Goal: Task Accomplishment & Management: Use online tool/utility

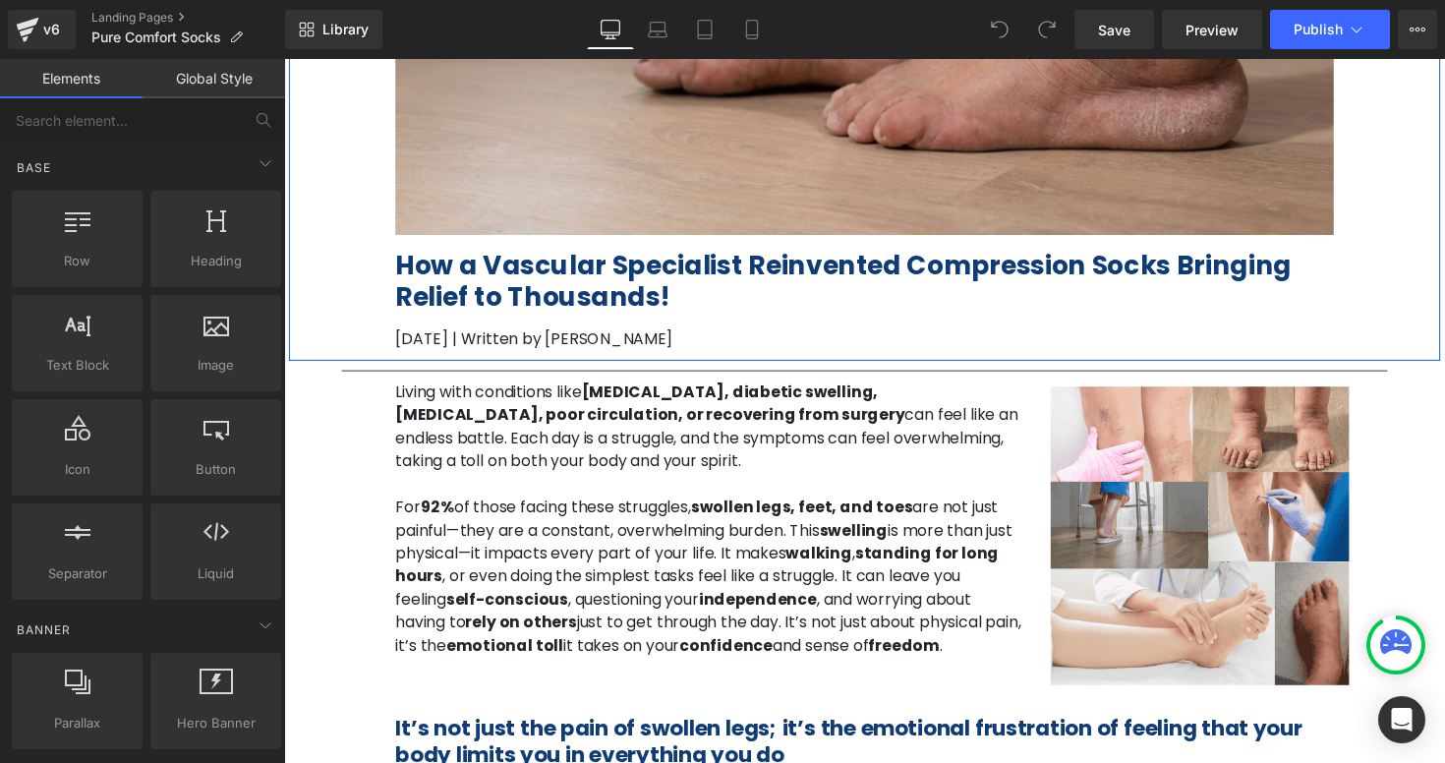
scroll to position [366, 0]
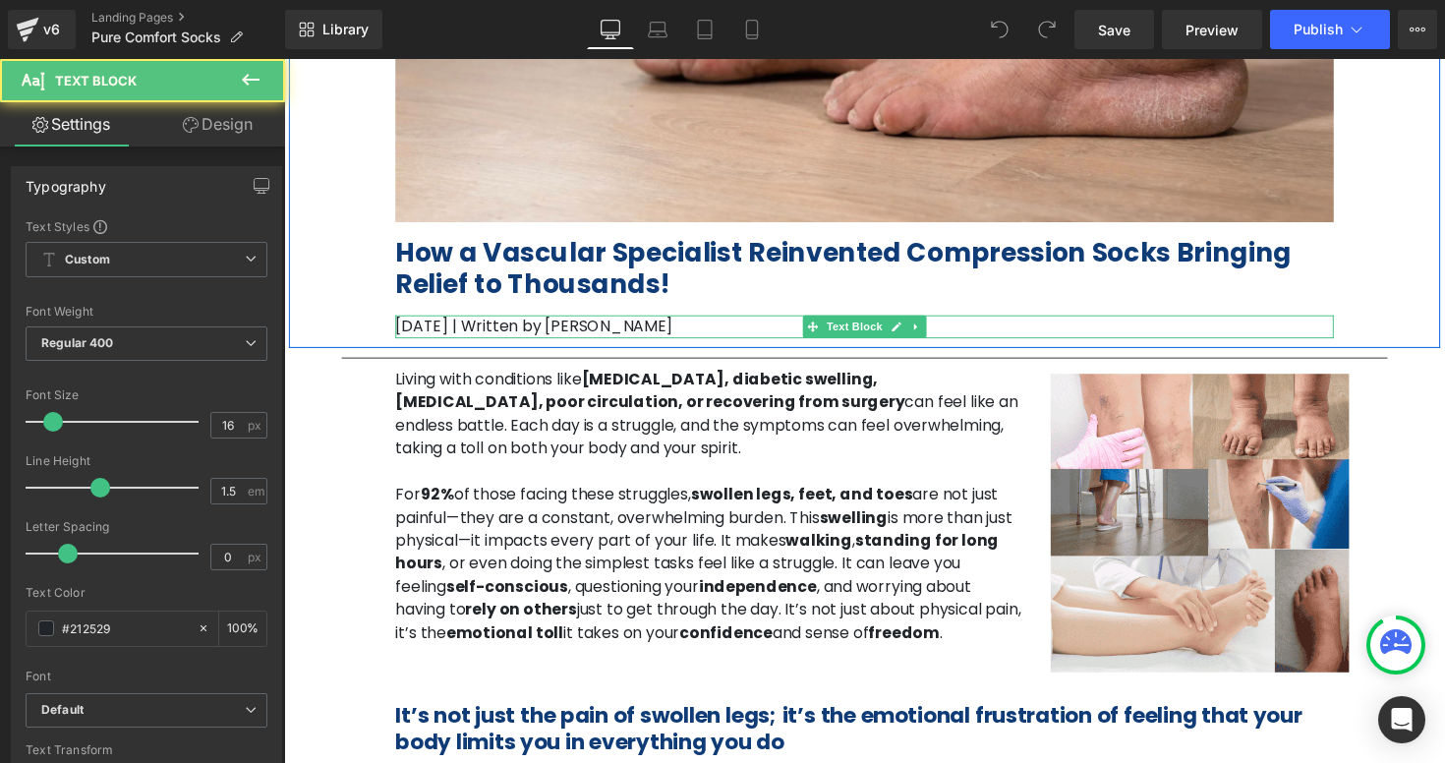
click at [422, 335] on p "[DATE] | Written by [PERSON_NAME]" at bounding box center [879, 334] width 962 height 24
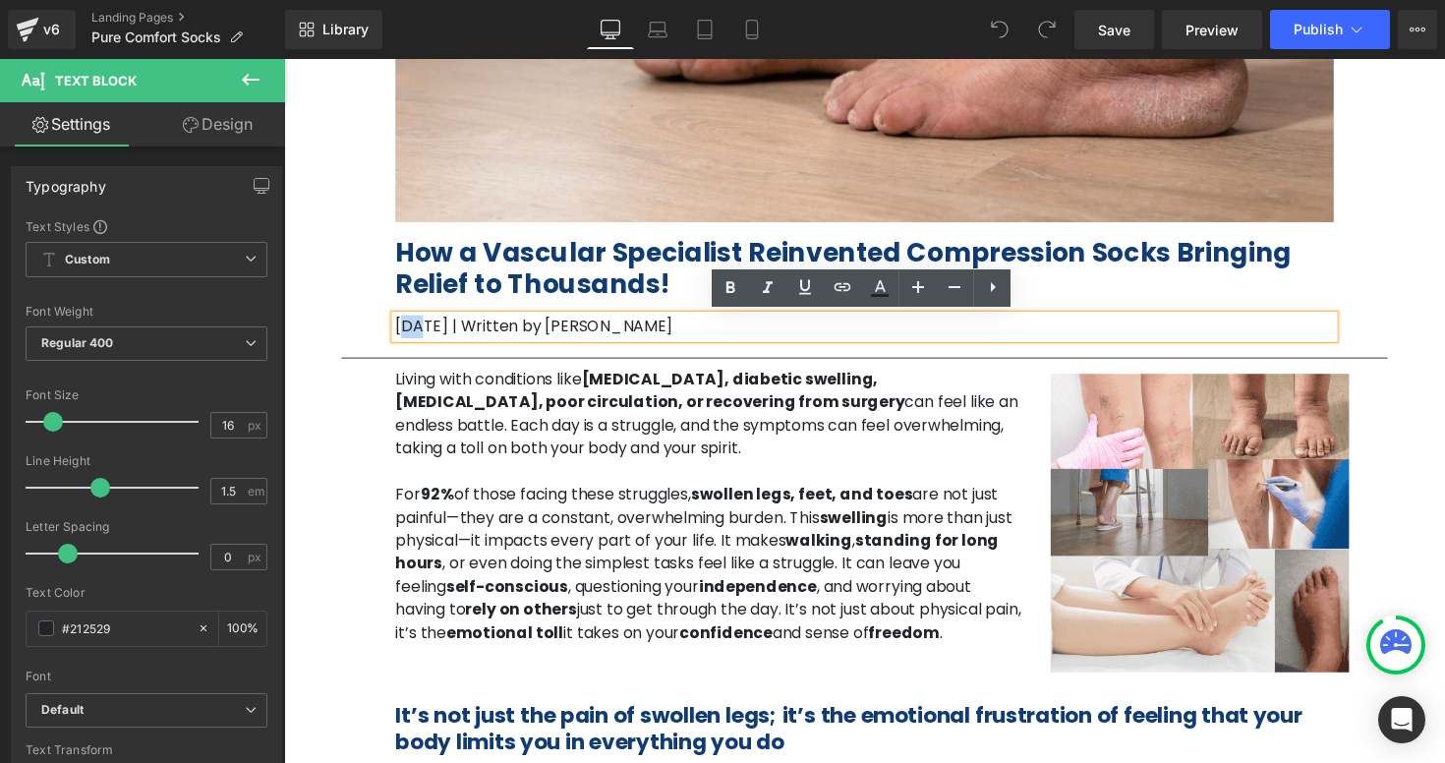
drag, startPoint x: 428, startPoint y: 335, endPoint x: 406, endPoint y: 335, distance: 21.6
click at [406, 335] on p "[DATE] | Written by [PERSON_NAME]" at bounding box center [879, 334] width 962 height 24
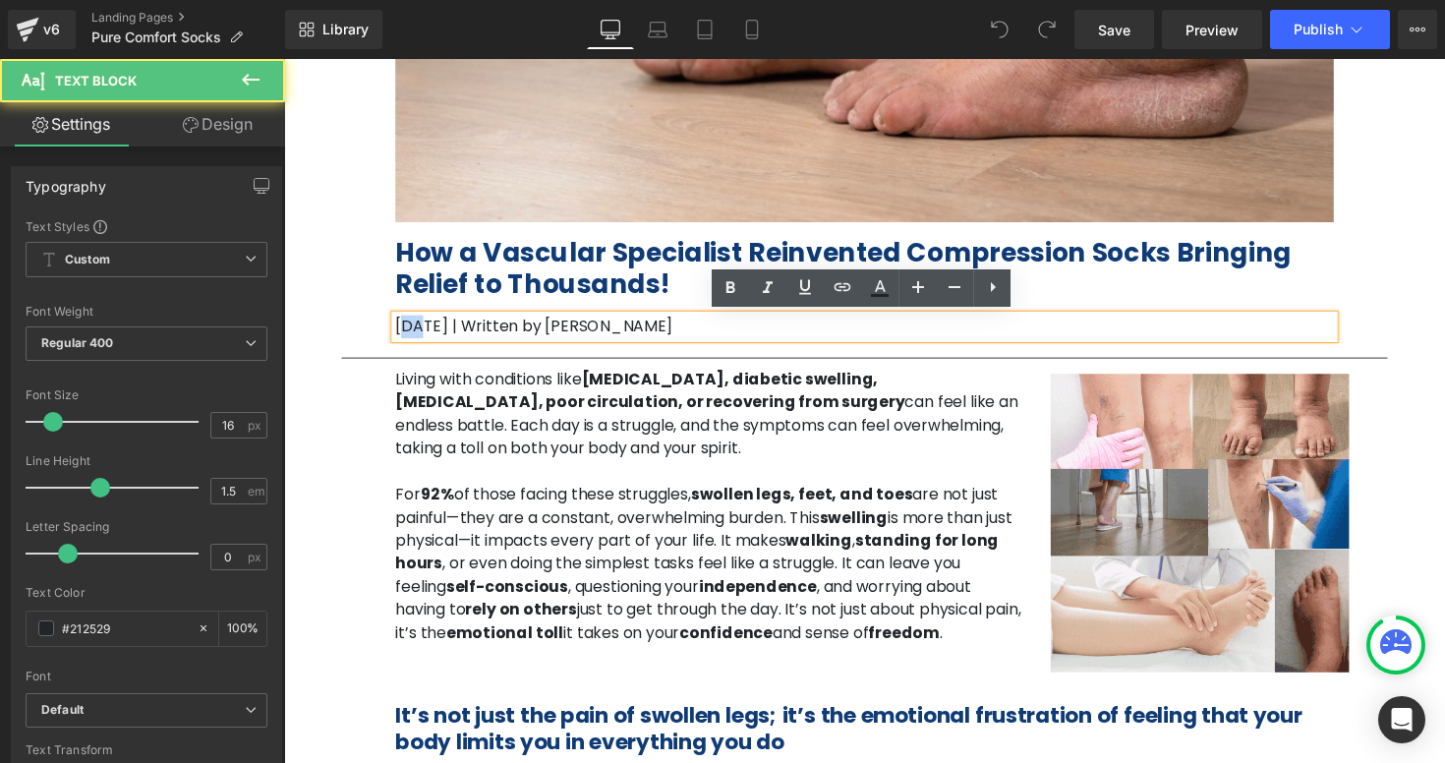
click at [423, 335] on p "[DATE] | Written by [PERSON_NAME]" at bounding box center [879, 334] width 962 height 24
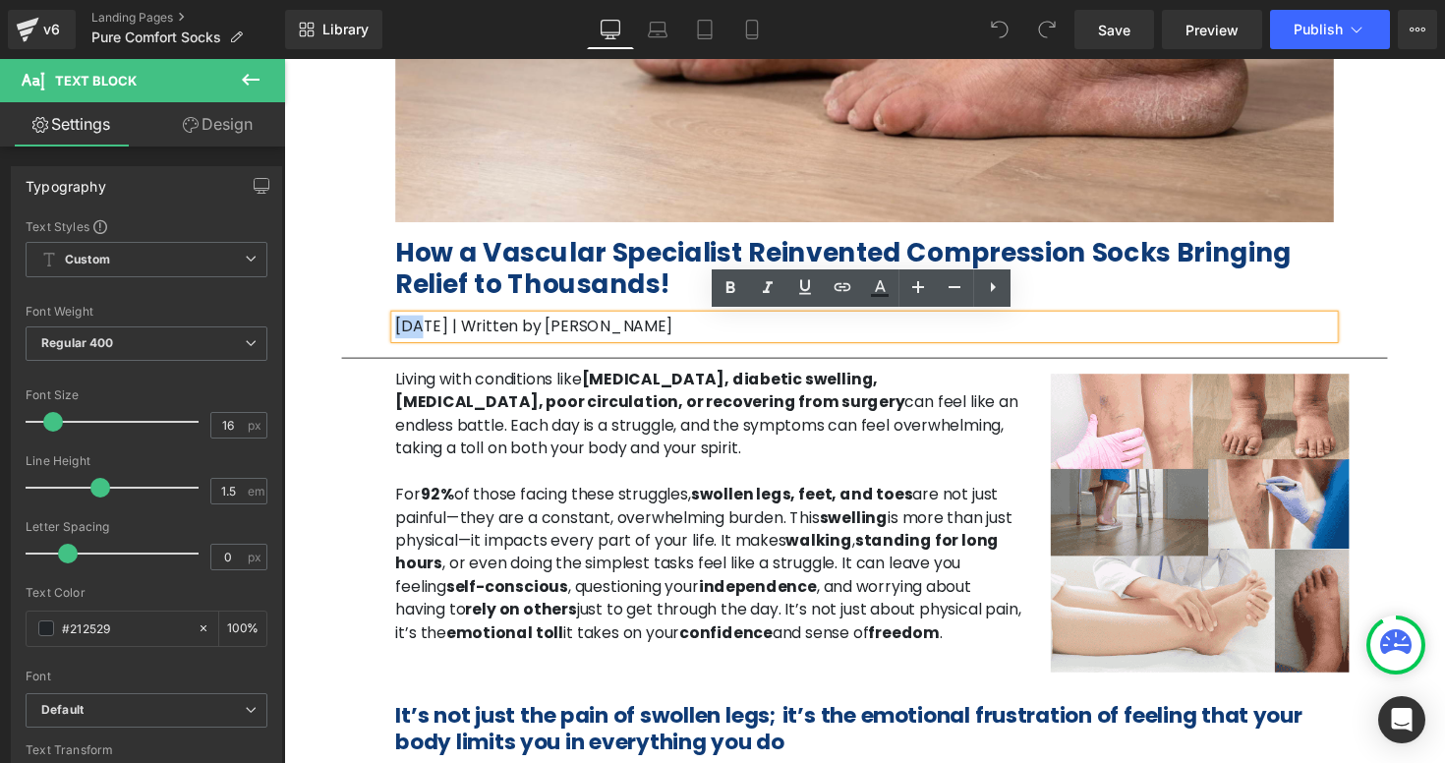
drag, startPoint x: 429, startPoint y: 331, endPoint x: 387, endPoint y: 331, distance: 41.3
click at [387, 331] on div "Image How a Vascular Specialist Reinvented Compression Socks Bringing Relief to…" at bounding box center [878, 34] width 991 height 622
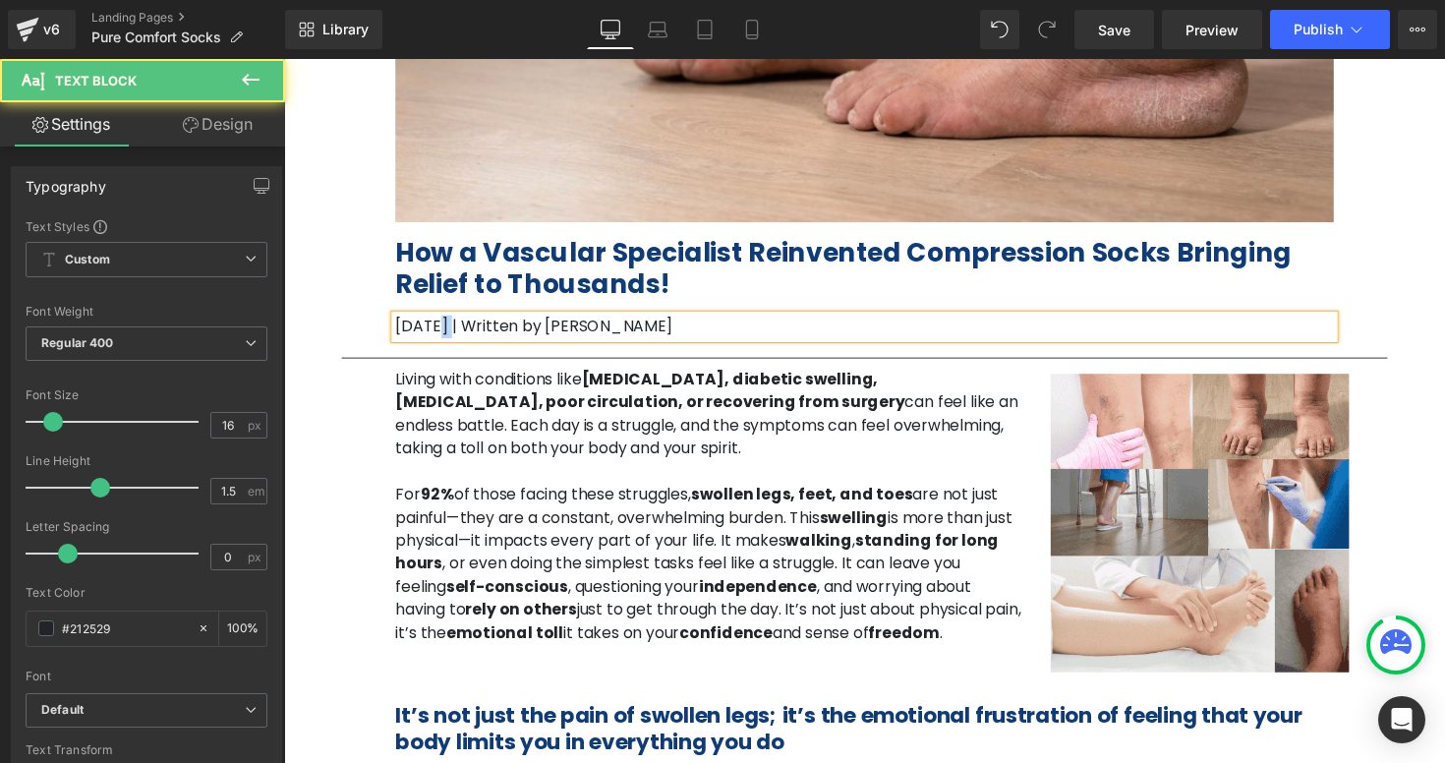
drag, startPoint x: 453, startPoint y: 334, endPoint x: 439, endPoint y: 334, distance: 14.7
click at [439, 334] on p "[DATE] | Written by [PERSON_NAME]" at bounding box center [879, 334] width 962 height 24
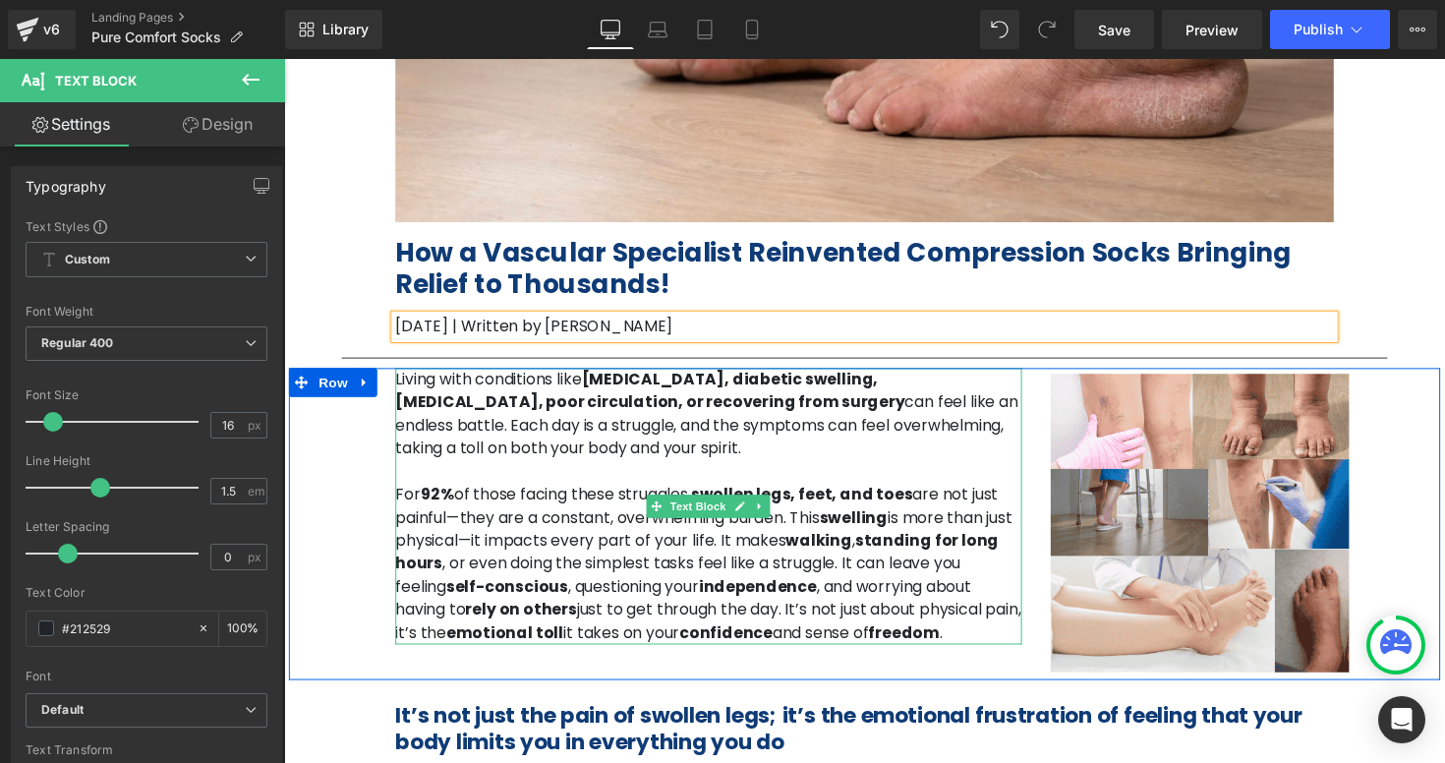
click at [556, 486] on p at bounding box center [719, 482] width 642 height 24
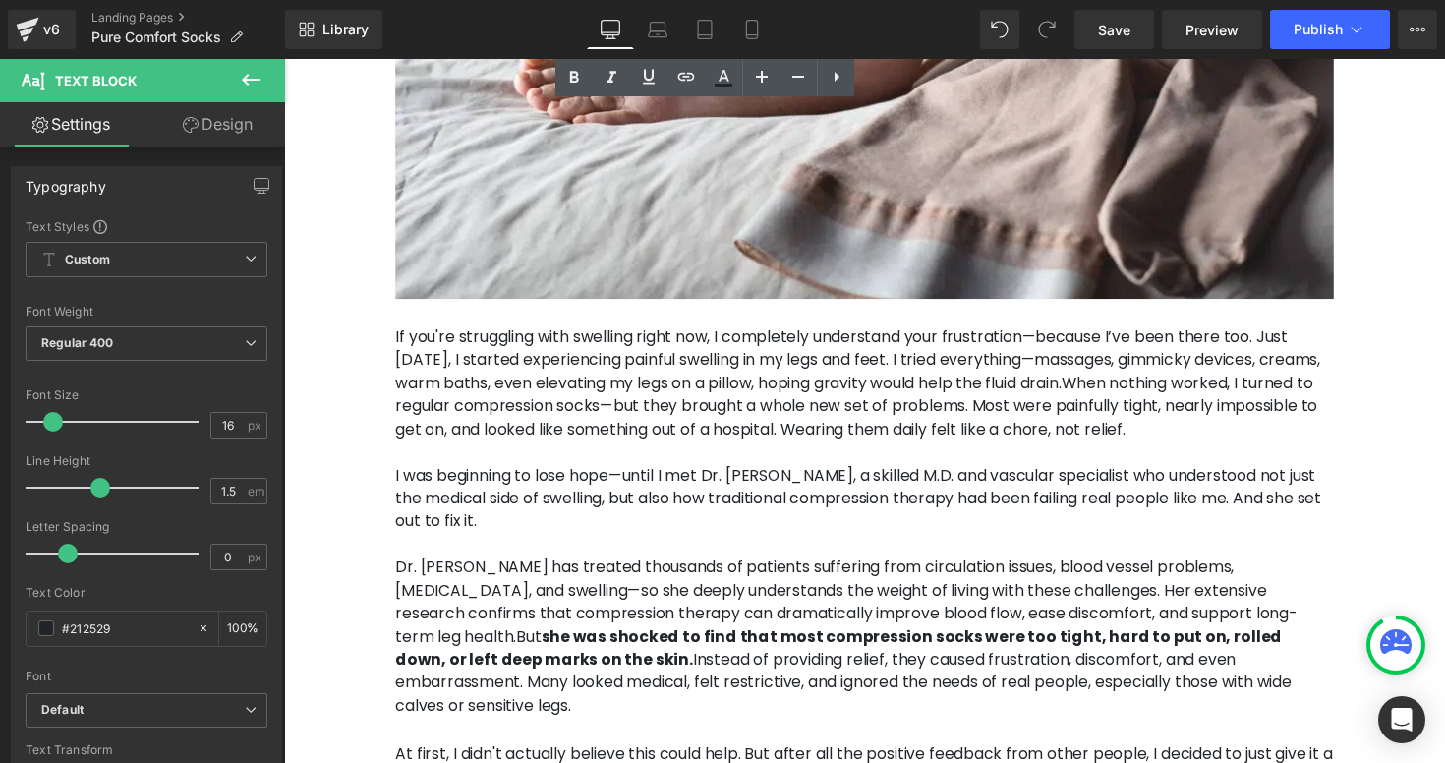
scroll to position [1367, 0]
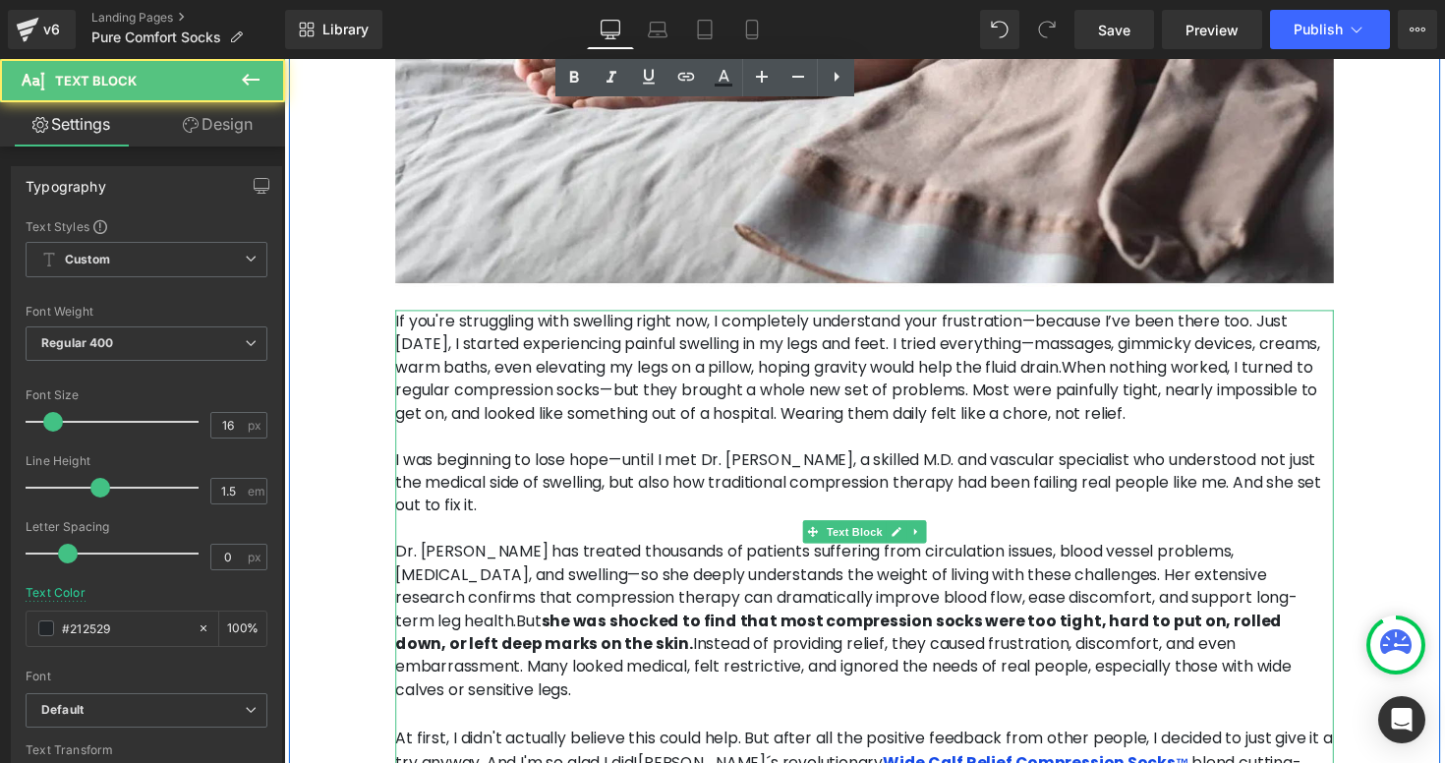
click at [987, 330] on p "If you're struggling with swelling right now, I completely understand your frus…" at bounding box center [879, 376] width 962 height 118
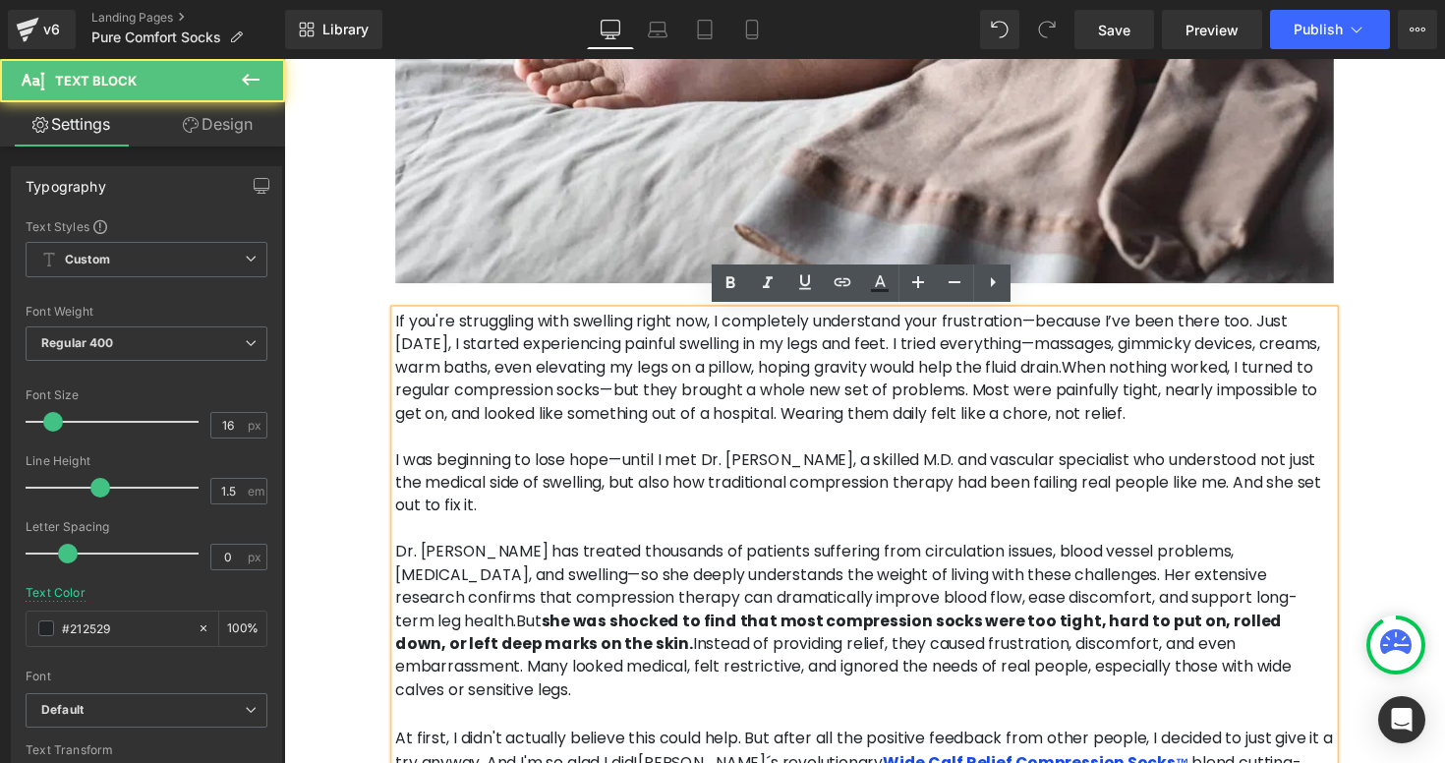
click at [978, 322] on p "If you're struggling with swelling right now, I completely understand your frus…" at bounding box center [879, 376] width 962 height 118
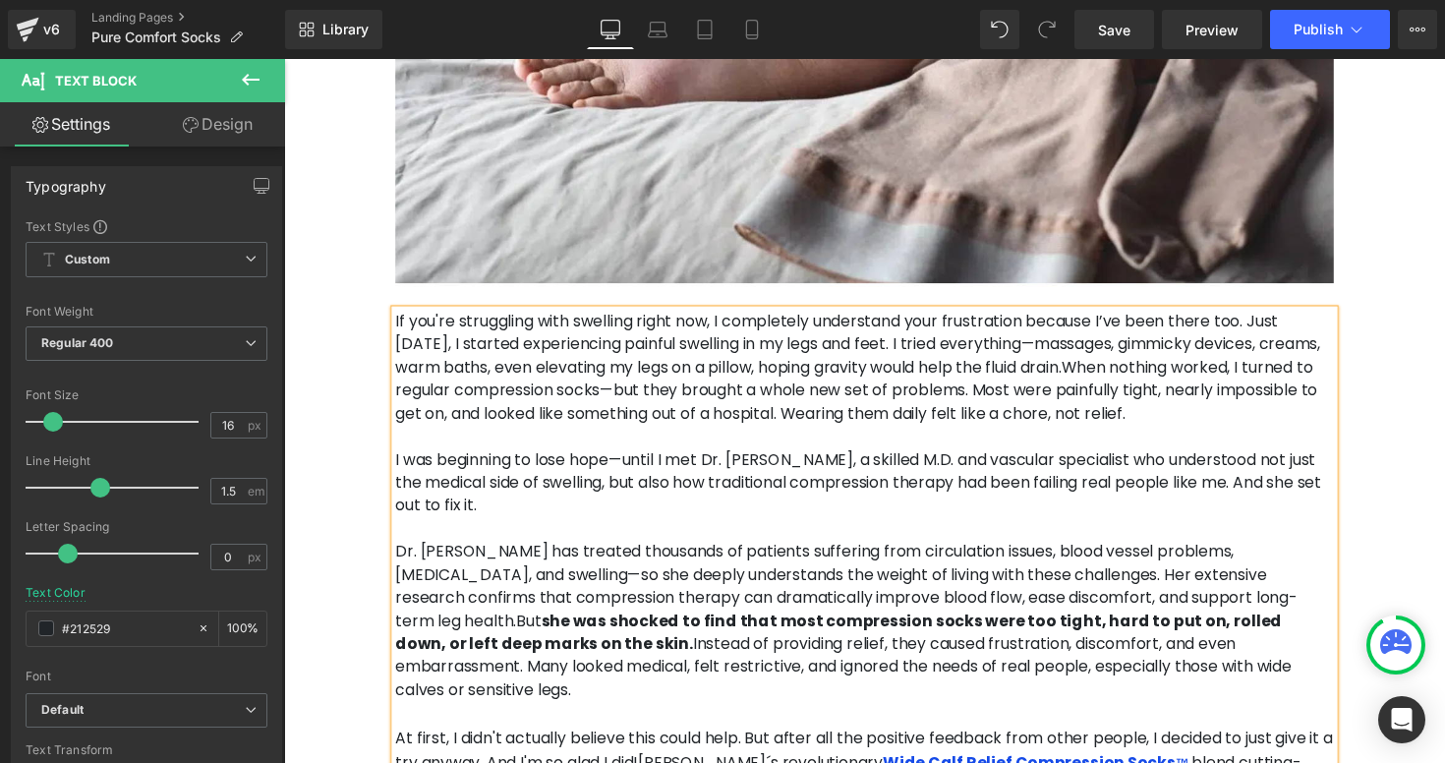
click at [1331, 378] on span "When nothing worked, I turned to regular compression socks—but they brought a w…" at bounding box center [870, 399] width 945 height 70
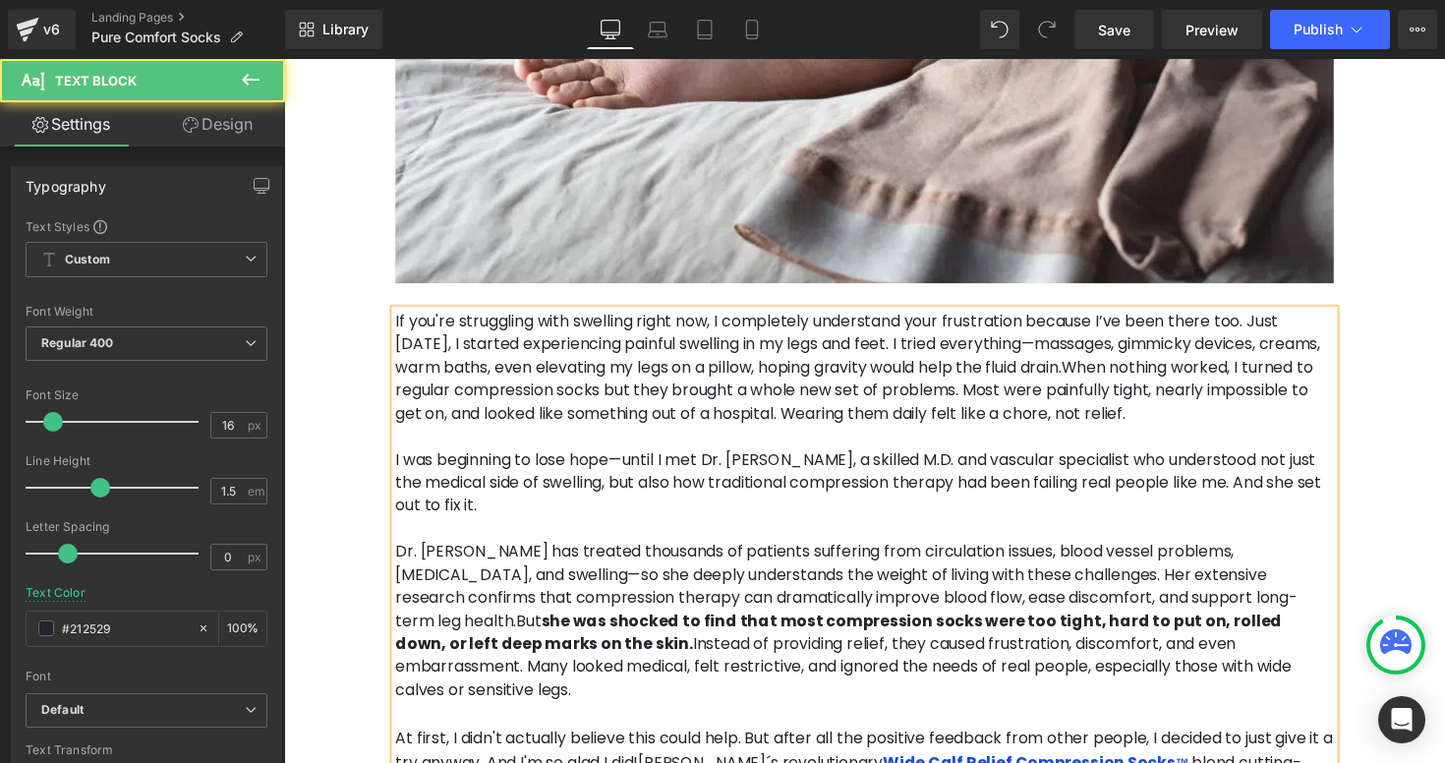
click at [616, 472] on p "I was beginning to lose hope—until I met Dr. [PERSON_NAME], a skilled M.D. and …" at bounding box center [879, 493] width 962 height 71
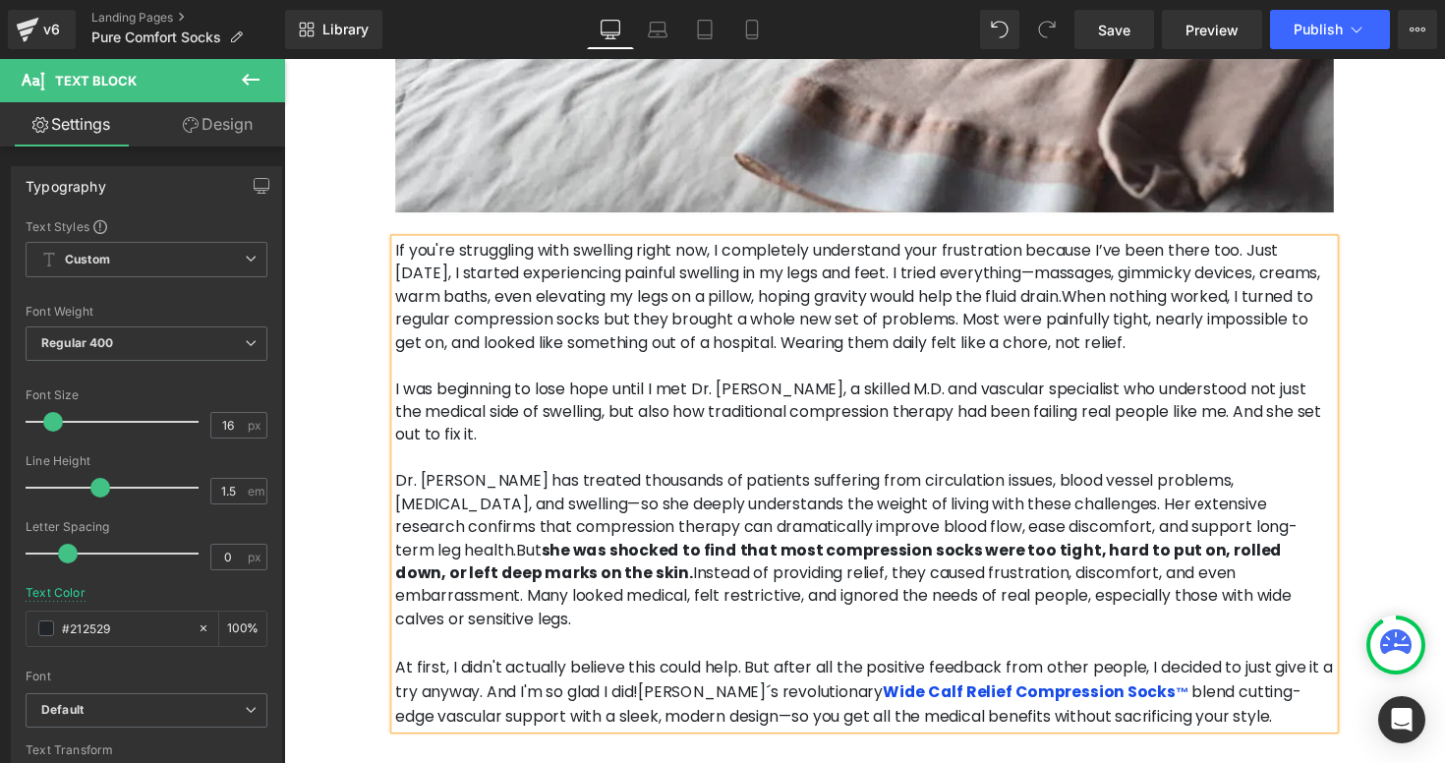
scroll to position [1442, 0]
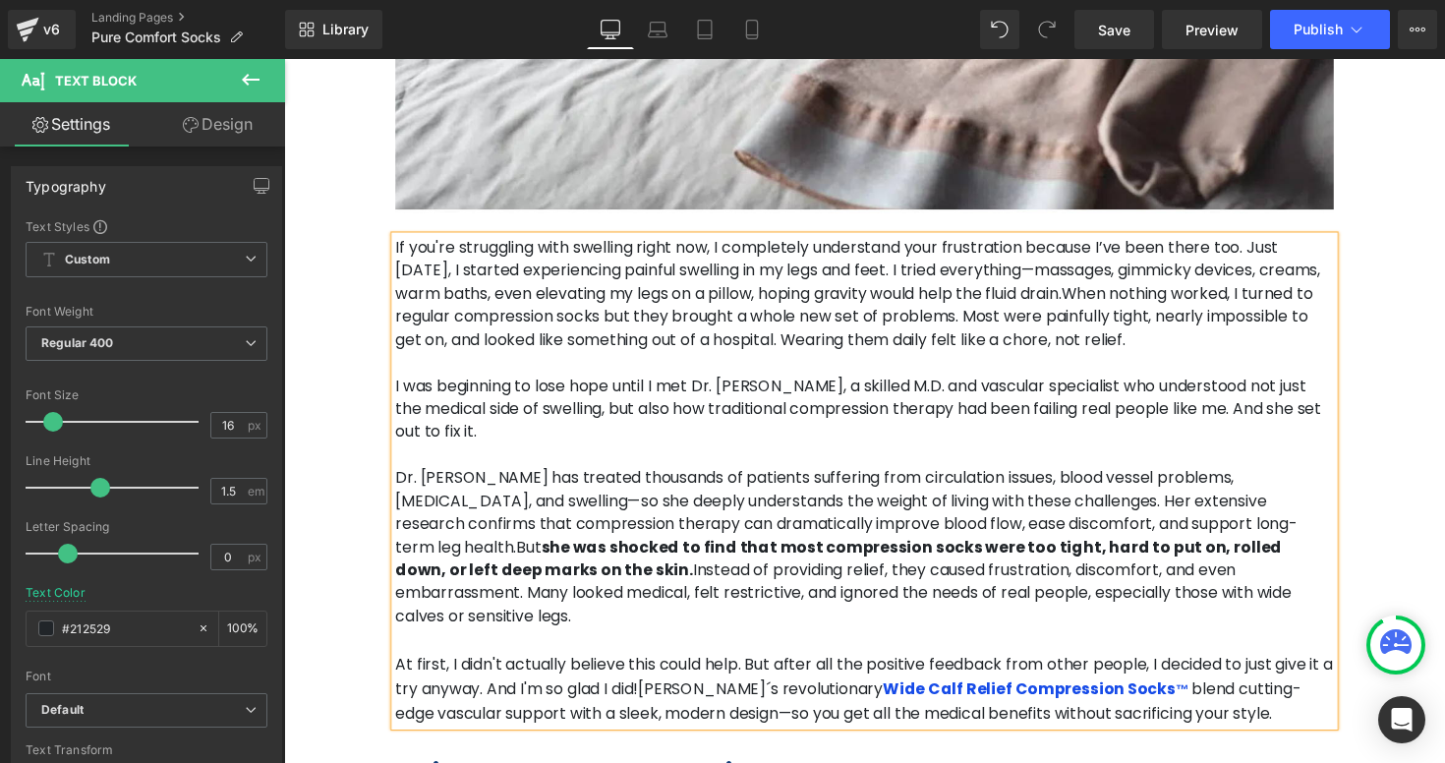
click at [1310, 477] on p "Dr. [PERSON_NAME] has treated thousands of patients suffering from circulation …" at bounding box center [879, 559] width 962 height 165
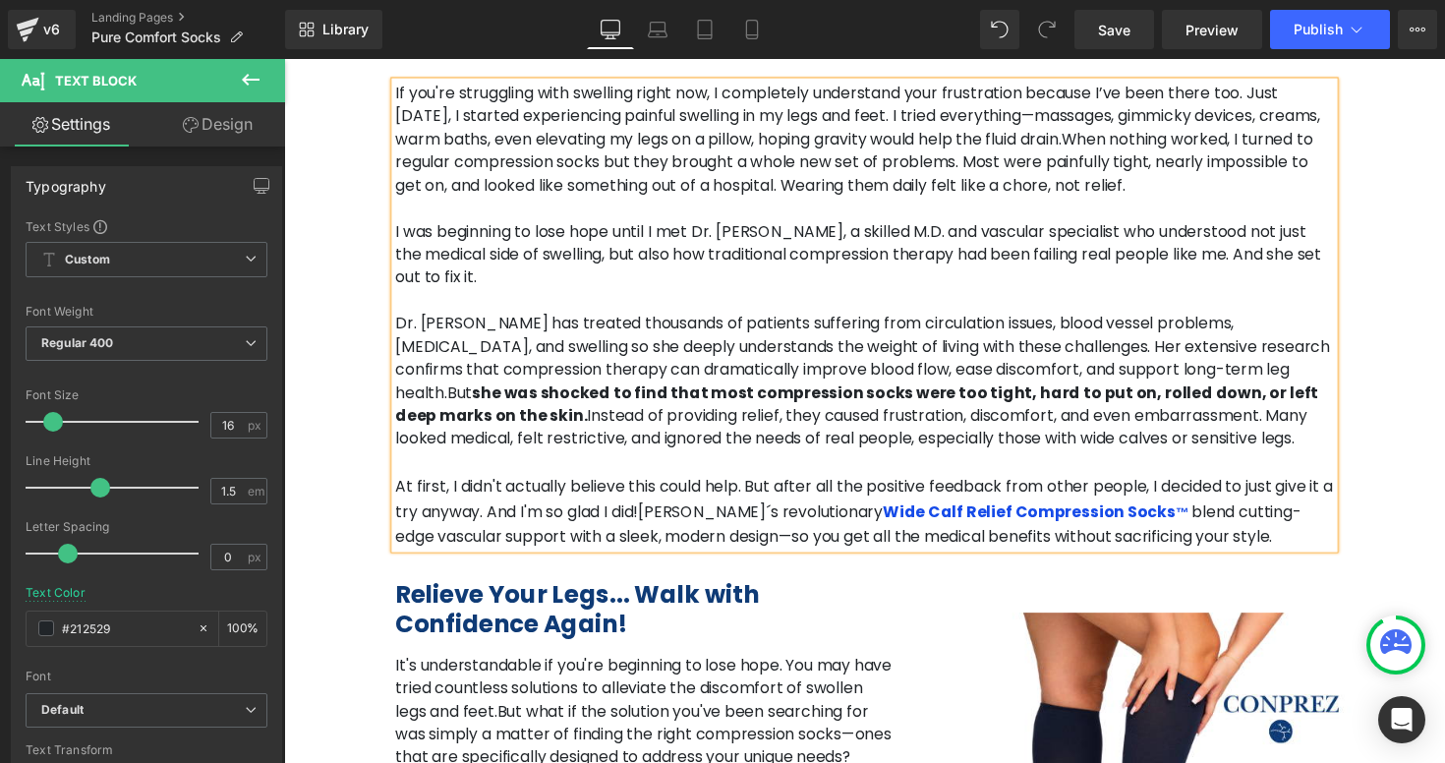
scroll to position [1607, 0]
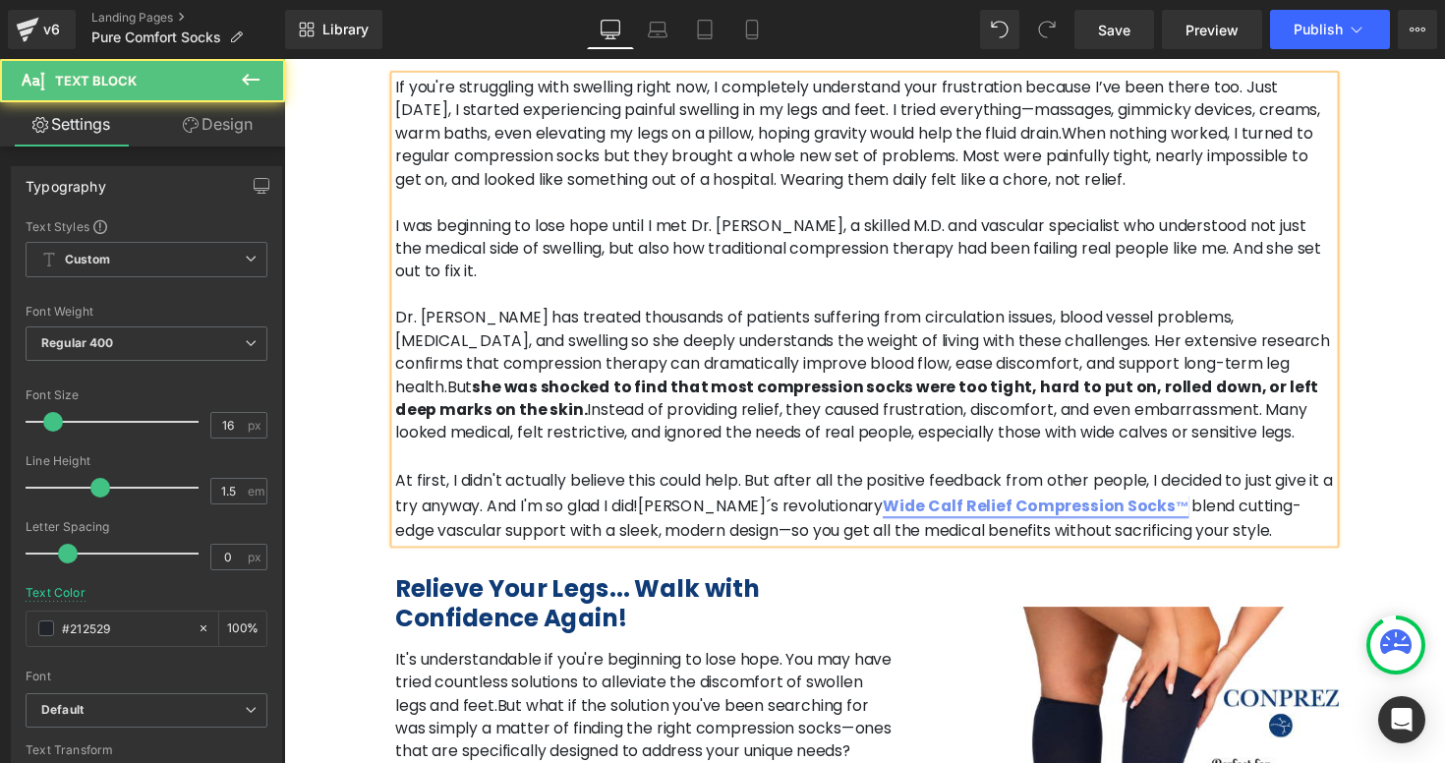
click at [909, 505] on link "Wide Calf Relief Compression Socks ™" at bounding box center [1055, 516] width 314 height 23
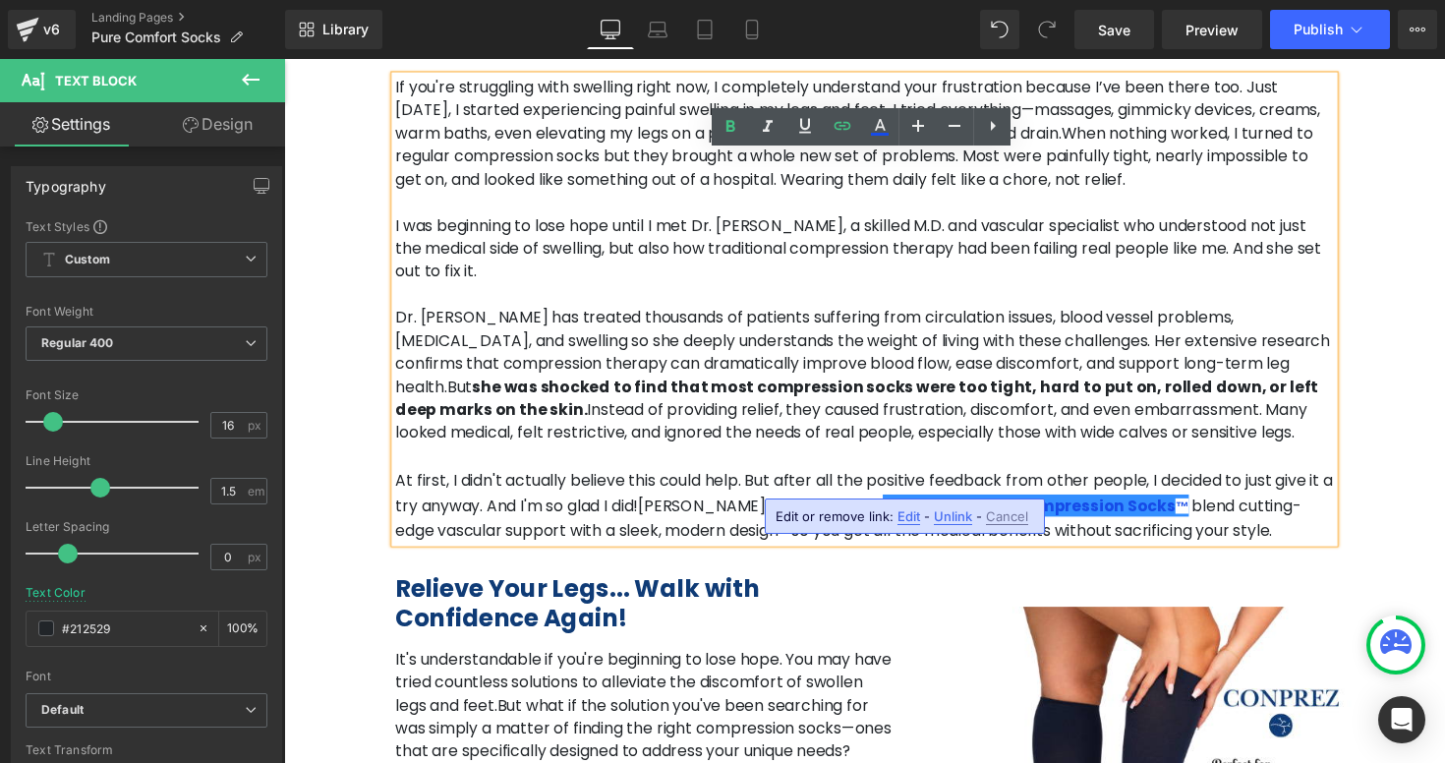
click at [908, 523] on span "Edit" at bounding box center [909, 516] width 23 height 17
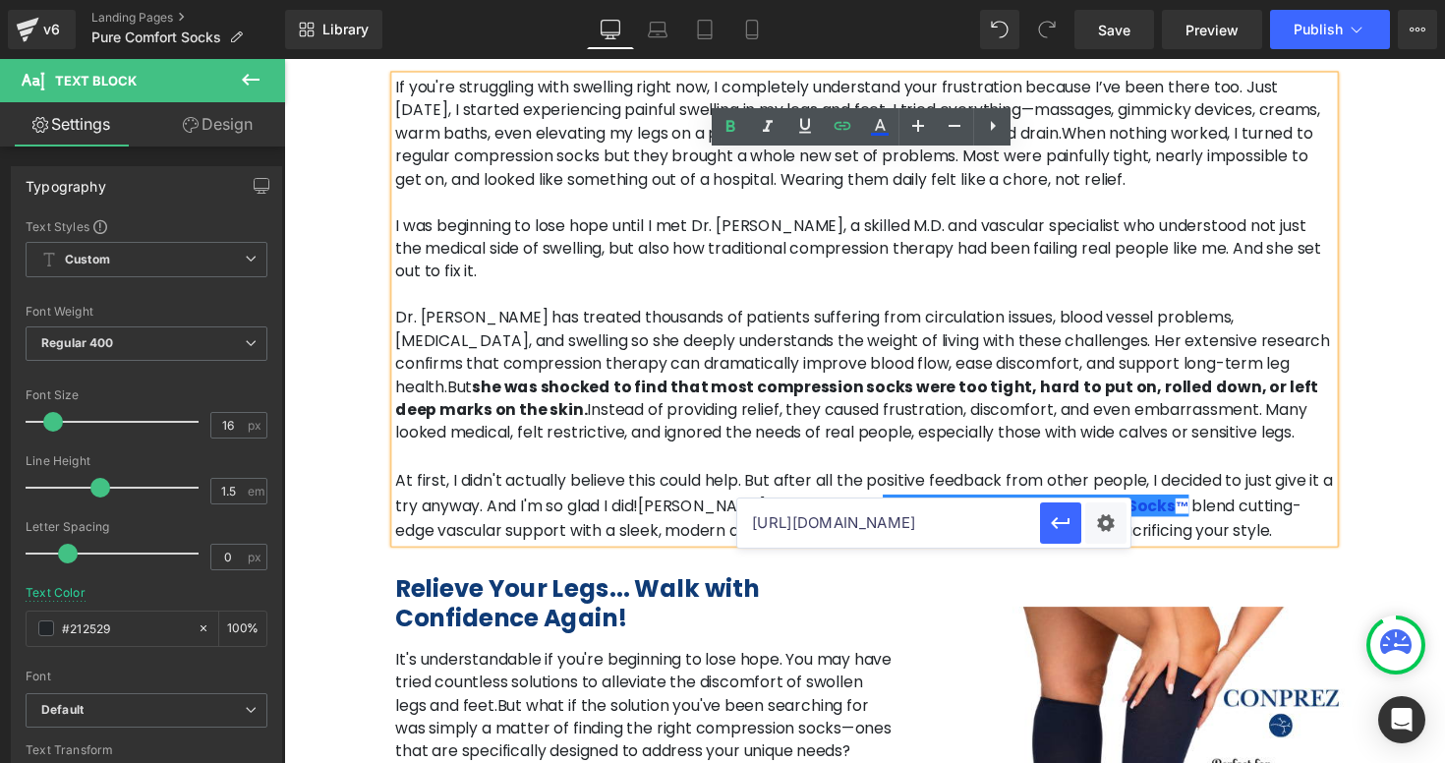
click at [937, 529] on input "[URL][DOMAIN_NAME]" at bounding box center [888, 523] width 303 height 49
paste input "purecomfortsocks"
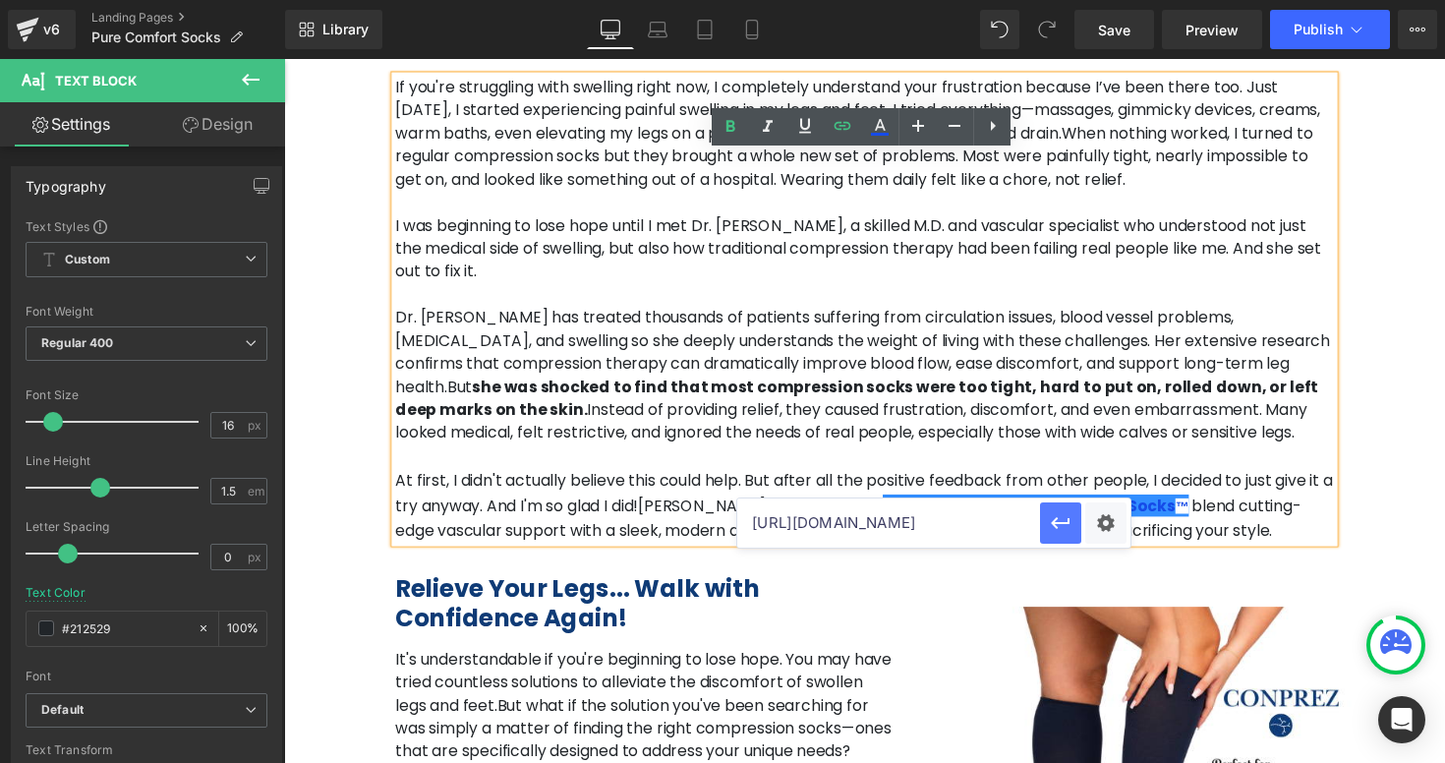
click at [1065, 525] on icon "button" at bounding box center [1061, 523] width 24 height 24
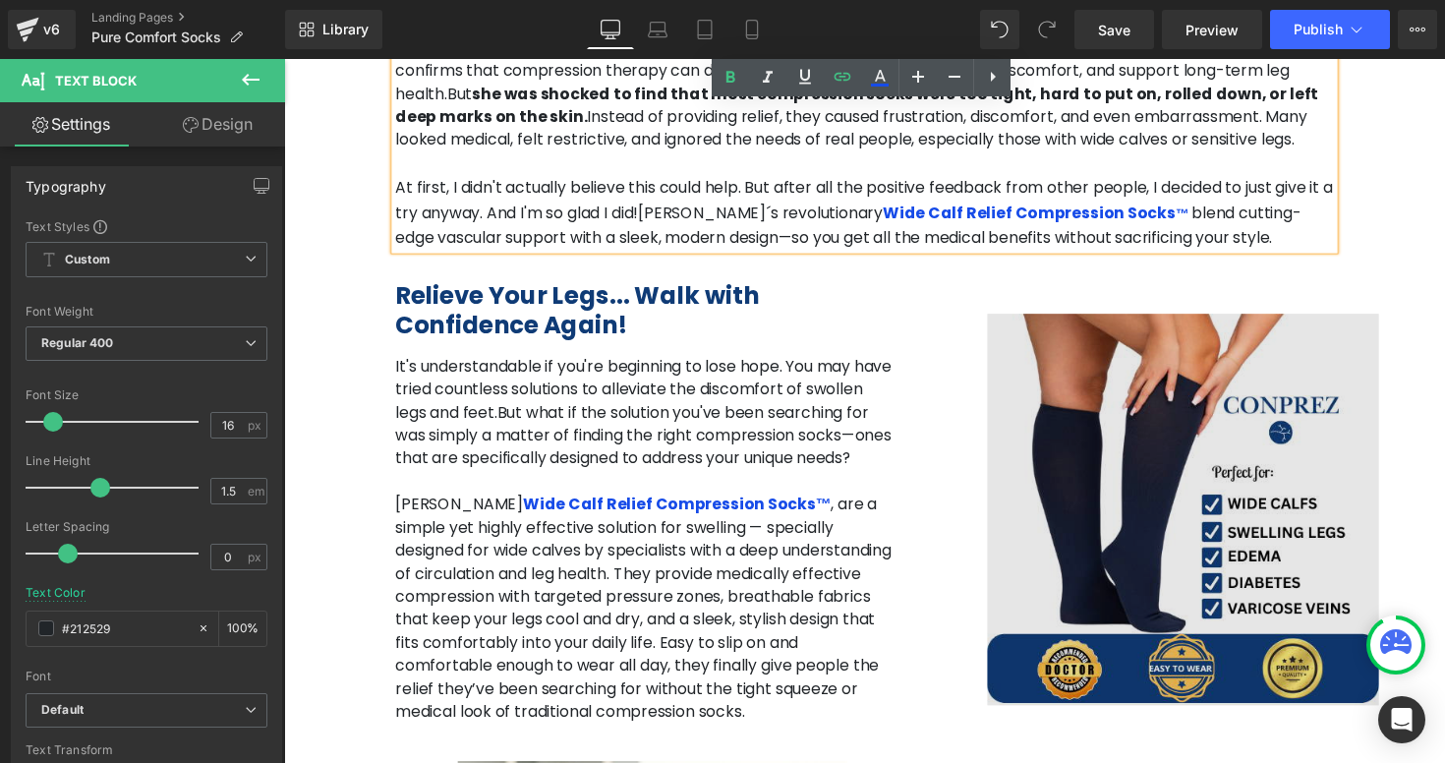
scroll to position [1914, 0]
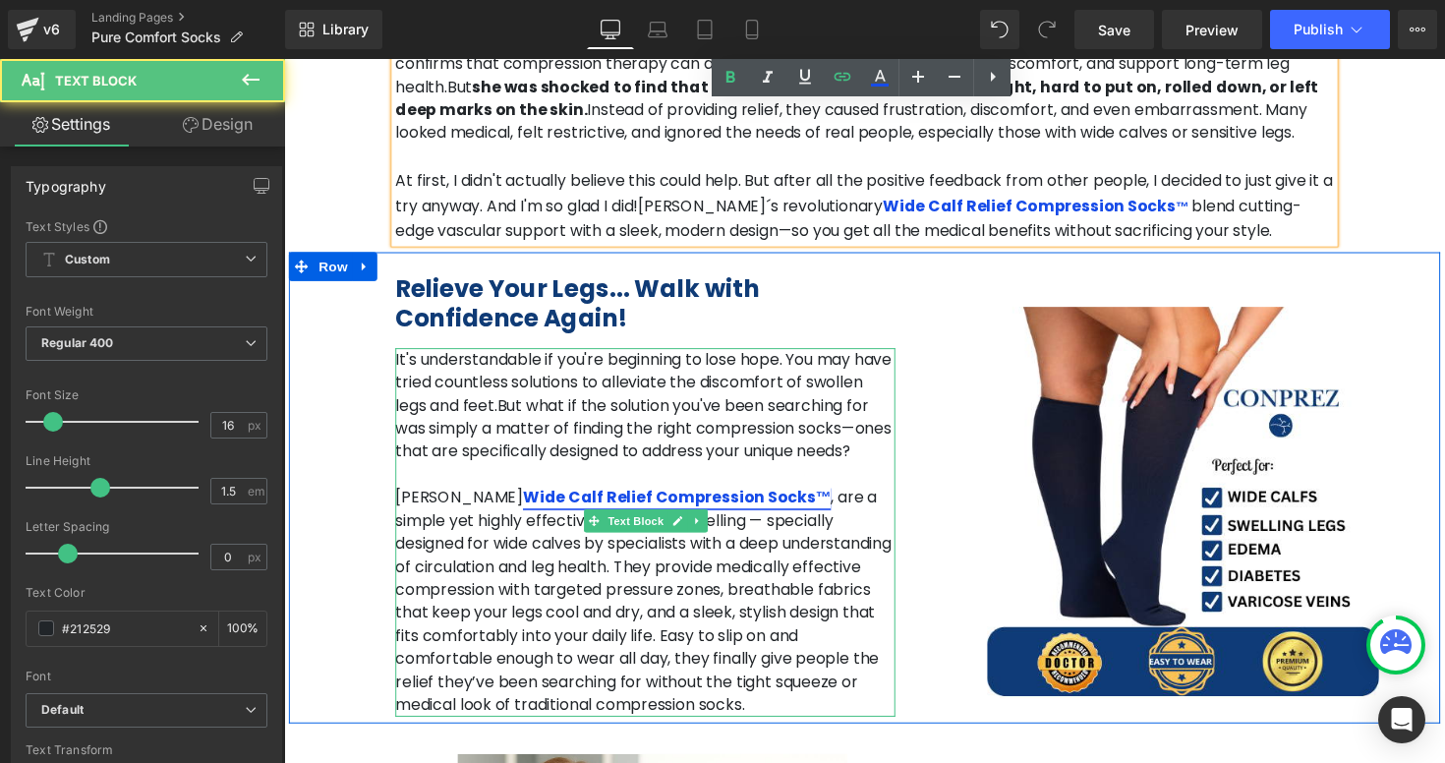
click at [657, 497] on link "Wide Calf Relief Compression Socks™" at bounding box center [687, 508] width 316 height 23
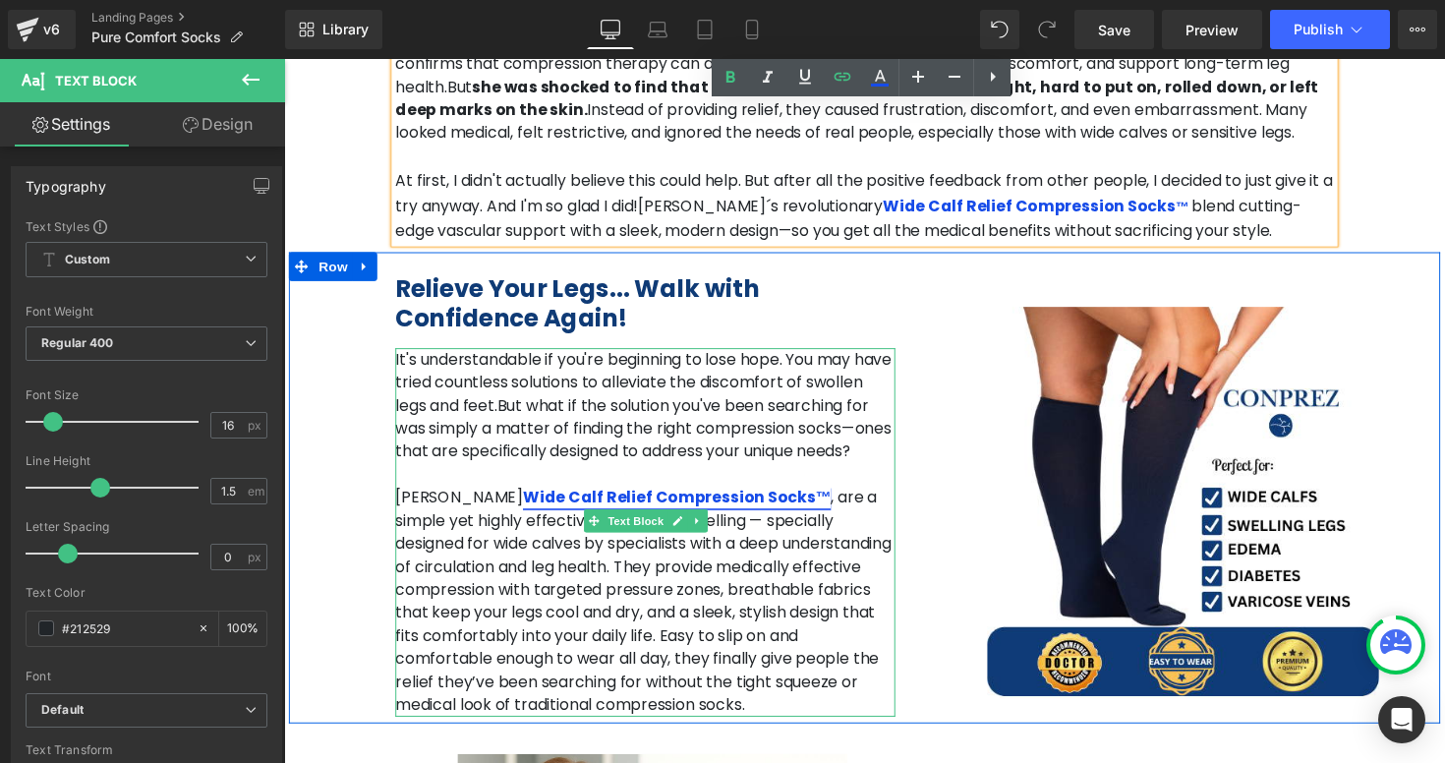
click at [529, 497] on link "Wide Calf Relief Compression Socks™" at bounding box center [687, 508] width 316 height 23
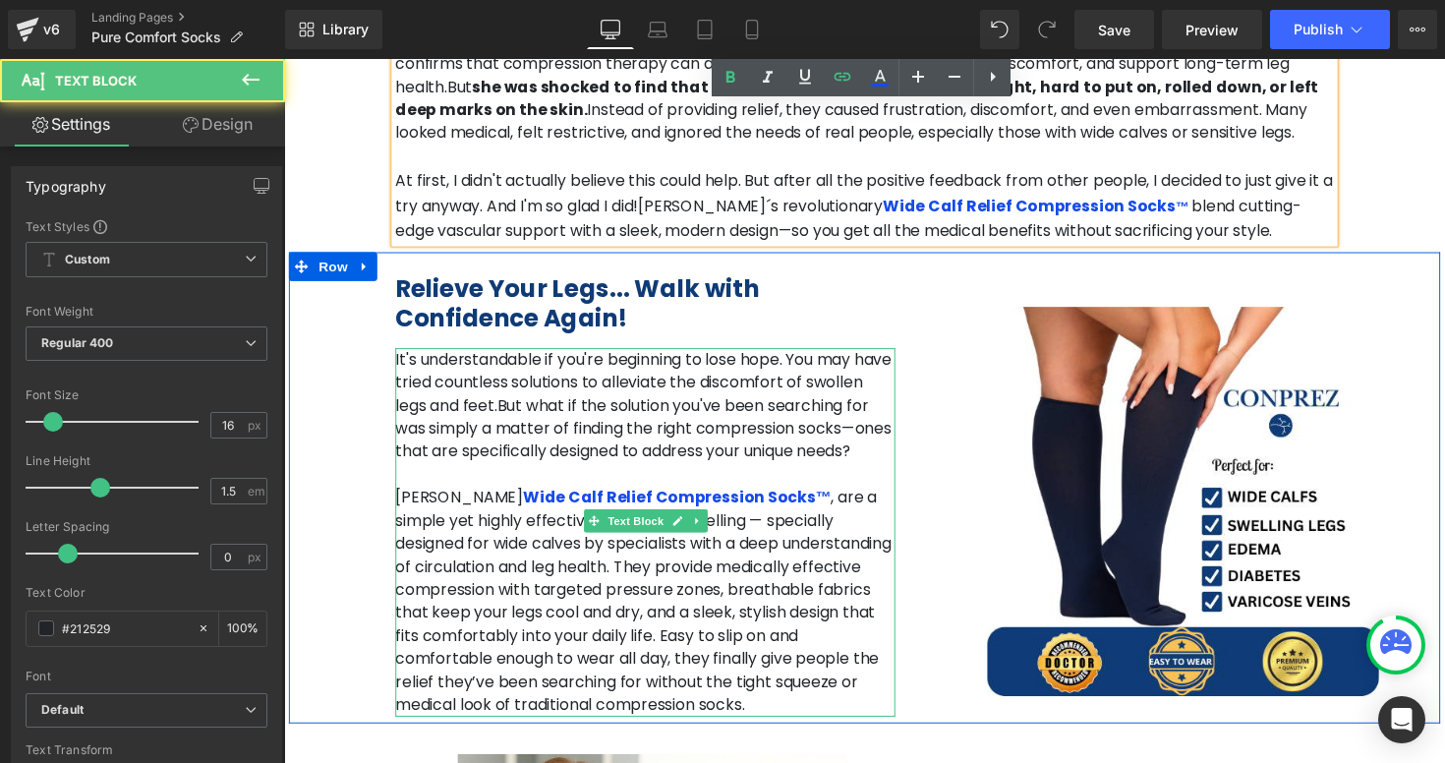
click at [667, 400] on p "It's understandable if you're beginning to lose hope. You may have tried countl…" at bounding box center [654, 414] width 512 height 118
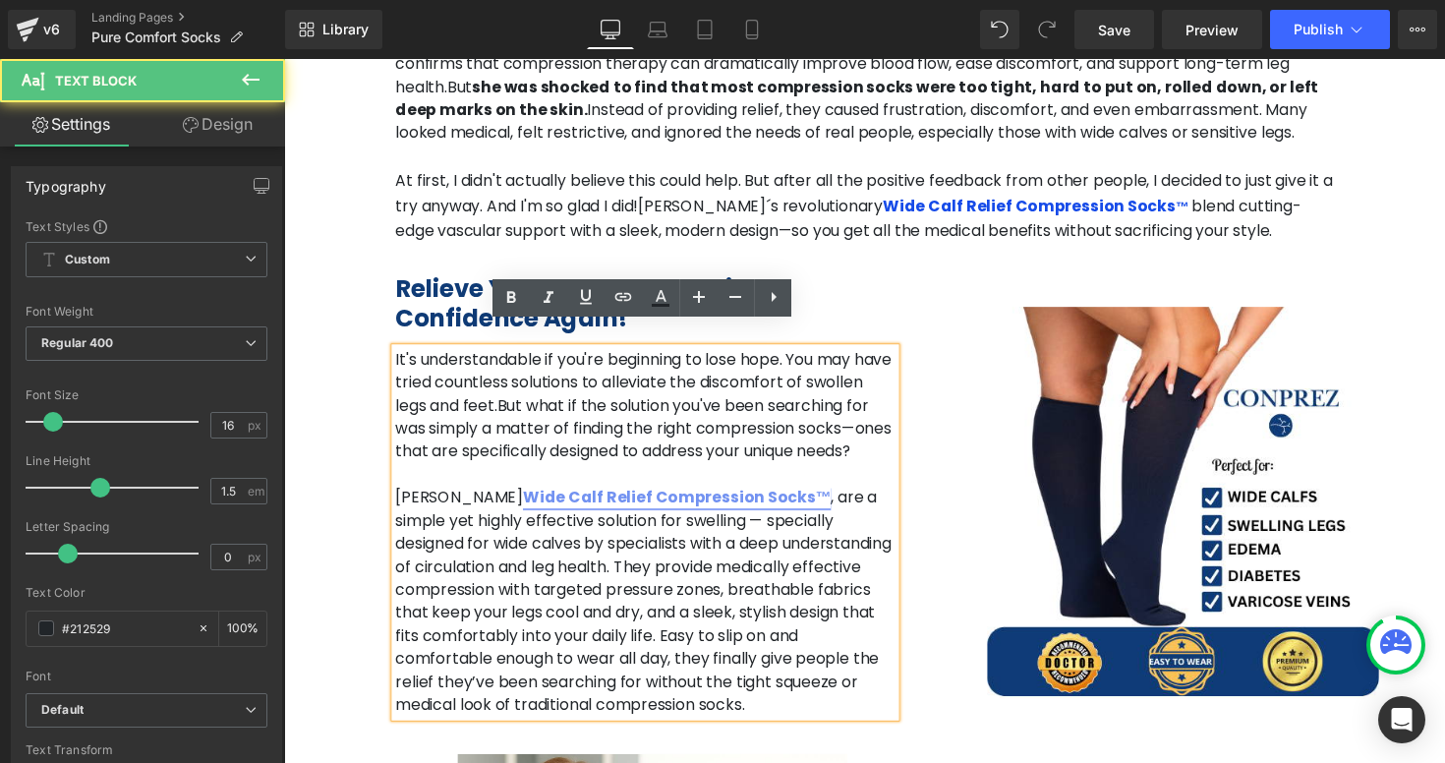
click at [622, 497] on link "Wide Calf Relief Compression Socks™" at bounding box center [687, 508] width 316 height 23
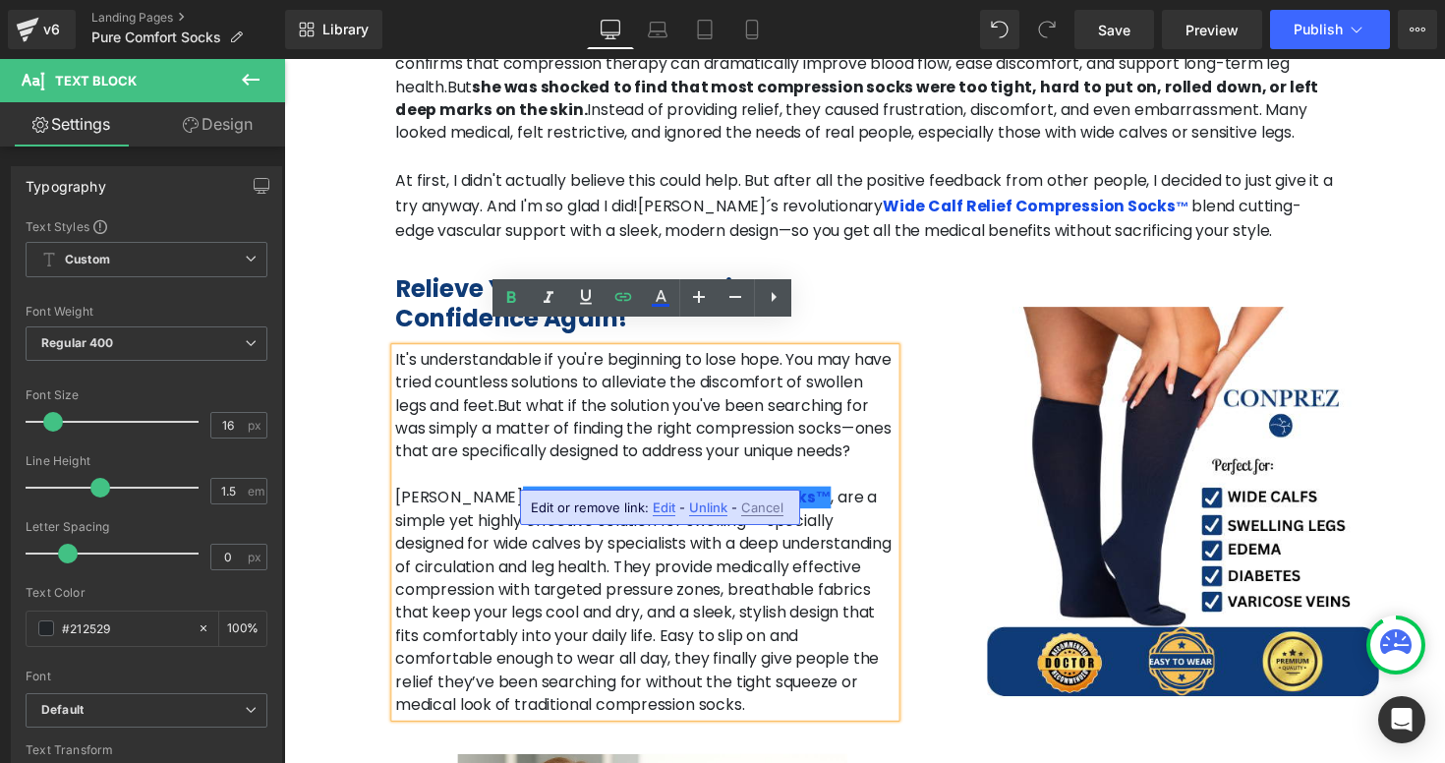
click at [662, 506] on span "Edit" at bounding box center [664, 508] width 23 height 17
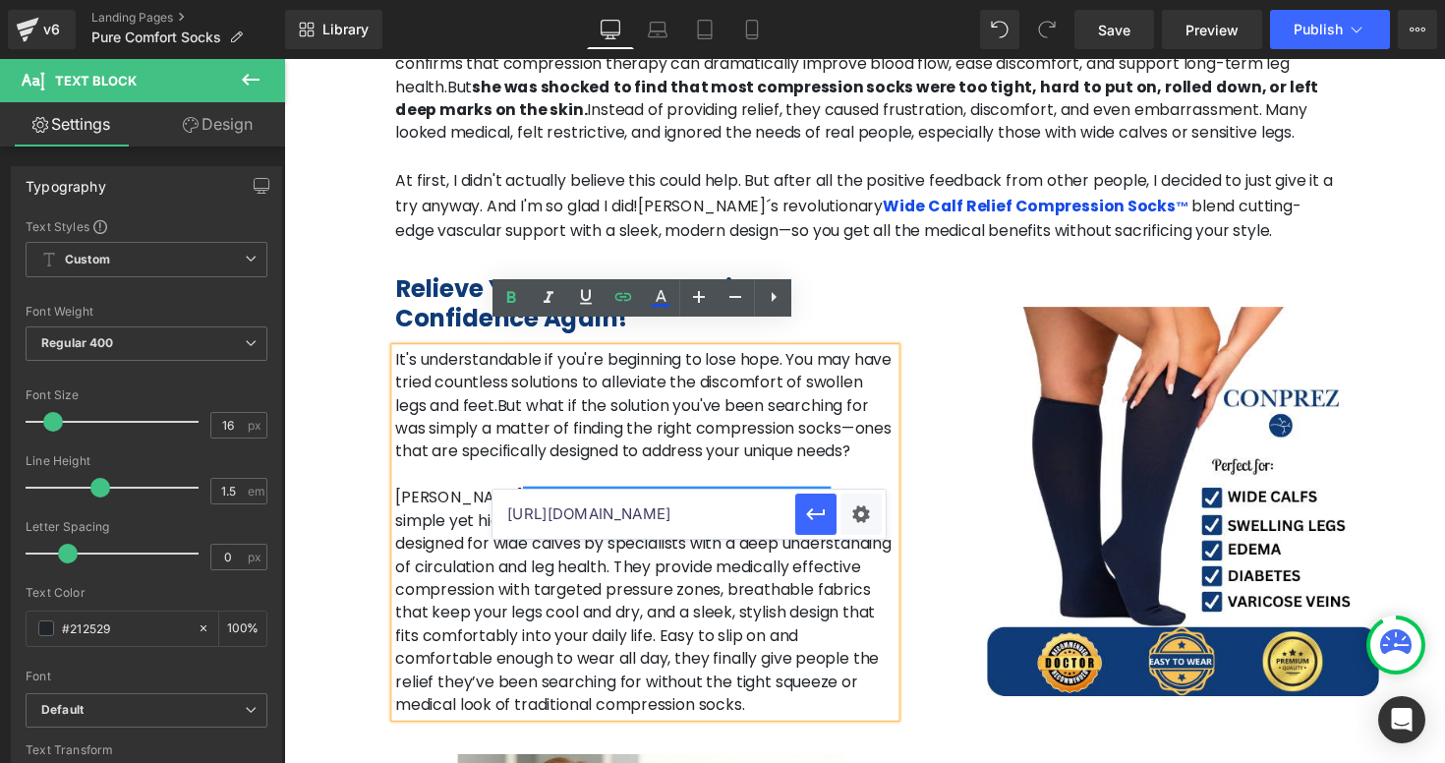
click at [672, 514] on input "[URL][DOMAIN_NAME]" at bounding box center [644, 514] width 303 height 49
paste input "purecomfortsocks"
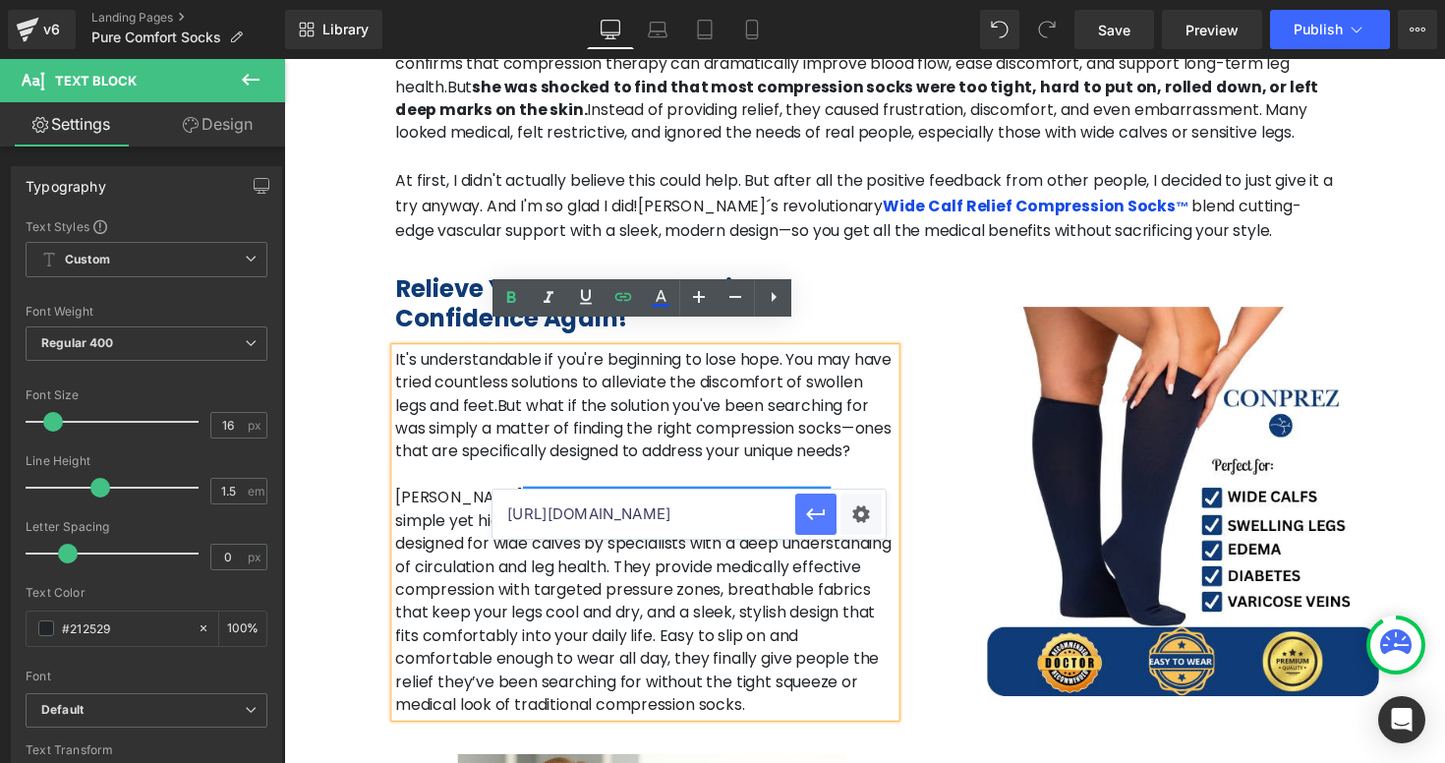
click at [810, 518] on icon "button" at bounding box center [815, 515] width 19 height 12
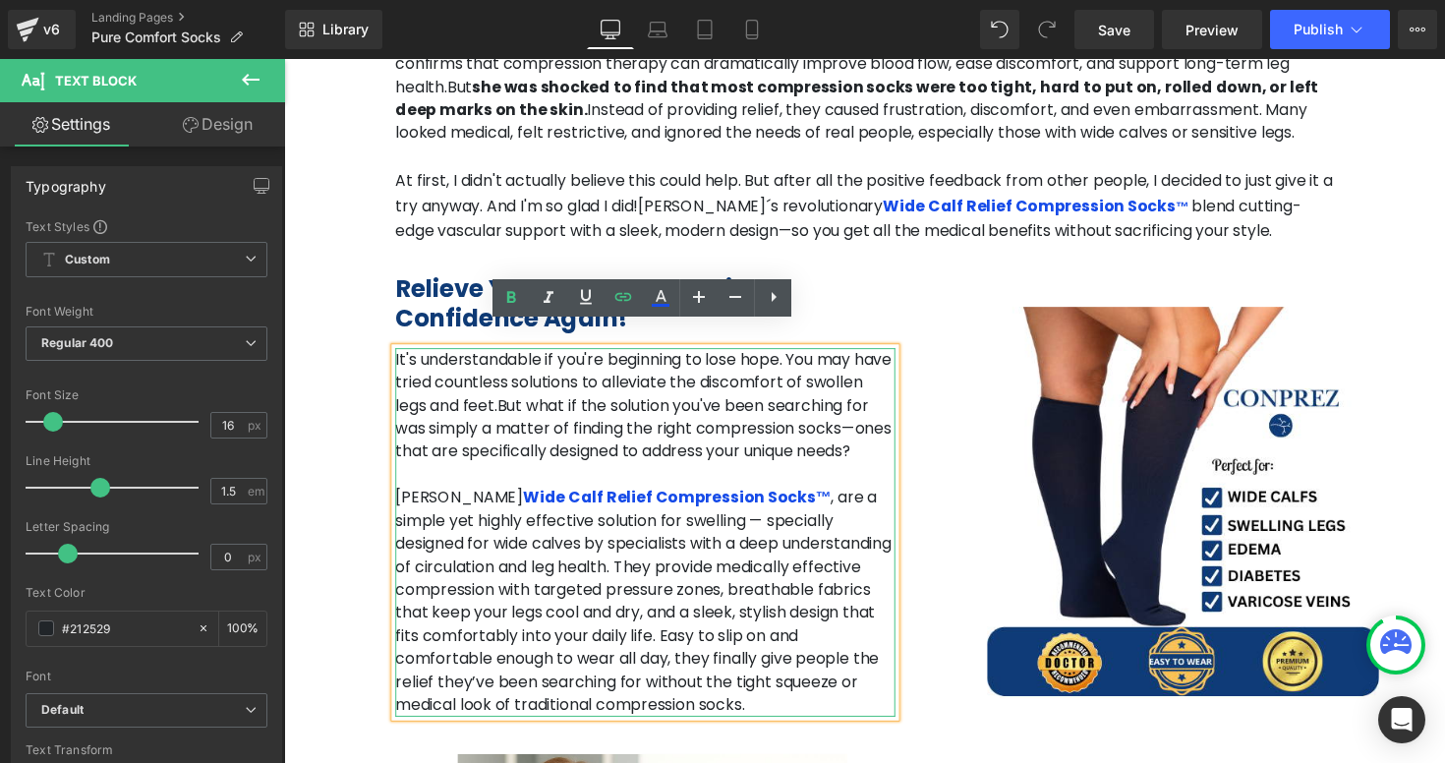
click at [810, 549] on p "[PERSON_NAME] Wide Calf Relief Compression Socks™ , are a simple yet highly eff…" at bounding box center [654, 615] width 512 height 236
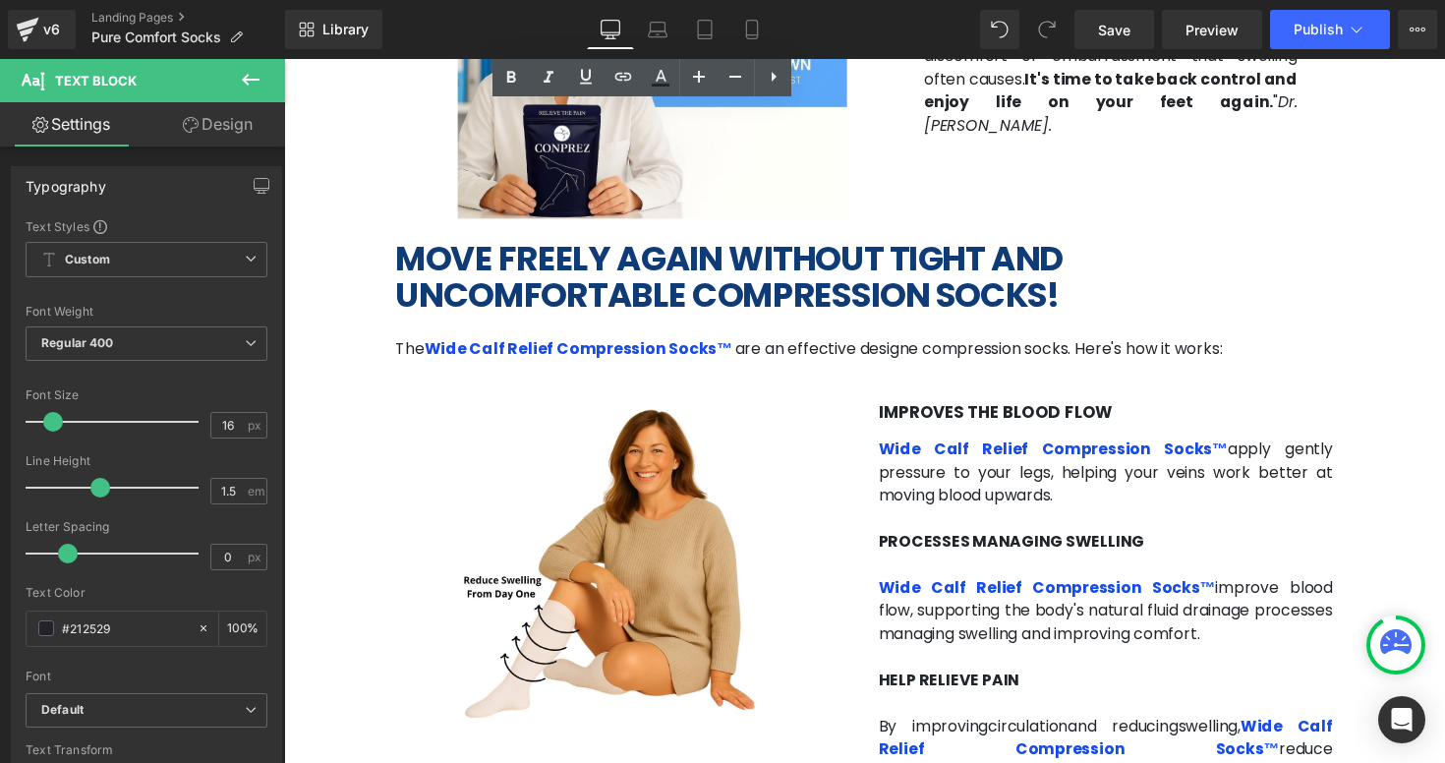
scroll to position [2736, 0]
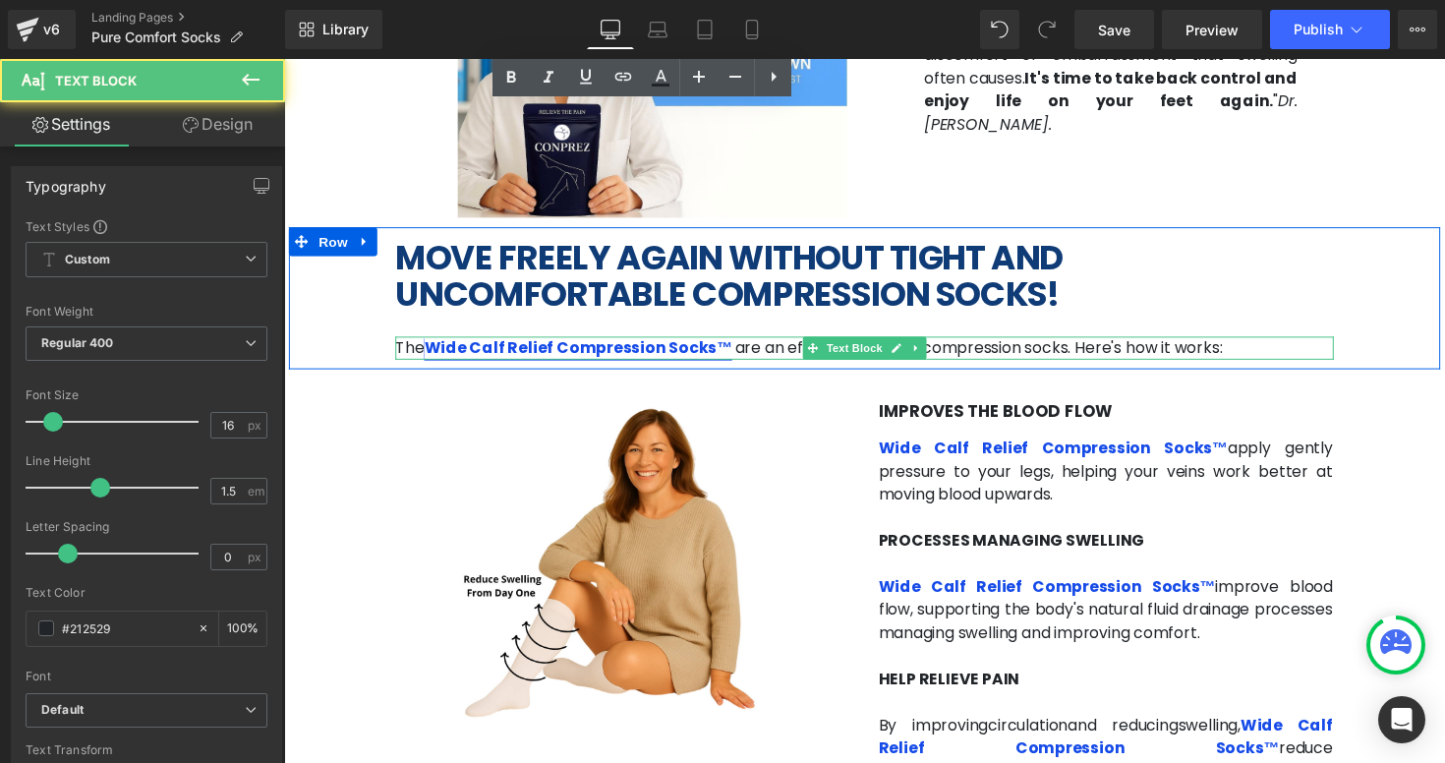
click at [610, 343] on link "Wide Calf Relief Compression Socks™" at bounding box center [586, 354] width 316 height 23
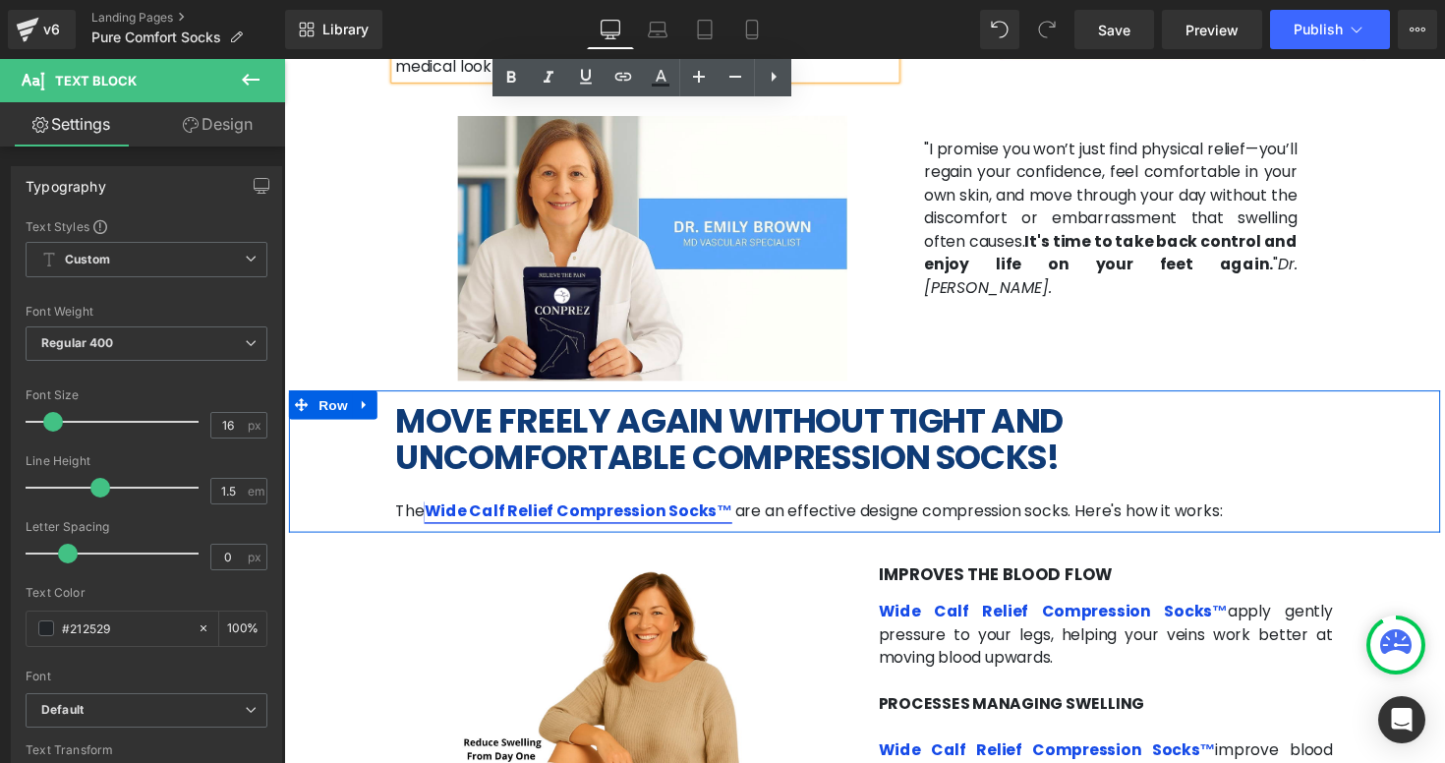
scroll to position [2547, 0]
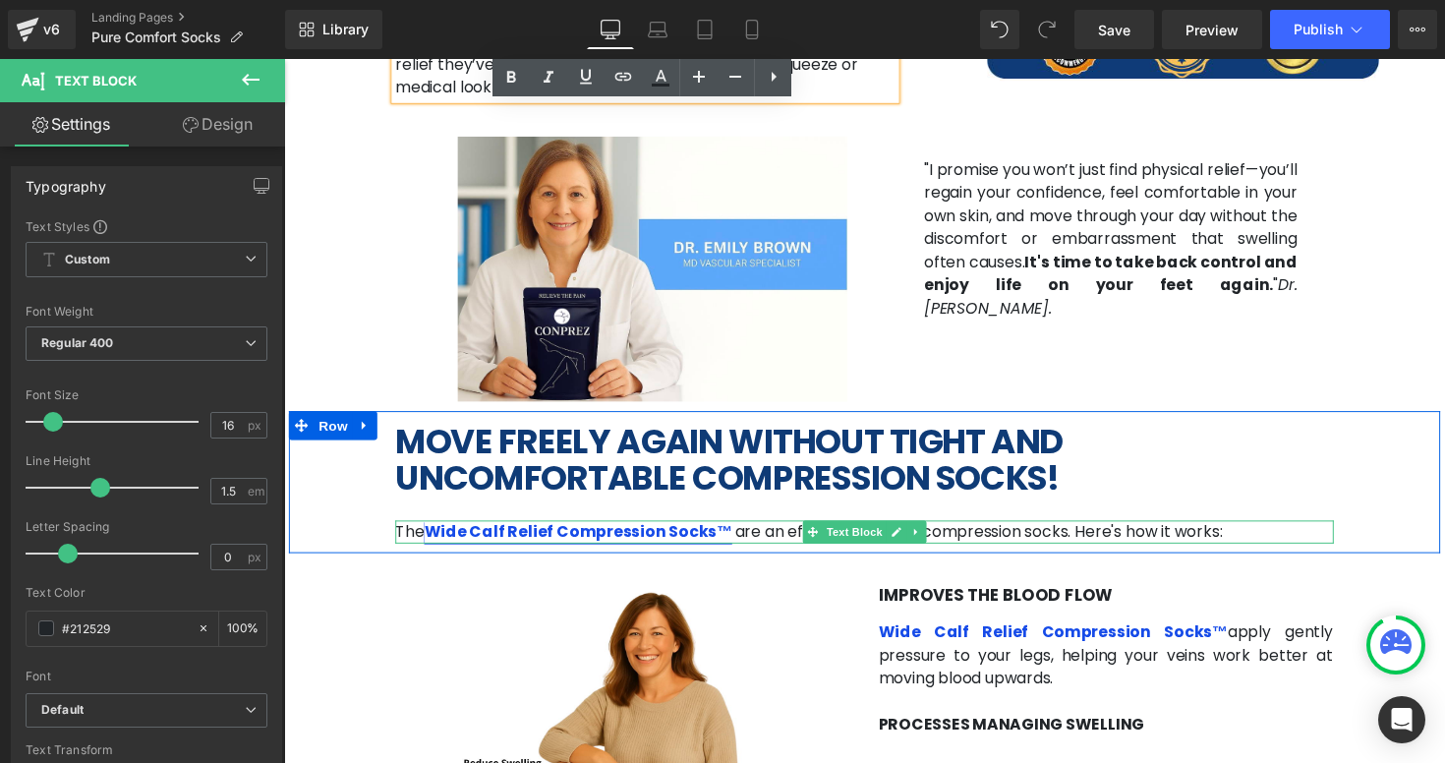
click at [570, 532] on link "Wide Calf Relief Compression Socks™" at bounding box center [586, 543] width 316 height 23
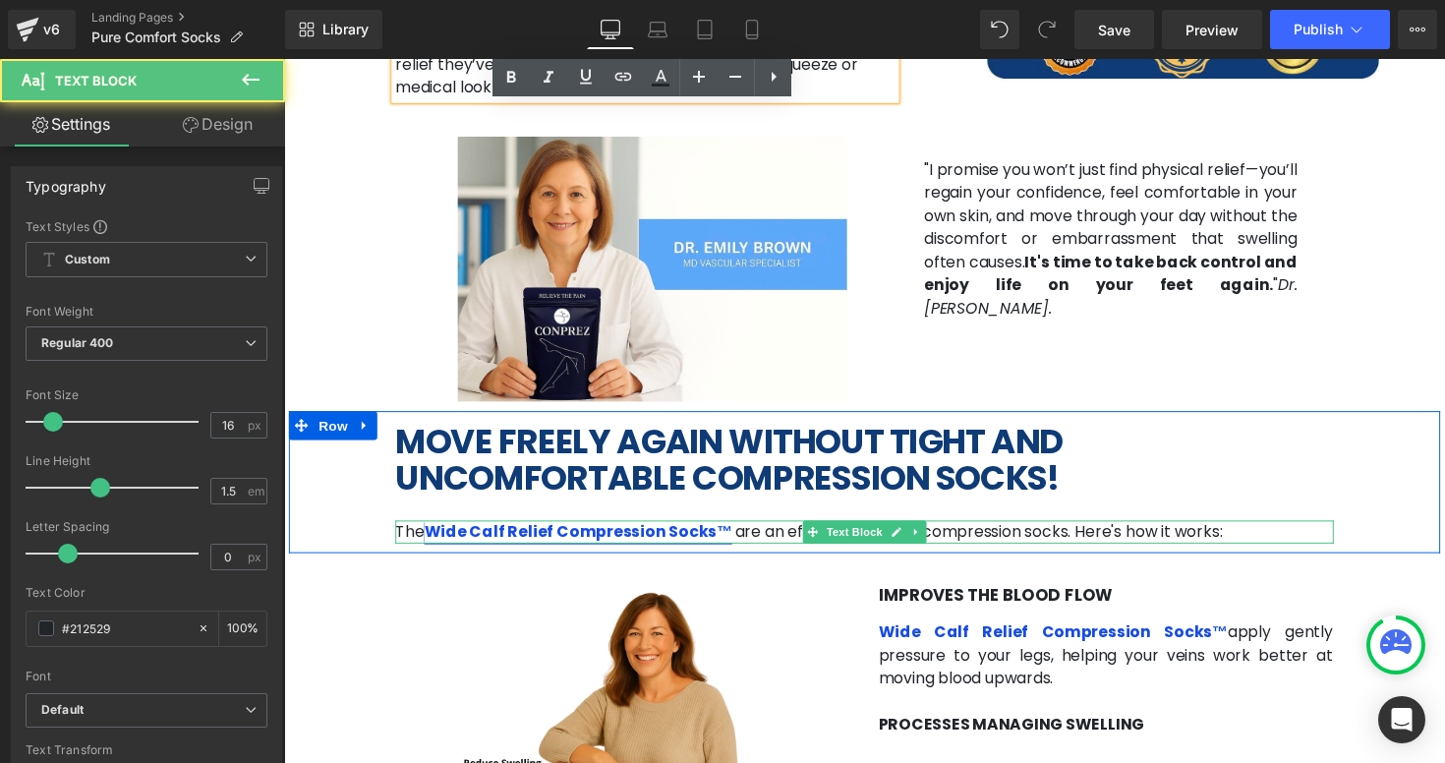
click at [684, 532] on link "Wide Calf Relief Compression Socks™" at bounding box center [586, 543] width 316 height 23
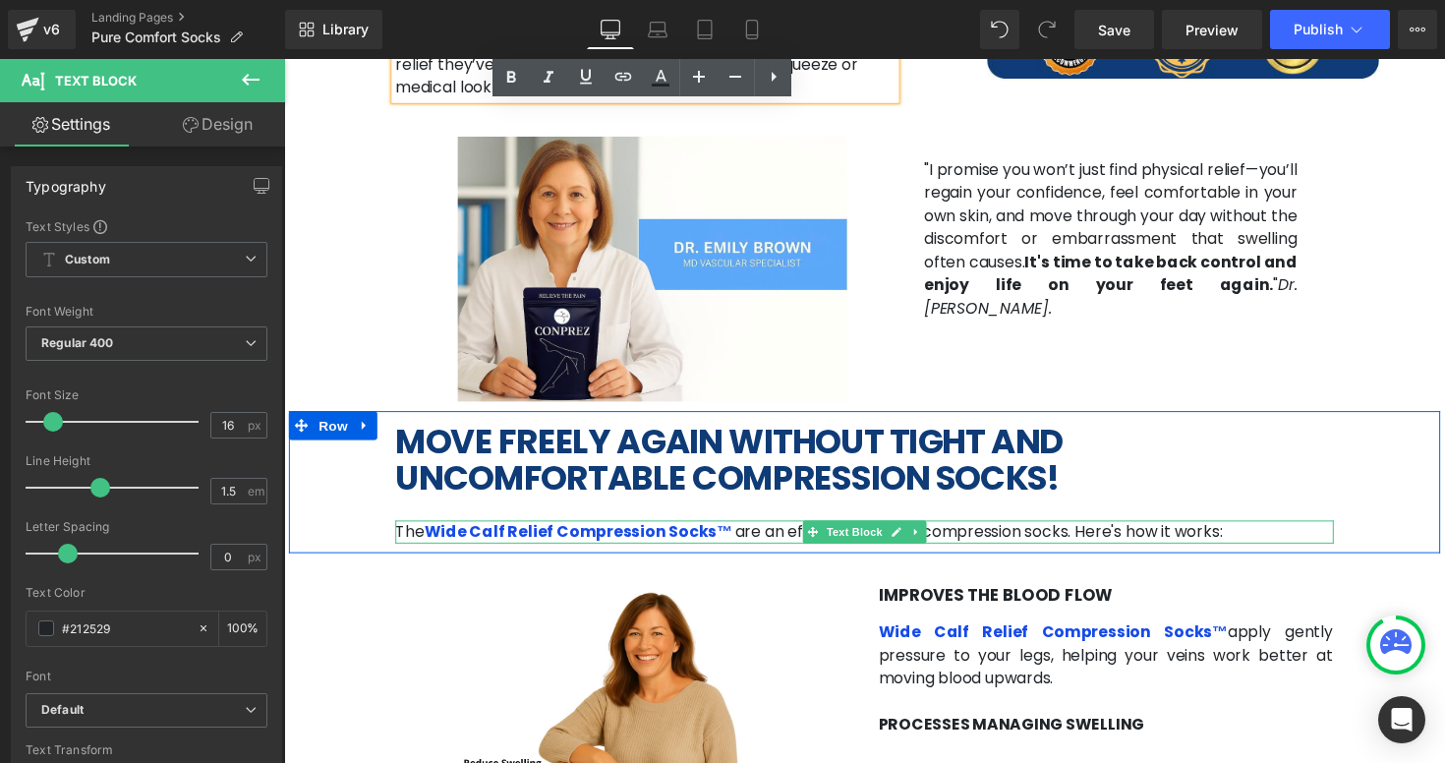
click at [777, 532] on p "The Wide Calf Relief Compression Socks™ are an effective designe compression so…" at bounding box center [879, 544] width 962 height 24
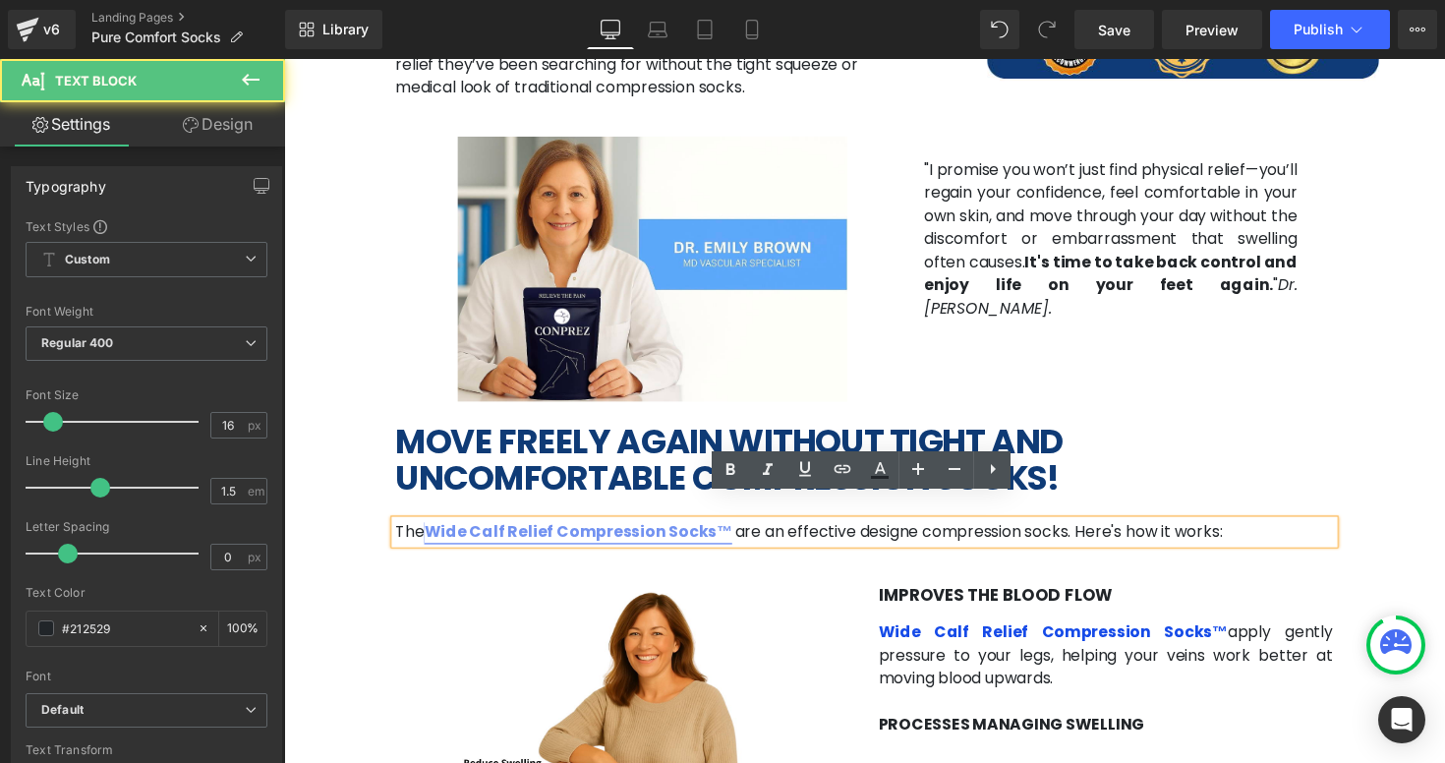
click at [696, 532] on link "Wide Calf Relief Compression Socks™" at bounding box center [586, 543] width 316 height 23
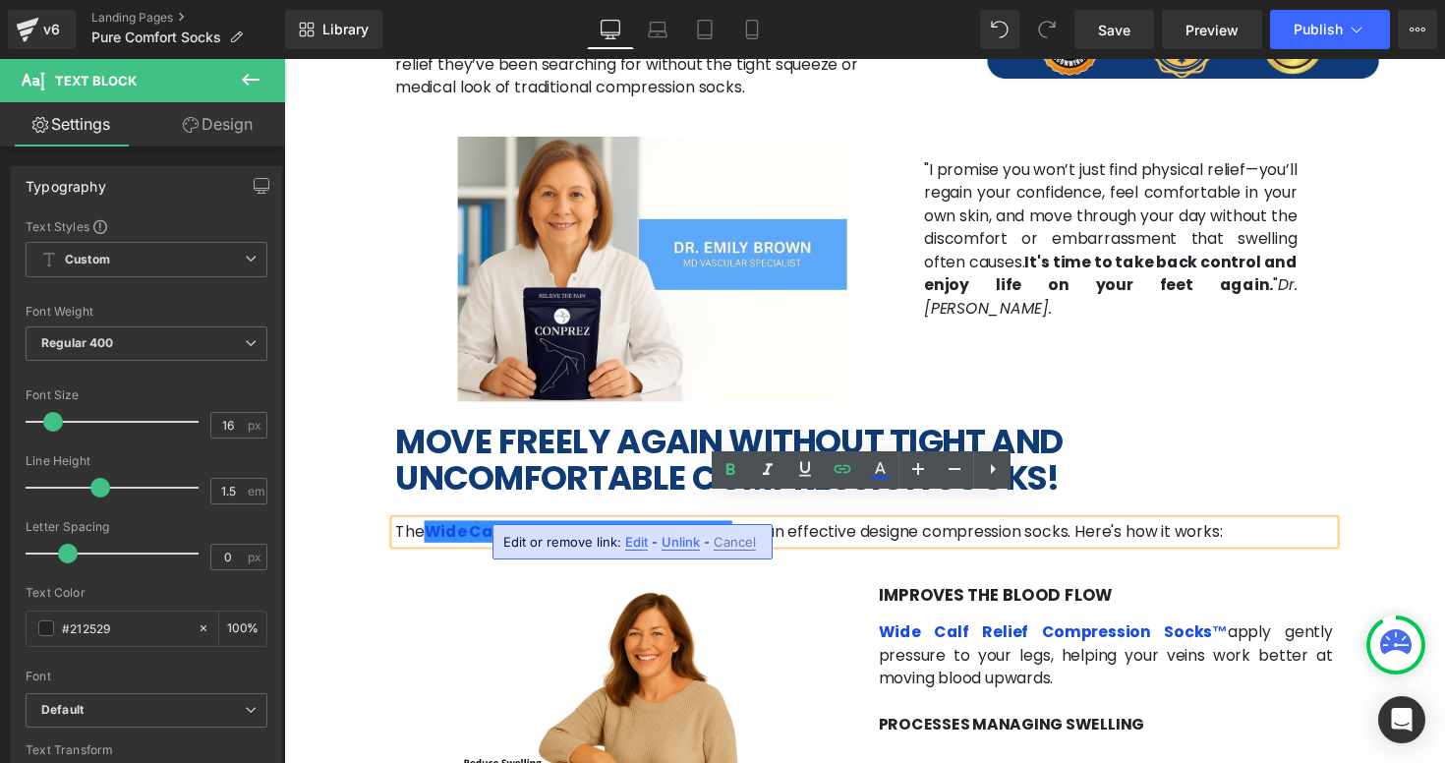
click at [640, 541] on span "Edit" at bounding box center [636, 542] width 23 height 17
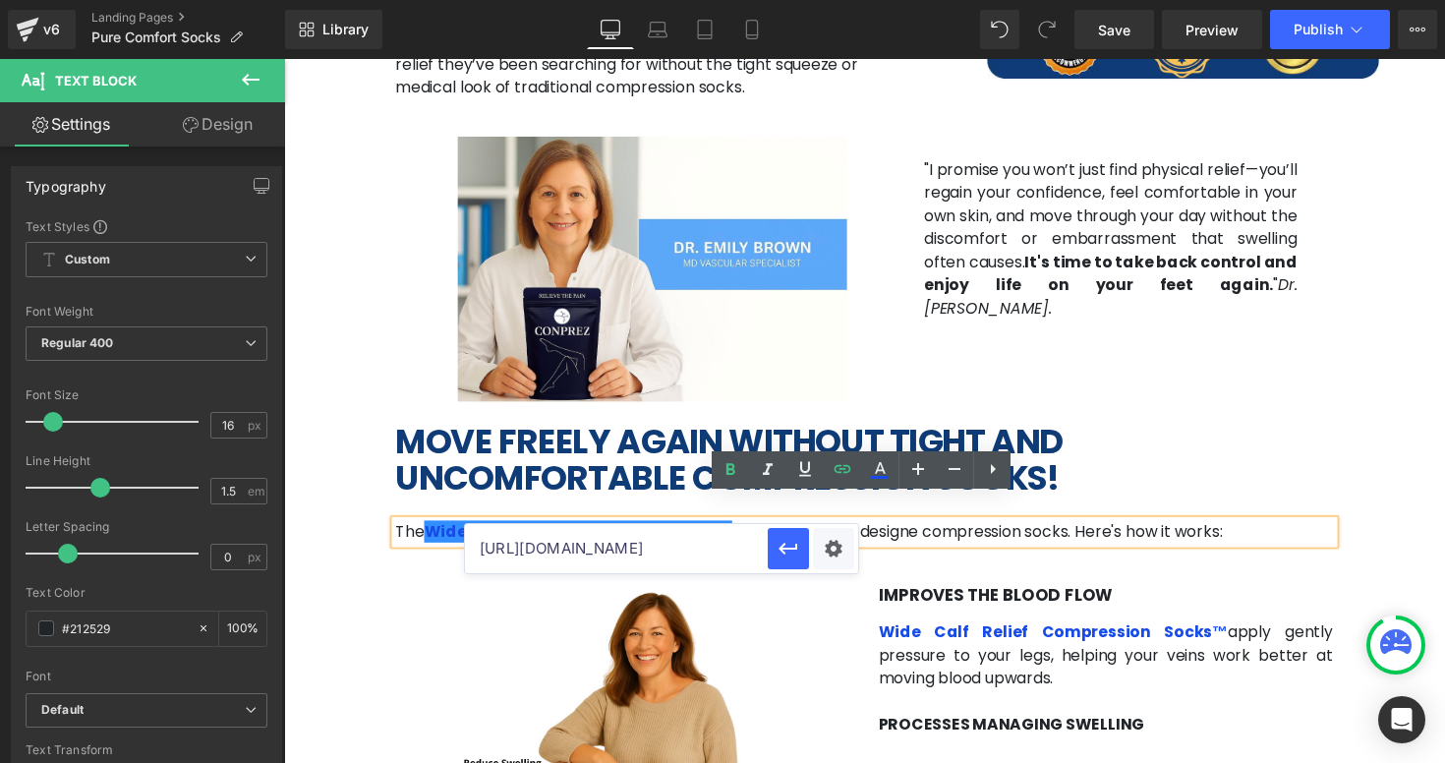
click at [661, 560] on input "[URL][DOMAIN_NAME]" at bounding box center [616, 548] width 303 height 49
paste input "purecomfortsocks"
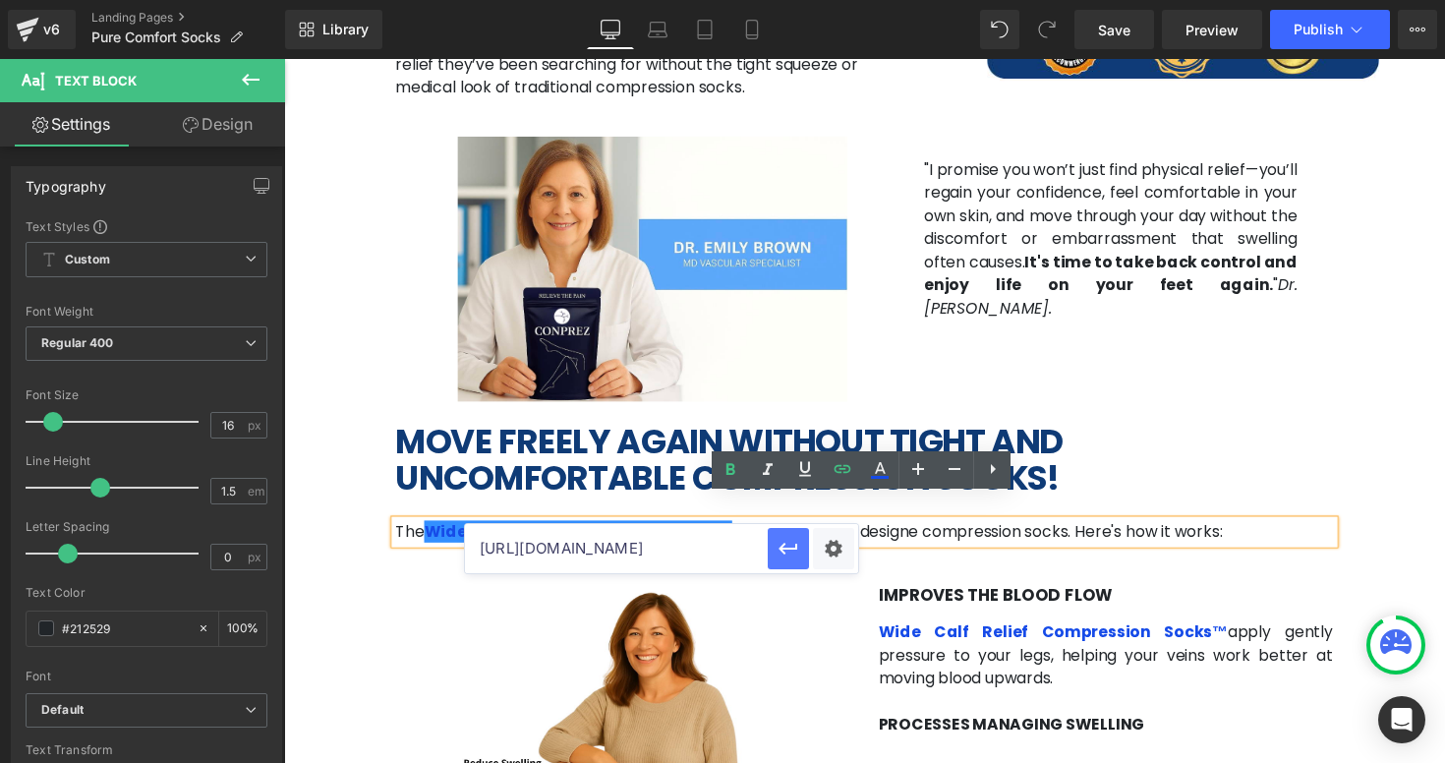
click at [800, 555] on button "button" at bounding box center [788, 548] width 41 height 41
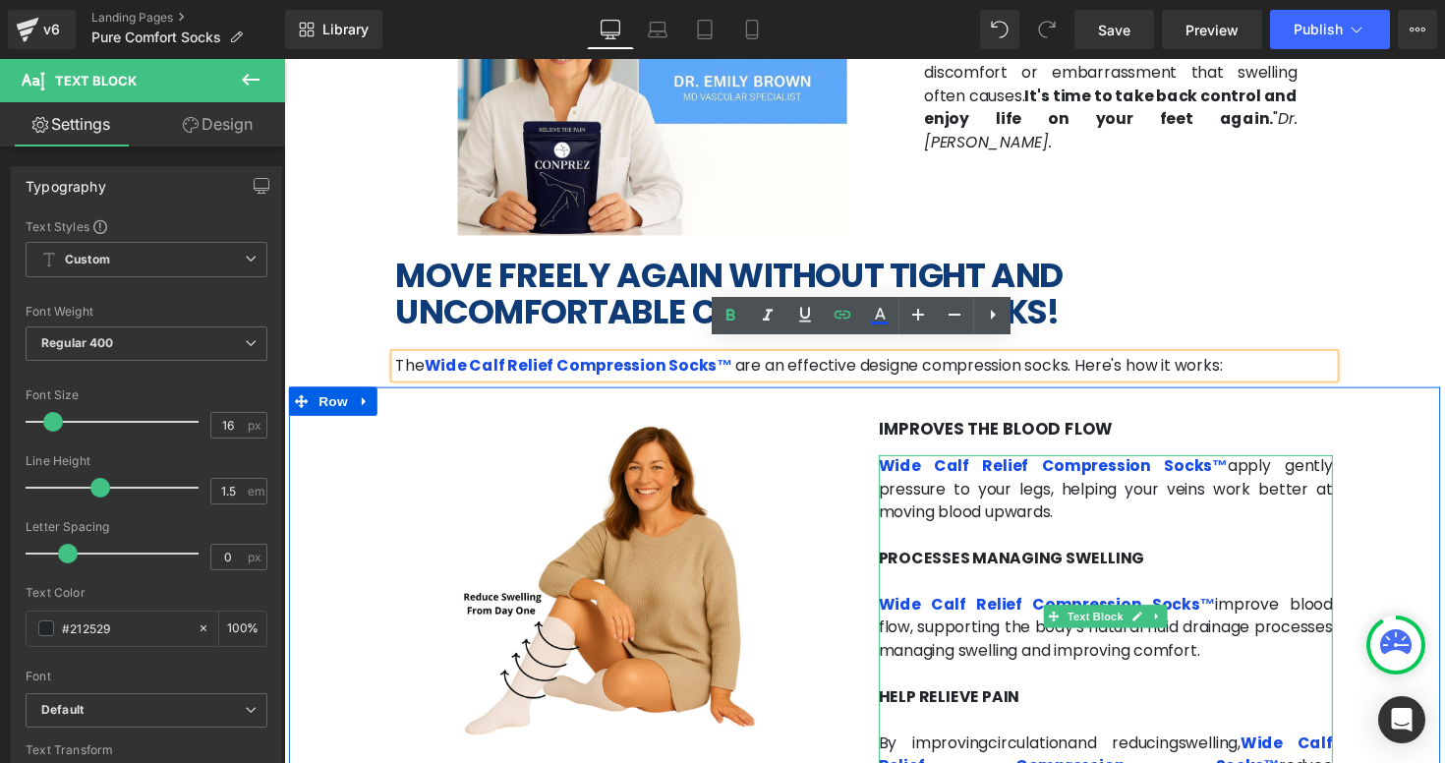
scroll to position [2721, 0]
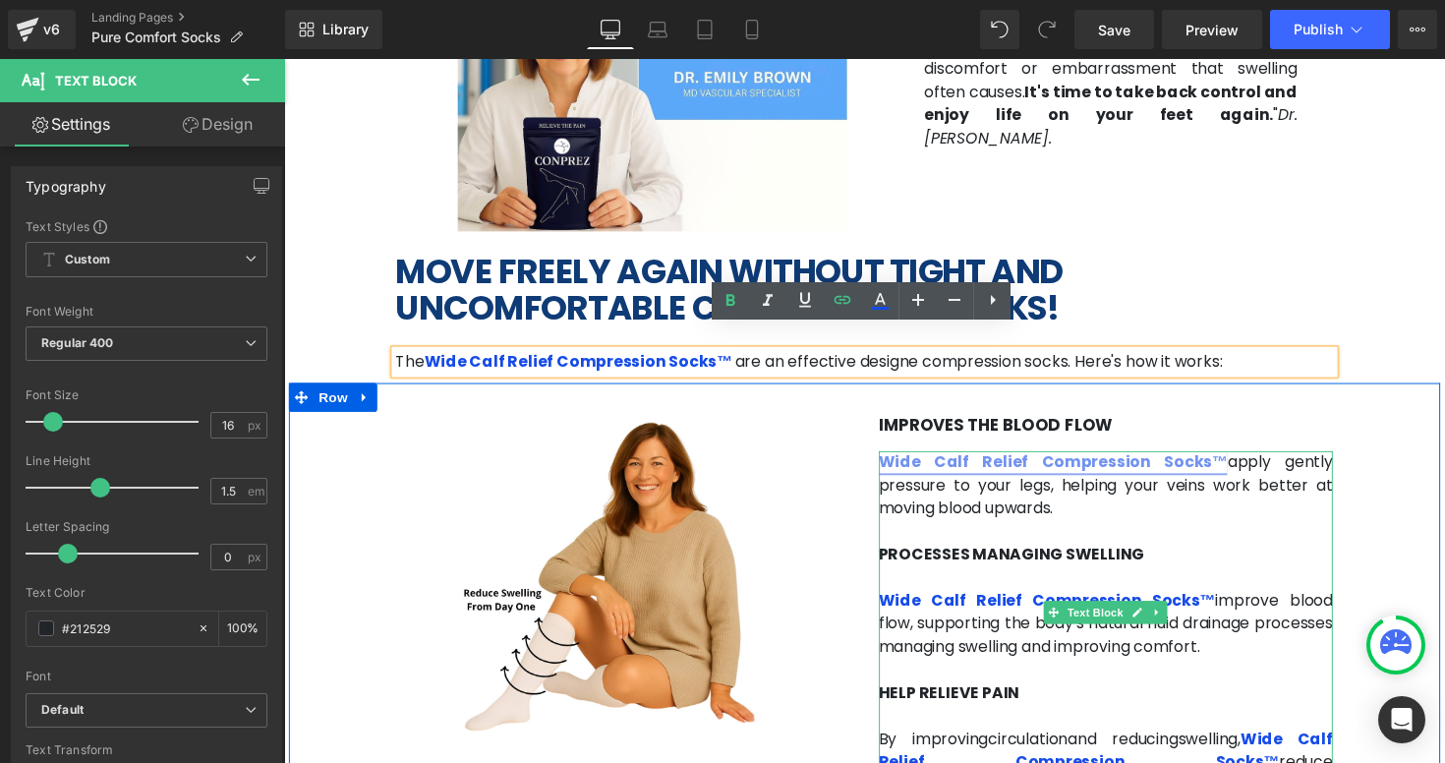
click at [1108, 461] on link "Wide Calf Relief Compression Socks™" at bounding box center [1073, 472] width 358 height 23
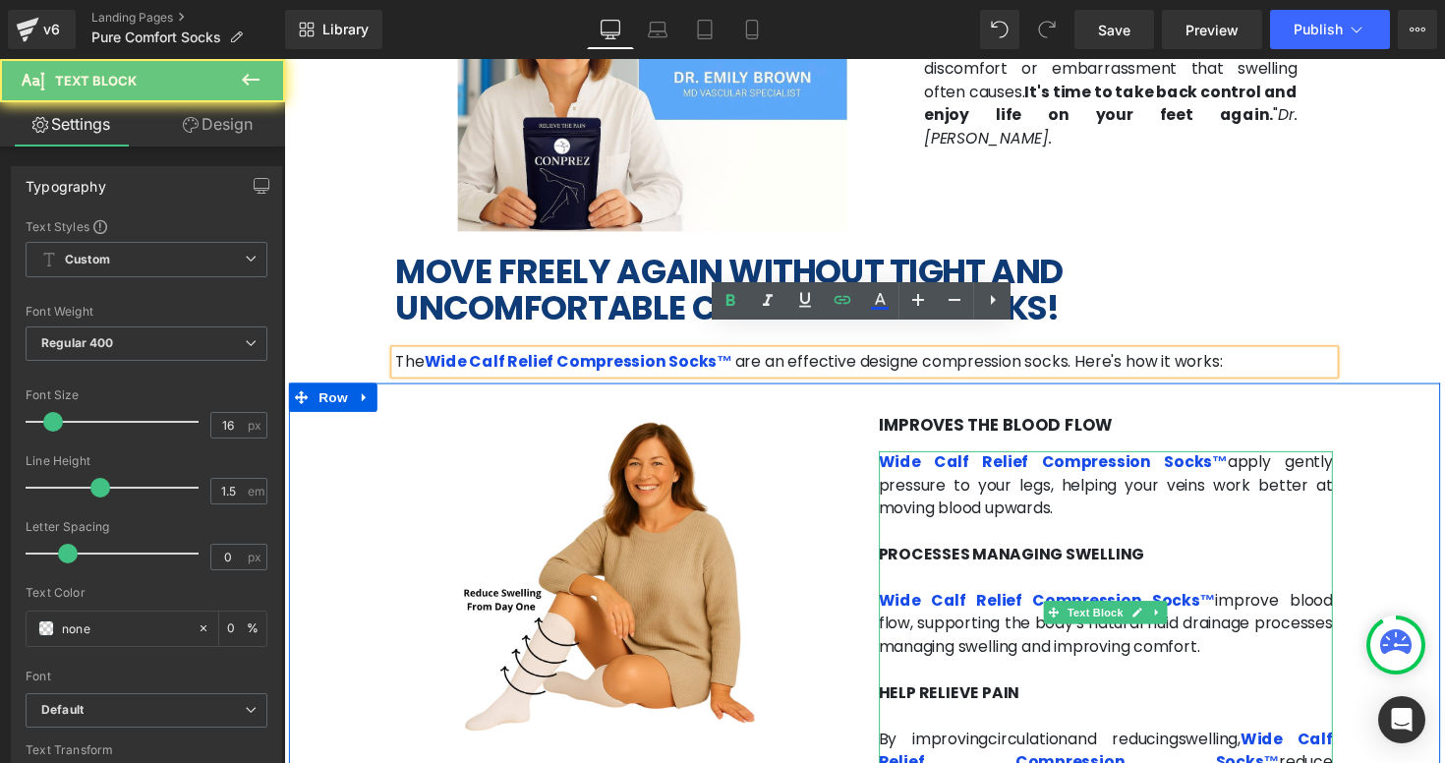
click at [1223, 461] on p "Wide Calf Relief Compression Socks™ apply gently pressure to your legs, helping…" at bounding box center [1127, 496] width 466 height 71
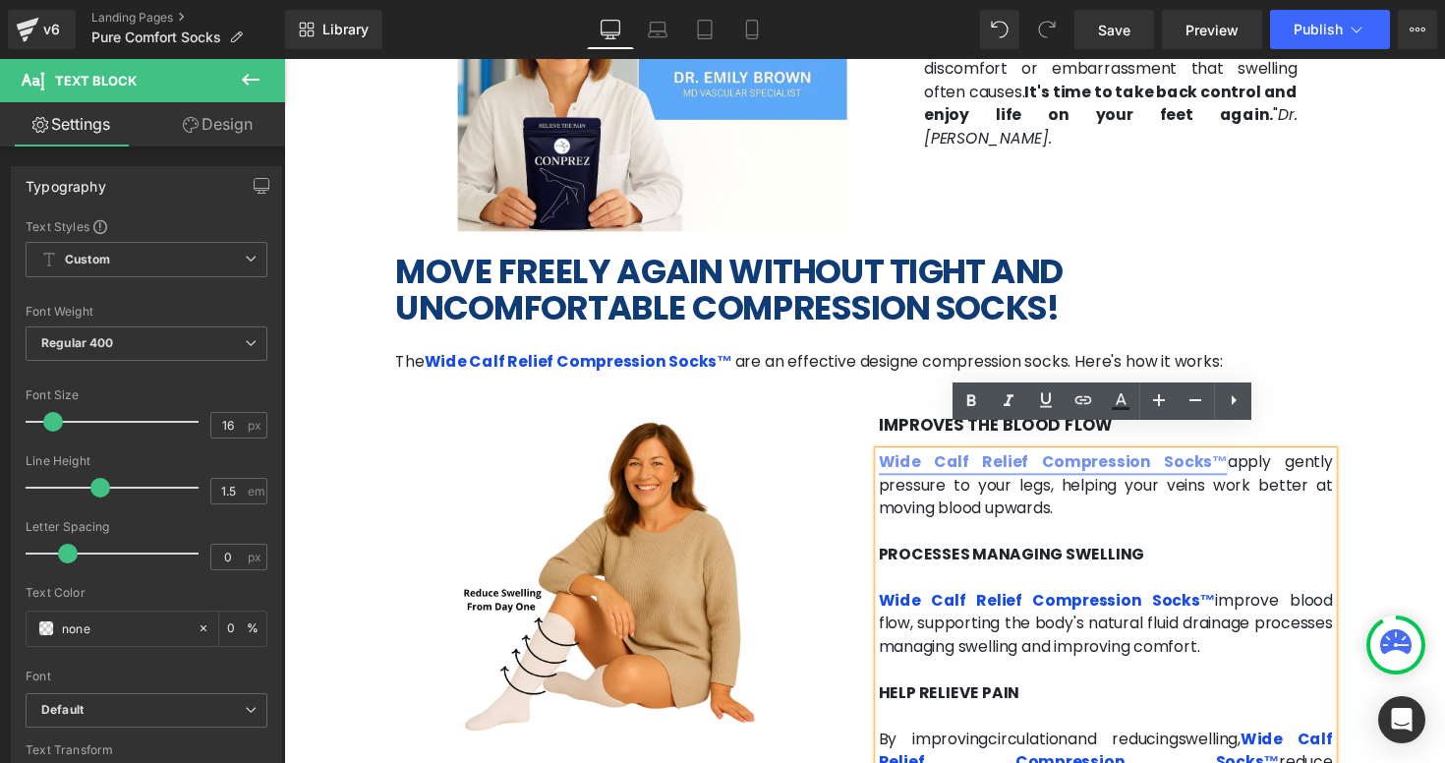
click at [1141, 461] on link "Wide Calf Relief Compression Socks™" at bounding box center [1073, 472] width 358 height 23
click at [1092, 475] on span "Edit" at bounding box center [1090, 473] width 23 height 17
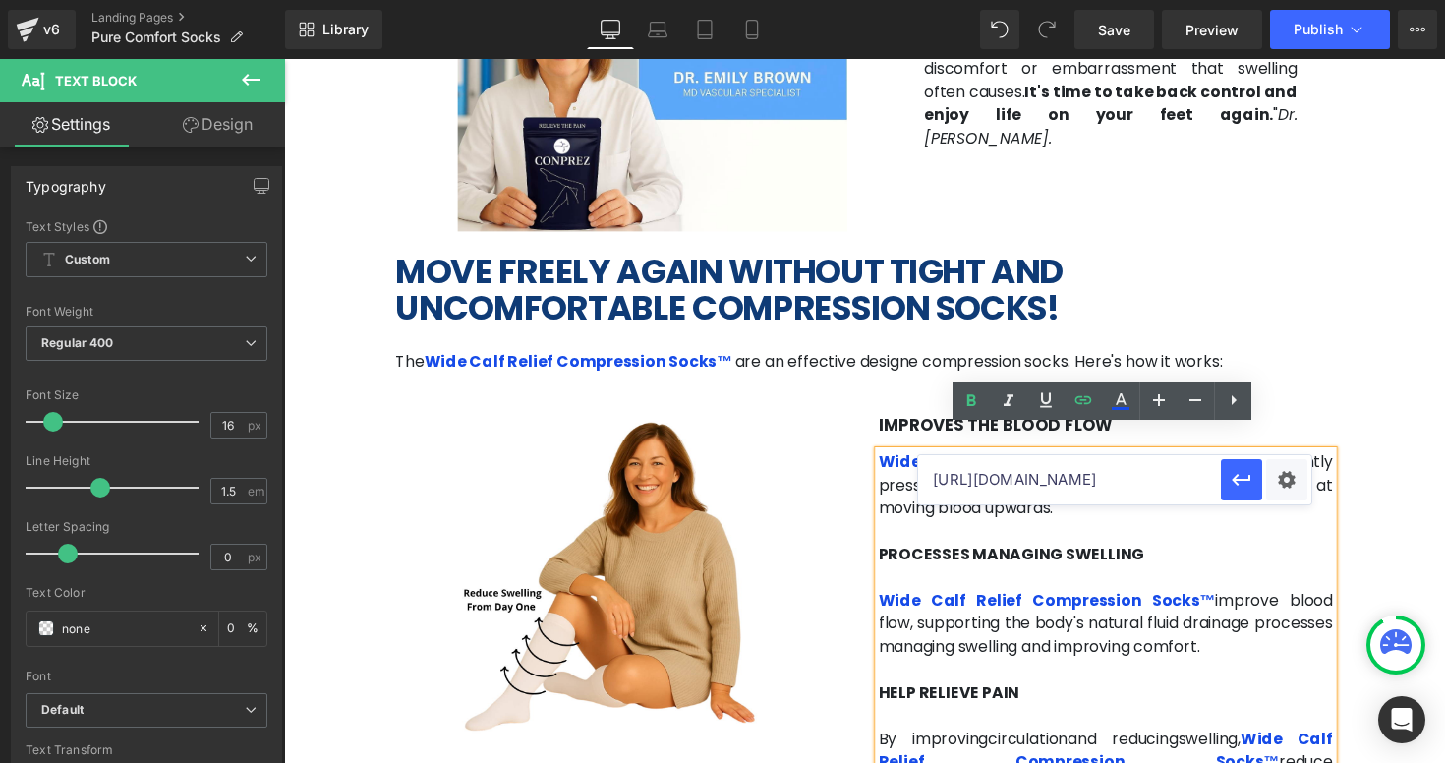
click at [981, 492] on input "[URL][DOMAIN_NAME]" at bounding box center [1069, 479] width 303 height 49
paste input "purecomfortsocks"
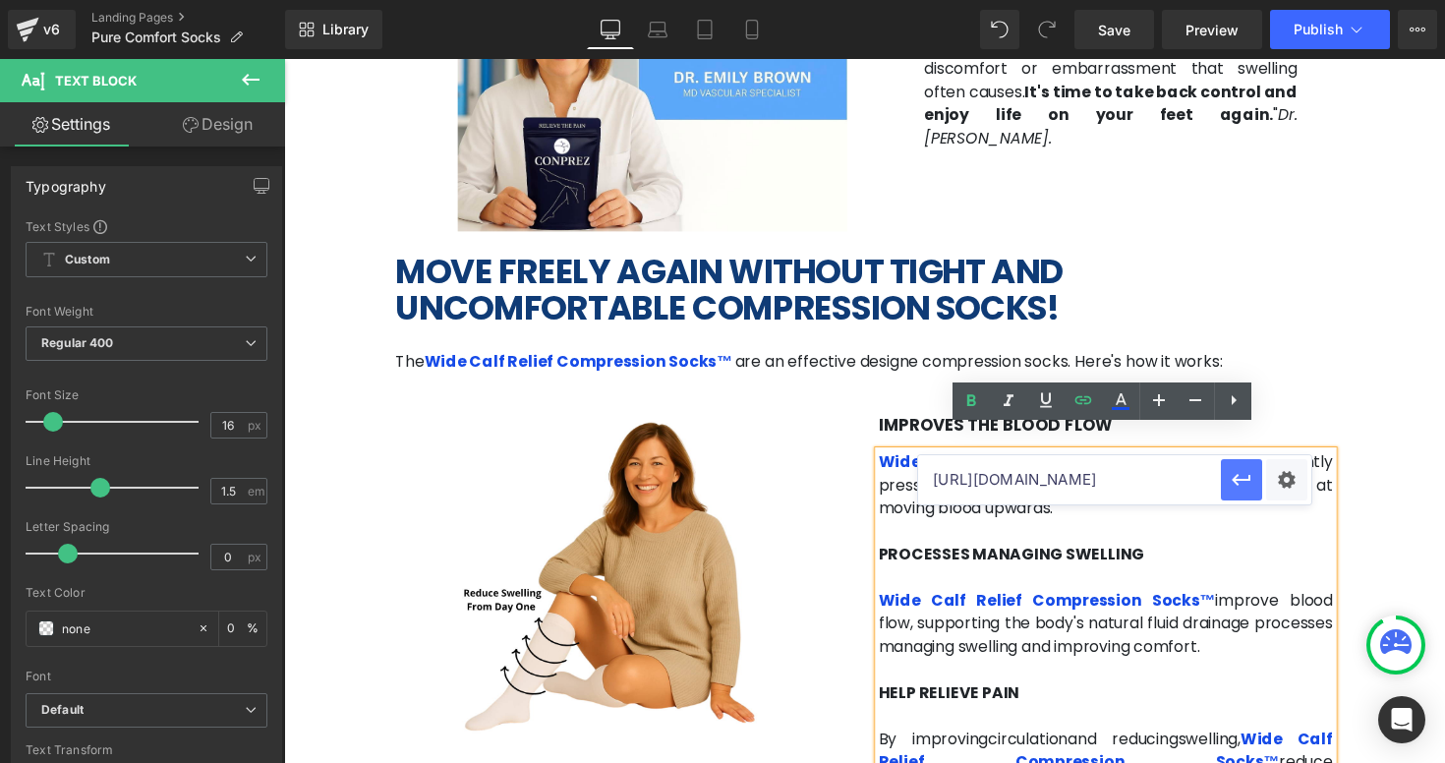
drag, startPoint x: 1238, startPoint y: 485, endPoint x: 971, endPoint y: 437, distance: 270.8
click at [1238, 485] on icon "button" at bounding box center [1242, 480] width 24 height 24
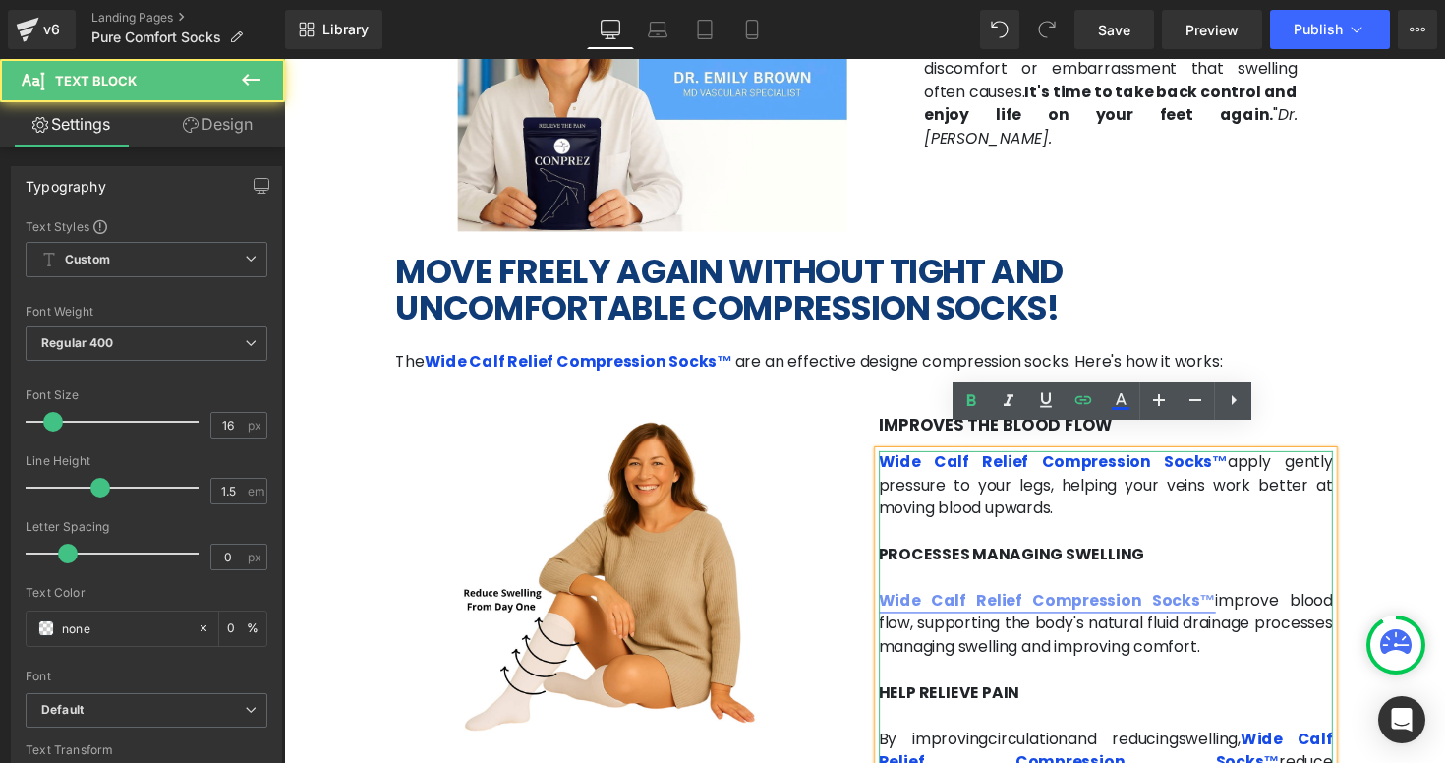
click at [1151, 603] on link "Wide Calf Relief Compression Socks™" at bounding box center [1066, 614] width 345 height 23
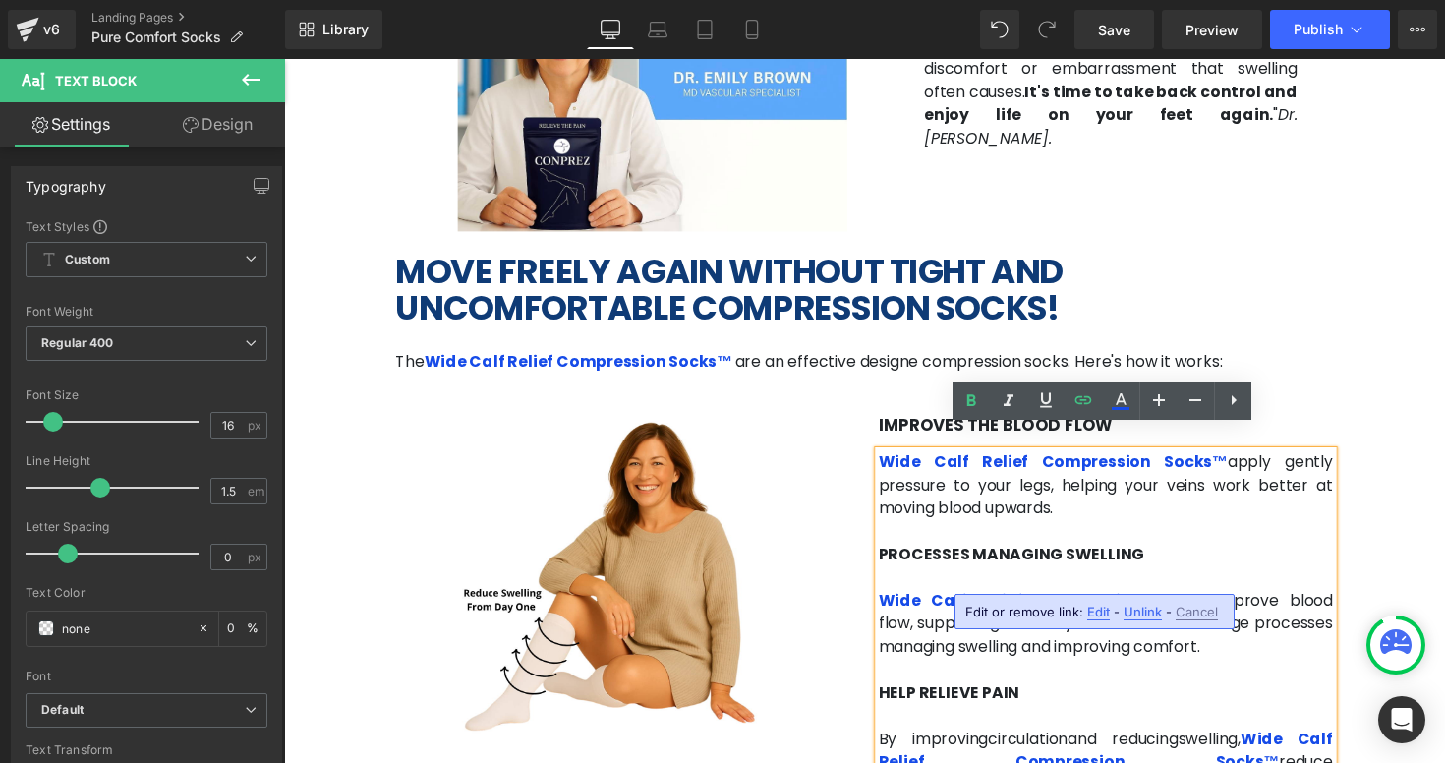
click at [1099, 614] on span "Edit" at bounding box center [1099, 612] width 23 height 17
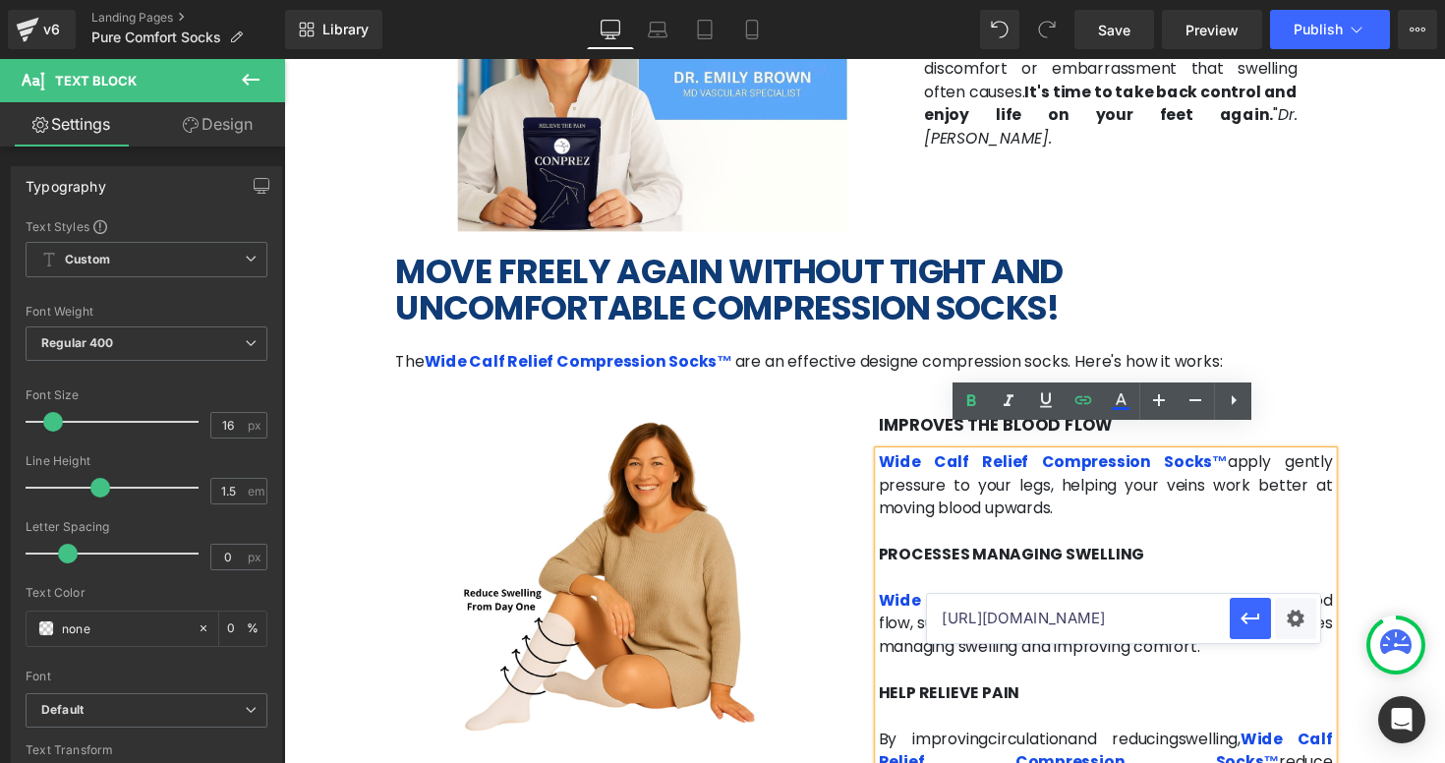
click at [1061, 618] on input "[URL][DOMAIN_NAME]" at bounding box center [1078, 618] width 303 height 49
paste input "purecomfortsocks"
click at [1264, 627] on button "button" at bounding box center [1250, 618] width 41 height 41
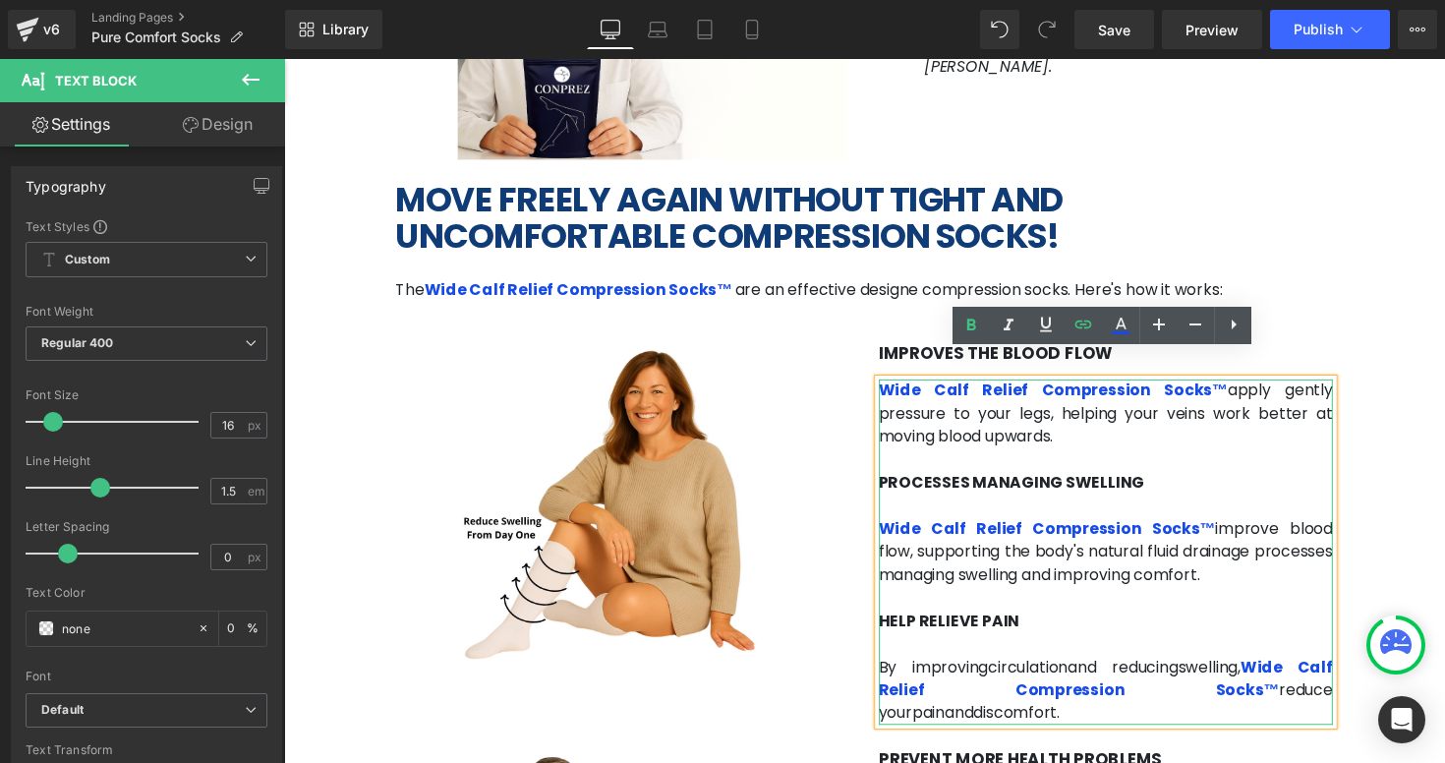
scroll to position [2798, 0]
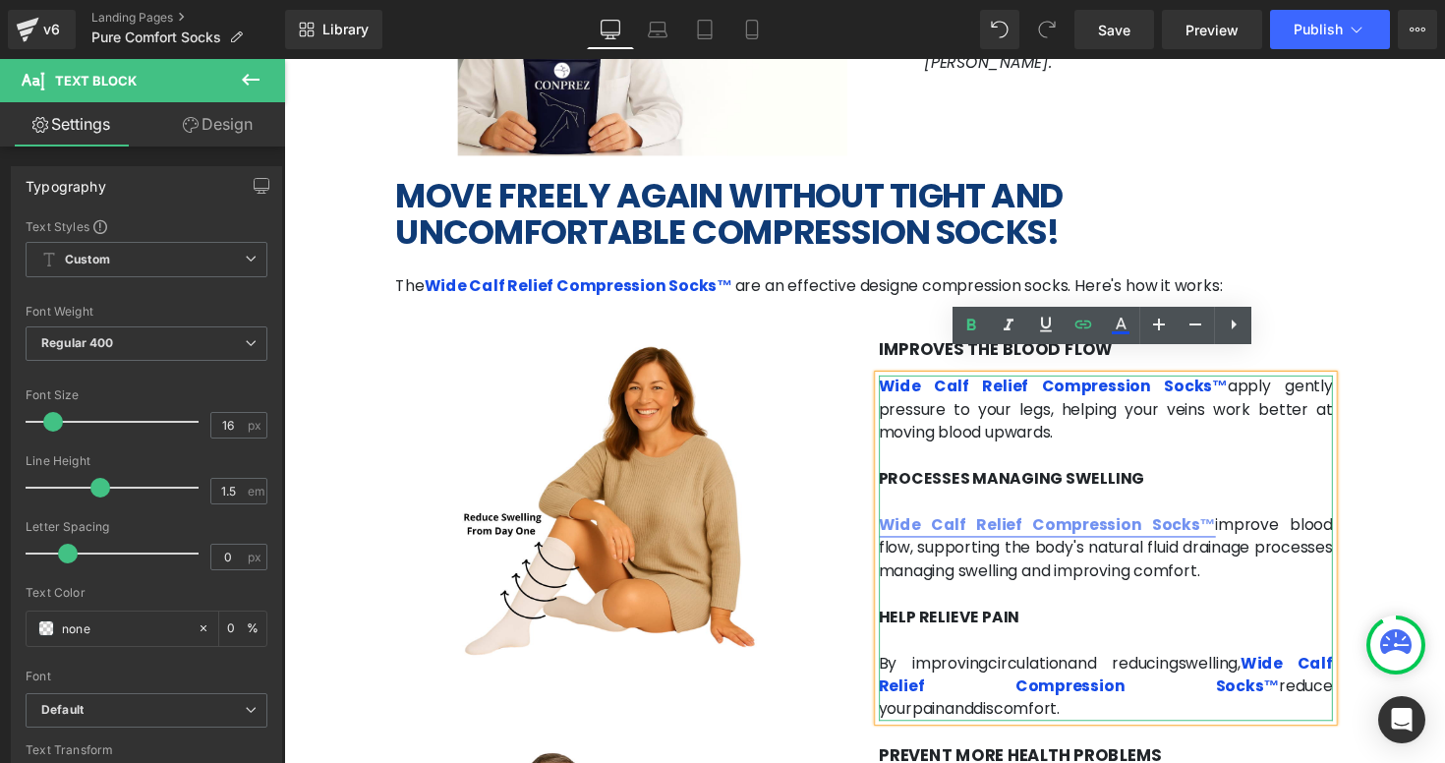
click at [1029, 525] on link "Wide Calf Relief Compression Socks™" at bounding box center [1066, 536] width 345 height 23
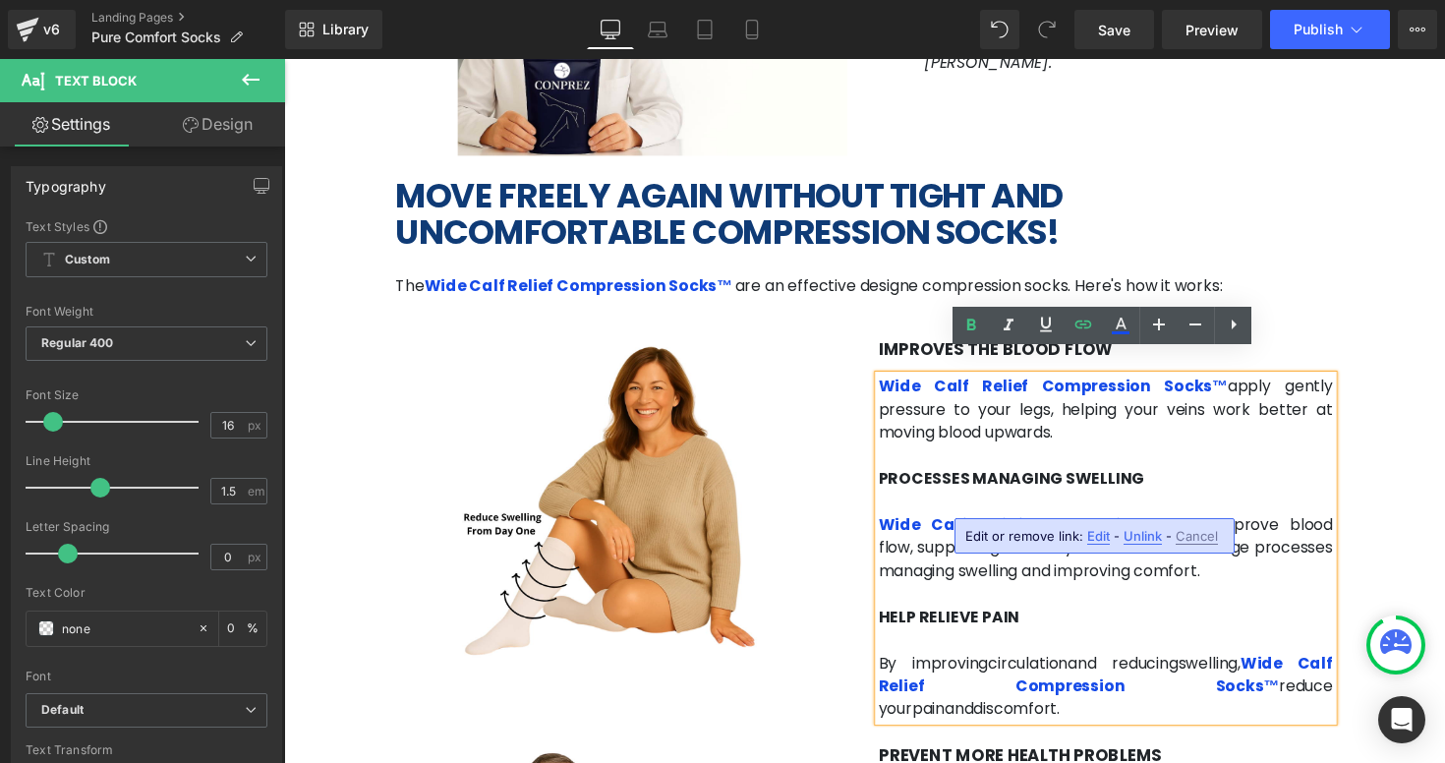
click at [1092, 535] on span "Edit" at bounding box center [1099, 536] width 23 height 17
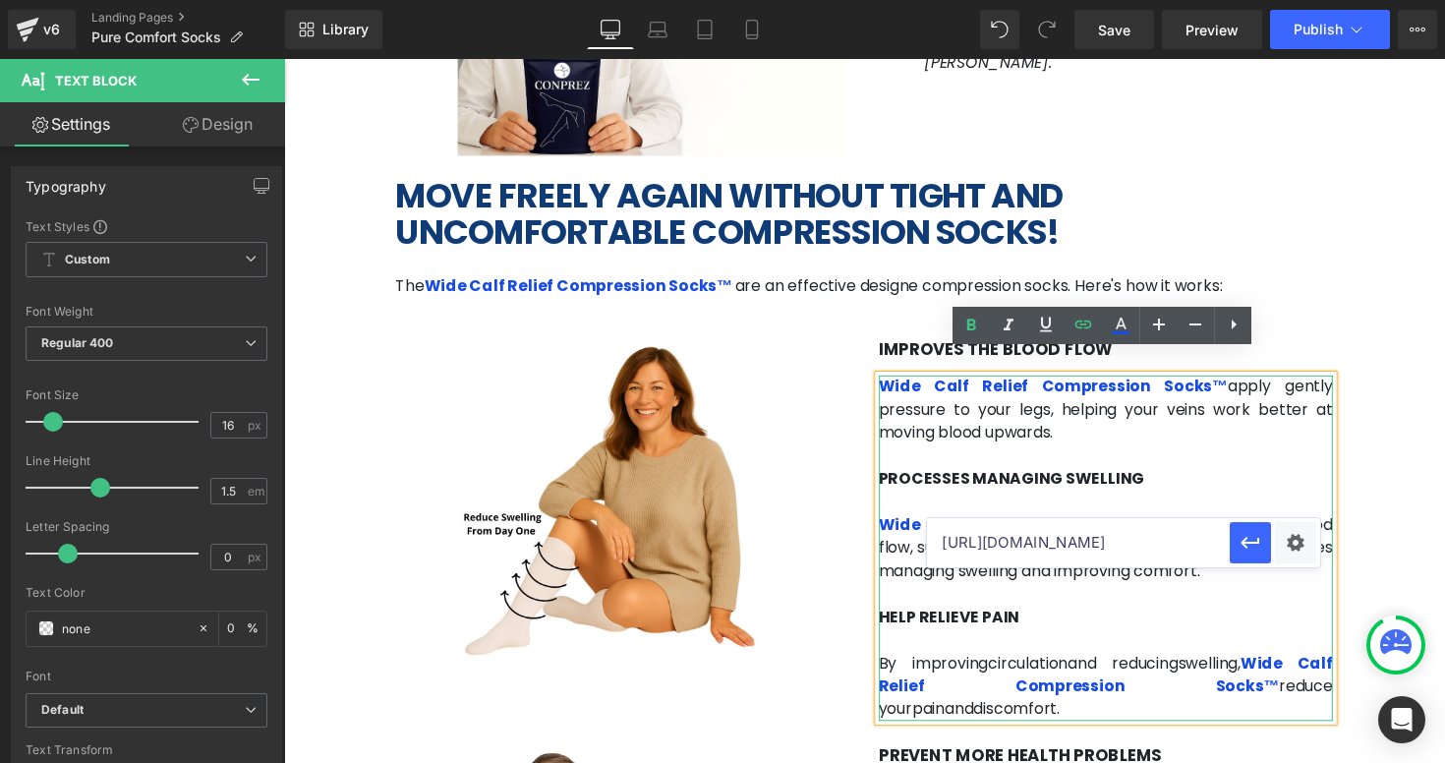
click at [1220, 643] on p at bounding box center [1127, 655] width 466 height 24
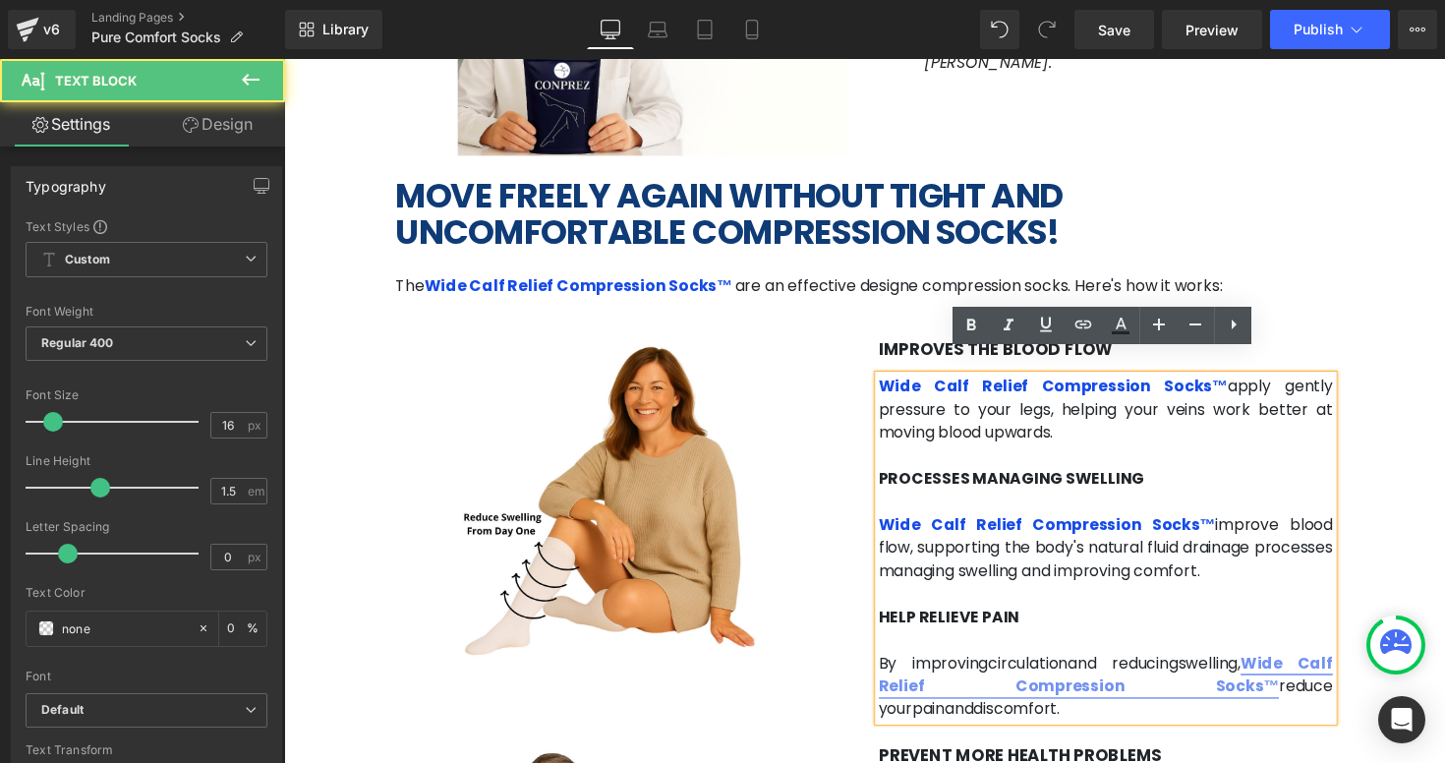
click at [1258, 667] on link "Wide Calf Relief Compression Socks™" at bounding box center [1127, 690] width 466 height 46
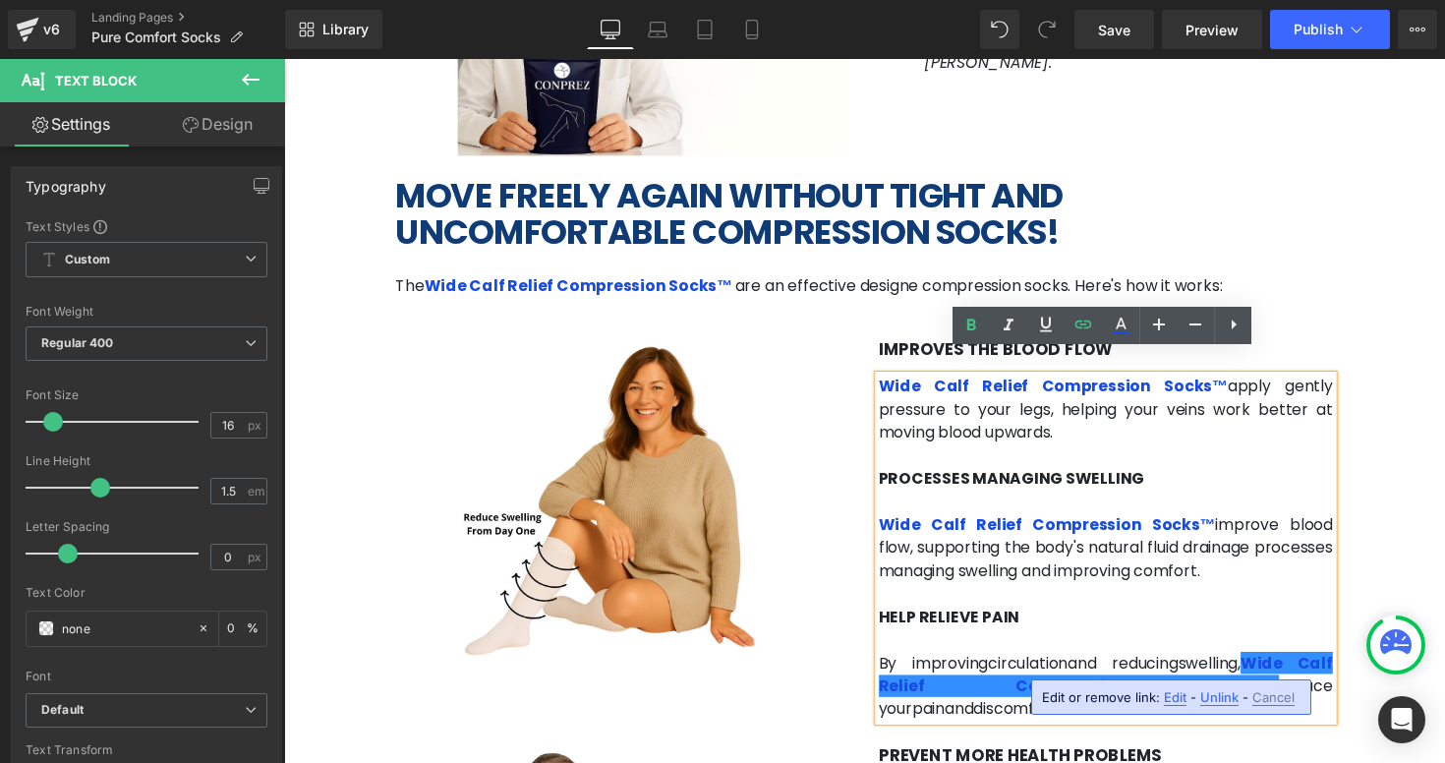
click at [1177, 690] on span "Edit" at bounding box center [1175, 697] width 23 height 17
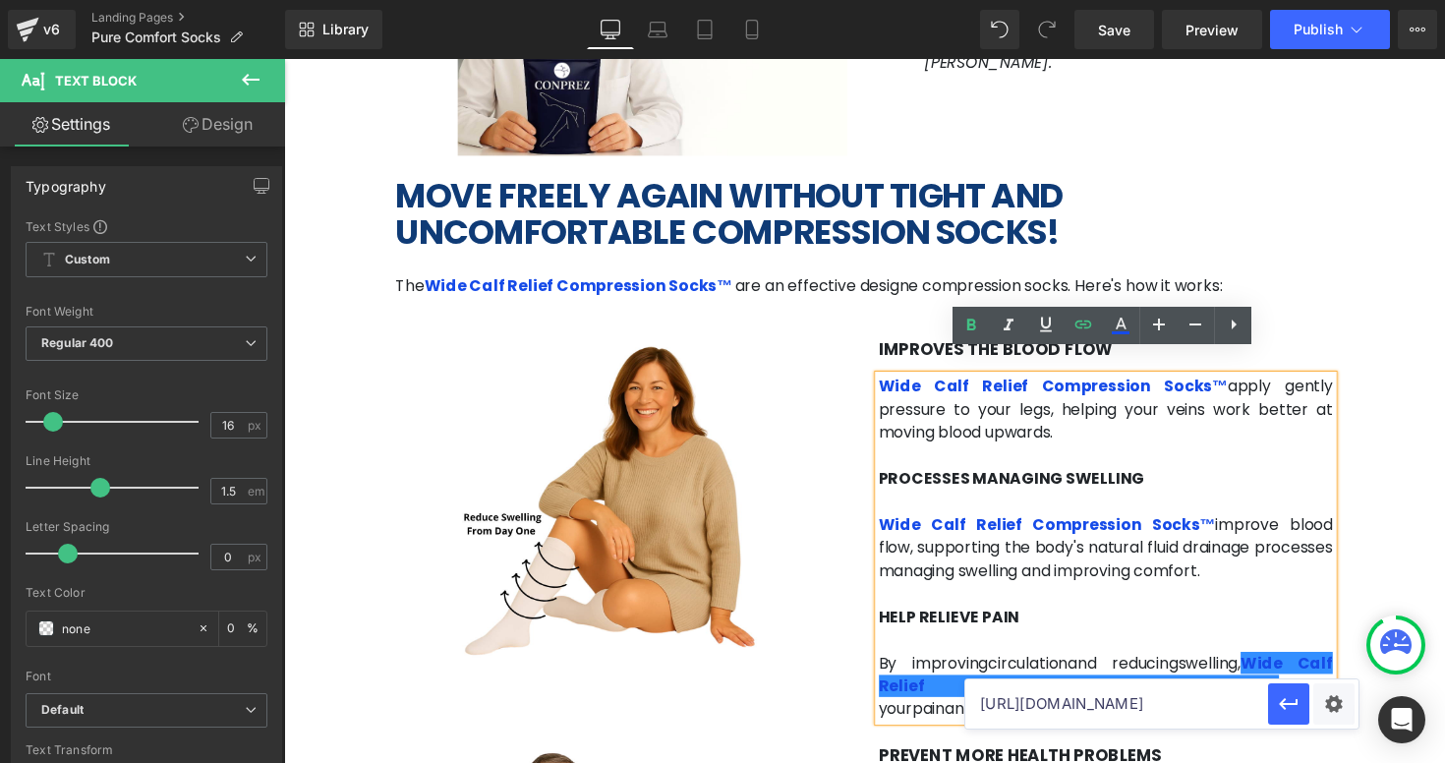
click at [1074, 713] on input "[URL][DOMAIN_NAME]" at bounding box center [1117, 703] width 303 height 49
paste input "purecomfortsocks"
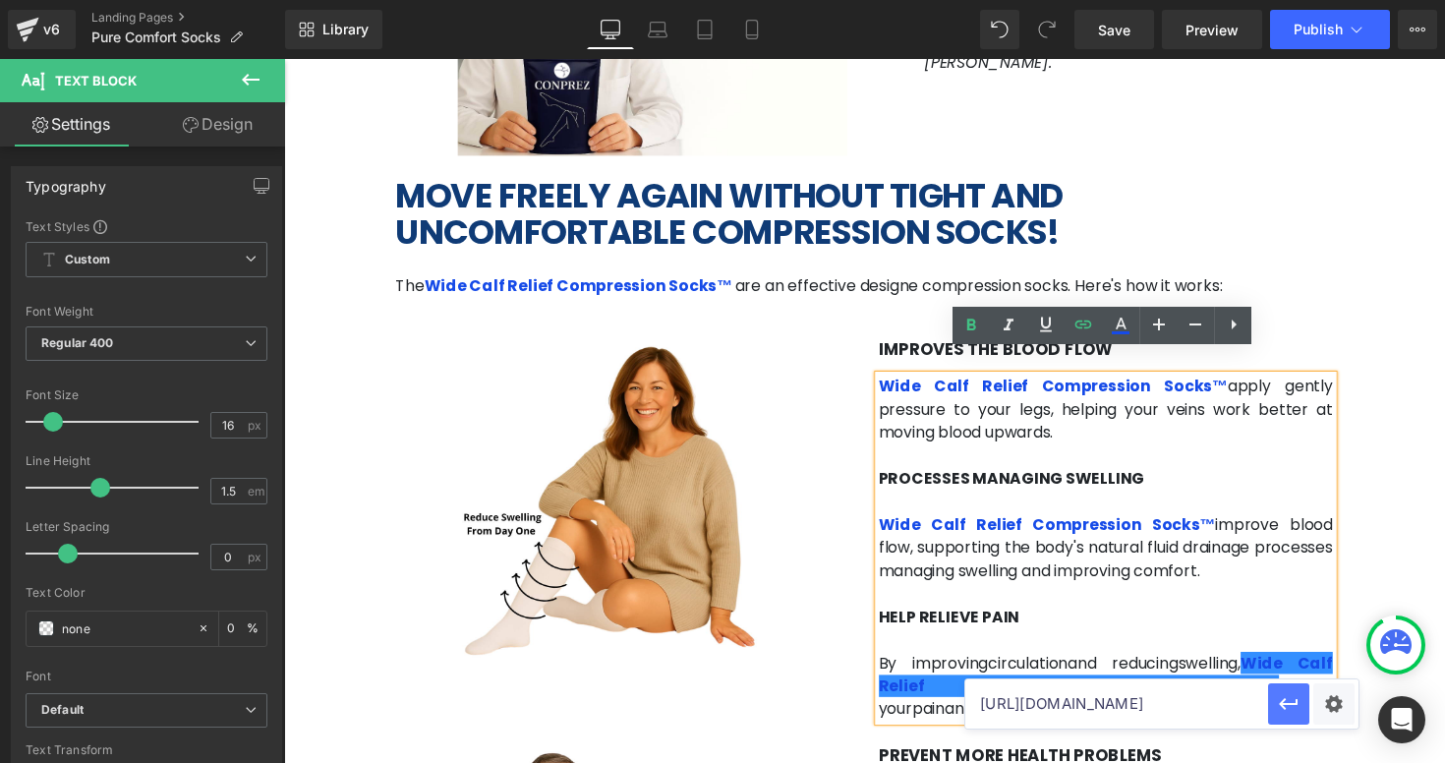
click at [1295, 703] on icon "button" at bounding box center [1288, 704] width 19 height 12
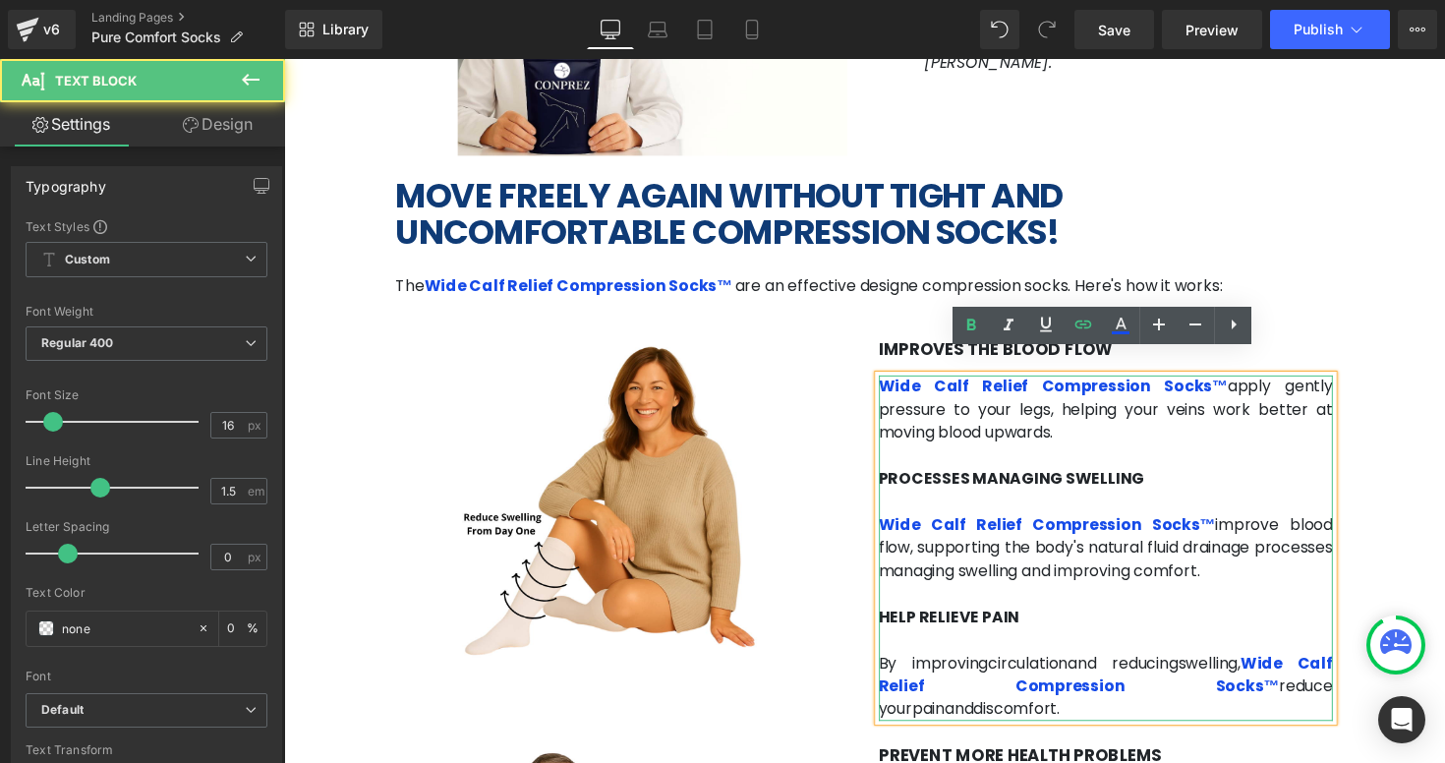
click at [1189, 569] on p "Wide Calf Relief Compression Socks™ improve blood flow, supporting the body's n…" at bounding box center [1127, 560] width 466 height 71
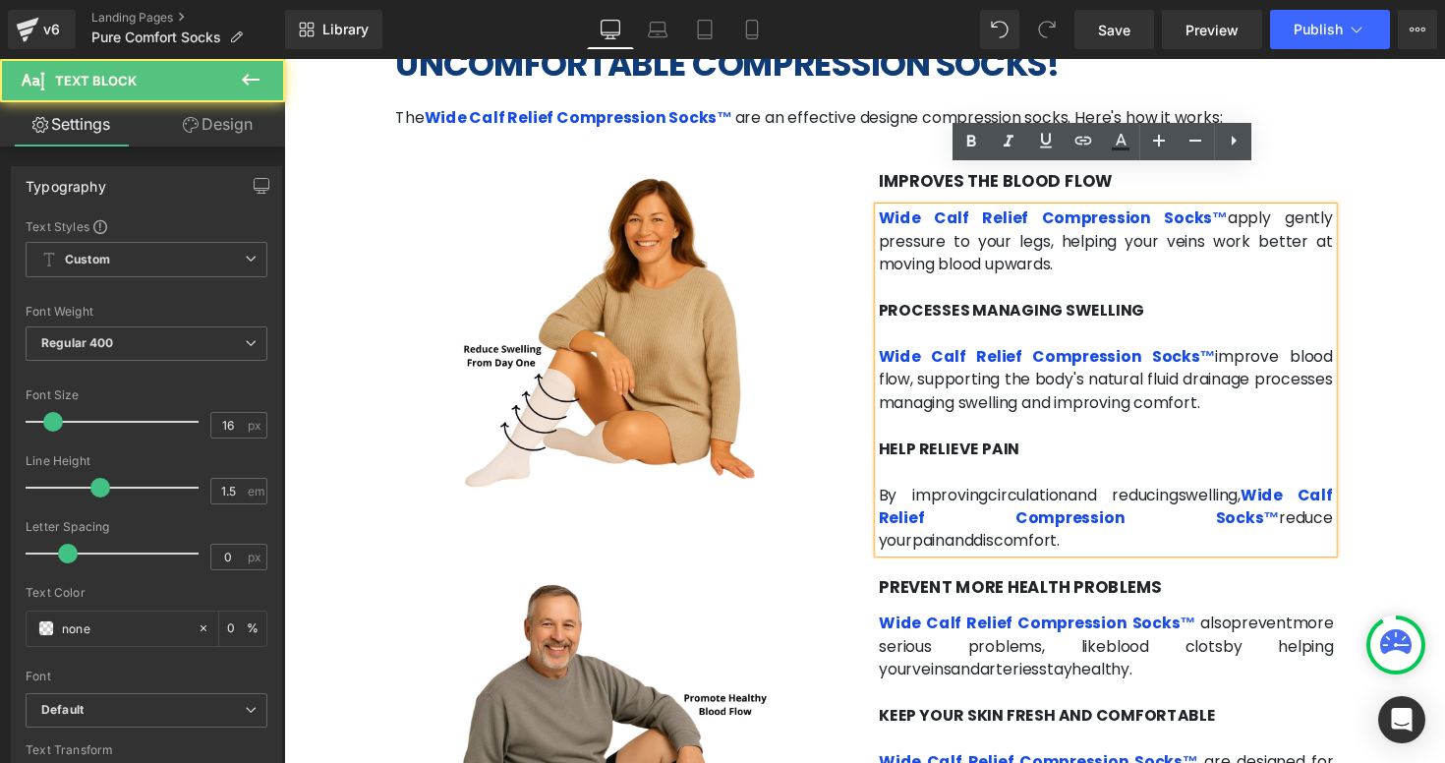
scroll to position [2996, 0]
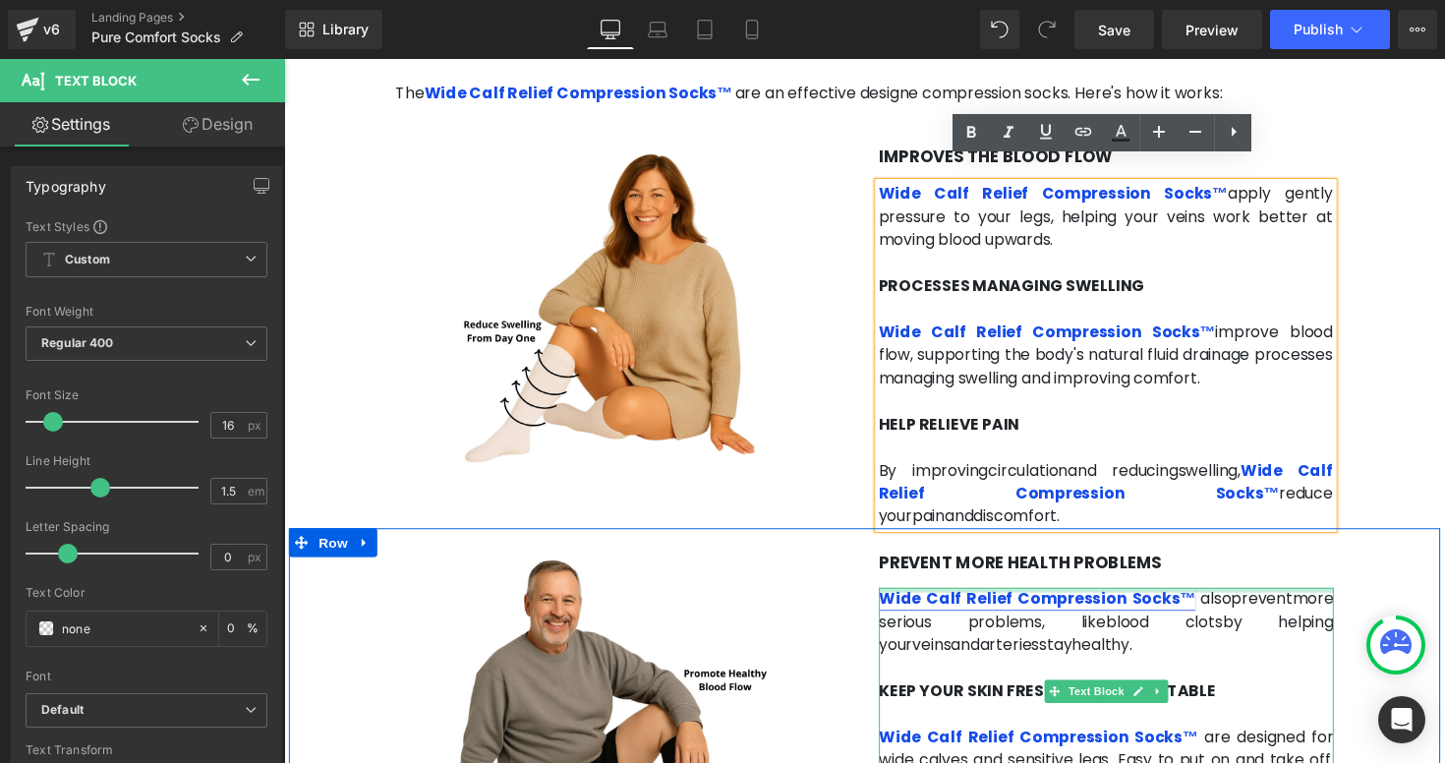
click at [1112, 601] on div "Wide Calf Relief Compression Socks™ also prevent more serious problems, like [M…" at bounding box center [1127, 719] width 466 height 236
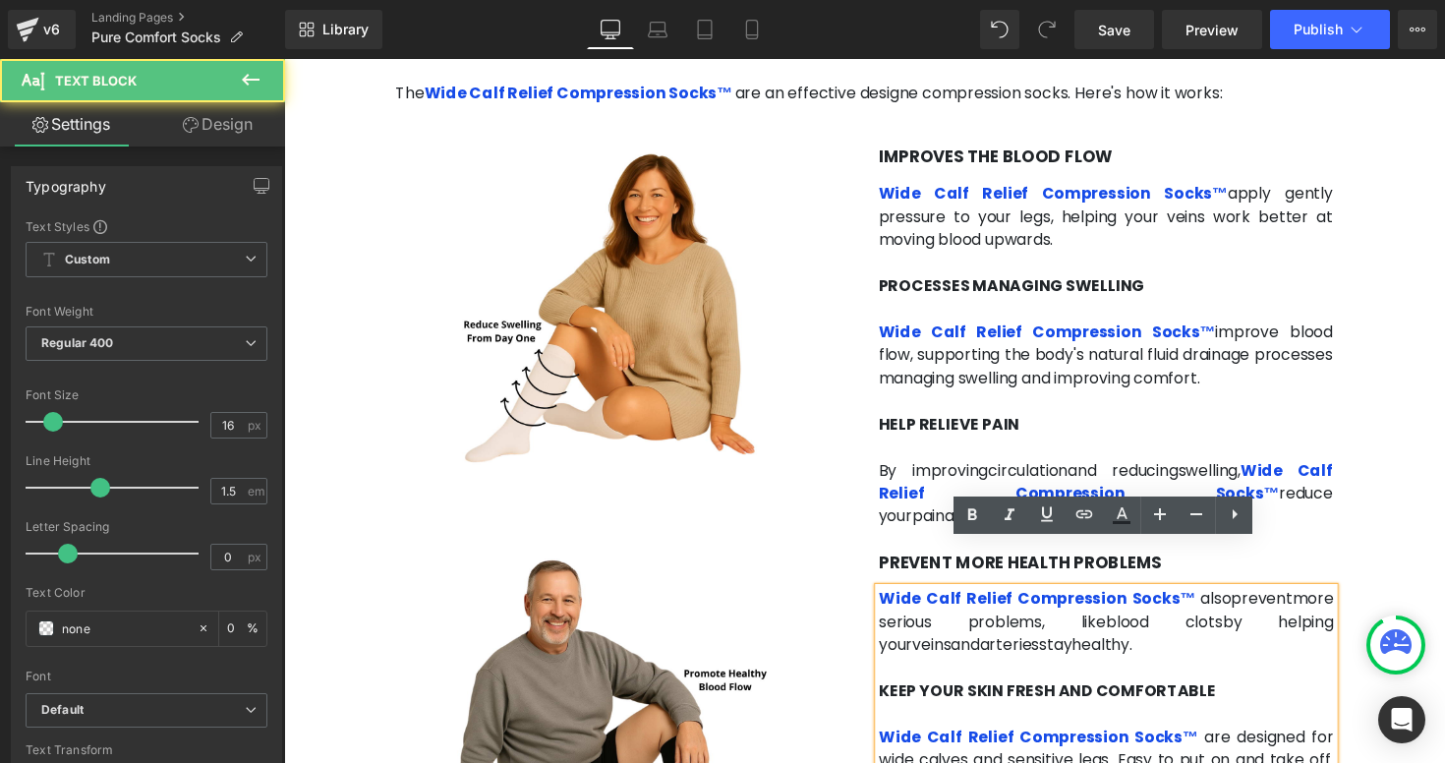
click at [1241, 601] on span "also" at bounding box center [1238, 612] width 31 height 23
click at [1159, 601] on link "Wide Calf Relief Compression Socks™" at bounding box center [1056, 612] width 324 height 23
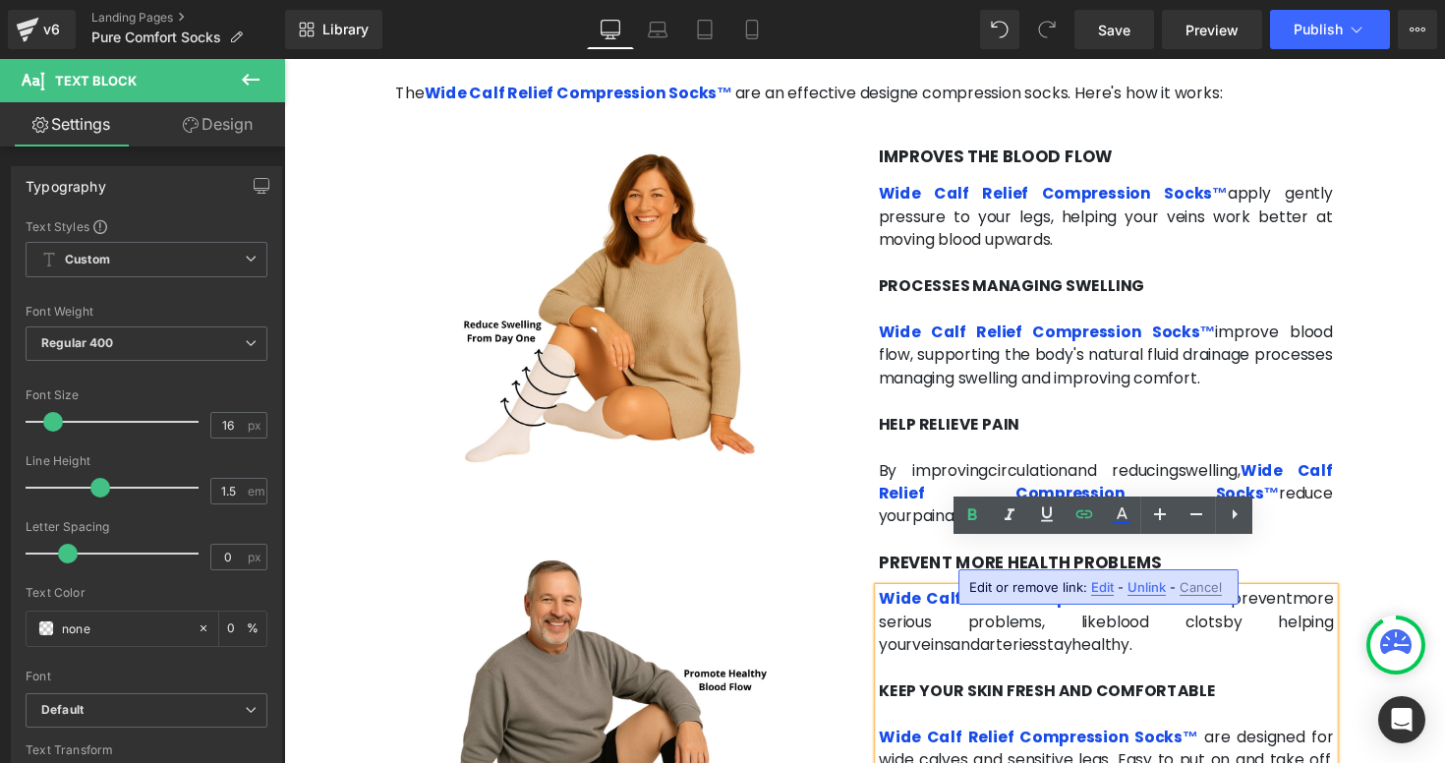
click at [1094, 587] on span "Edit" at bounding box center [1102, 587] width 23 height 17
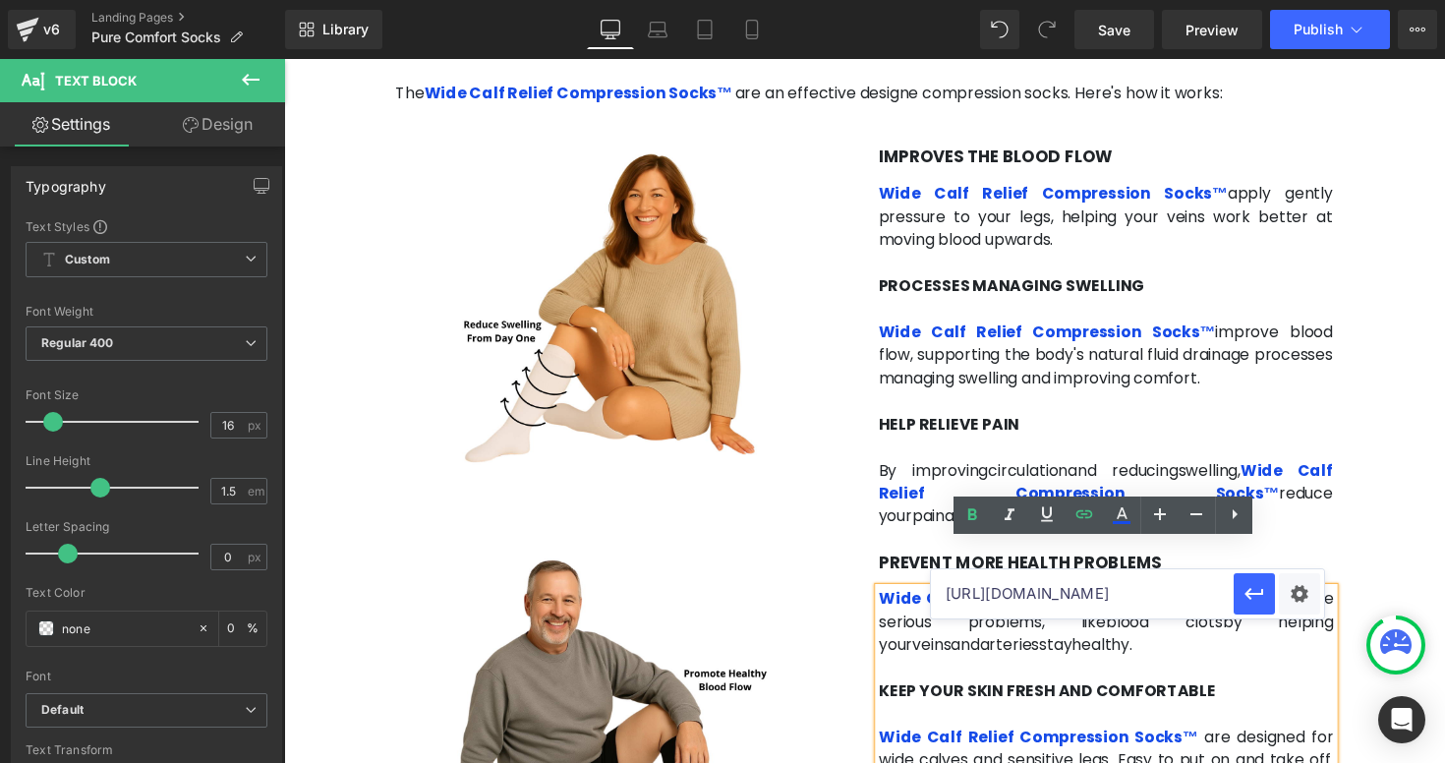
click at [1075, 600] on input "[URL][DOMAIN_NAME]" at bounding box center [1082, 593] width 303 height 49
paste input "purecomfortsocks"
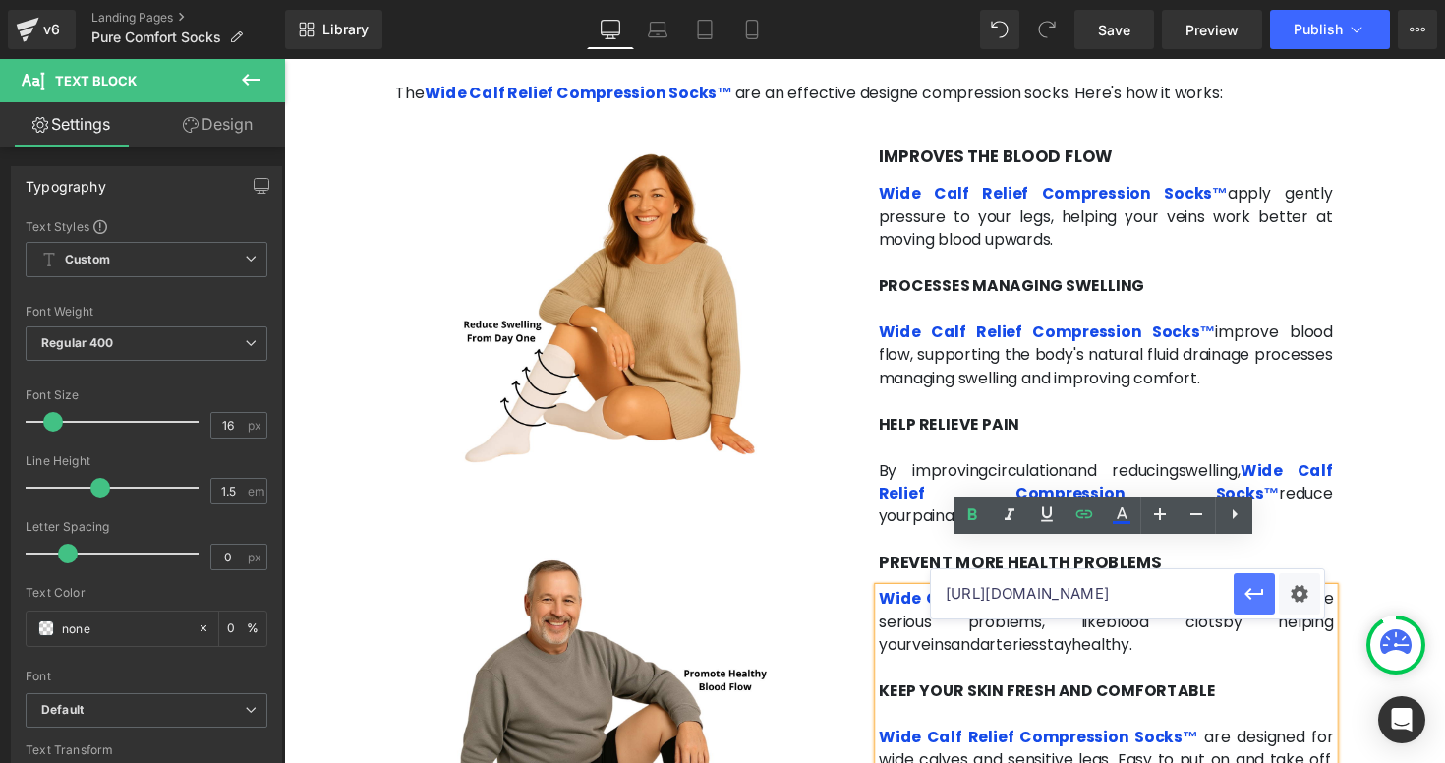
click at [1244, 600] on icon "button" at bounding box center [1255, 594] width 24 height 24
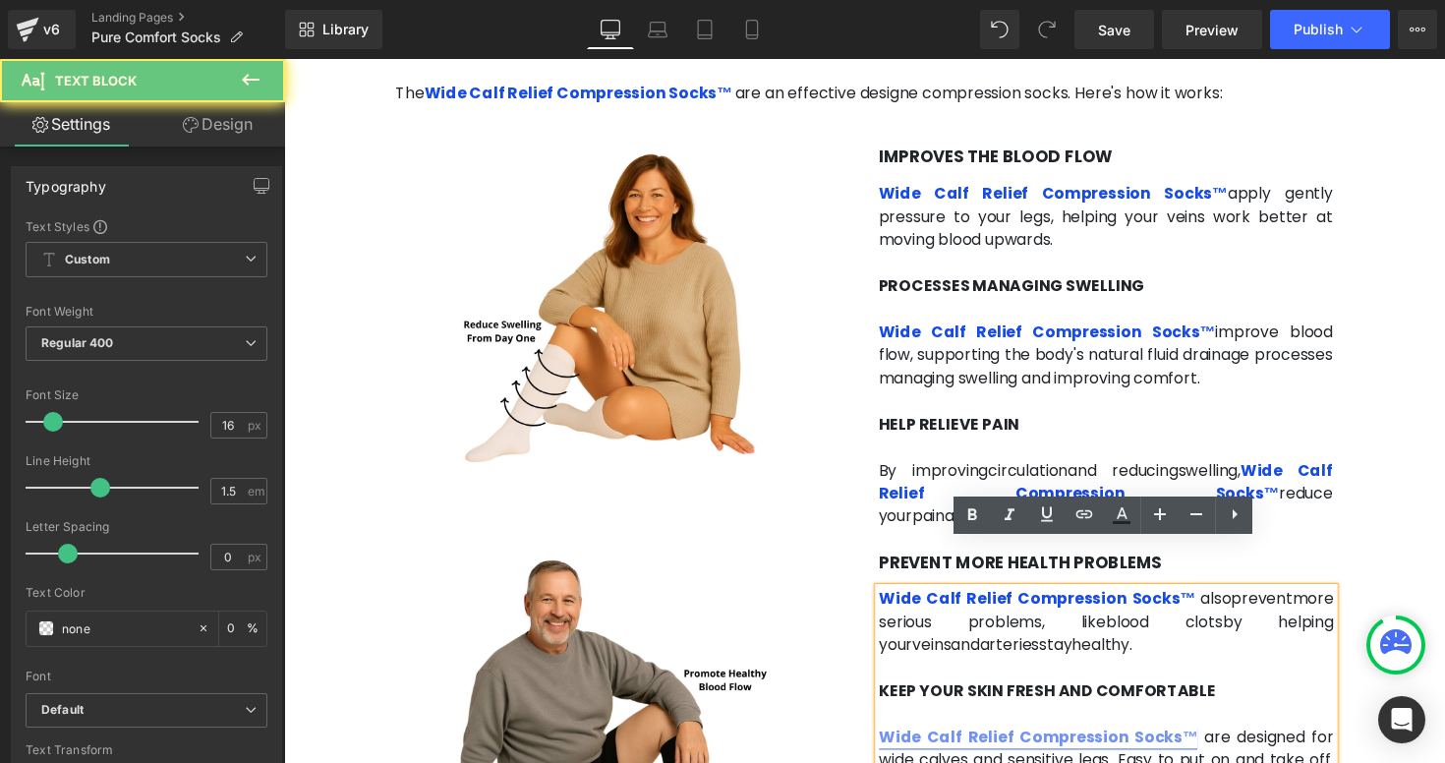
click at [1146, 742] on link "Wide Calf Relief Compression Socks™" at bounding box center [1057, 753] width 326 height 23
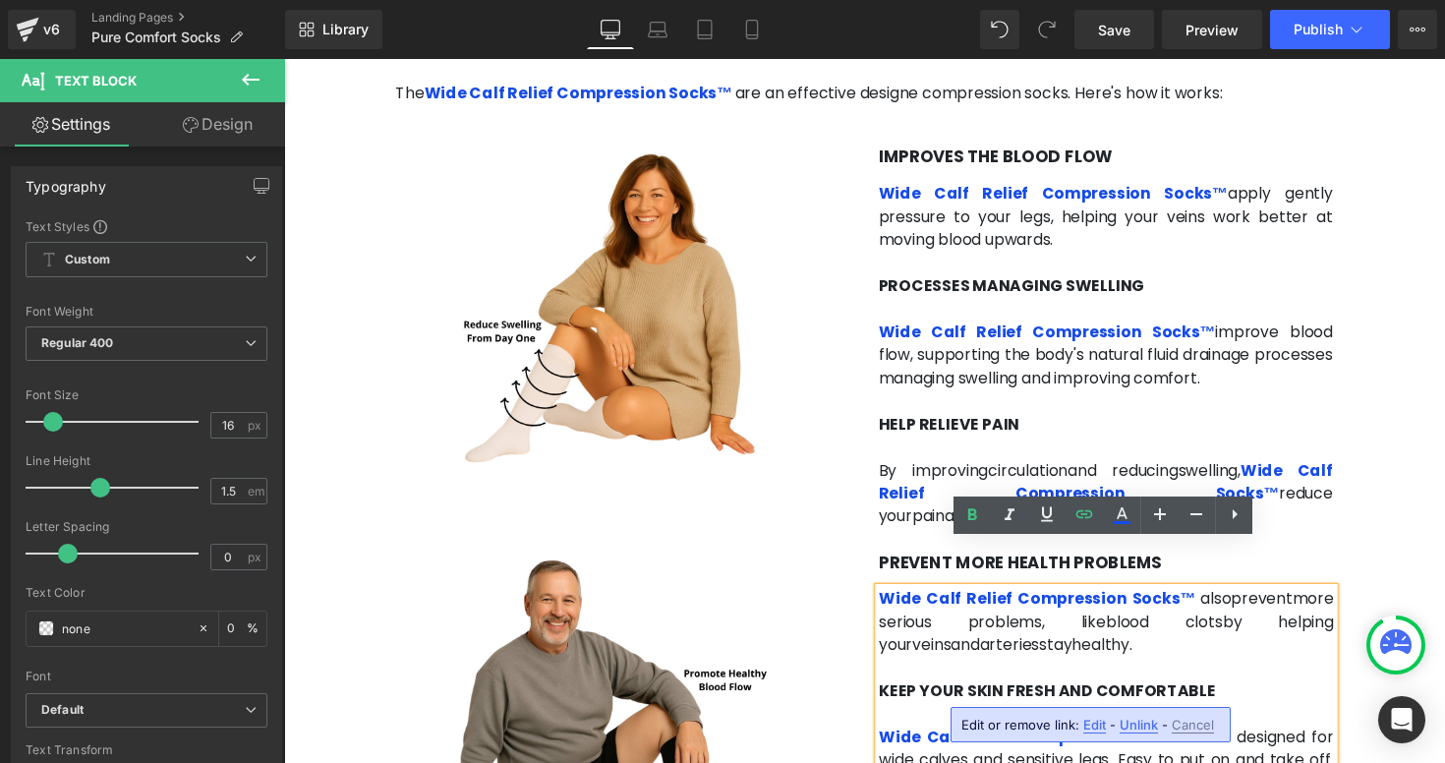
click at [1099, 727] on span "Edit" at bounding box center [1095, 725] width 23 height 17
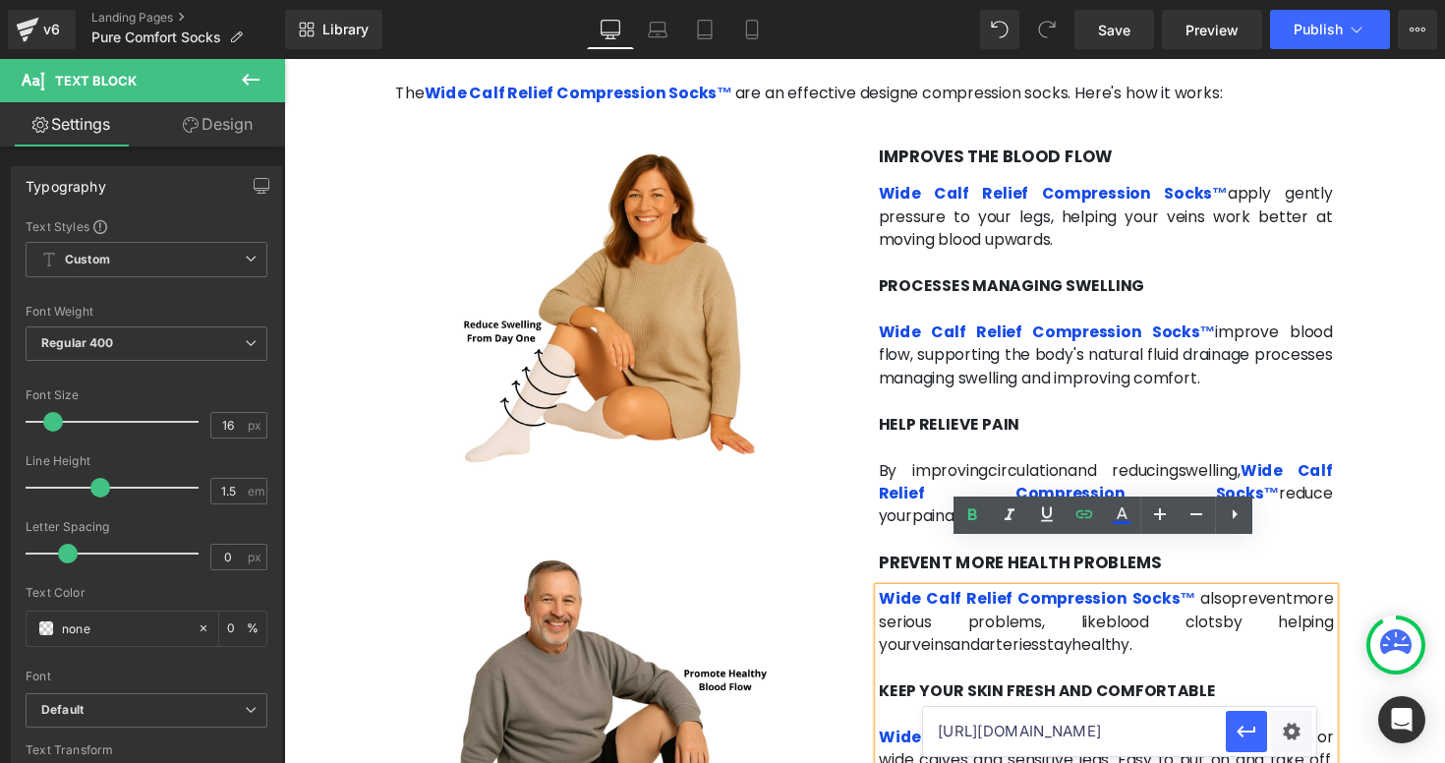
click at [1042, 738] on input "[URL][DOMAIN_NAME]" at bounding box center [1074, 731] width 303 height 49
paste input "purecomfortsocks"
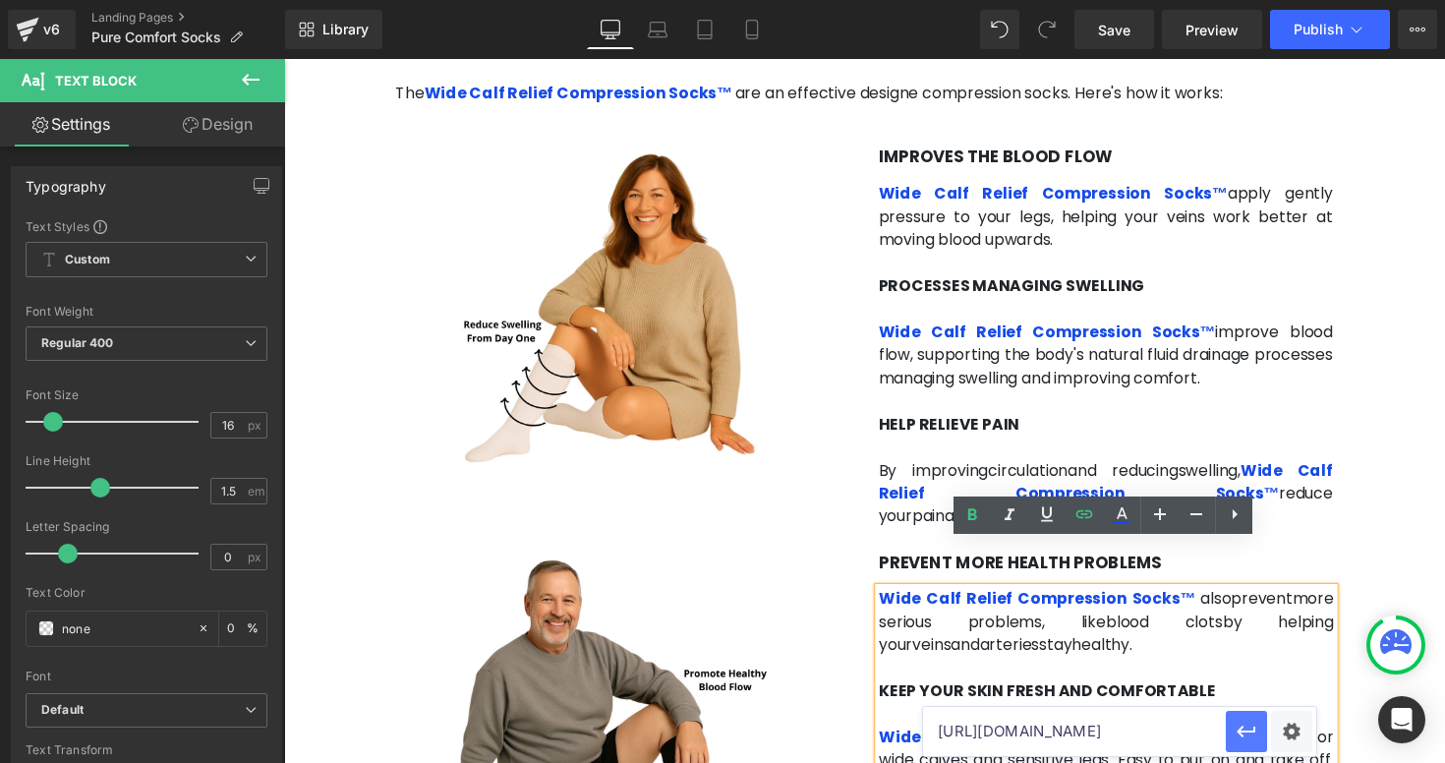
click at [1241, 742] on icon "button" at bounding box center [1247, 732] width 24 height 24
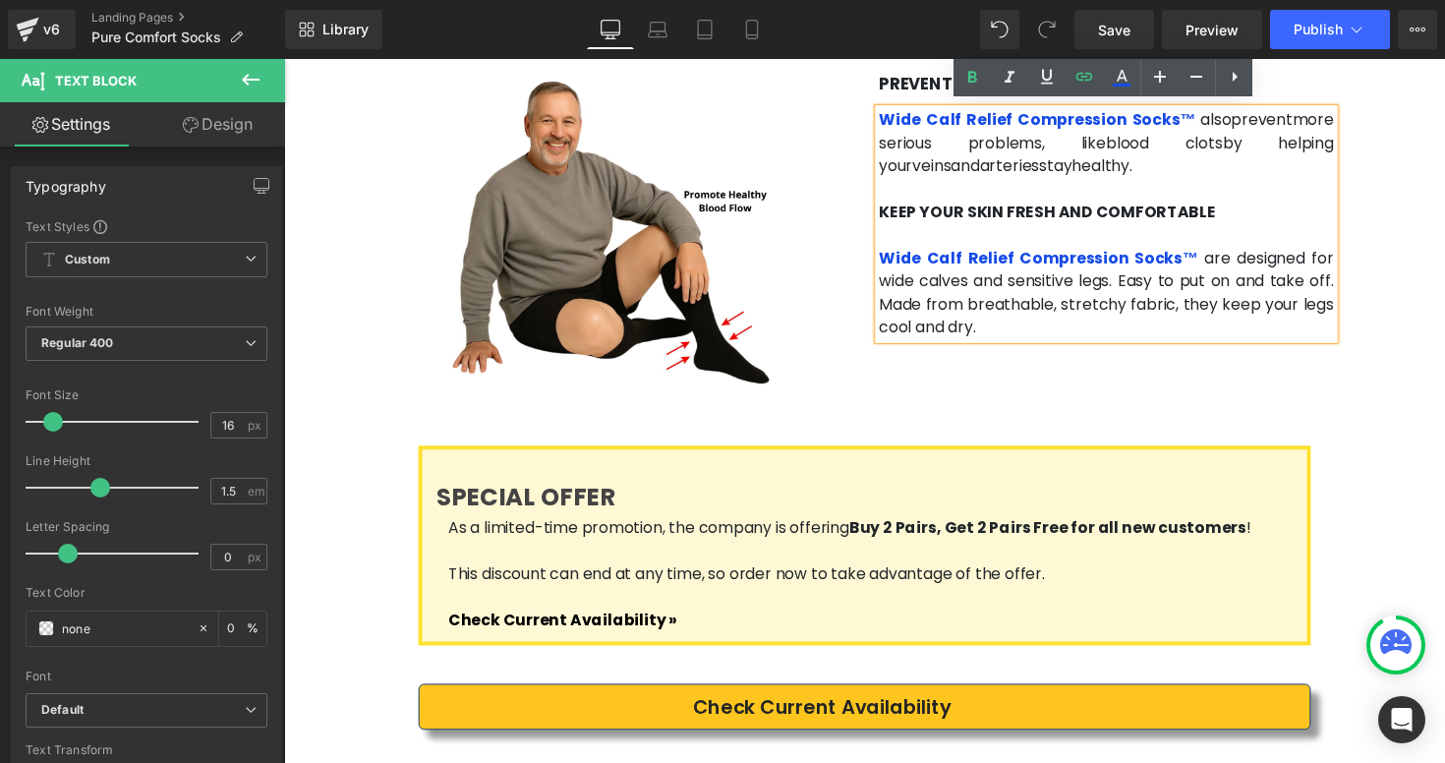
scroll to position [3502, 0]
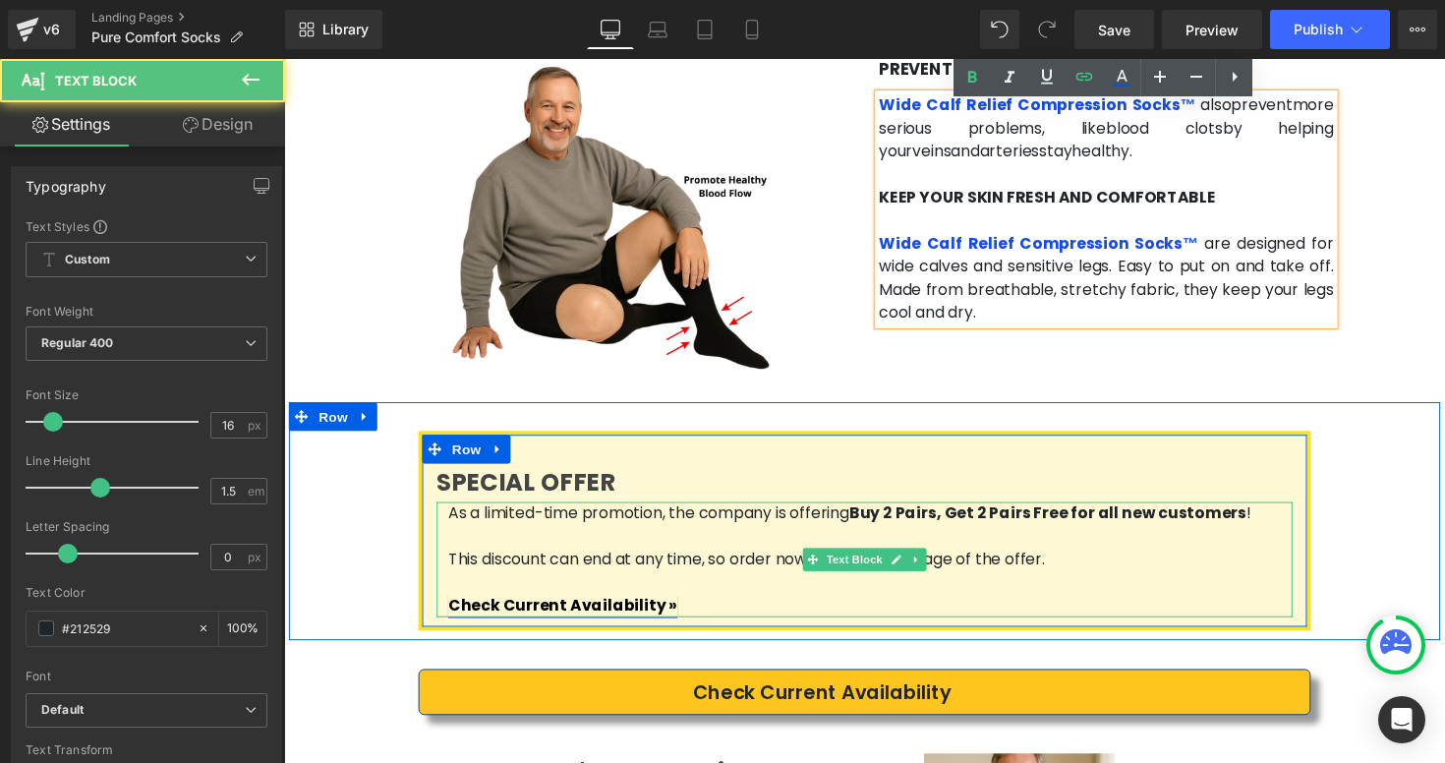
click at [607, 608] on span "Check Current Availability" at bounding box center [563, 619] width 223 height 23
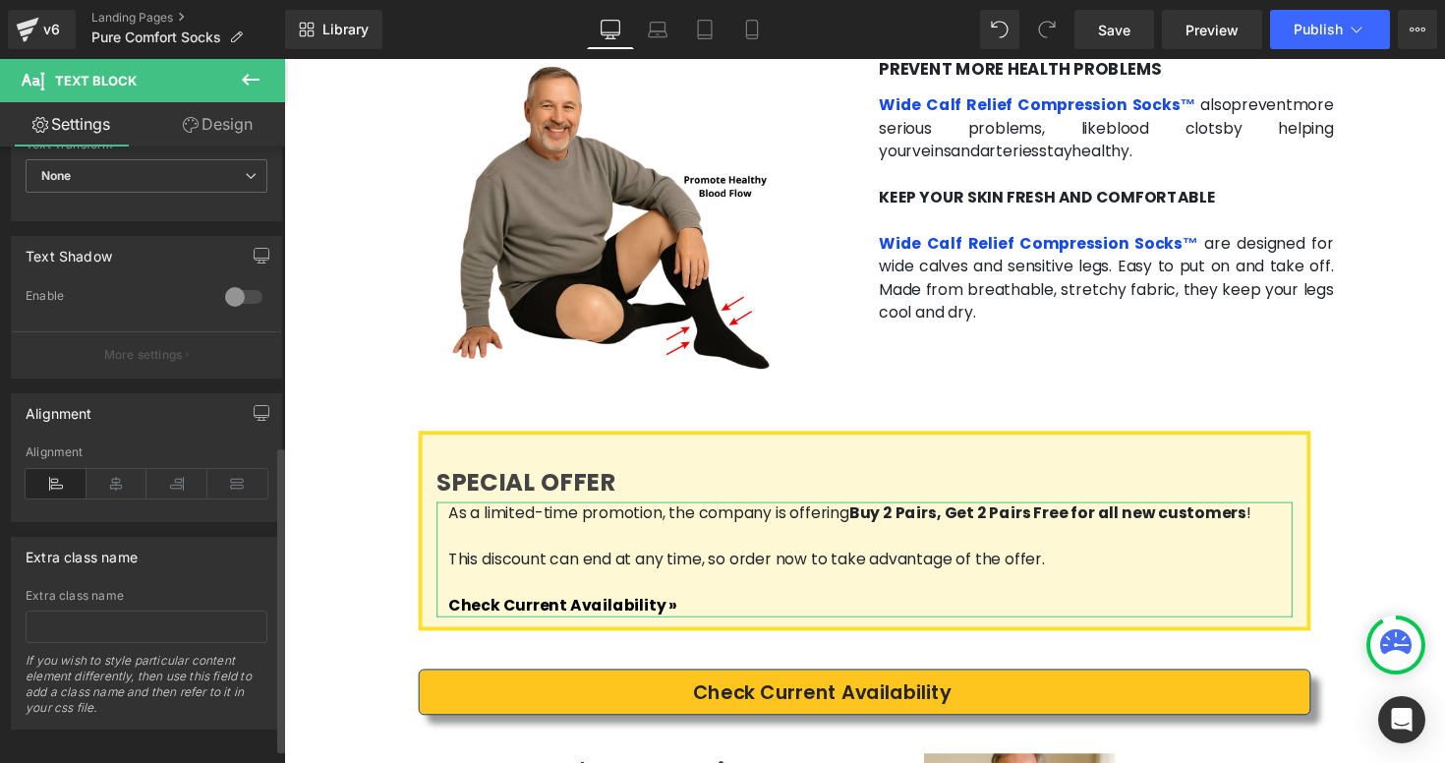
scroll to position [600, 0]
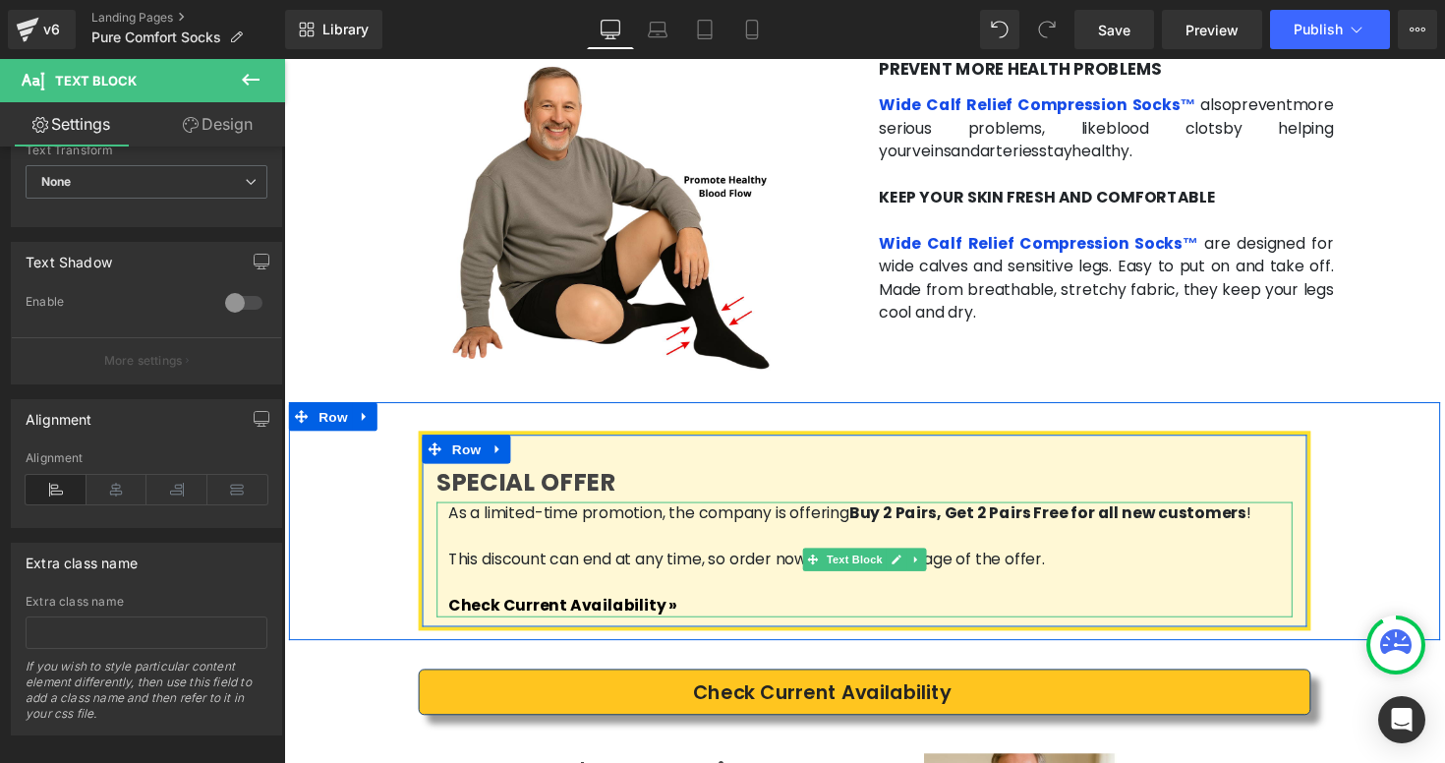
click at [515, 537] on p at bounding box center [884, 549] width 865 height 24
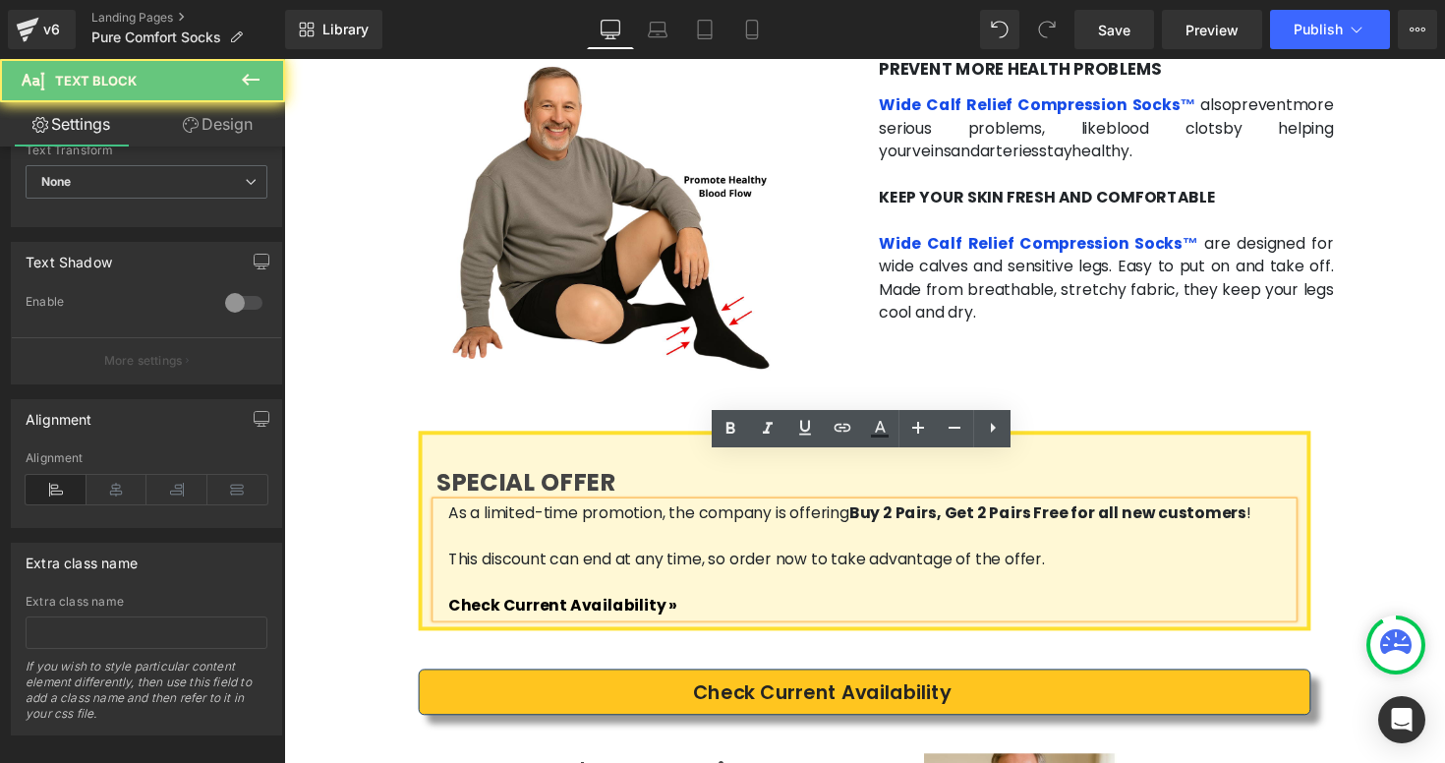
click at [518, 560] on p "This discount can end at any time, so order now to take advantage of the offer." at bounding box center [884, 572] width 865 height 24
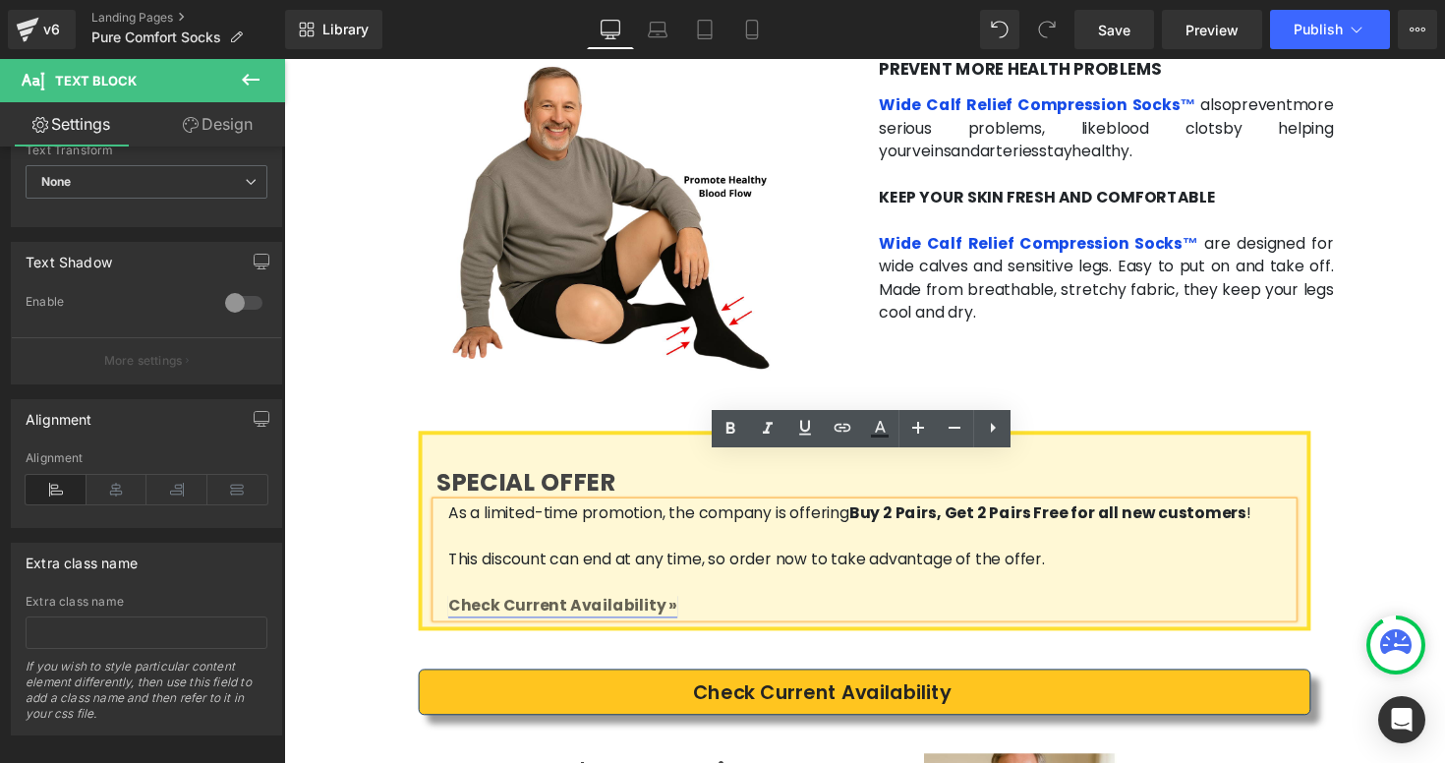
click at [524, 608] on span "Check Current Availability" at bounding box center [563, 619] width 223 height 23
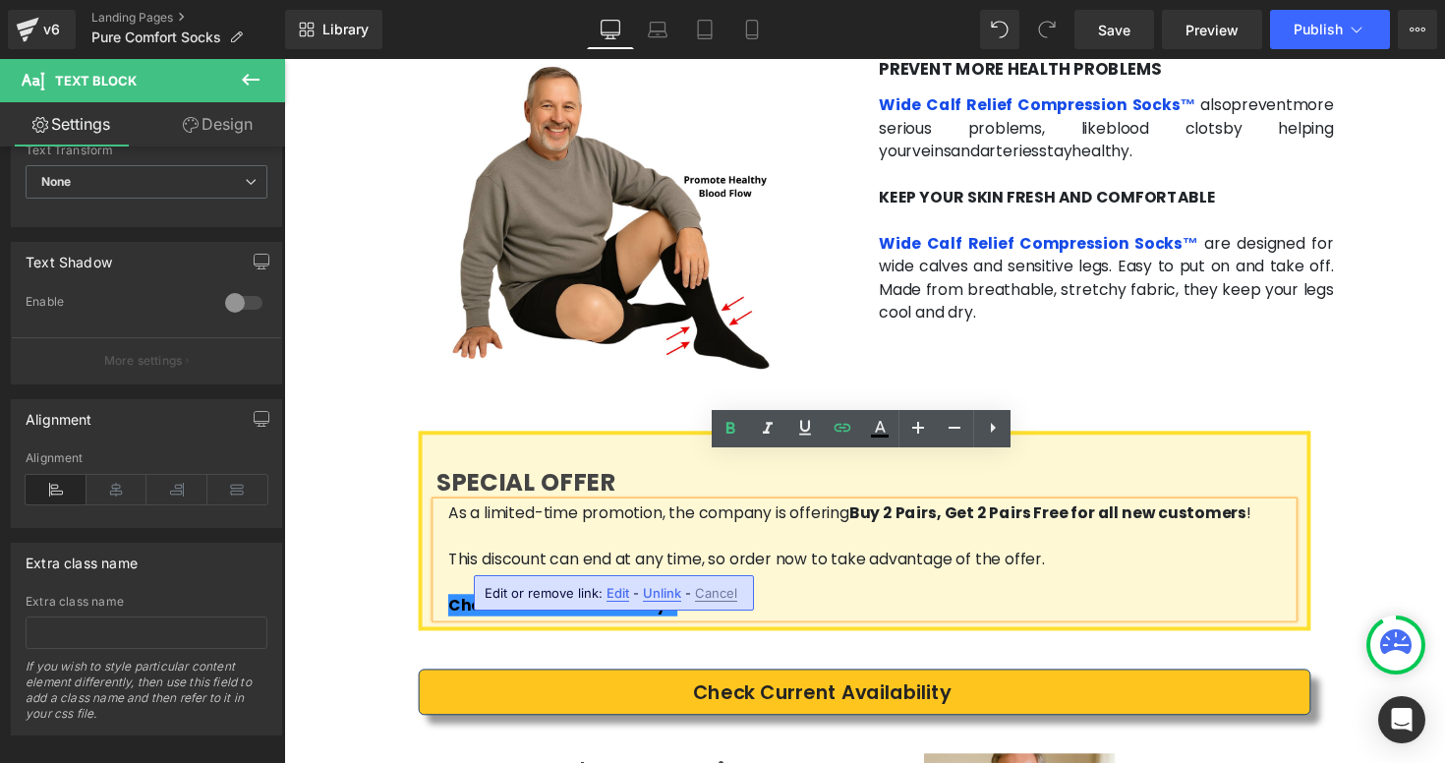
click at [615, 591] on span "Edit" at bounding box center [618, 593] width 23 height 17
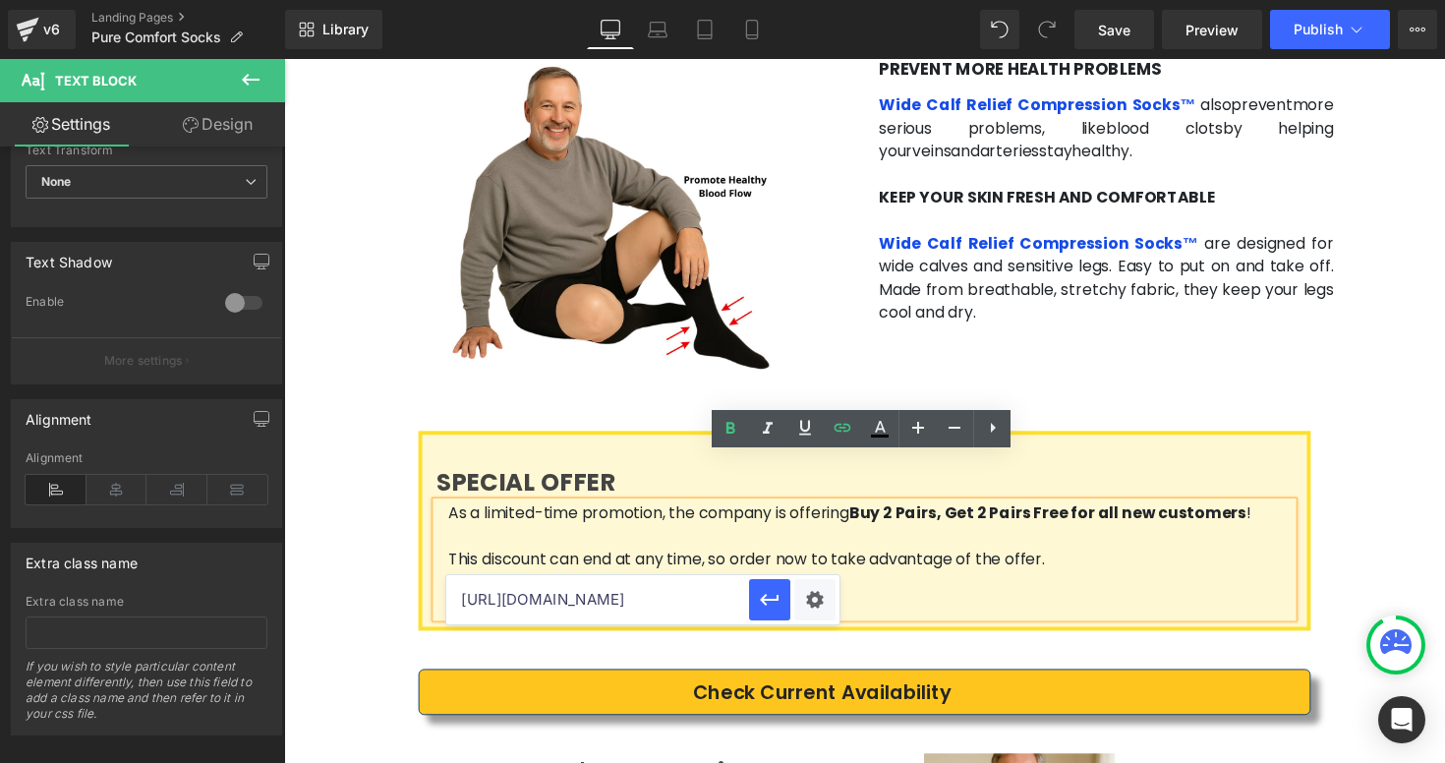
click at [601, 606] on input "[URL][DOMAIN_NAME]" at bounding box center [597, 599] width 303 height 49
paste input "purecomfortsocks"
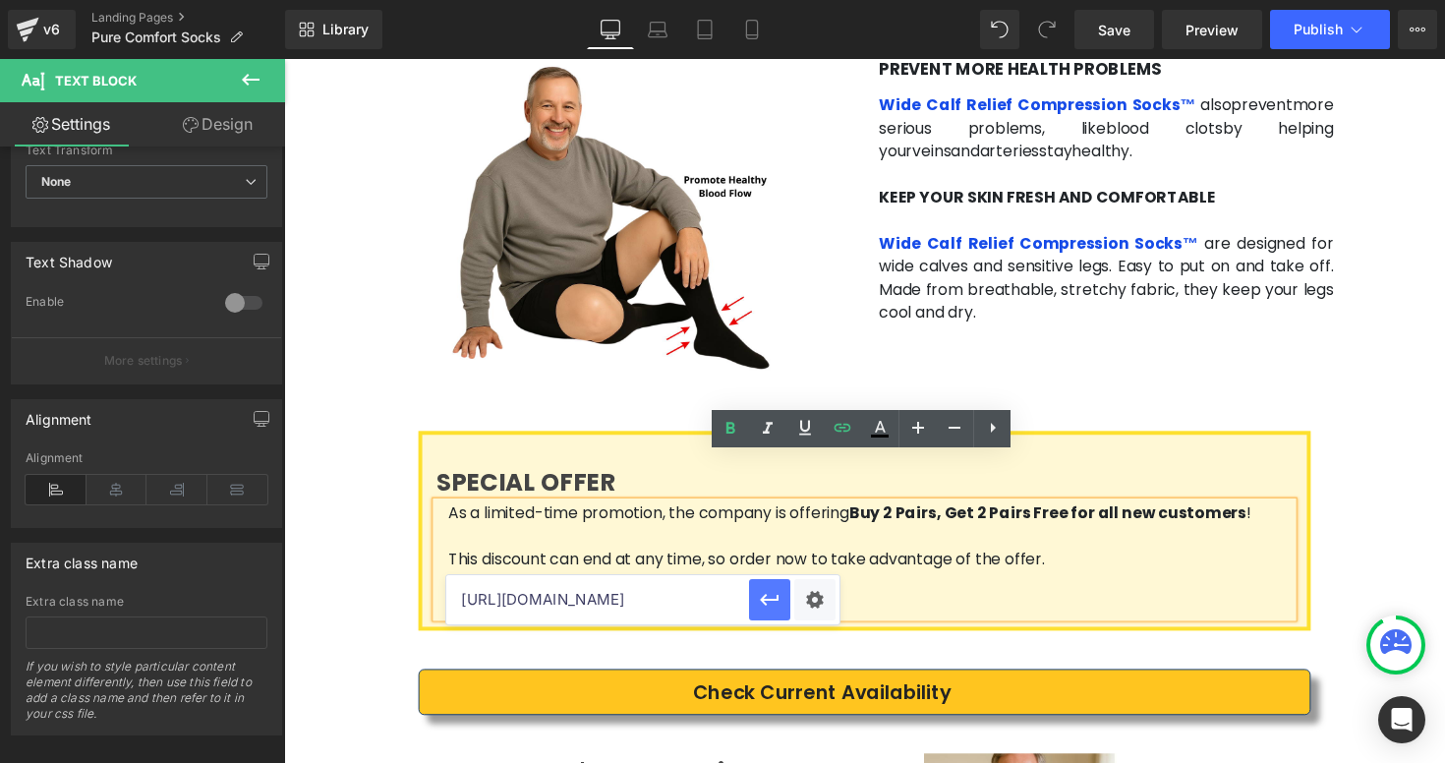
type input "[URL][DOMAIN_NAME]"
click at [774, 603] on icon "button" at bounding box center [770, 600] width 24 height 24
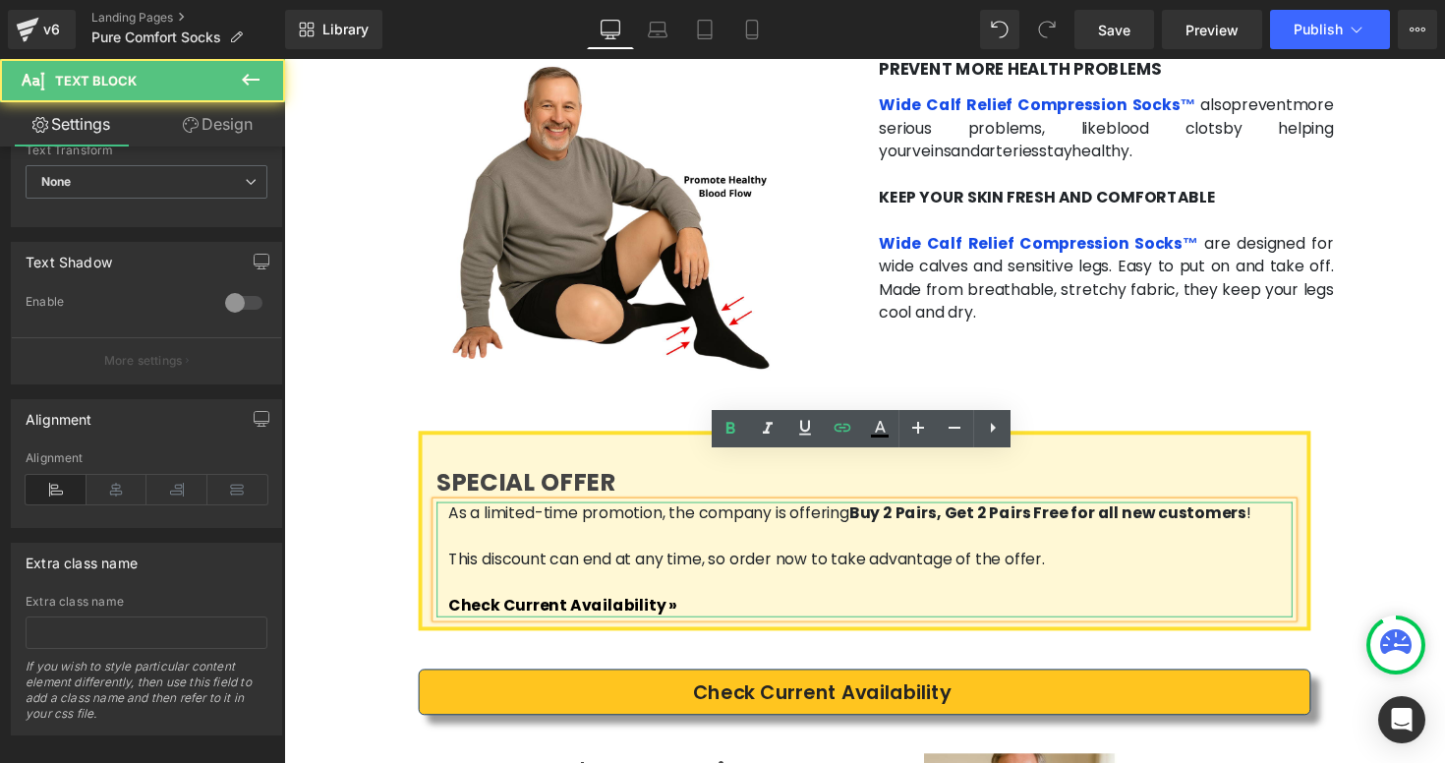
click at [992, 560] on p "This discount can end at any time, so order now to take advantage of the offer." at bounding box center [884, 572] width 865 height 24
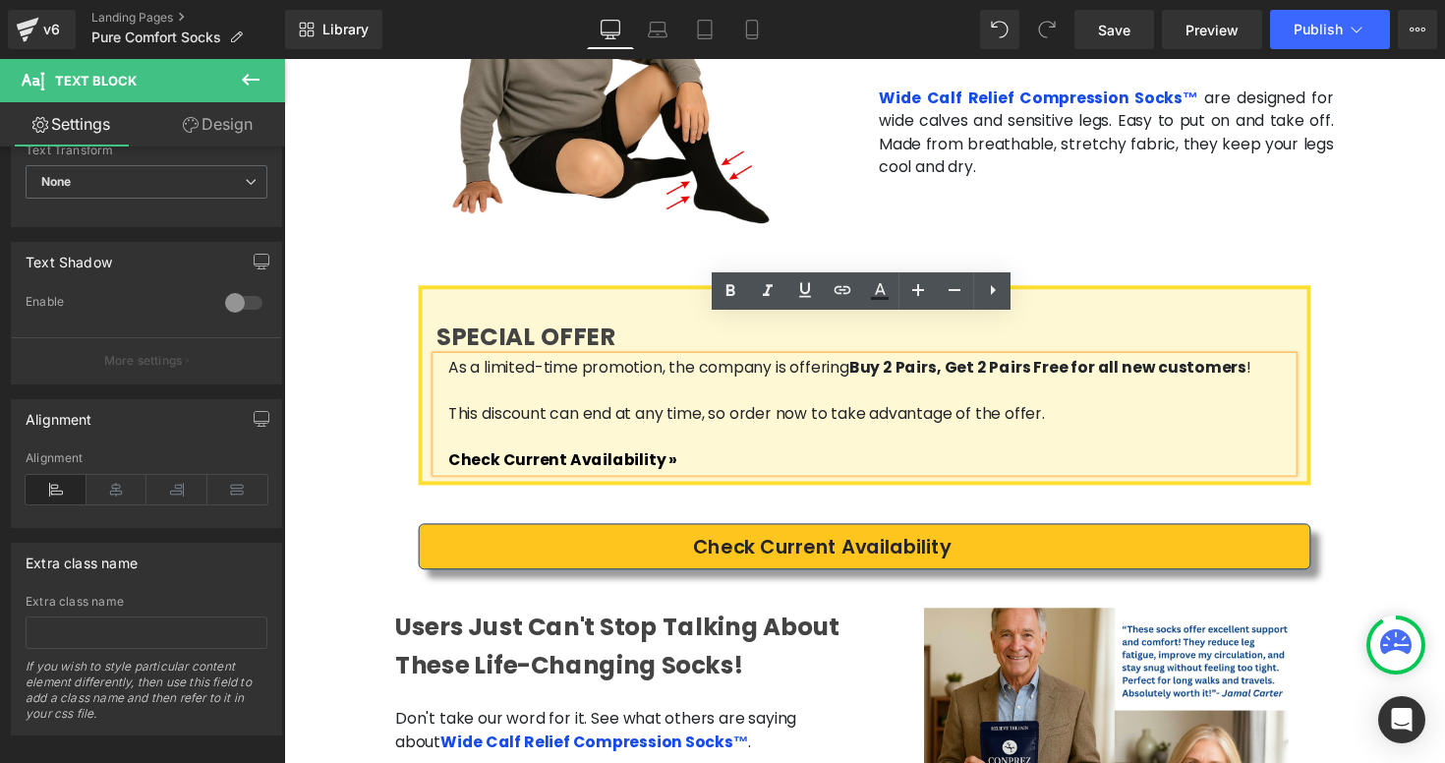
scroll to position [3657, 0]
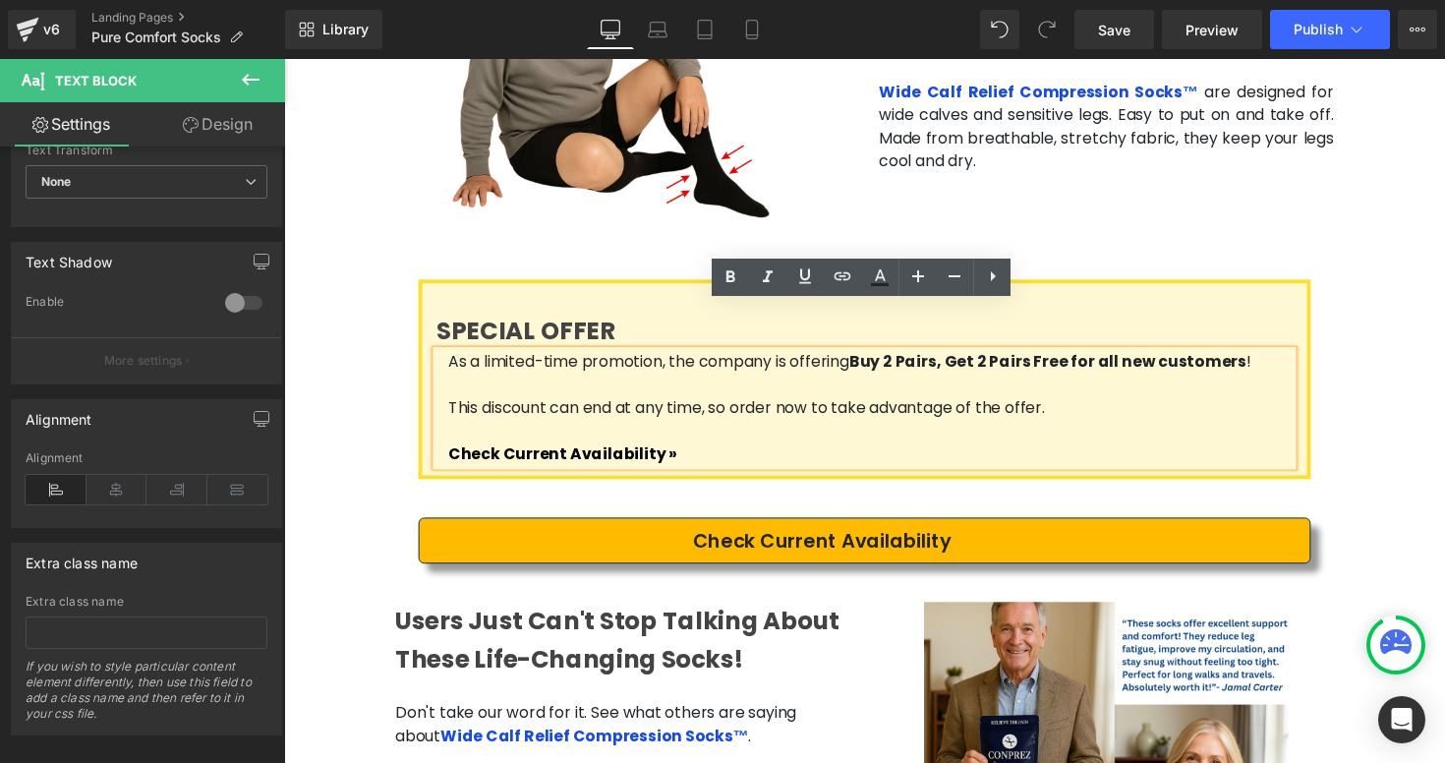
click at [954, 529] on link "Check Current Availability" at bounding box center [879, 552] width 914 height 47
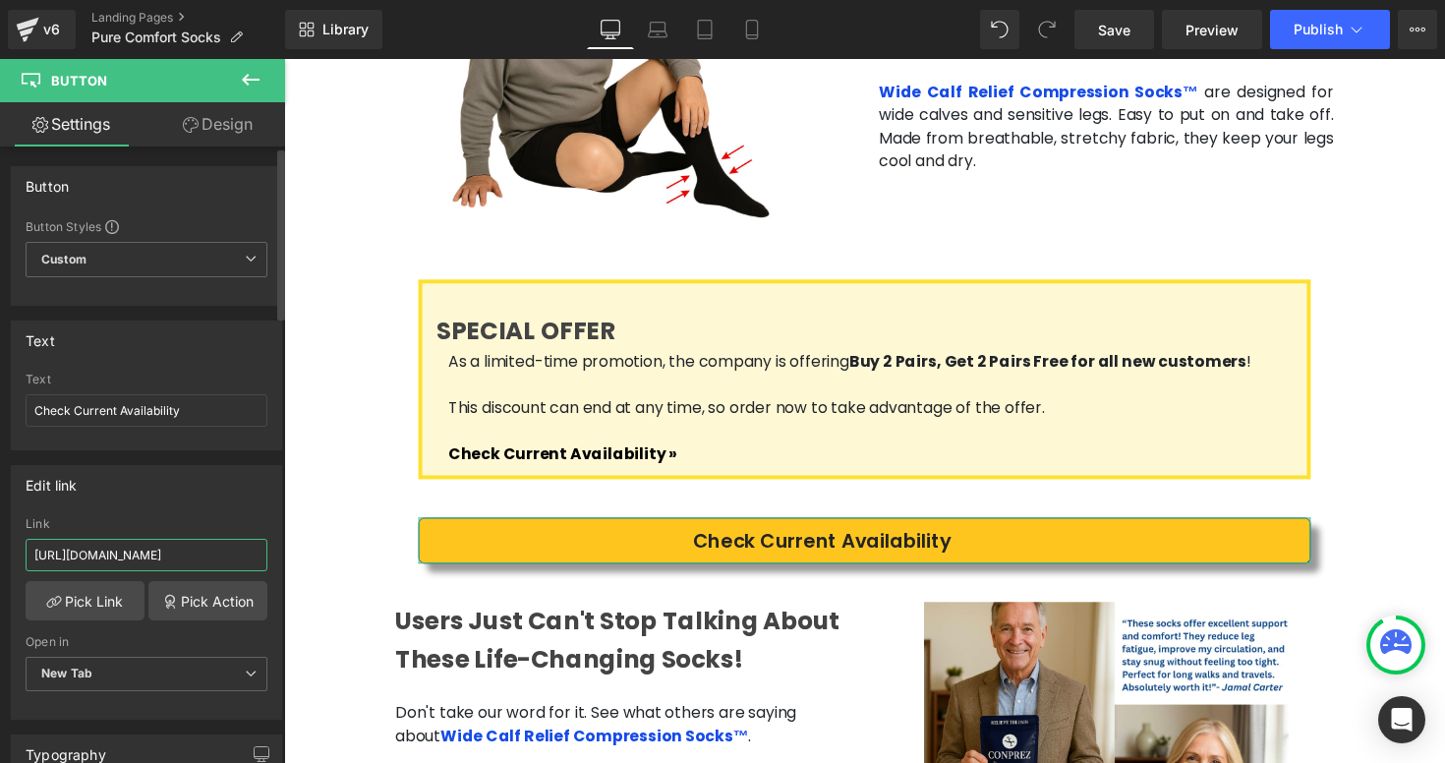
click at [202, 554] on input "[URL][DOMAIN_NAME]" at bounding box center [147, 555] width 242 height 32
type input "[URL][DOMAIN_NAME]"
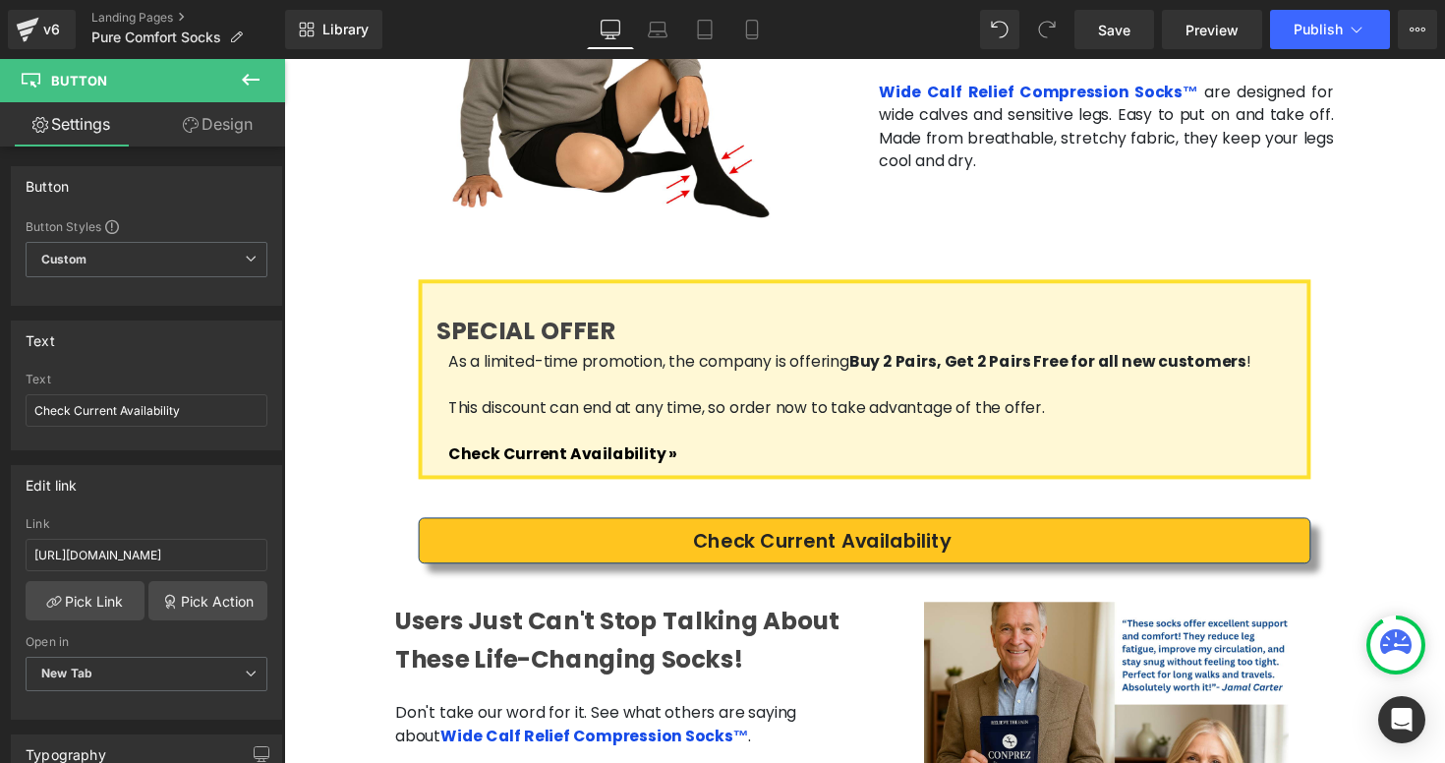
click at [298, 589] on span at bounding box center [308, 601] width 21 height 24
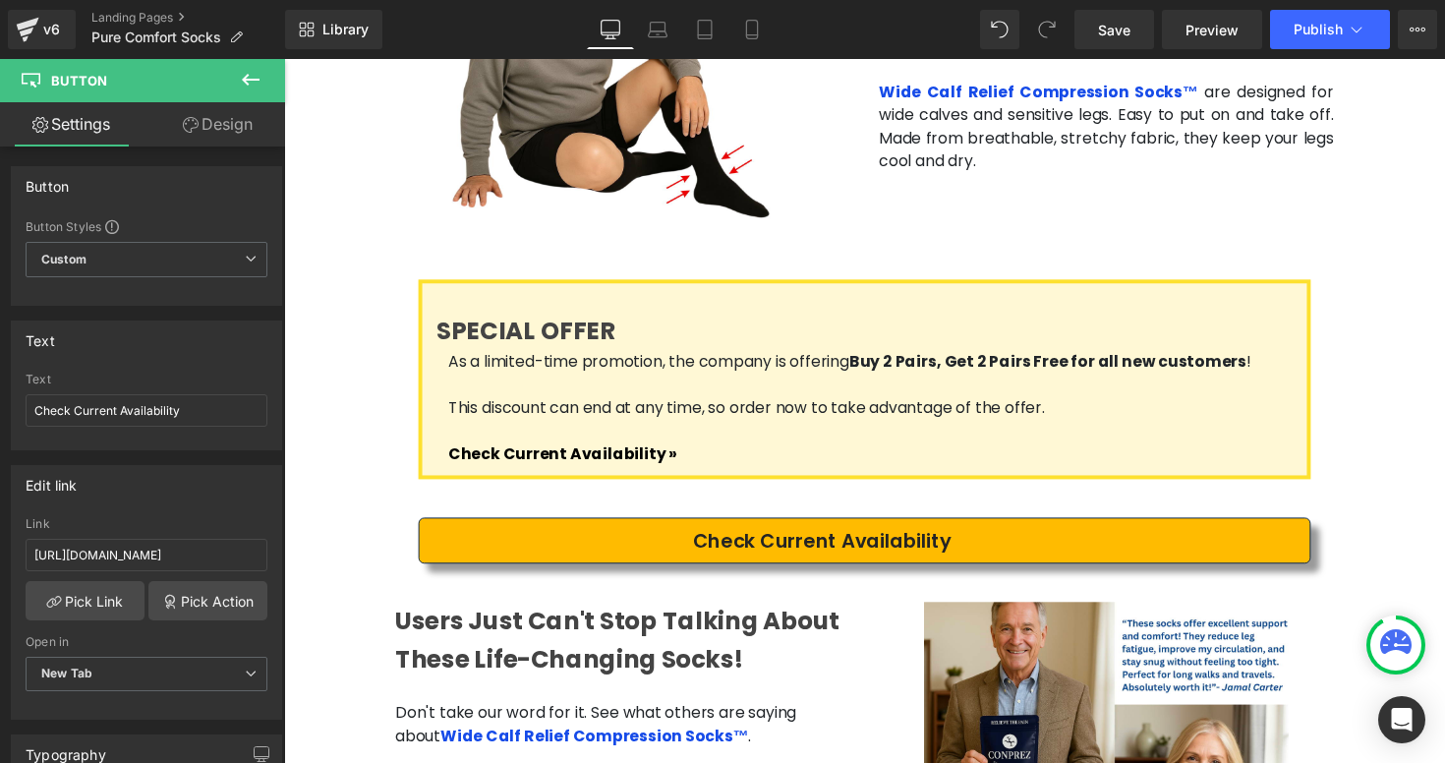
click at [464, 529] on link "Check Current Availability" at bounding box center [879, 552] width 914 height 47
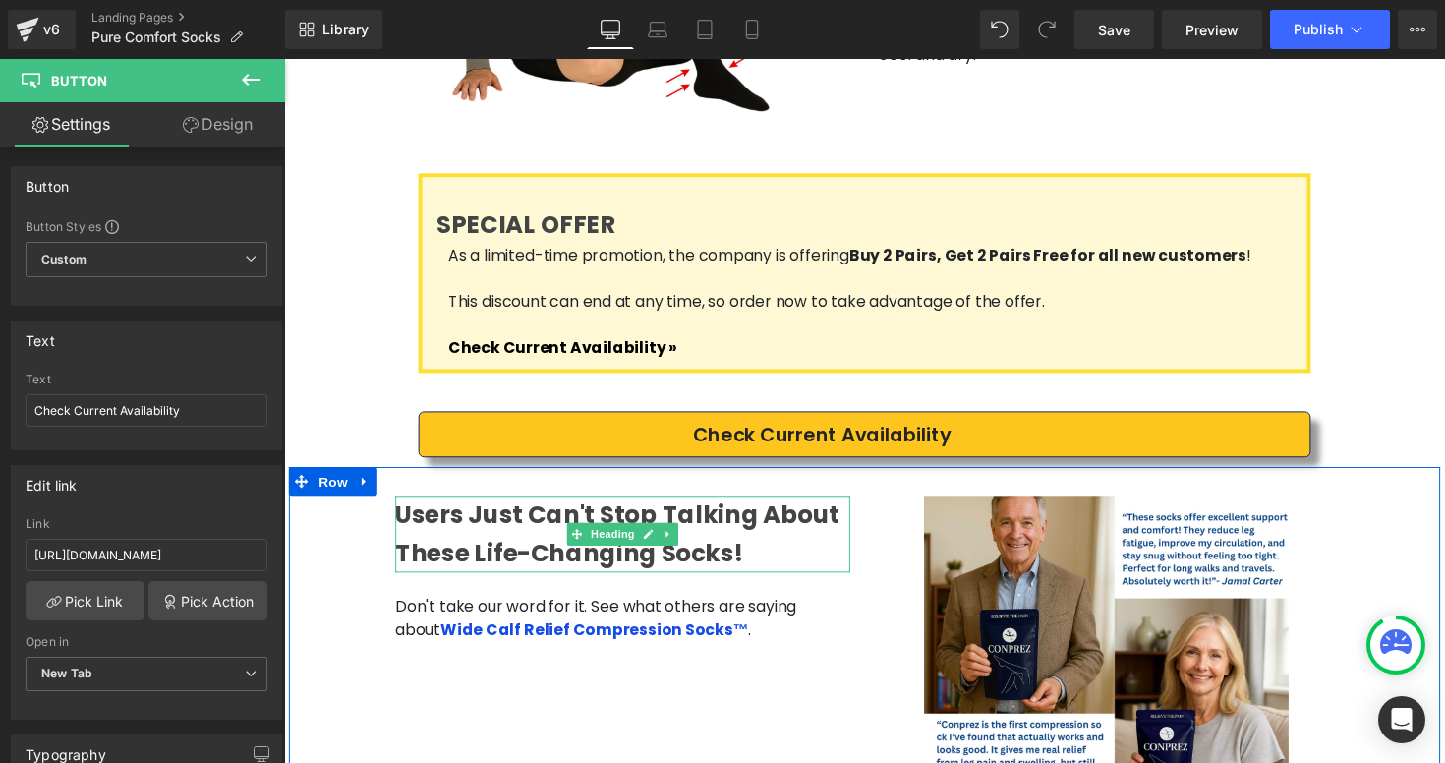
scroll to position [3783, 0]
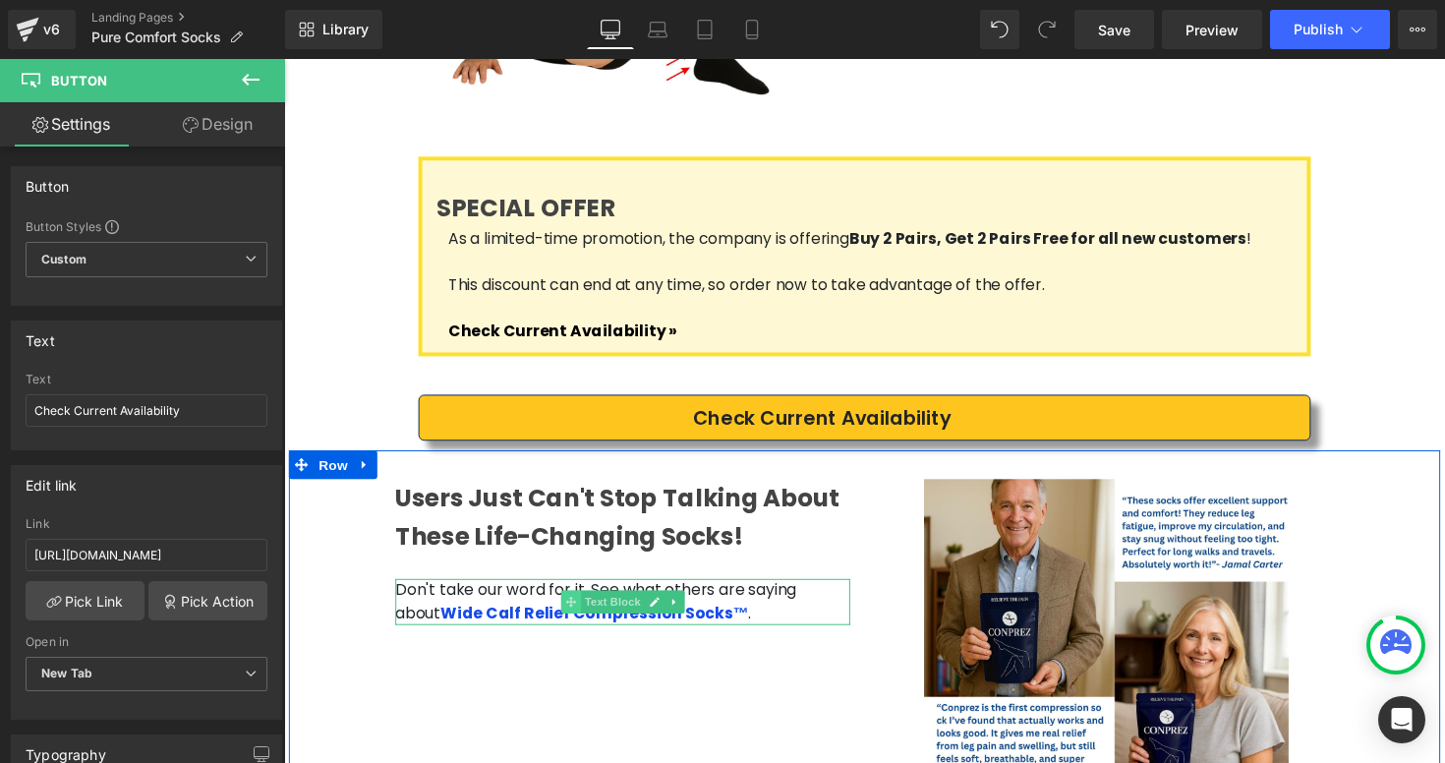
click at [570, 604] on span at bounding box center [578, 616] width 21 height 24
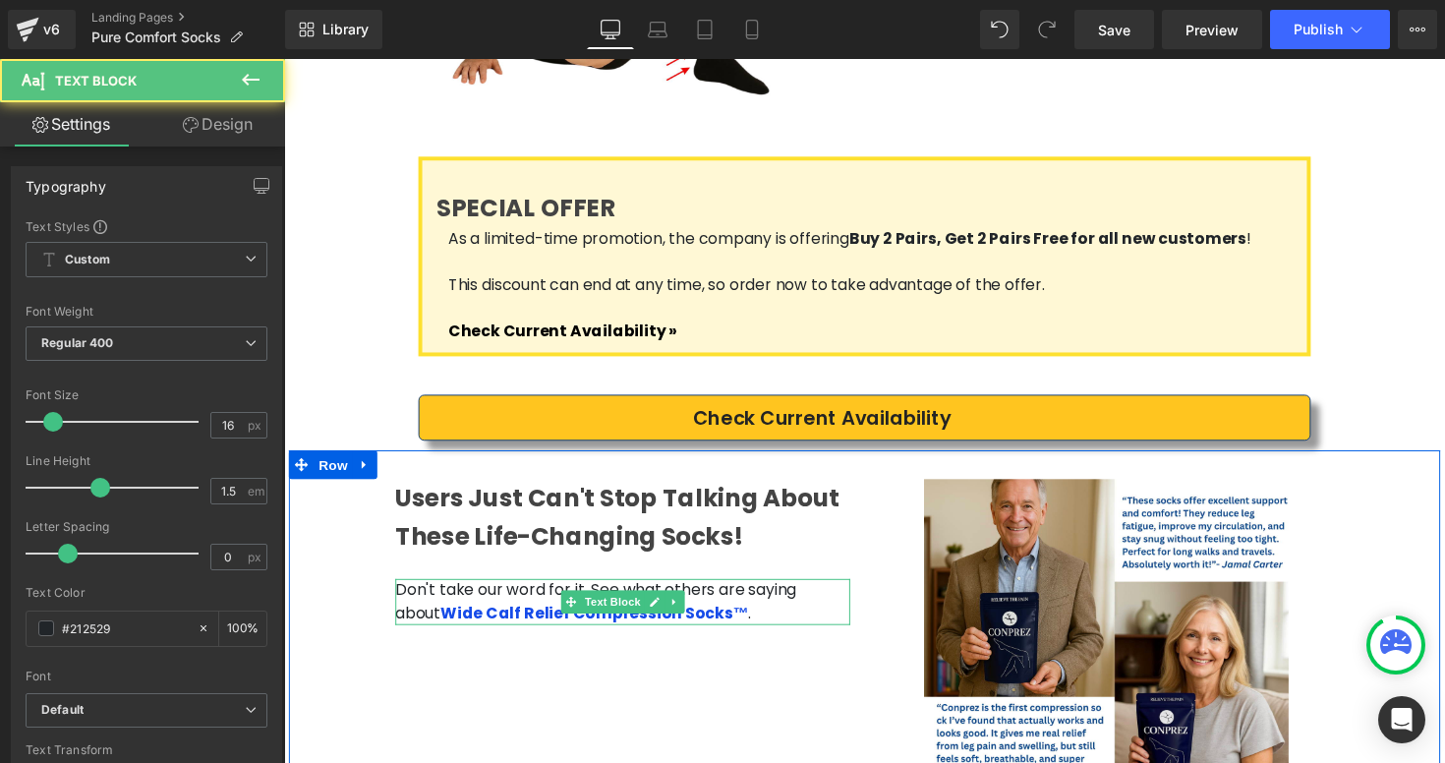
click at [542, 592] on p "Don't take our word for it. See what others are saying about Wide Calf Relief C…" at bounding box center [631, 615] width 466 height 47
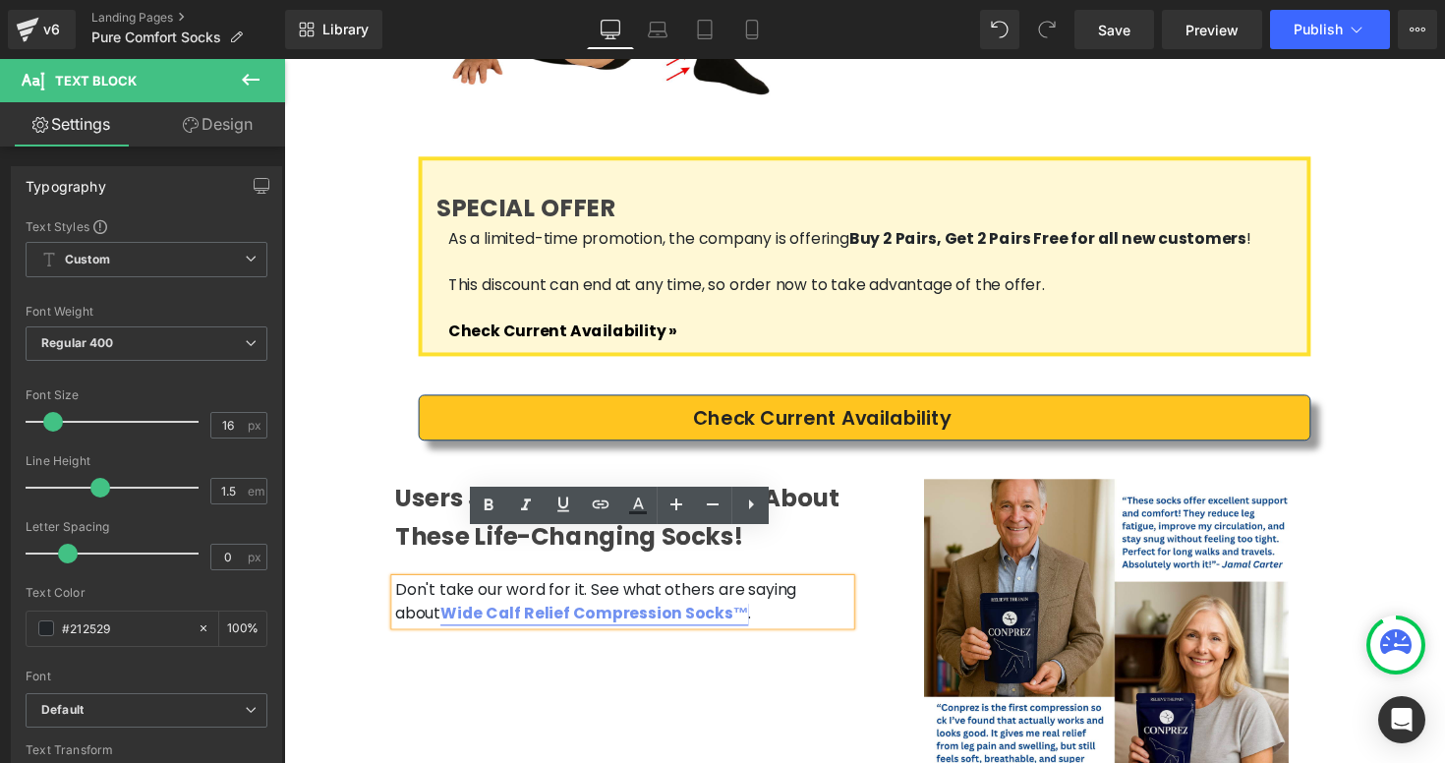
click at [542, 616] on link "Wide Calf Relief Compression Socks™" at bounding box center [602, 627] width 316 height 23
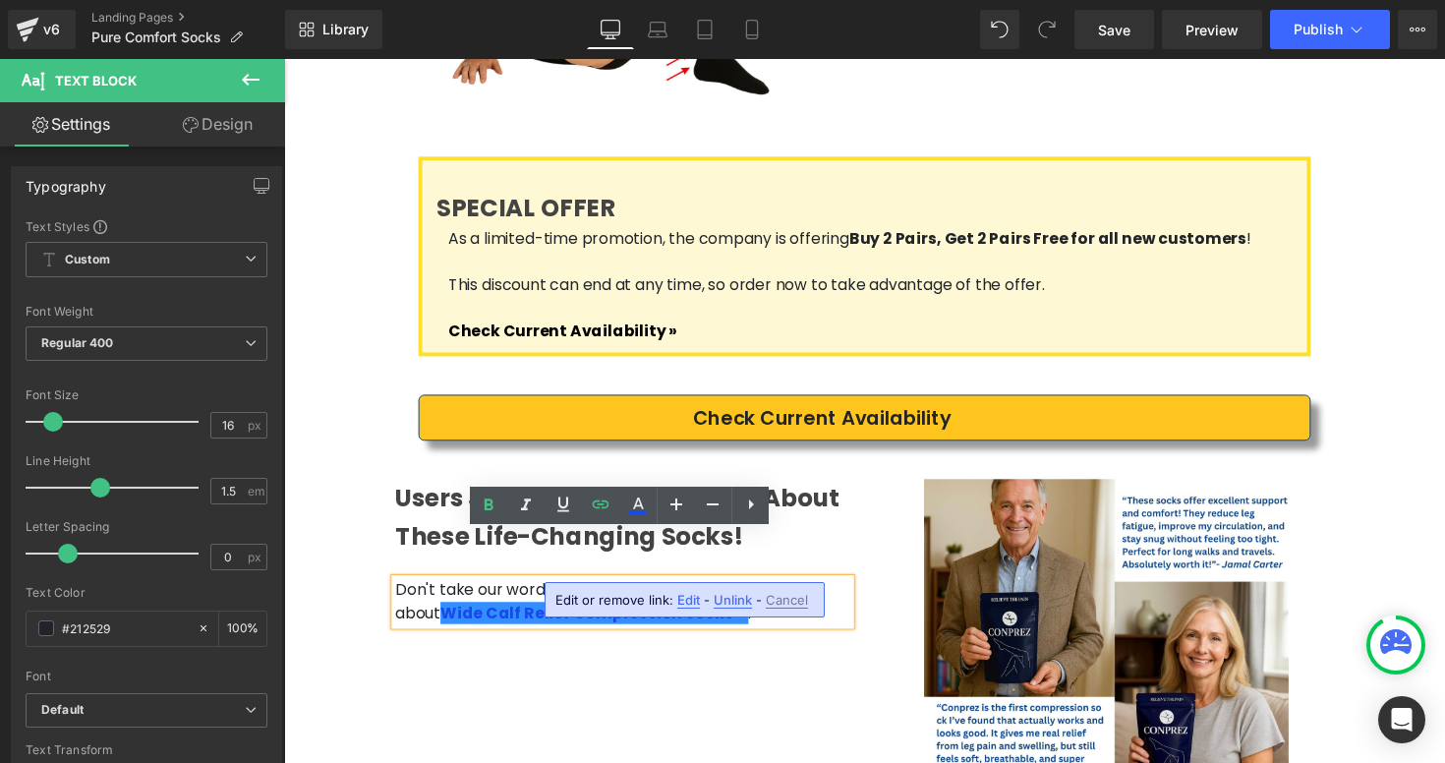
click at [691, 606] on span "Edit" at bounding box center [688, 600] width 23 height 17
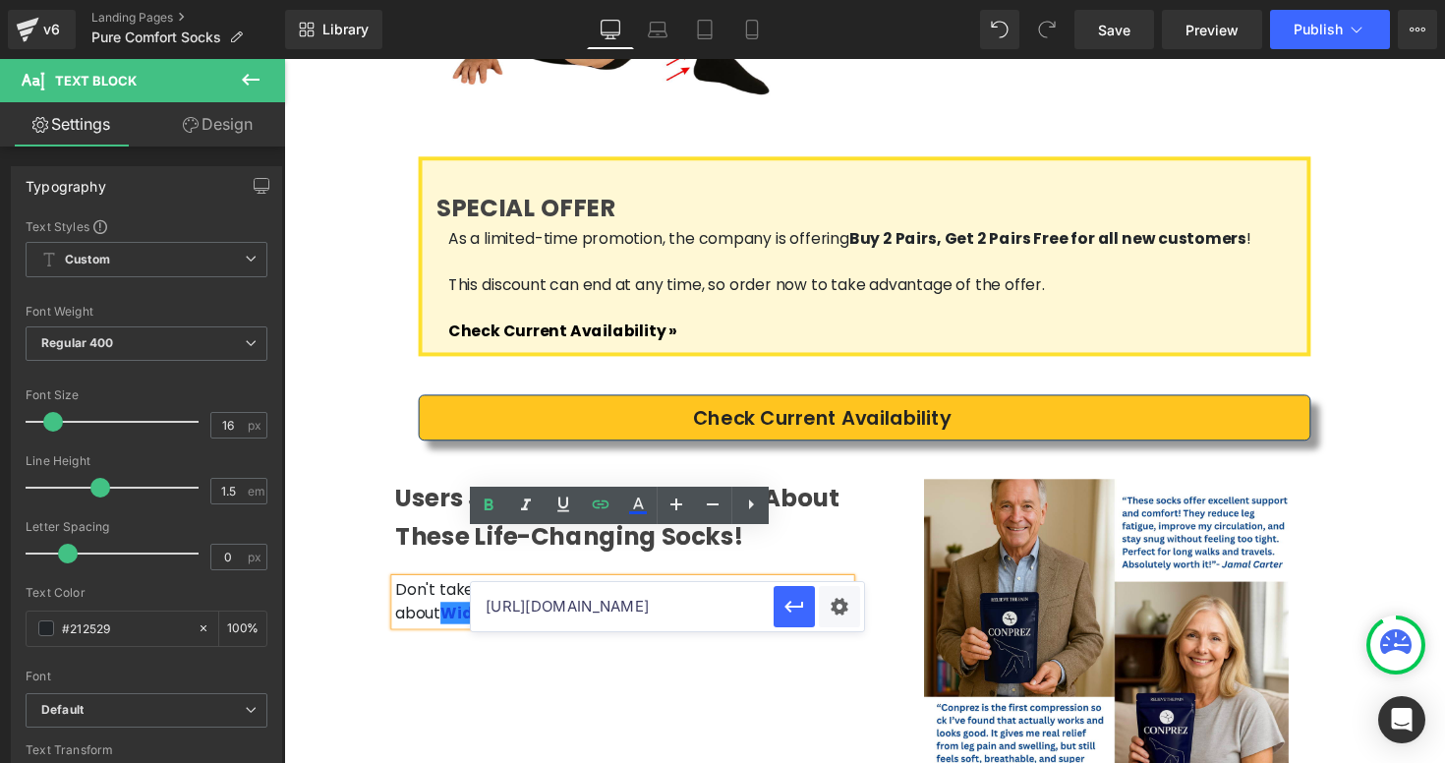
click at [686, 614] on input "[URL][DOMAIN_NAME]" at bounding box center [622, 606] width 303 height 49
paste input "purecomfortsocks"
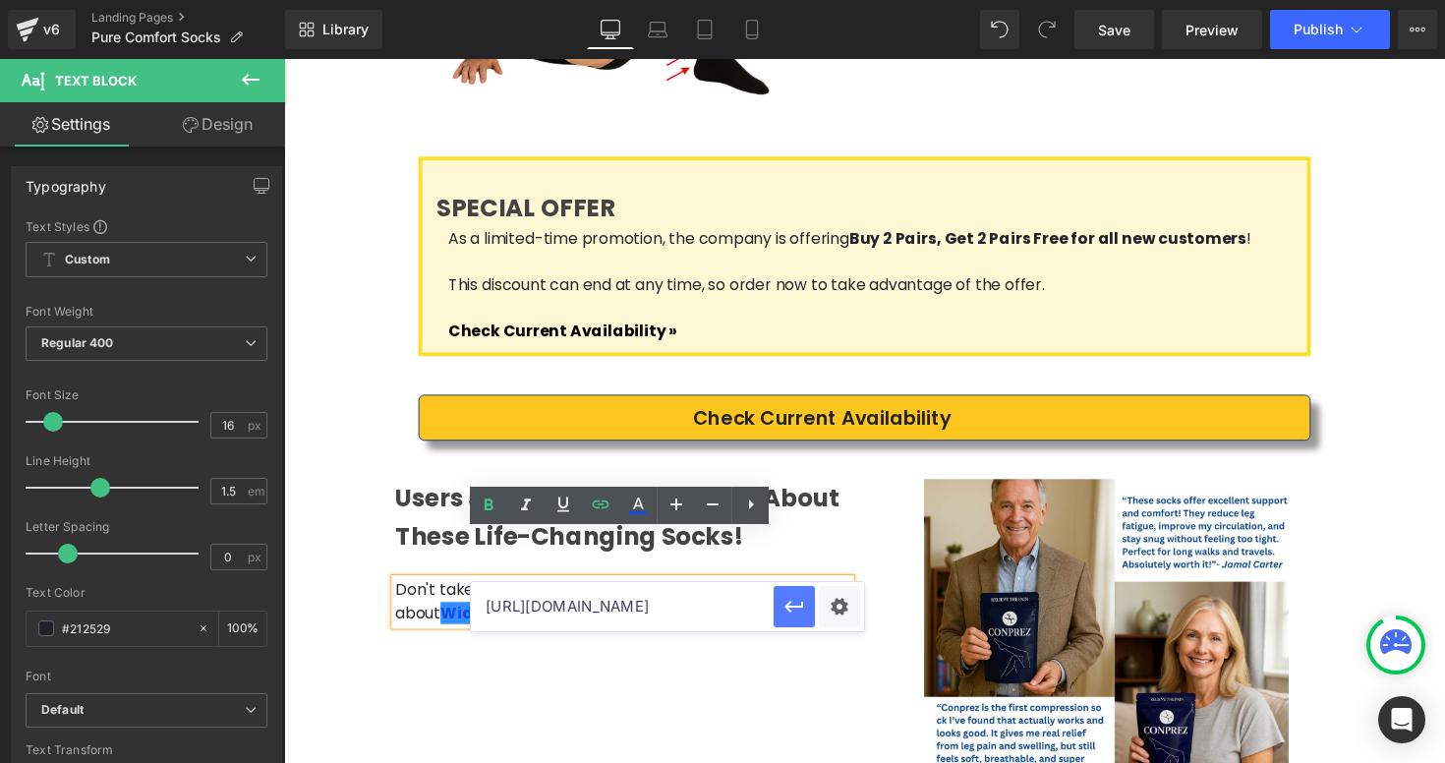
type input "[URL][DOMAIN_NAME]"
click at [795, 604] on icon "button" at bounding box center [795, 607] width 24 height 24
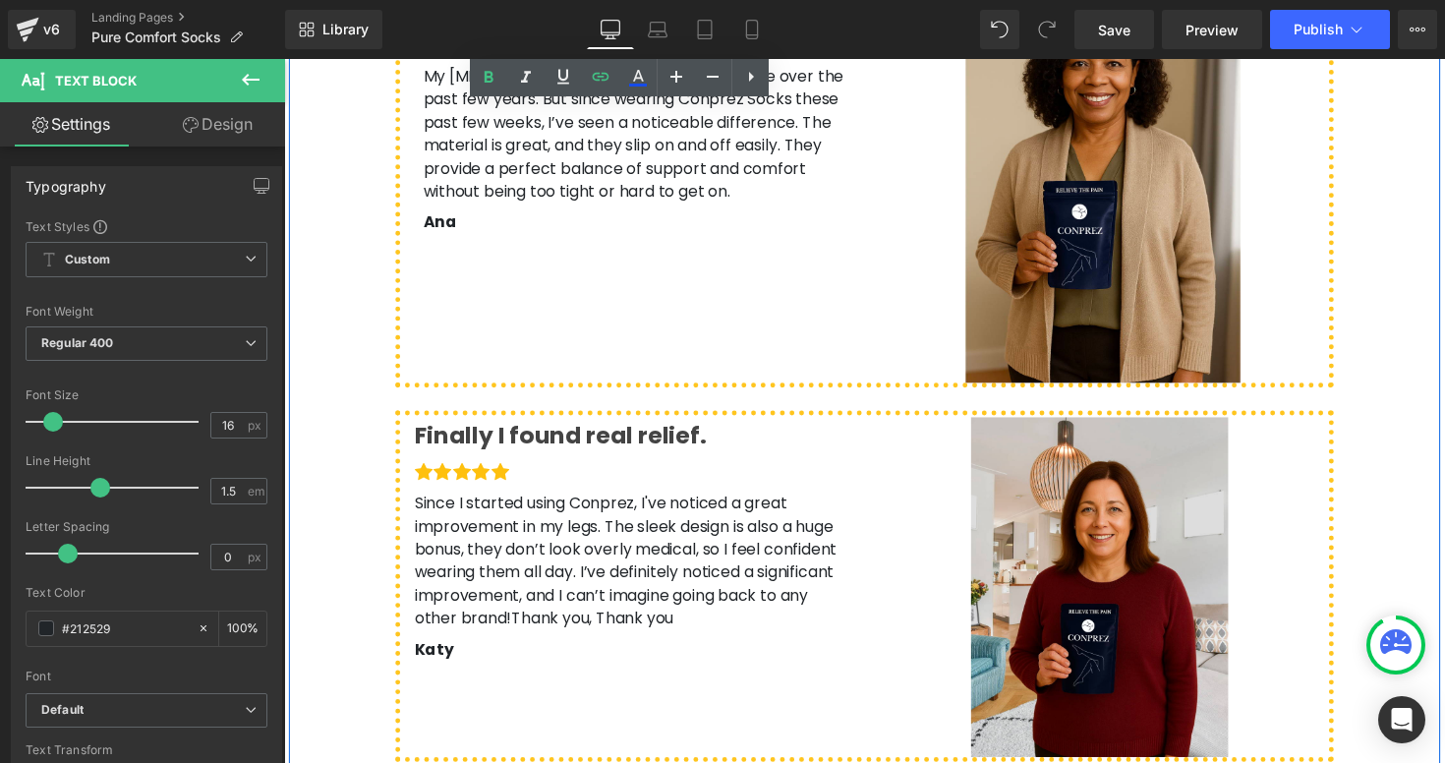
scroll to position [4709, 0]
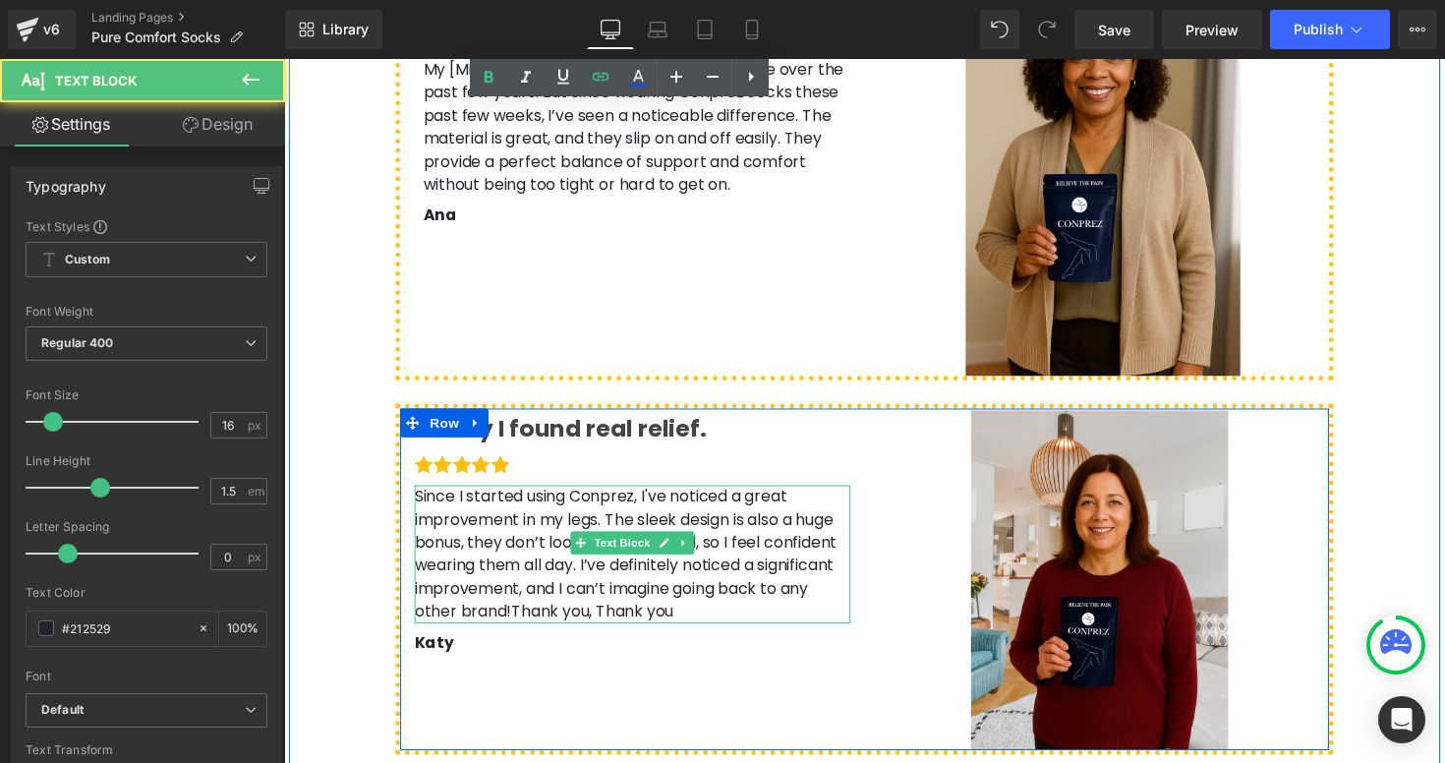
click at [683, 614] on span "Thank you, Thank you" at bounding box center [600, 625] width 166 height 23
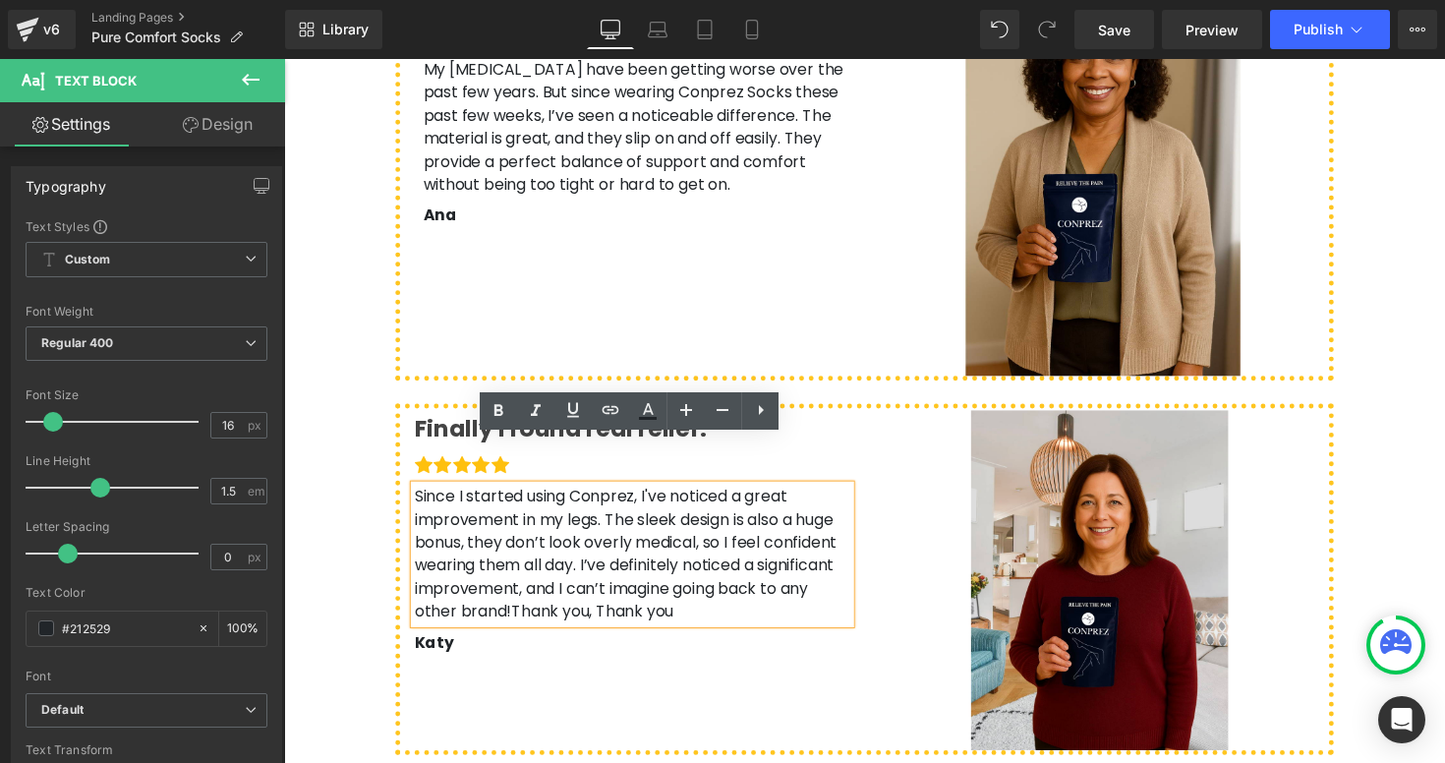
click at [738, 611] on div "Finally I found real relief. Heading Icon Icon Icon Icon Icon Icon List Hoz Sin…" at bounding box center [879, 592] width 962 height 360
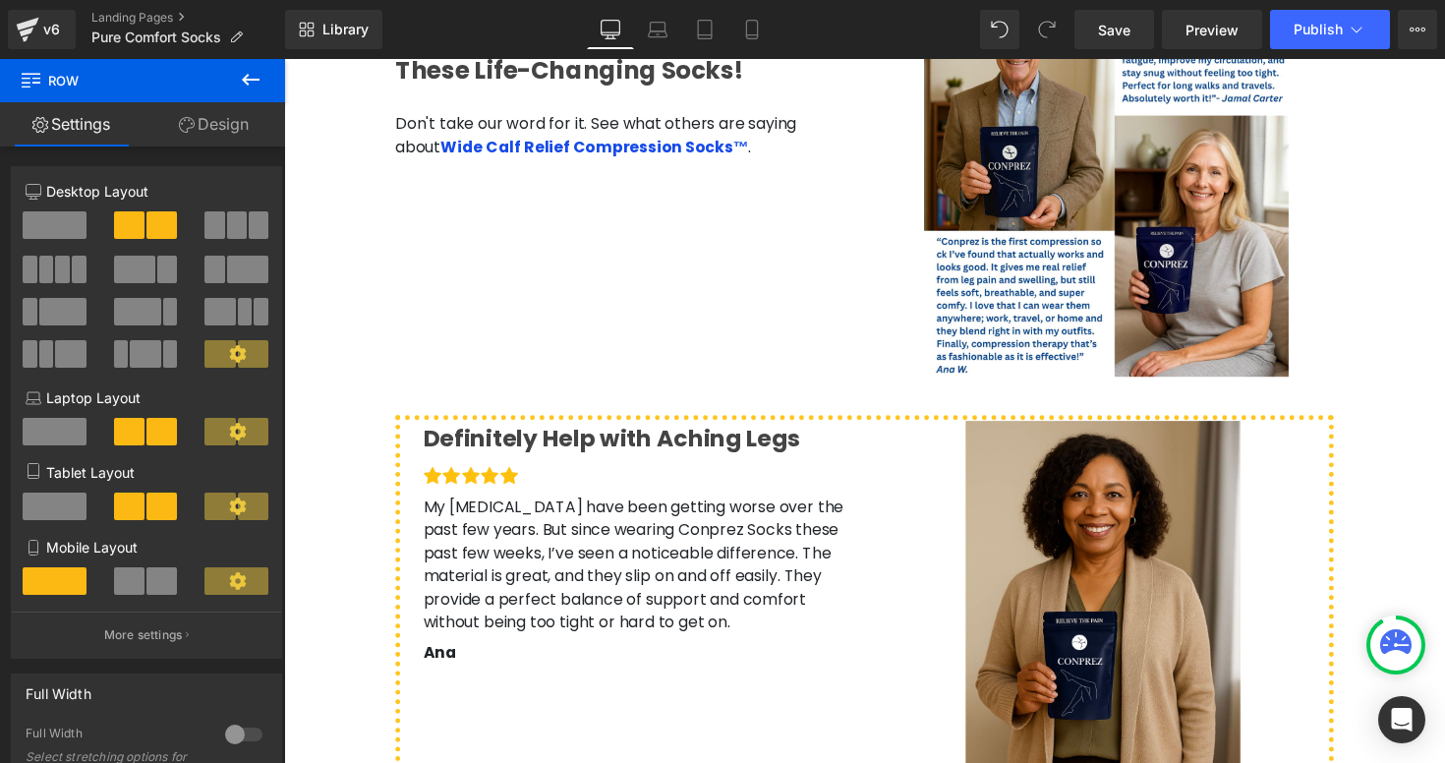
scroll to position [4244, 0]
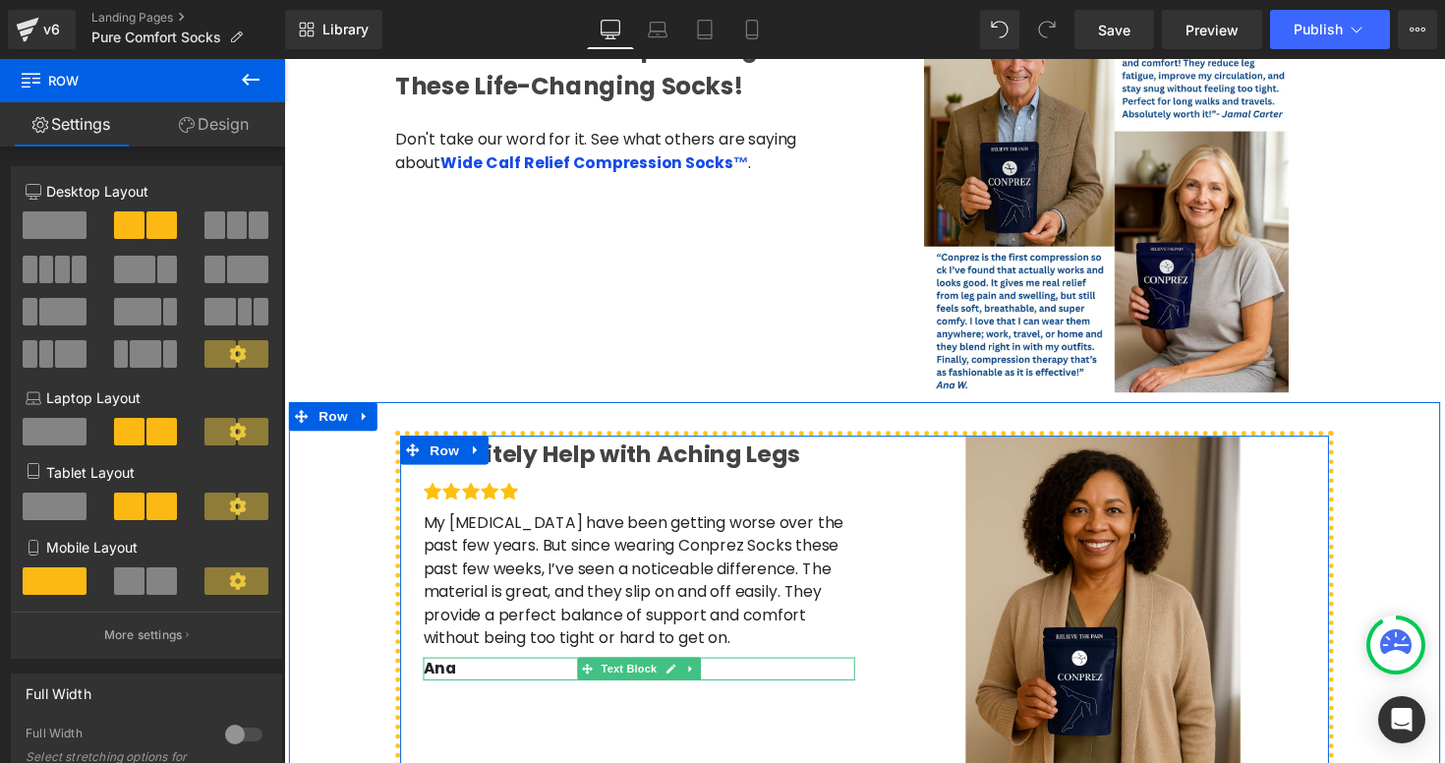
click at [458, 673] on p "Ana" at bounding box center [648, 685] width 442 height 24
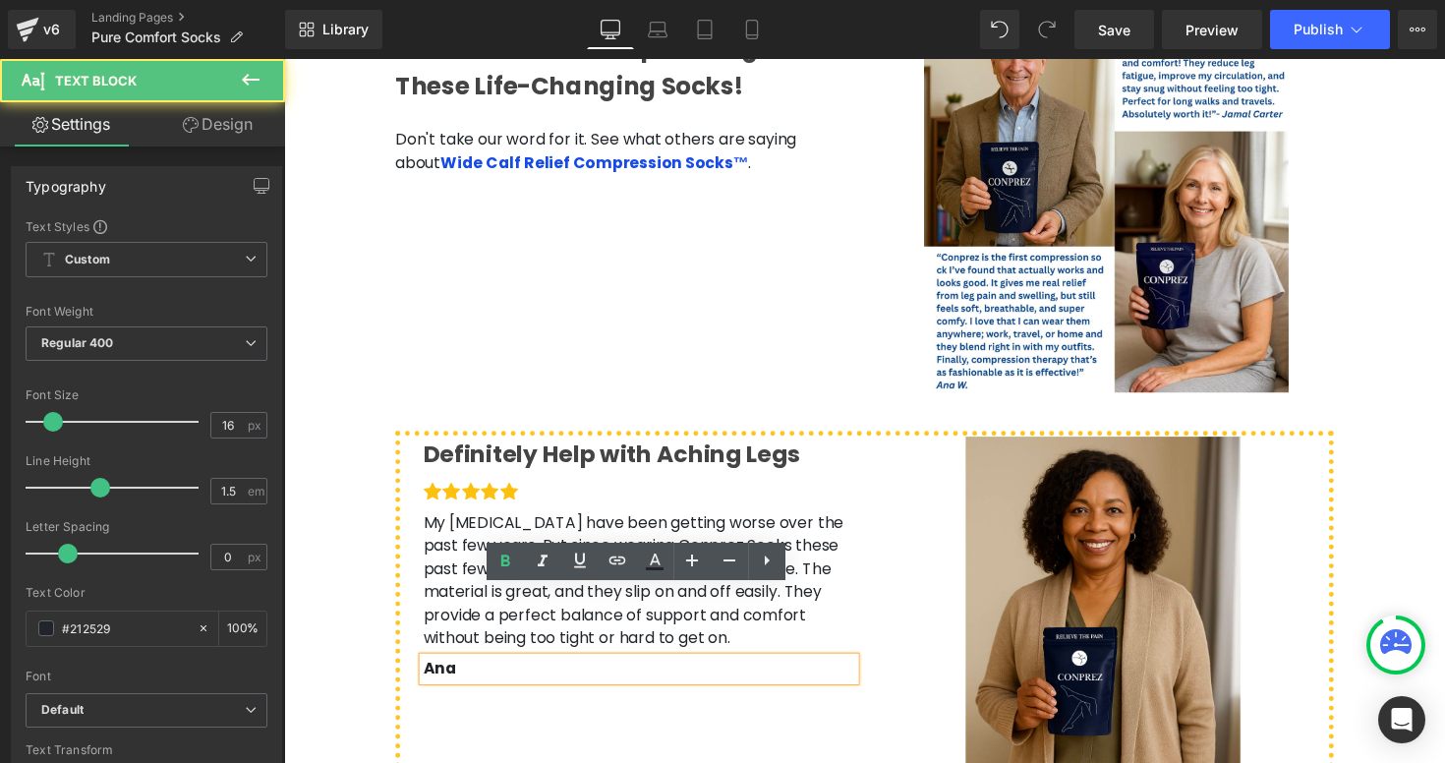
click at [465, 673] on p "Ana" at bounding box center [648, 685] width 442 height 24
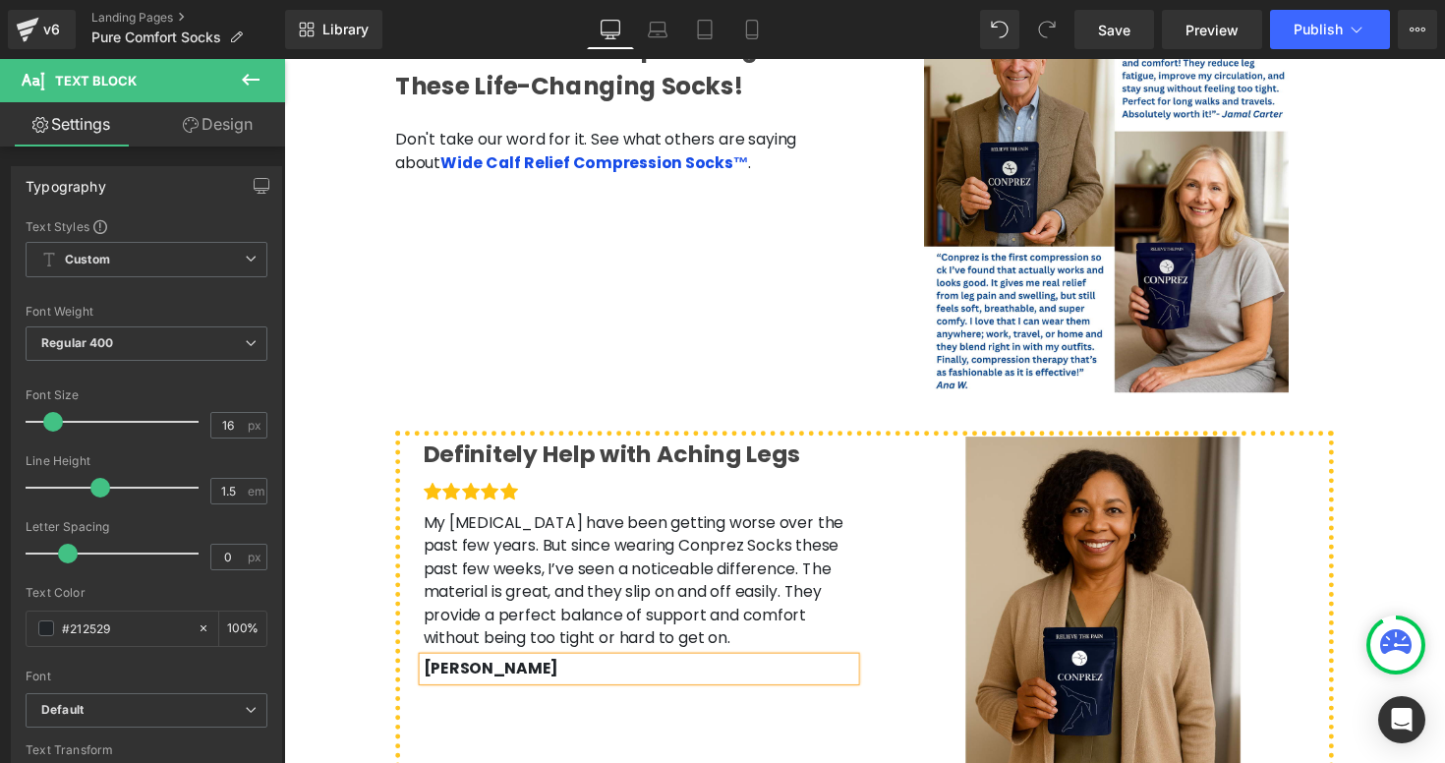
click at [481, 702] on div "Definitely Help with Aching Legs Heading Icon Icon Icon Icon Icon Icon List Hoz…" at bounding box center [879, 647] width 962 height 413
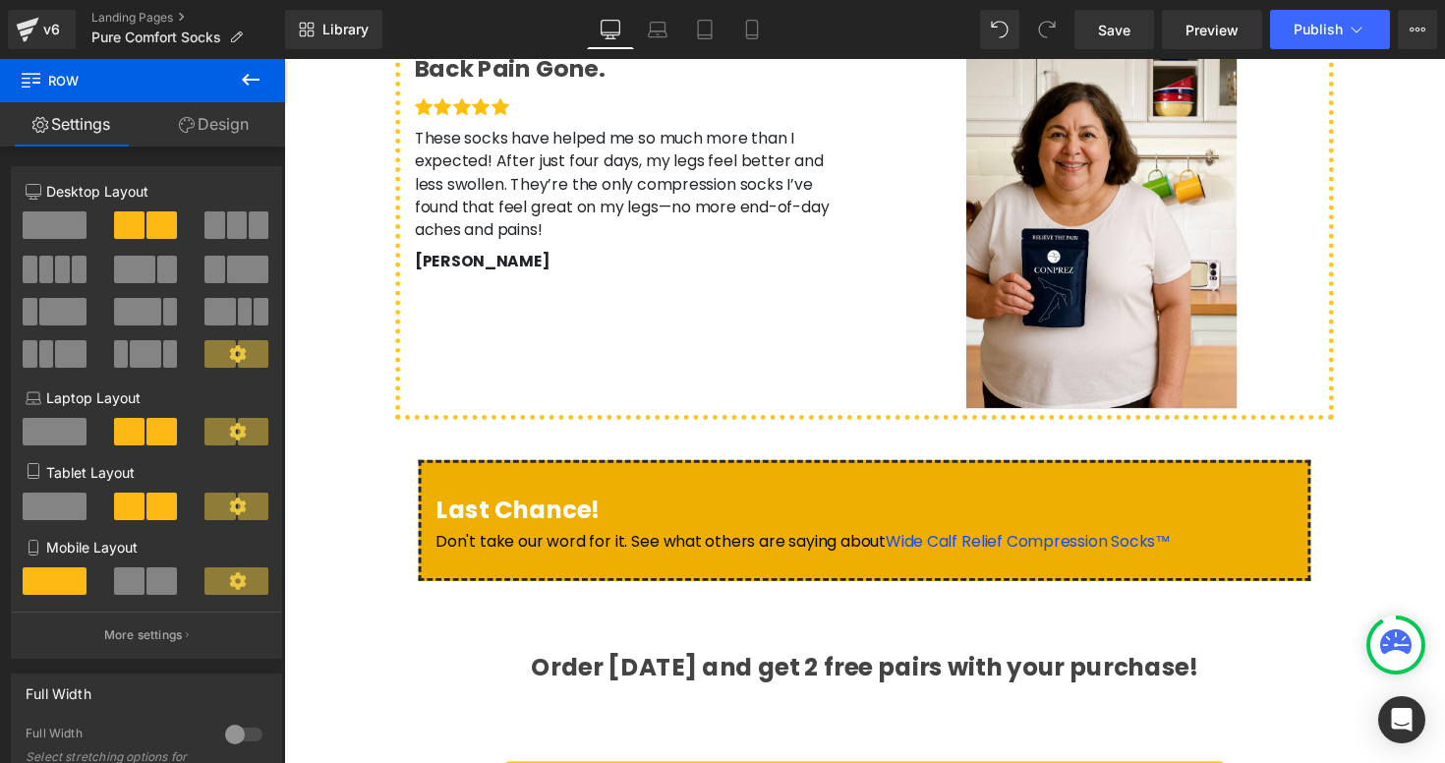
scroll to position [5470, 0]
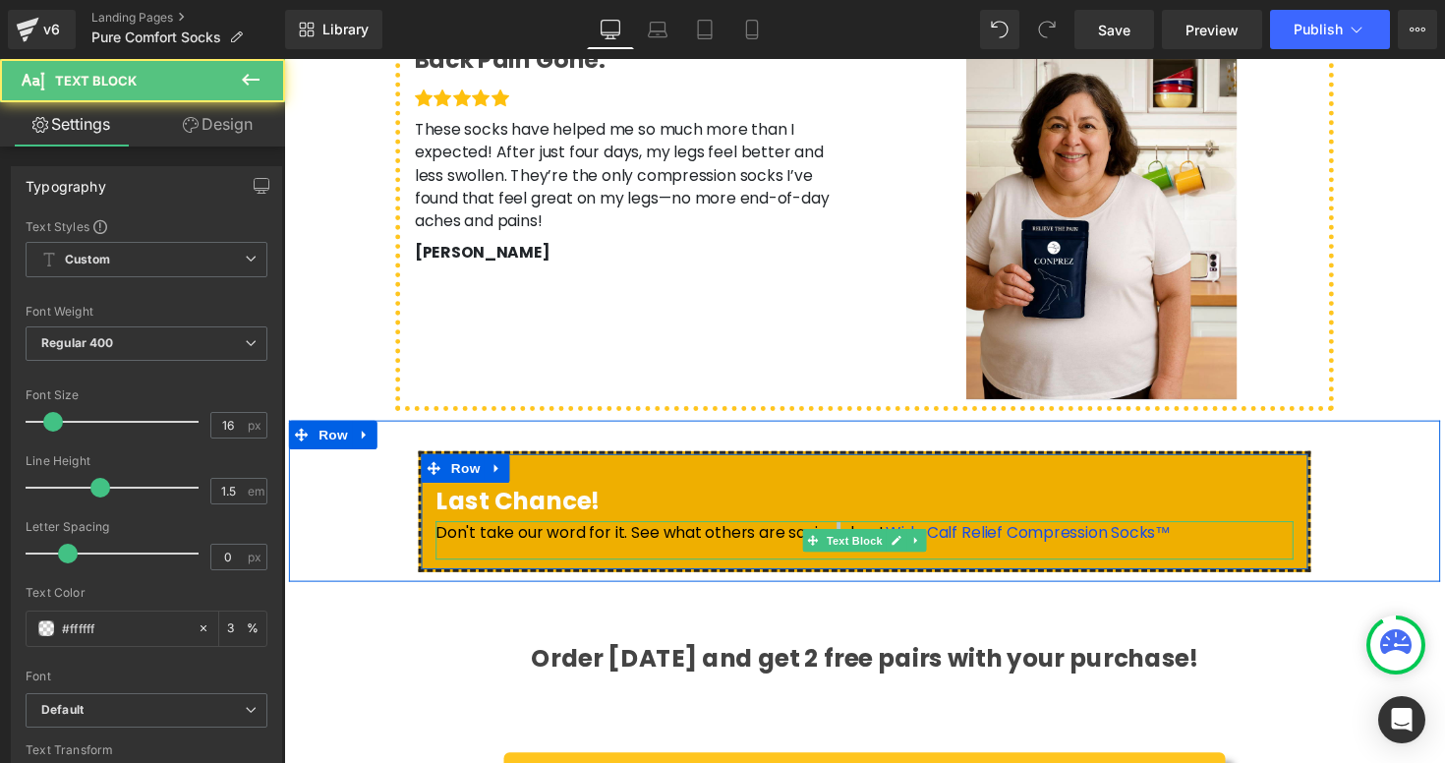
click at [811, 533] on span "Don't take our word for it. See what others are saying about" at bounding box center [670, 544] width 461 height 23
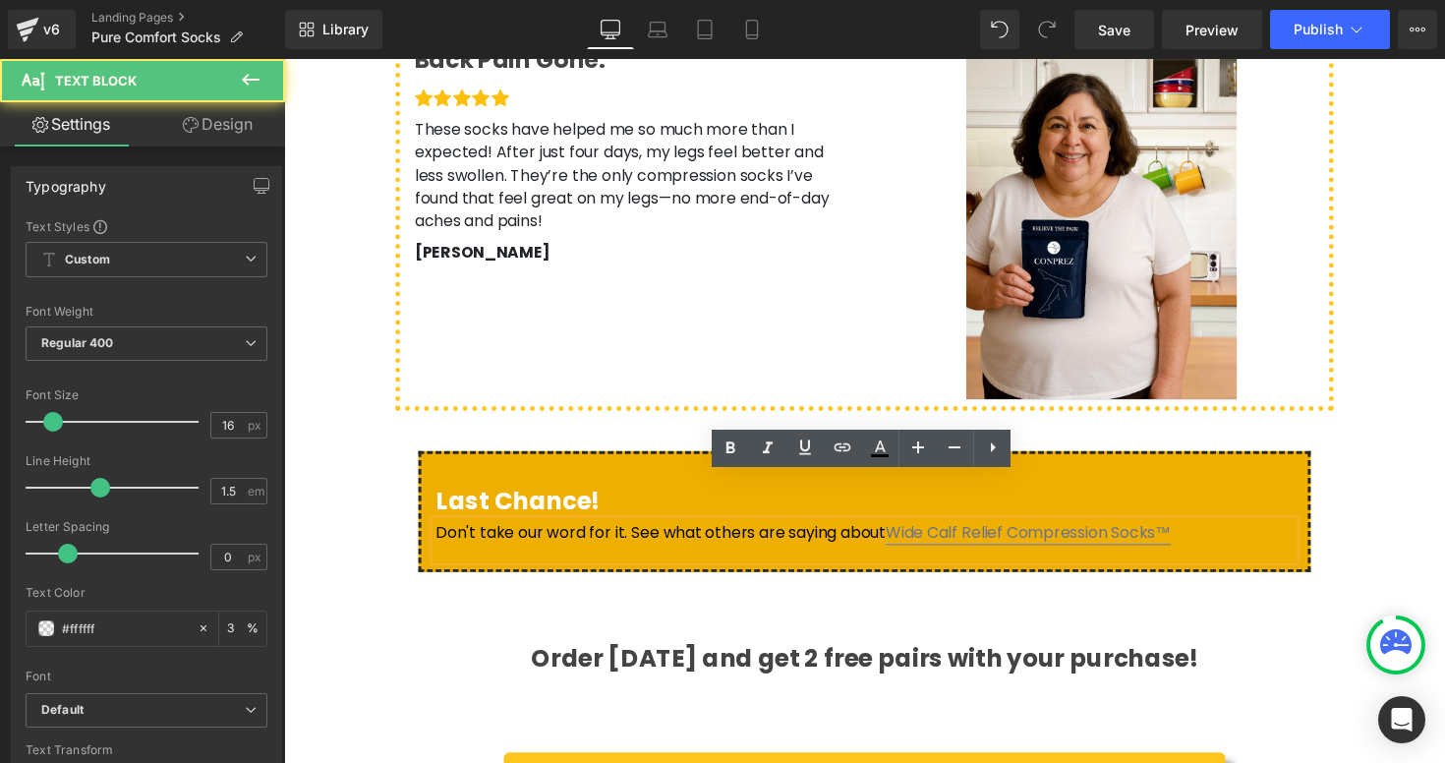
click at [904, 533] on link "Wide Calf Relief Compression Socks™" at bounding box center [1047, 544] width 292 height 23
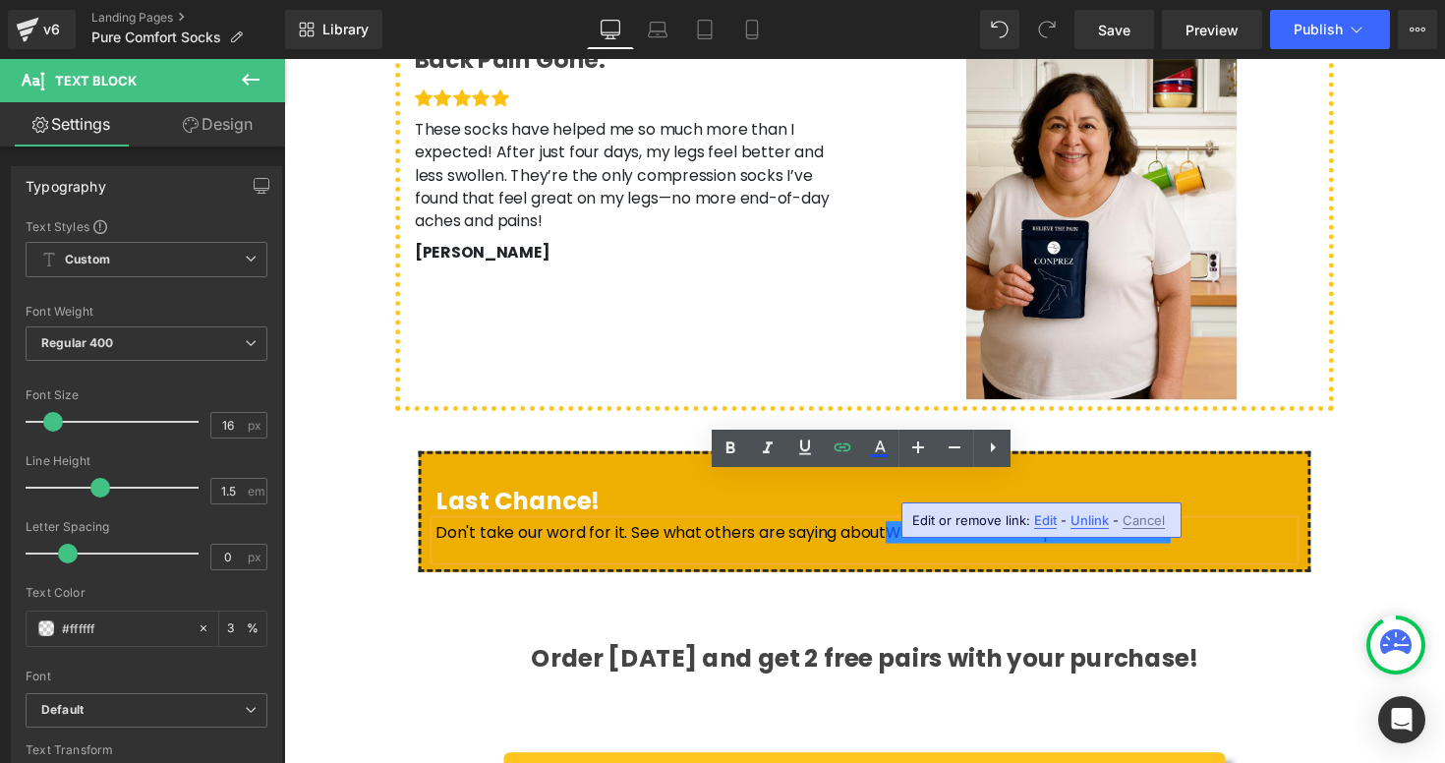
click at [1042, 521] on span "Edit" at bounding box center [1045, 520] width 23 height 17
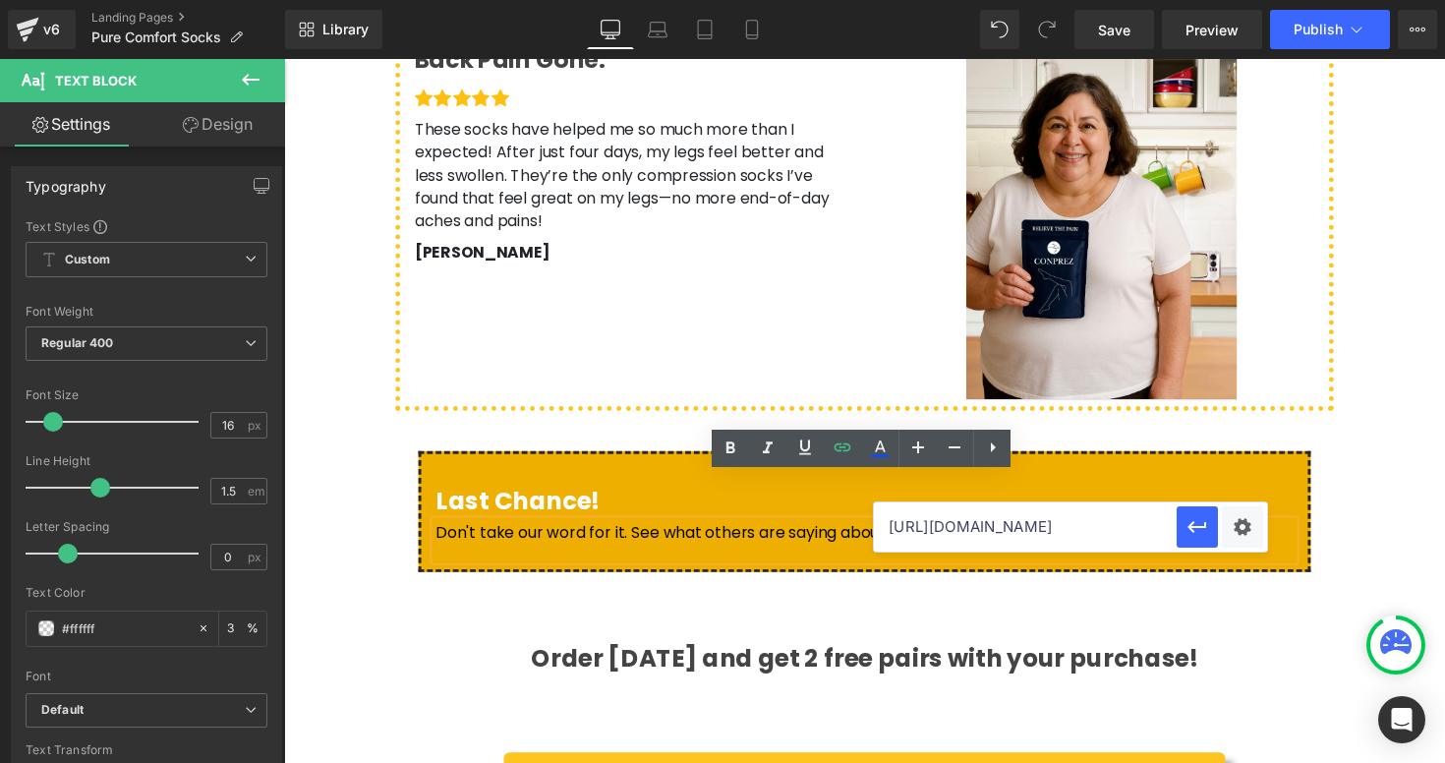
click at [980, 530] on input "[URL][DOMAIN_NAME]" at bounding box center [1025, 526] width 303 height 49
paste input "purecomfortsocks"
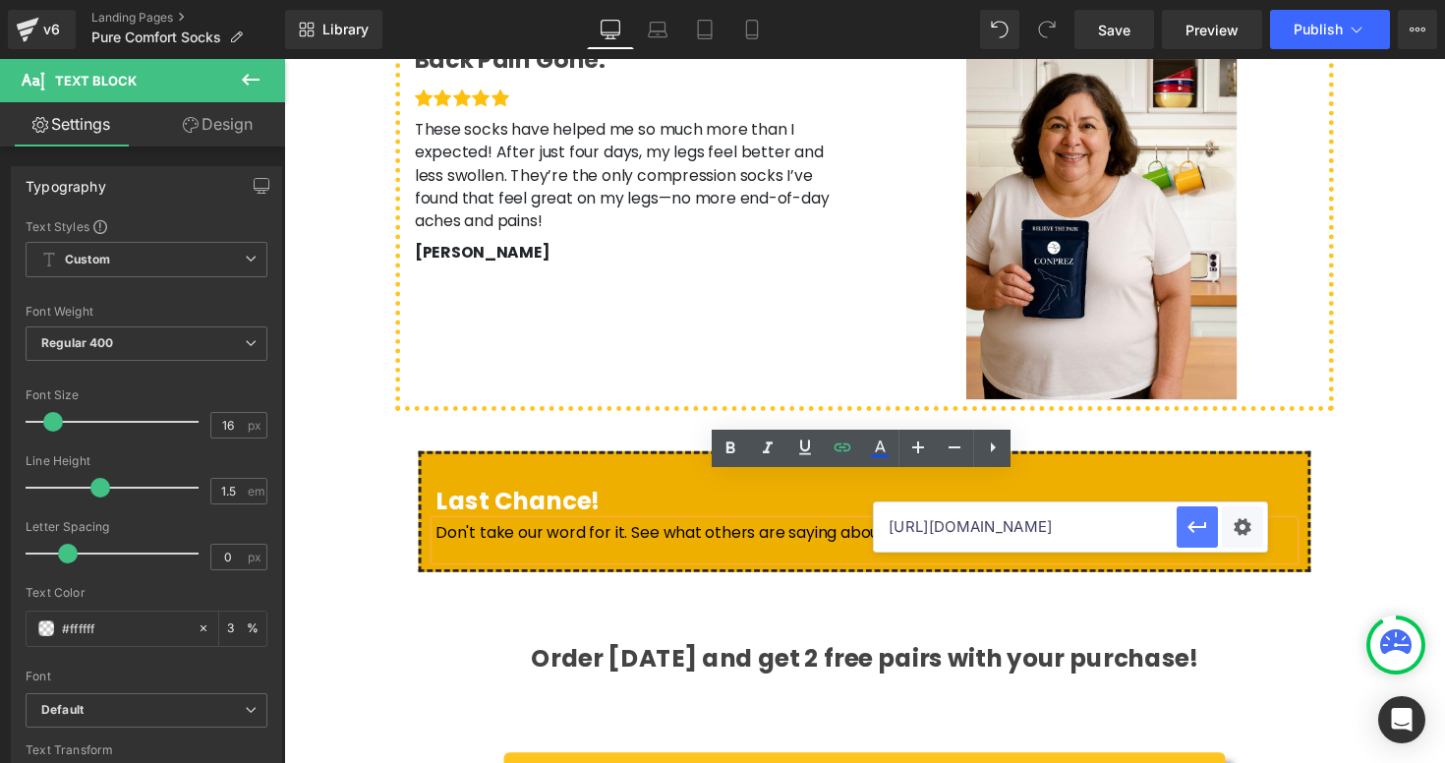
type input "[URL][DOMAIN_NAME]"
click at [1203, 533] on icon "button" at bounding box center [1198, 527] width 24 height 24
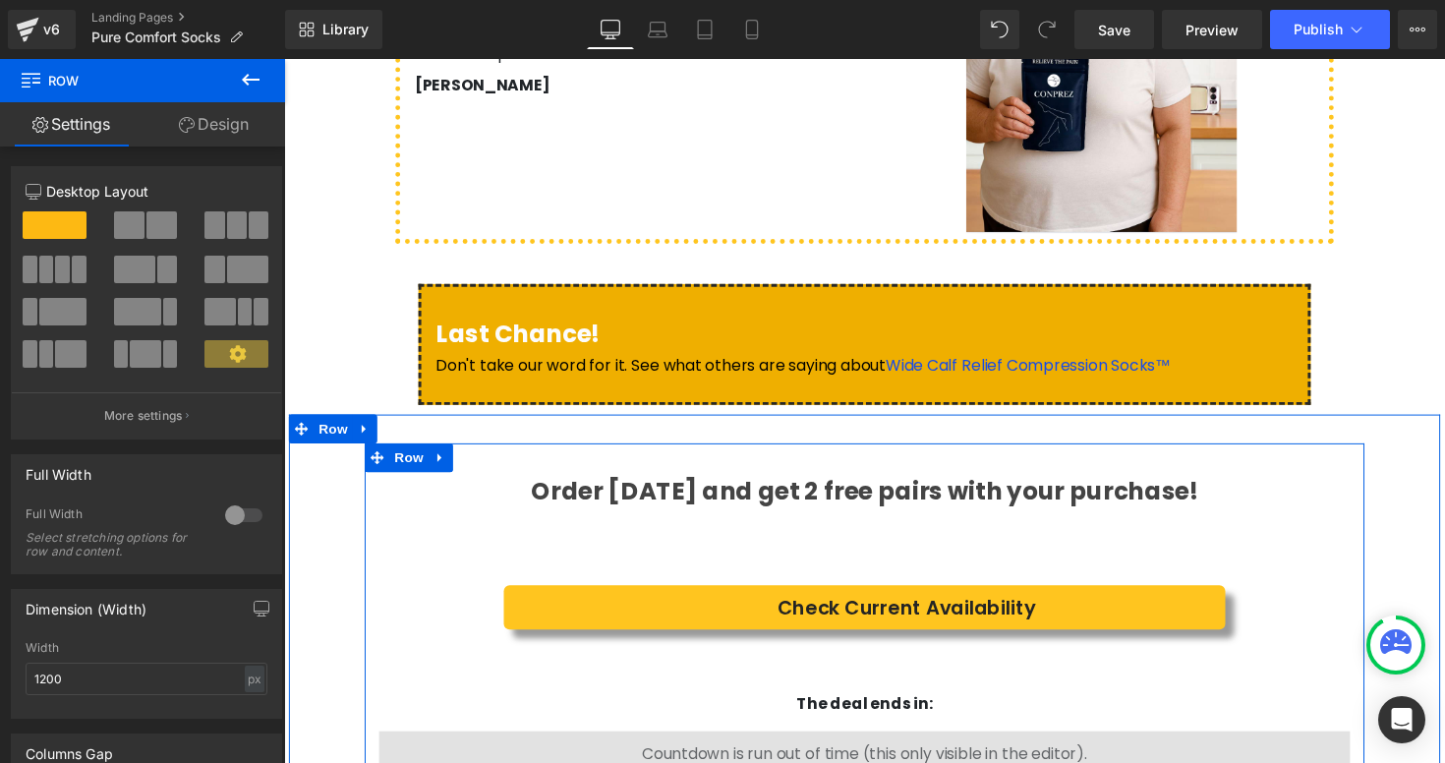
scroll to position [5660, 0]
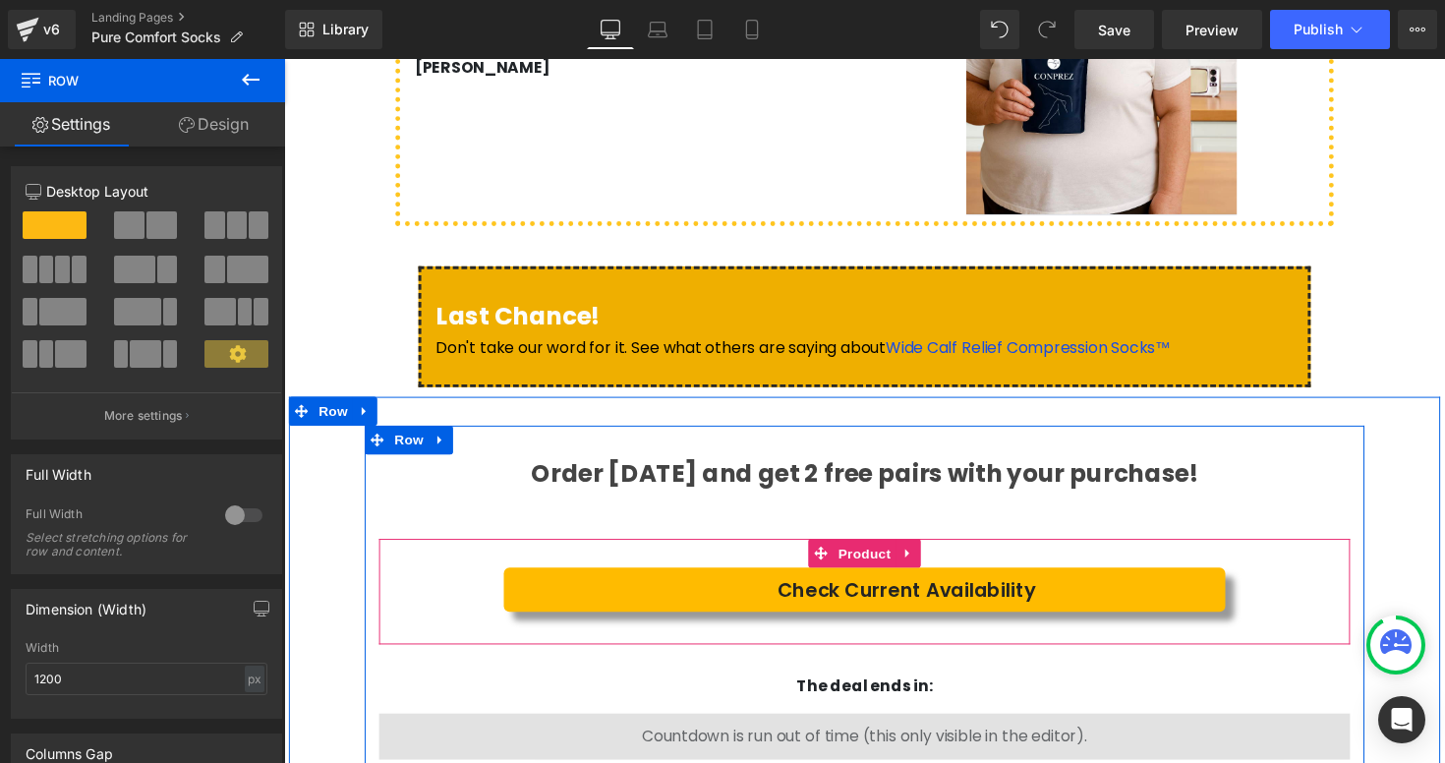
click at [1022, 588] on span "Check Current Availability" at bounding box center [922, 602] width 265 height 29
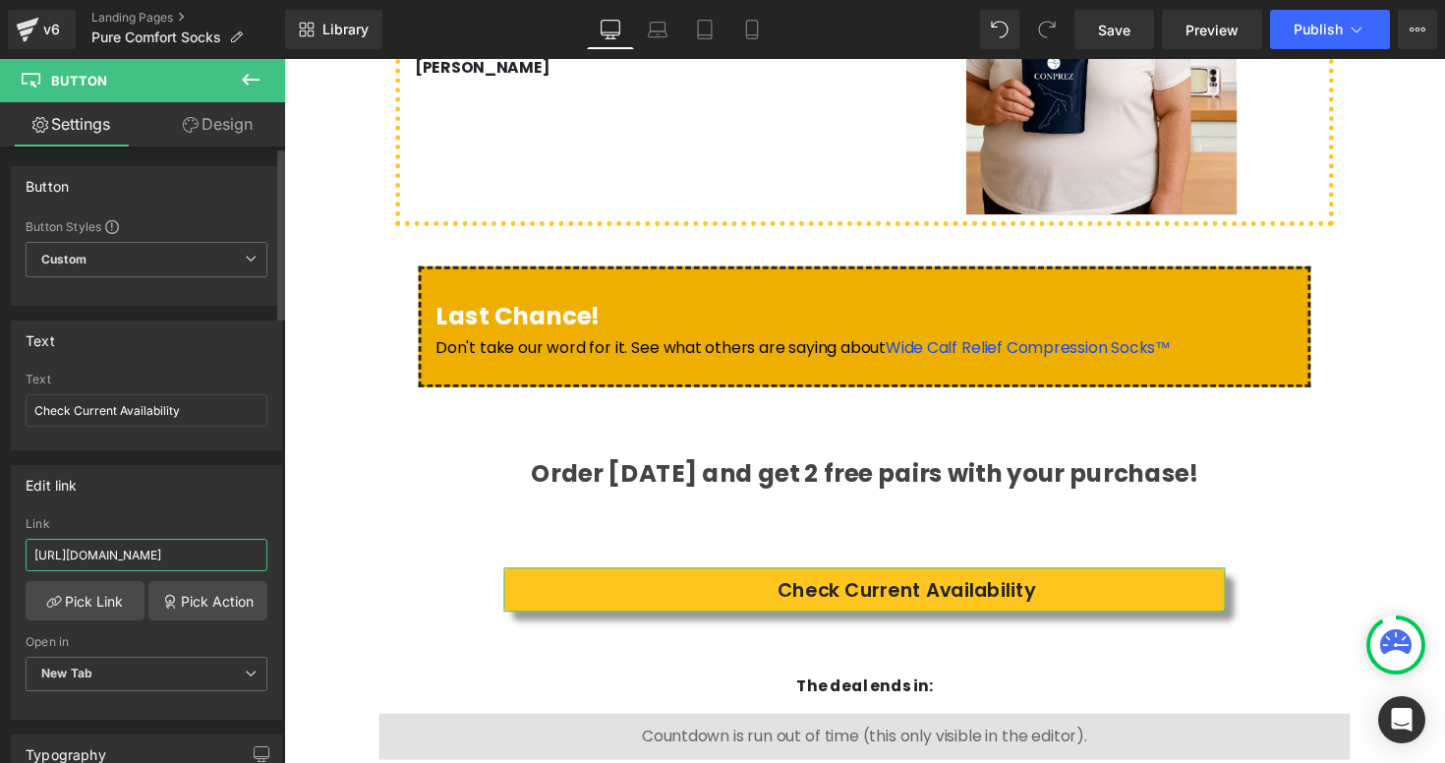
click at [202, 553] on input "[URL][DOMAIN_NAME]" at bounding box center [147, 555] width 242 height 32
type input "[URL][DOMAIN_NAME]"
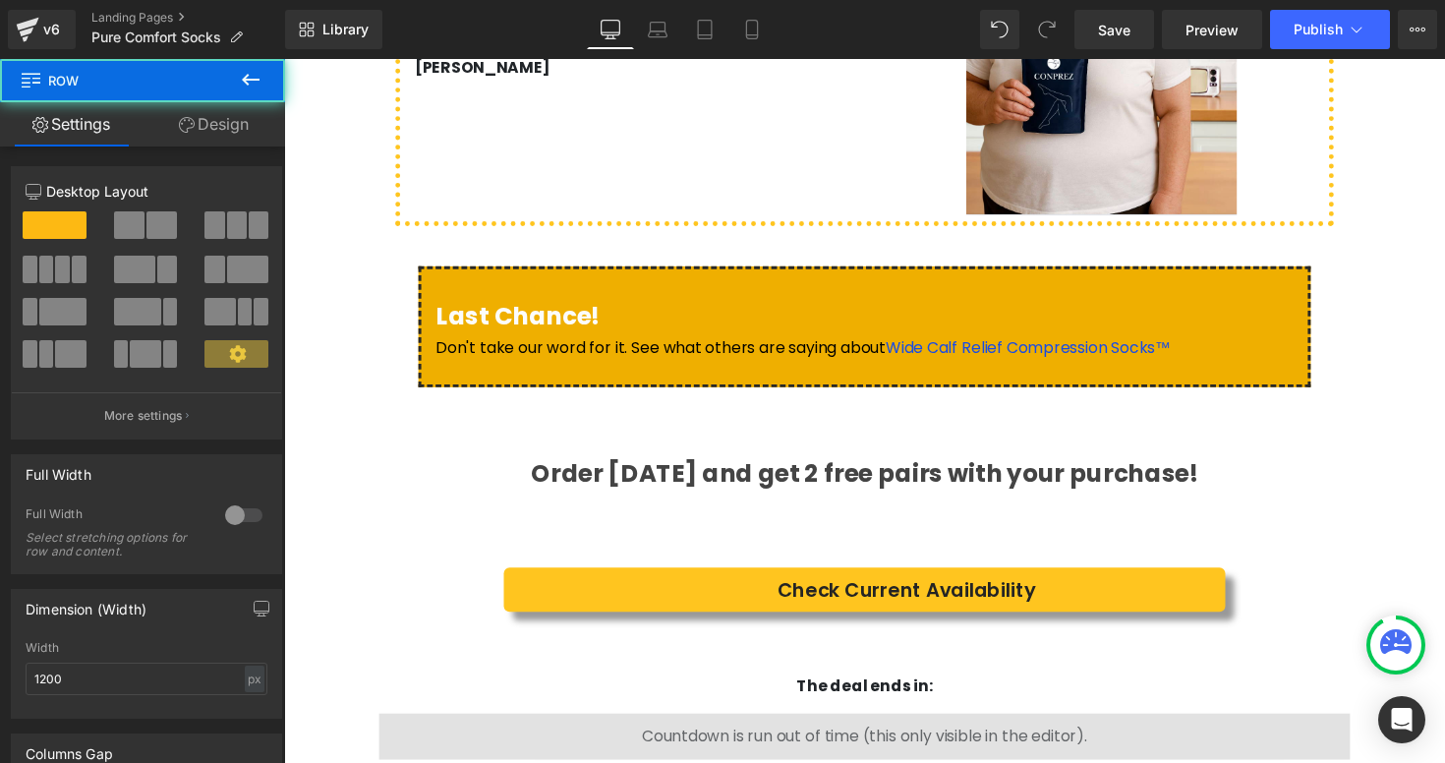
click at [284, 59] on div at bounding box center [284, 59] width 0 height 0
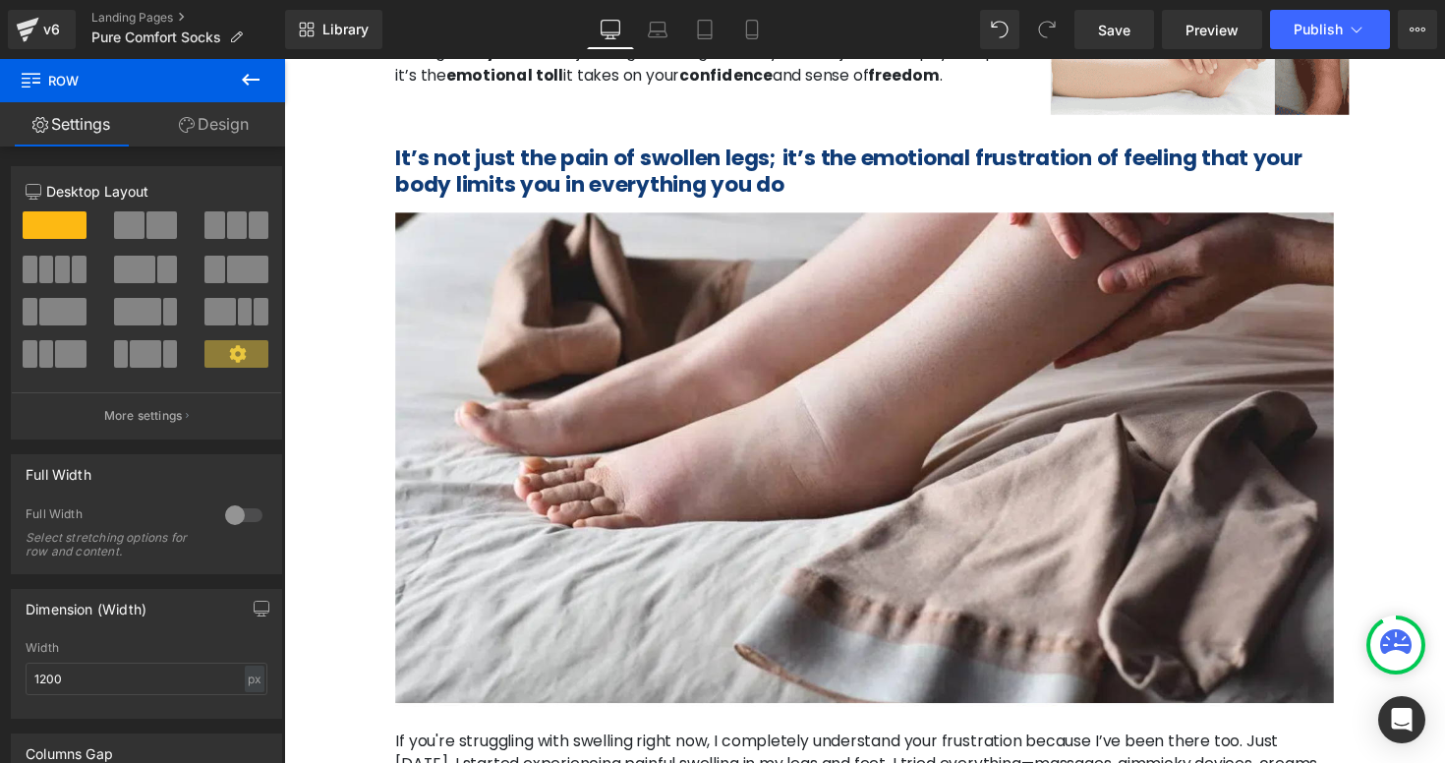
scroll to position [890, 0]
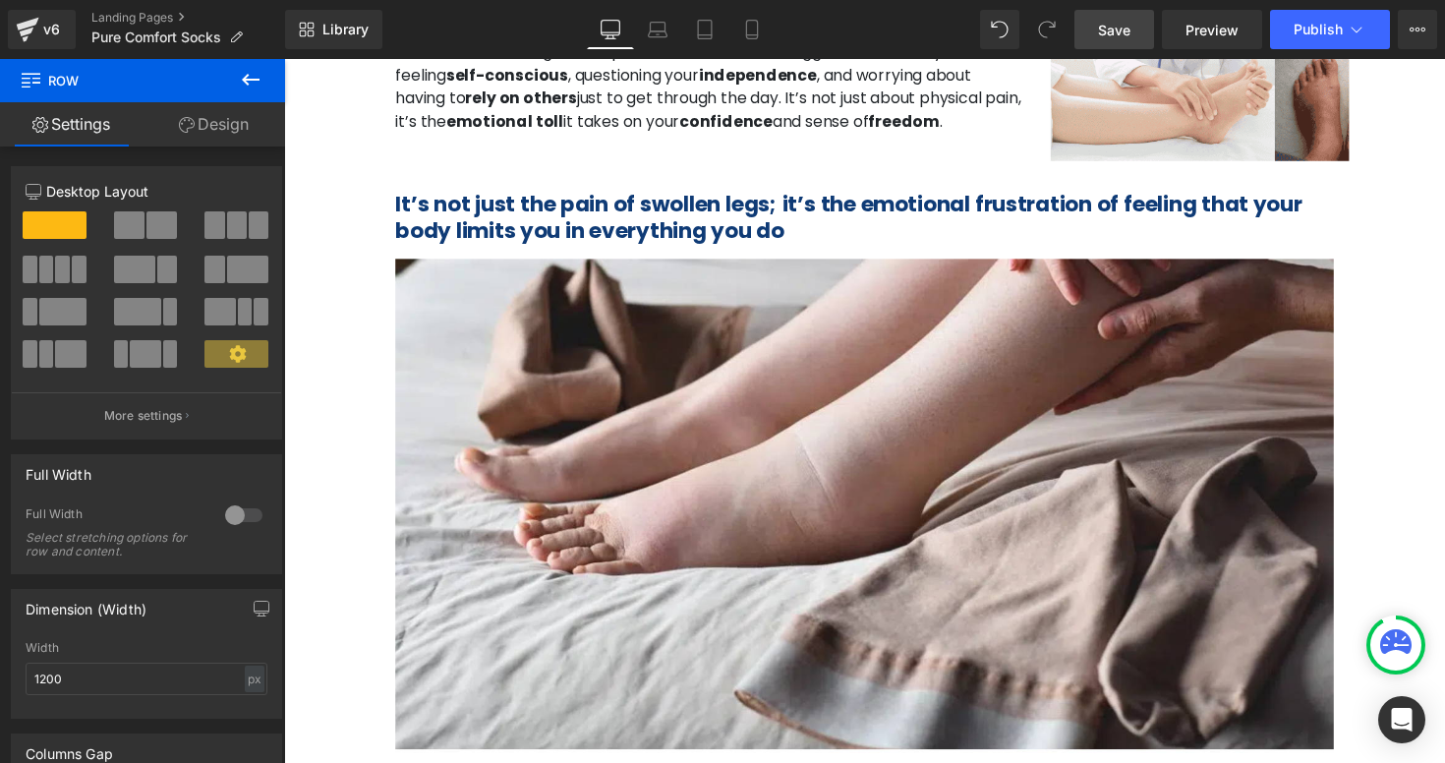
click at [1127, 40] on link "Save" at bounding box center [1115, 29] width 80 height 39
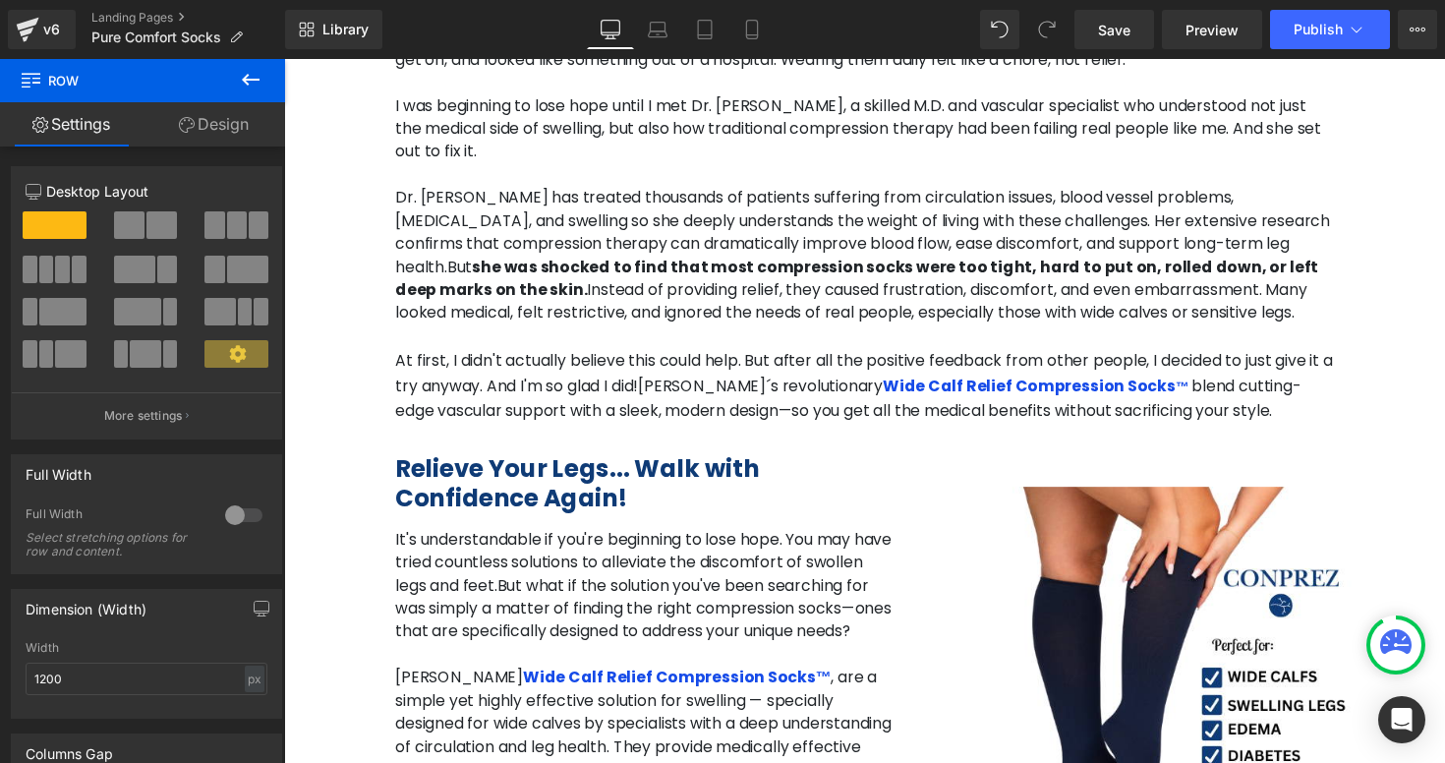
scroll to position [1735, 0]
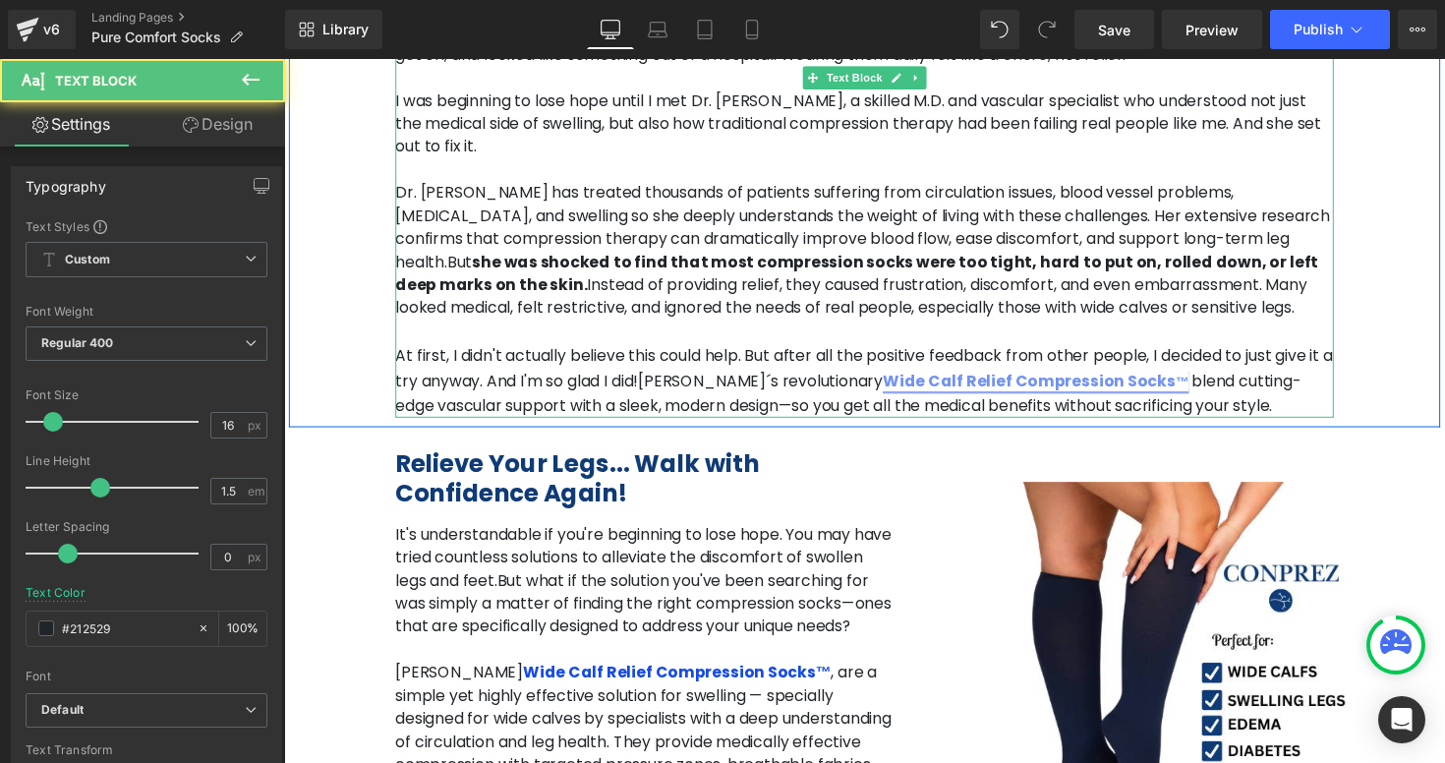
click at [898, 378] on link "Wide Calf Relief Compression Socks ™" at bounding box center [1055, 389] width 314 height 23
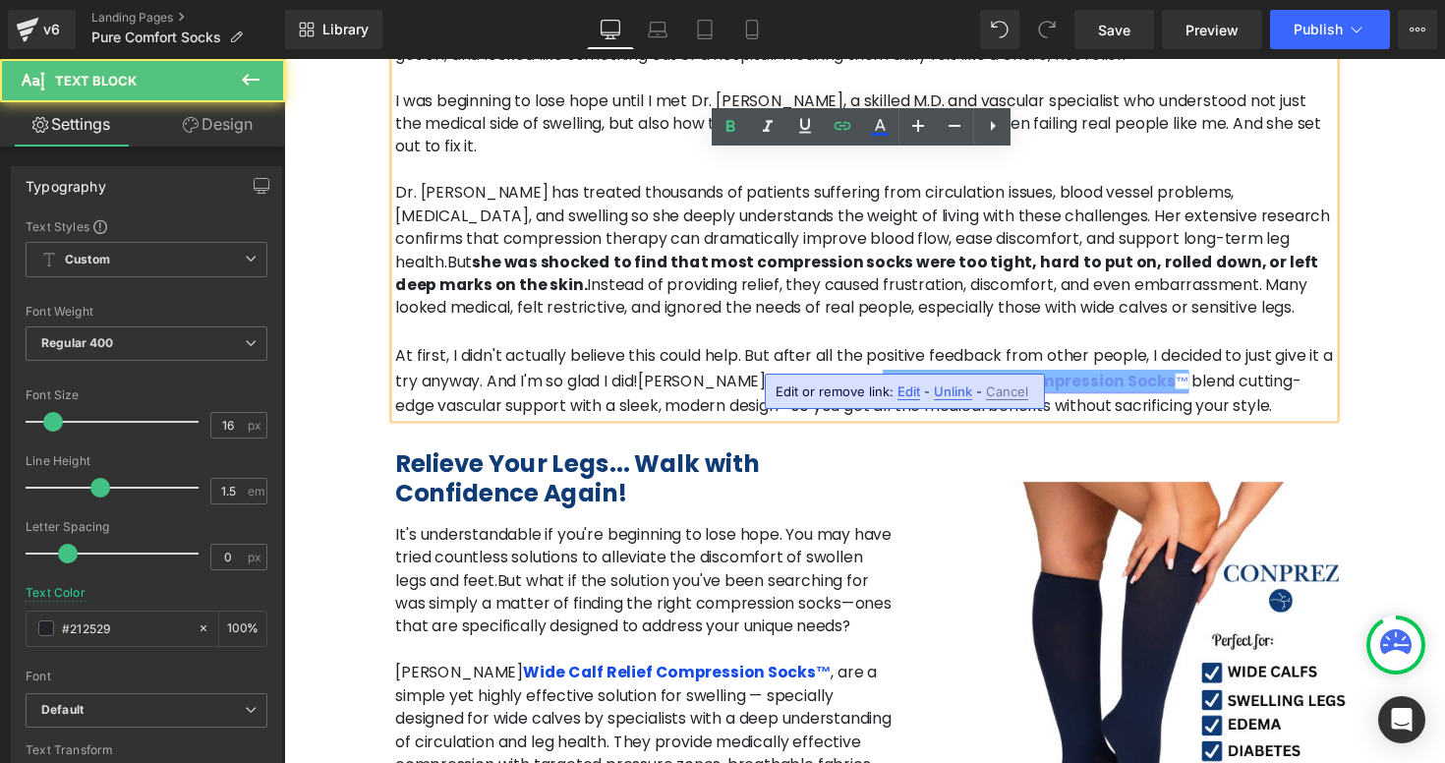
click at [898, 378] on link "Wide Calf Relief Compression Socks ™" at bounding box center [1055, 389] width 314 height 23
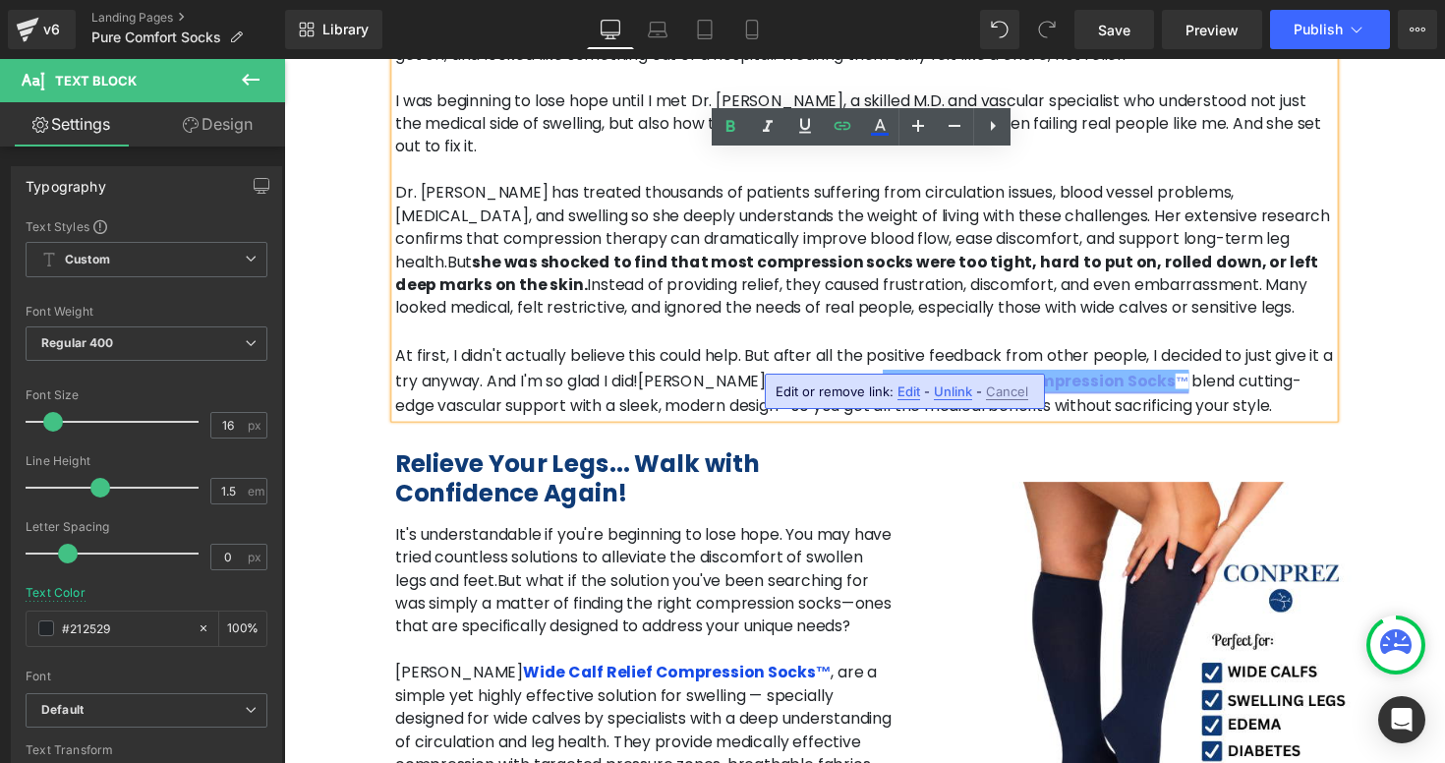
click at [1198, 382] on span "™" at bounding box center [1205, 390] width 14 height 16
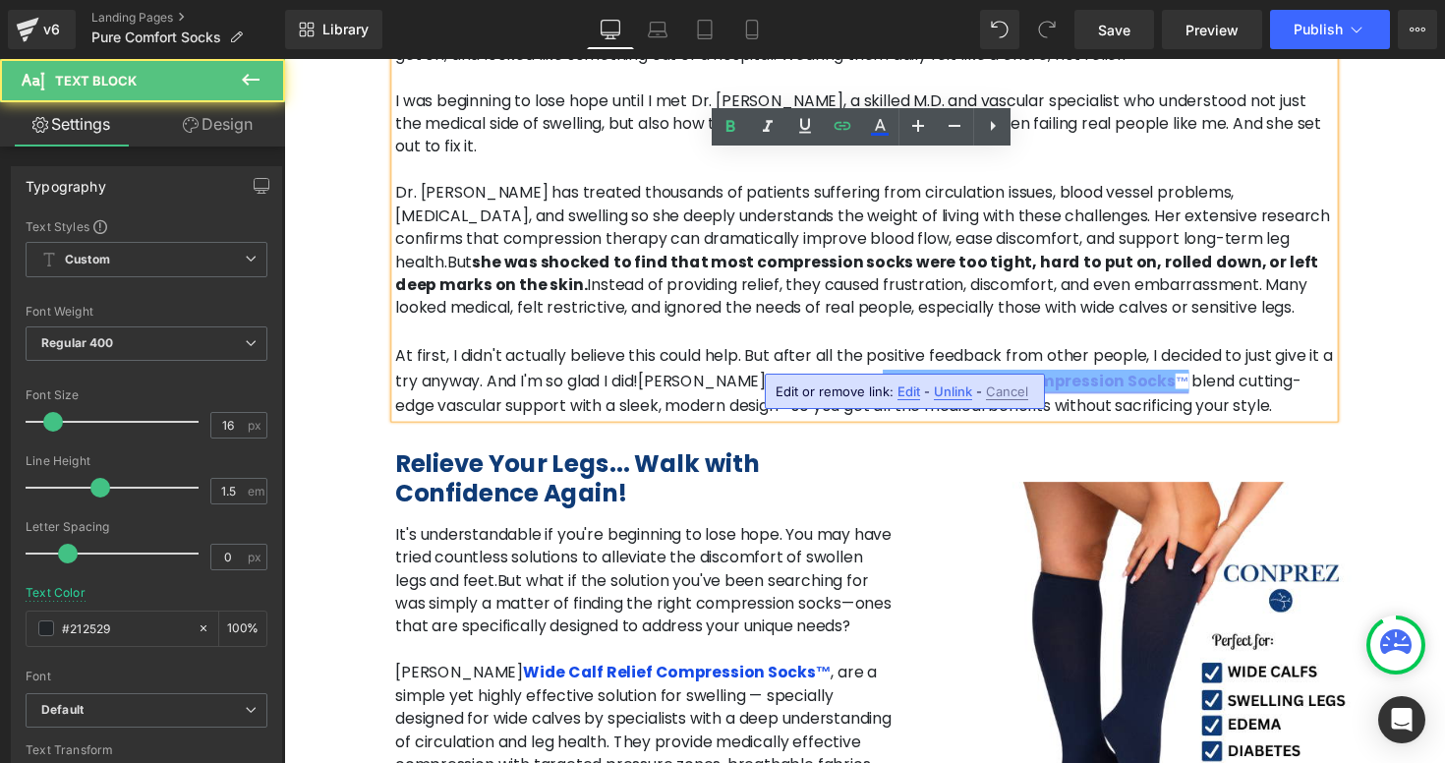
click at [964, 378] on link "Wide Calf Relief Compression Socks ™" at bounding box center [1055, 389] width 314 height 23
click at [900, 378] on link "Wide Calf Relief Compression Socks ™" at bounding box center [1055, 389] width 314 height 23
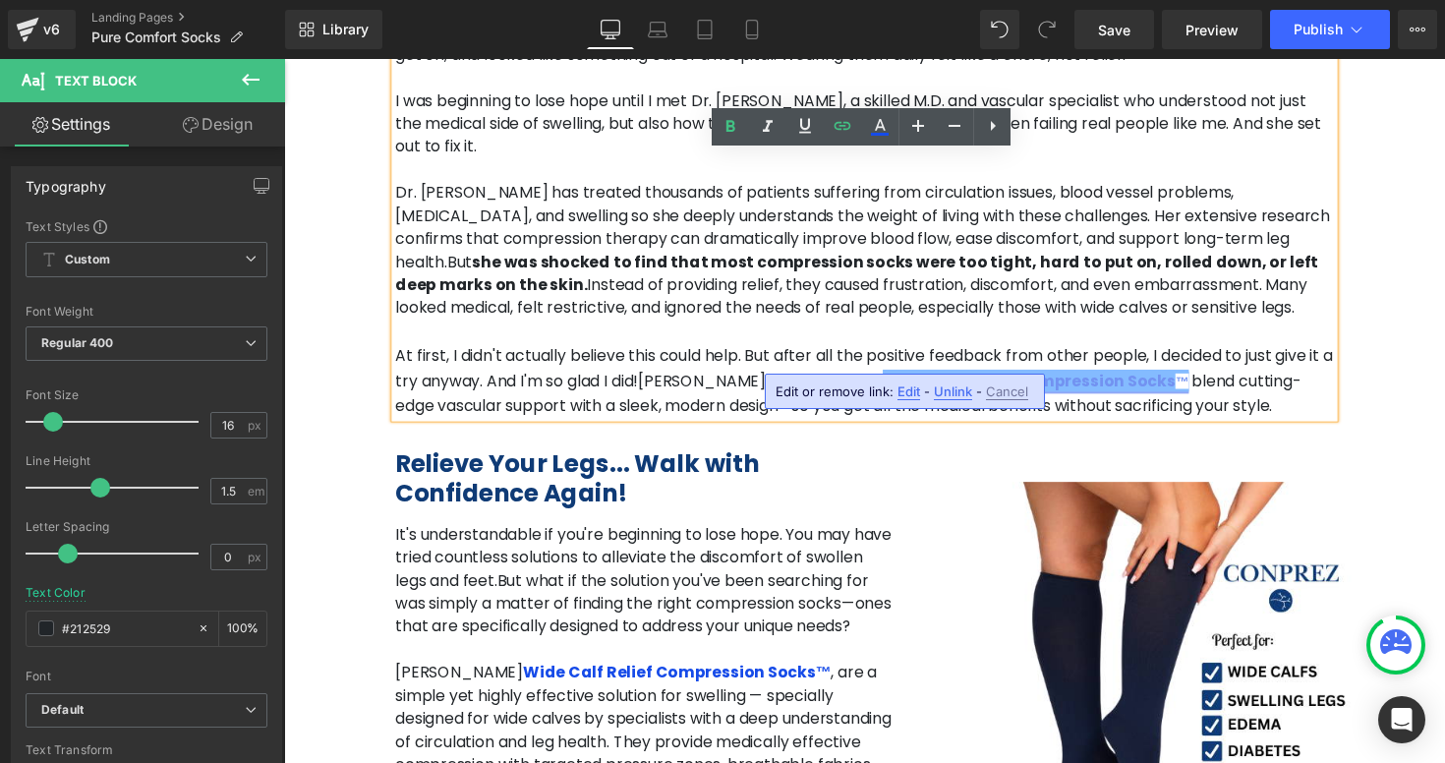
click at [968, 378] on link "Wide Calf Relief Compression Socks ™" at bounding box center [1055, 389] width 314 height 23
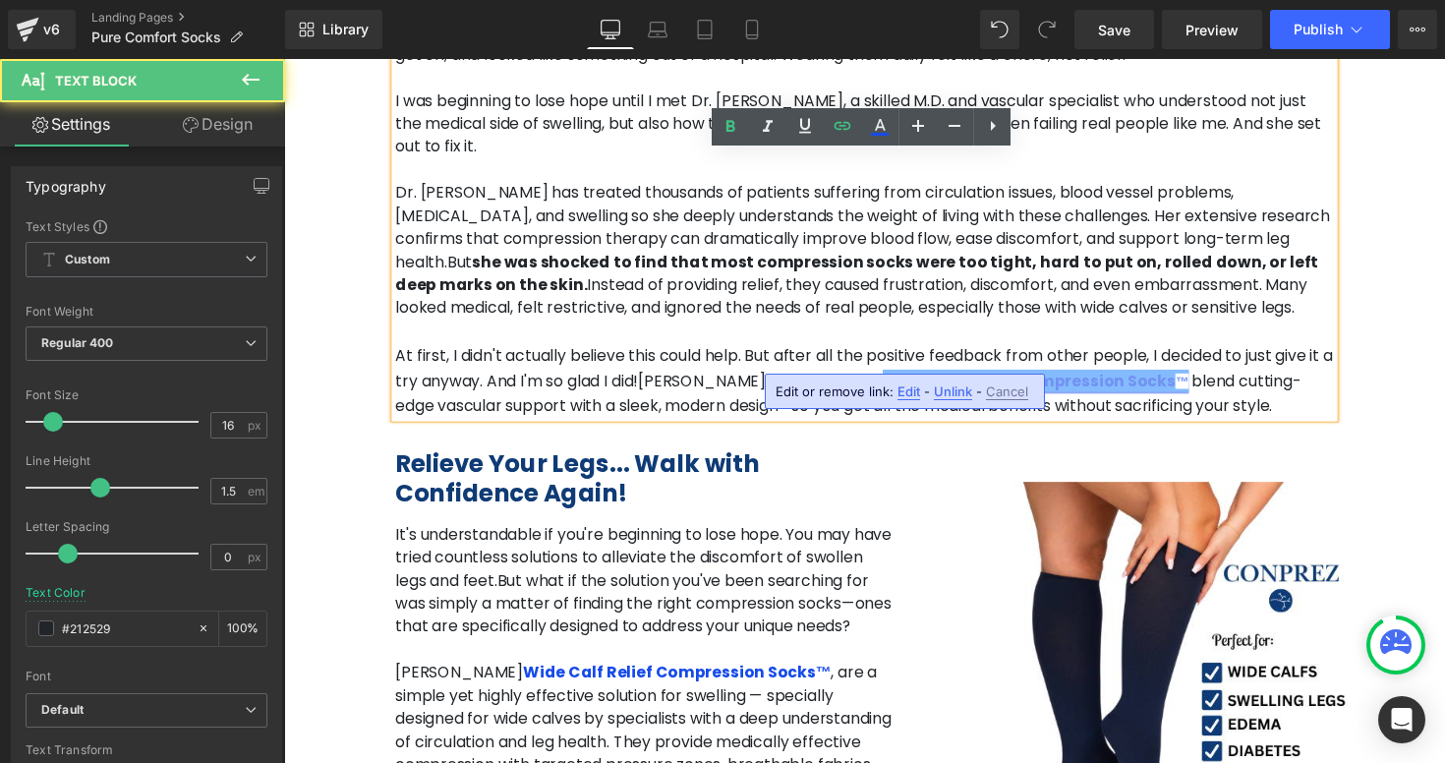
click at [1198, 382] on span "™" at bounding box center [1205, 390] width 14 height 16
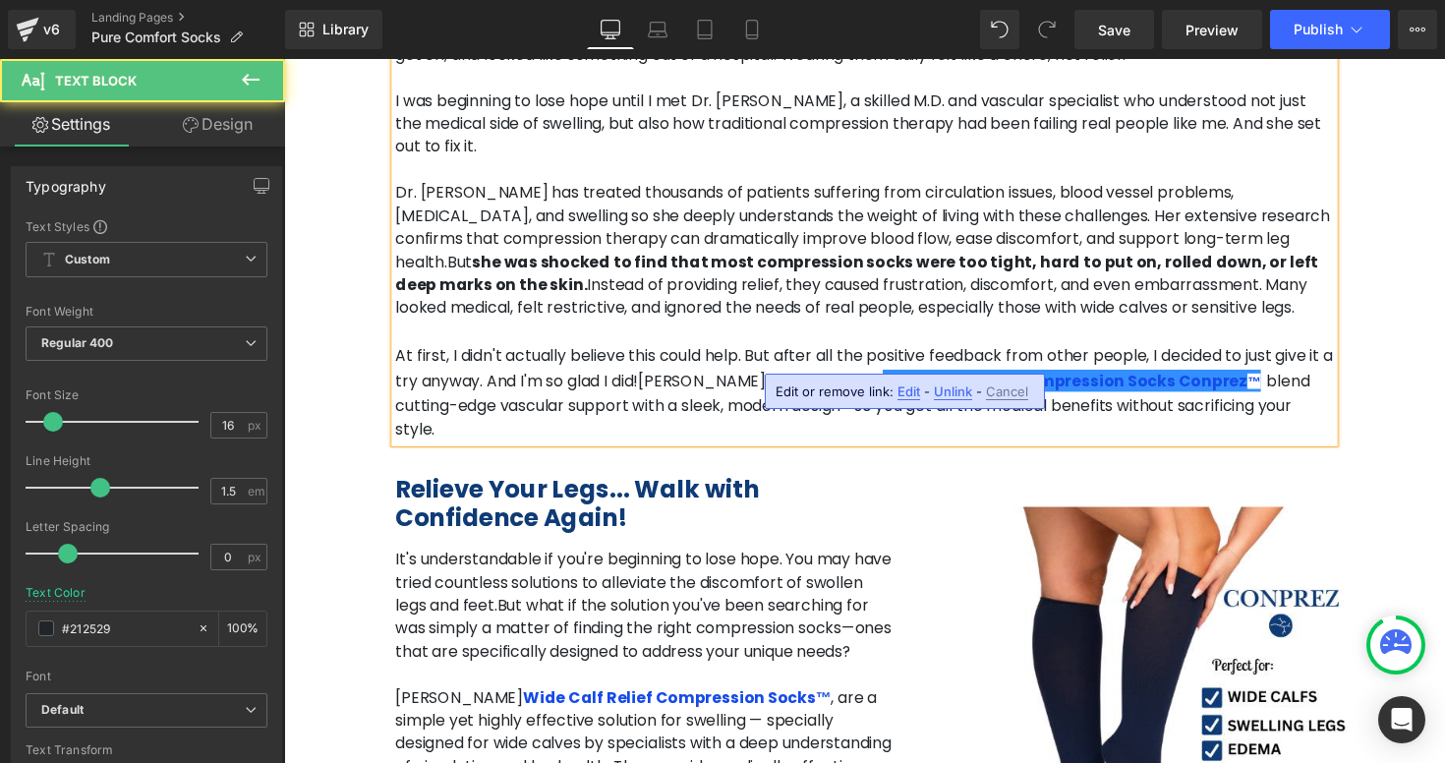
click at [1081, 326] on p at bounding box center [879, 339] width 962 height 26
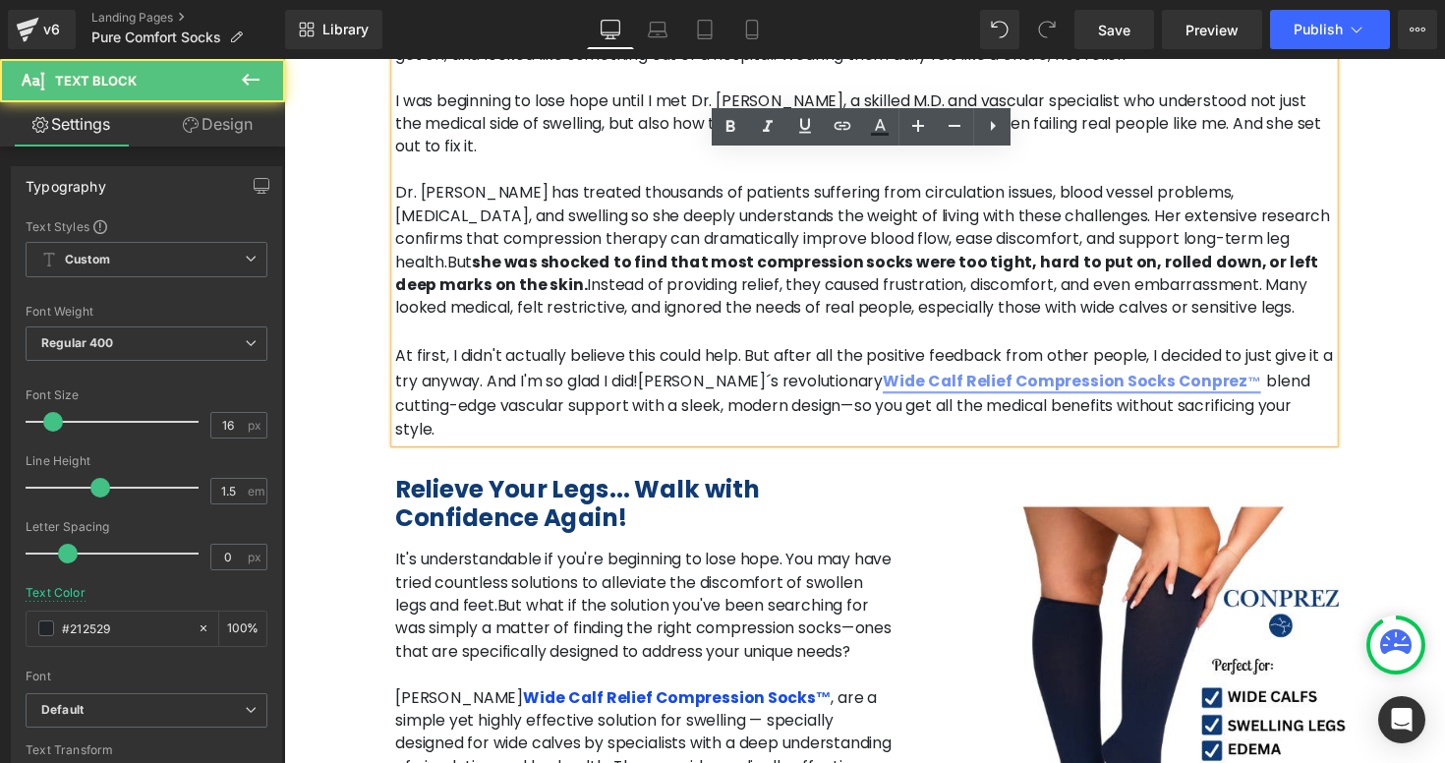
click at [988, 378] on link "Wide Calf Relief Compression Socks Conprez ™" at bounding box center [1091, 389] width 387 height 23
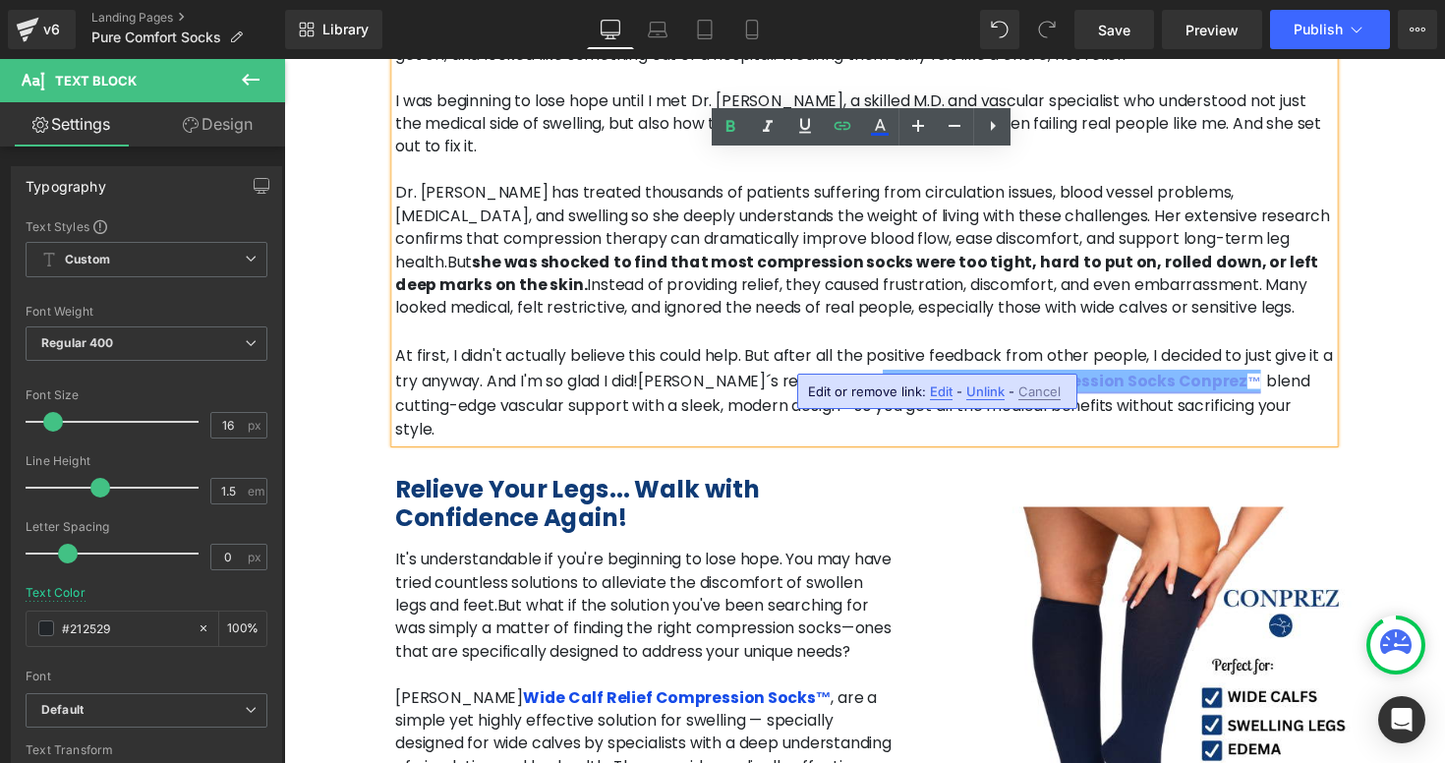
click at [1271, 382] on span "™" at bounding box center [1278, 390] width 14 height 16
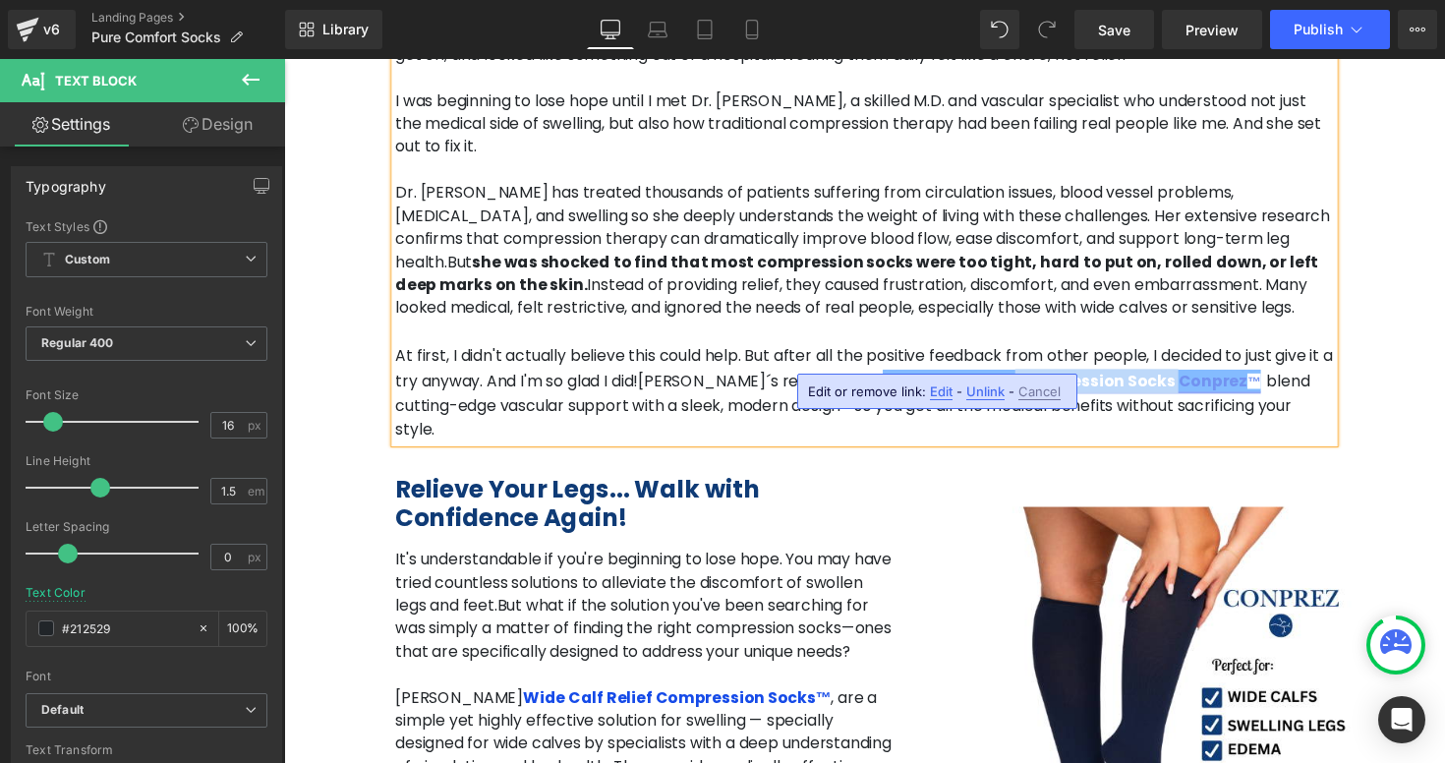
drag, startPoint x: 990, startPoint y: 368, endPoint x: 836, endPoint y: 363, distance: 154.5
click at [898, 378] on link "Wide Calf Relief Compression Socks Conprez ™" at bounding box center [1091, 389] width 387 height 23
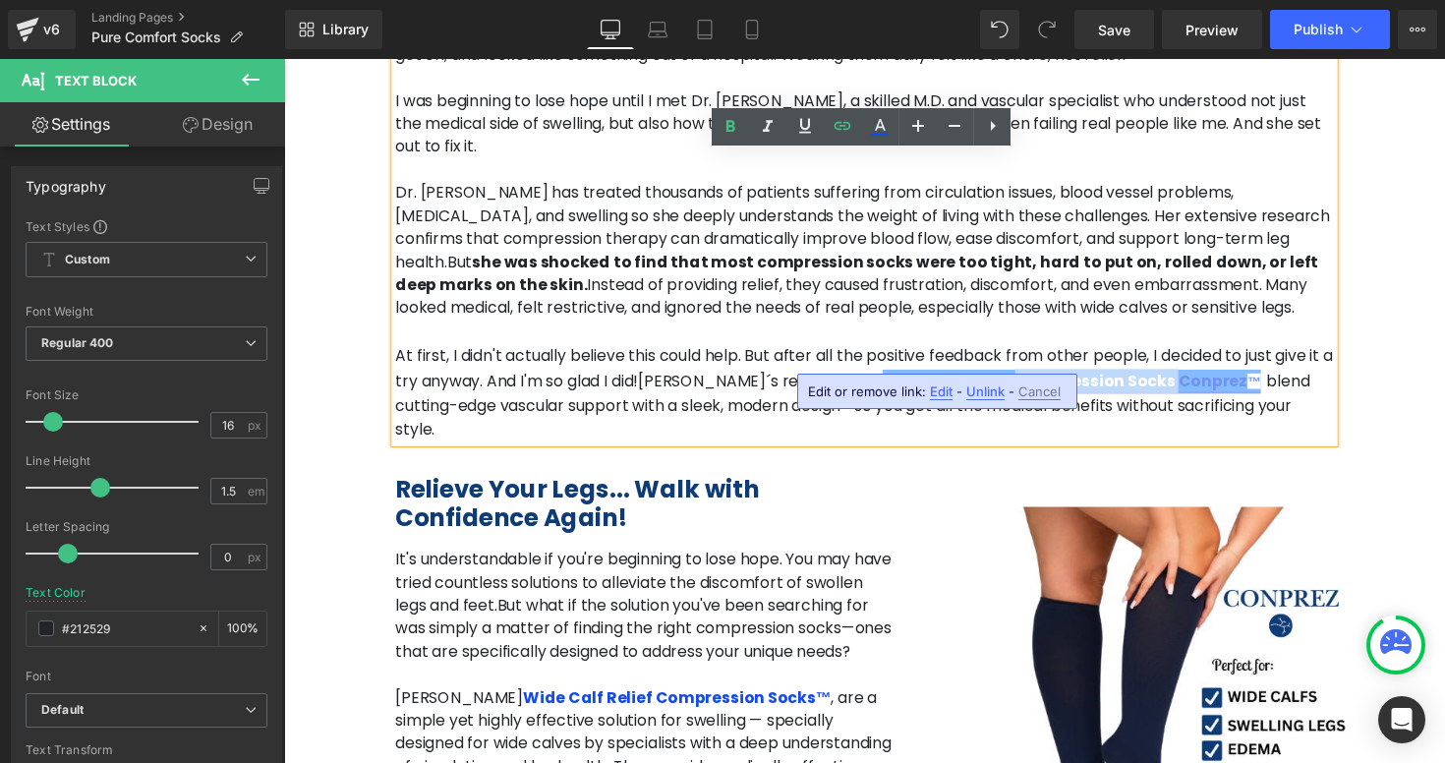
copy link "Compression Socks"
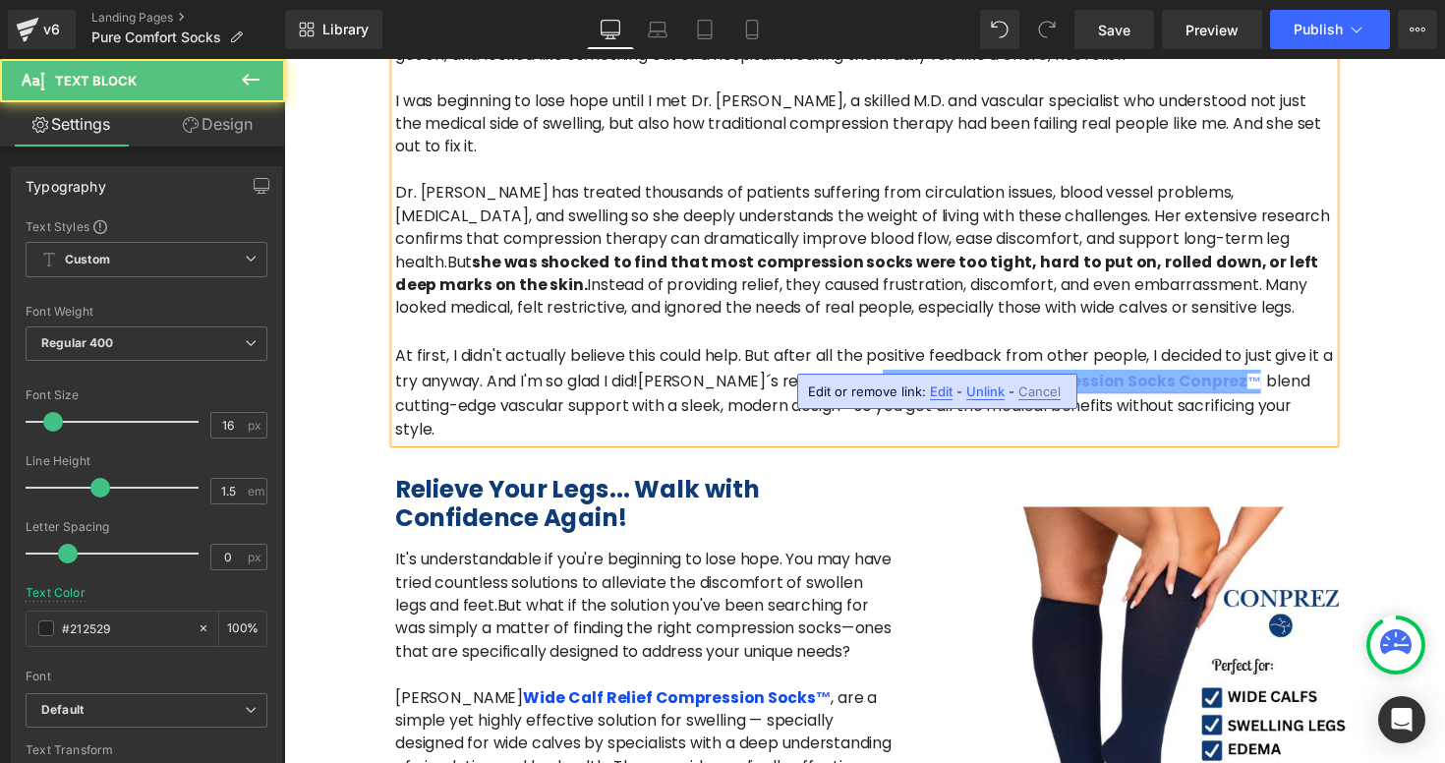
click at [1271, 382] on span "™" at bounding box center [1278, 390] width 14 height 16
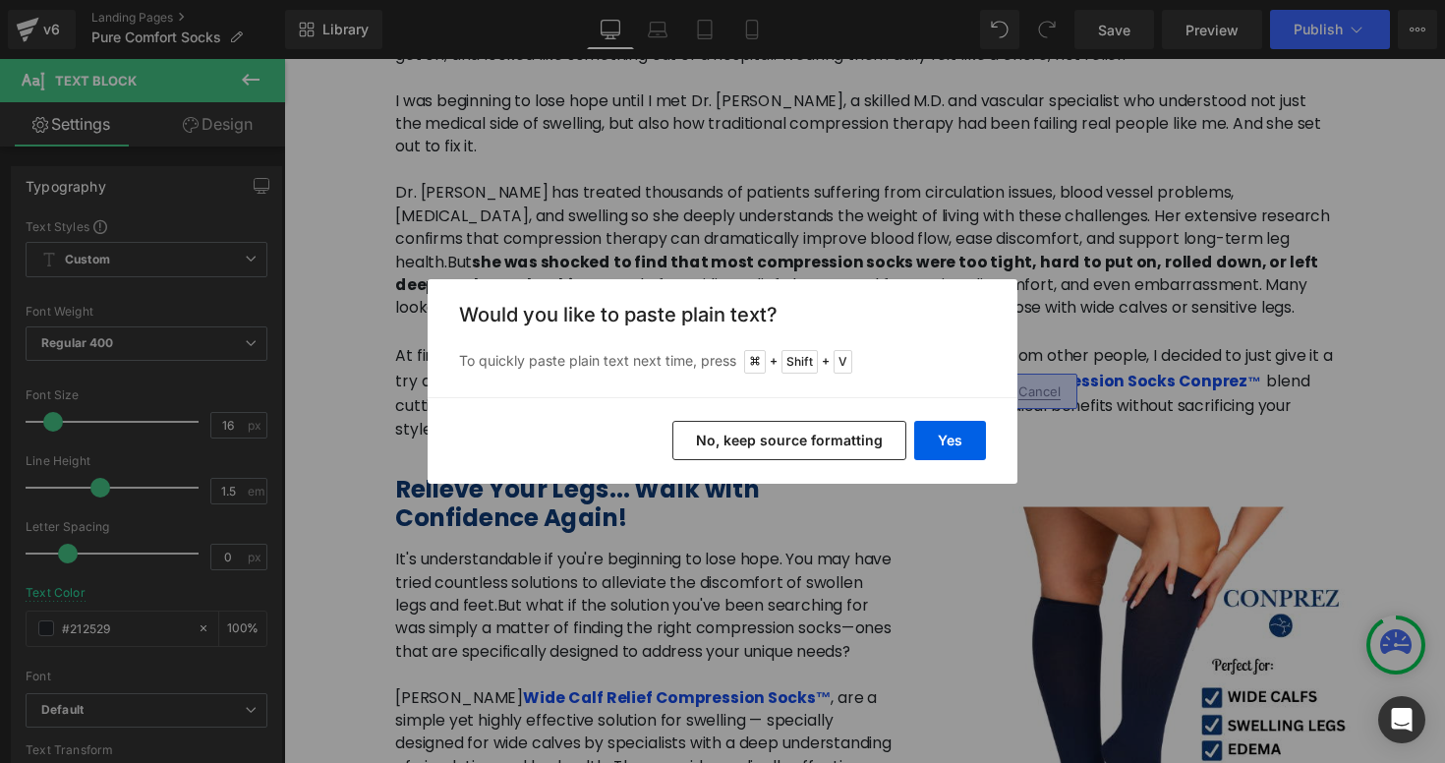
click at [899, 444] on button "No, keep source formatting" at bounding box center [790, 440] width 234 height 39
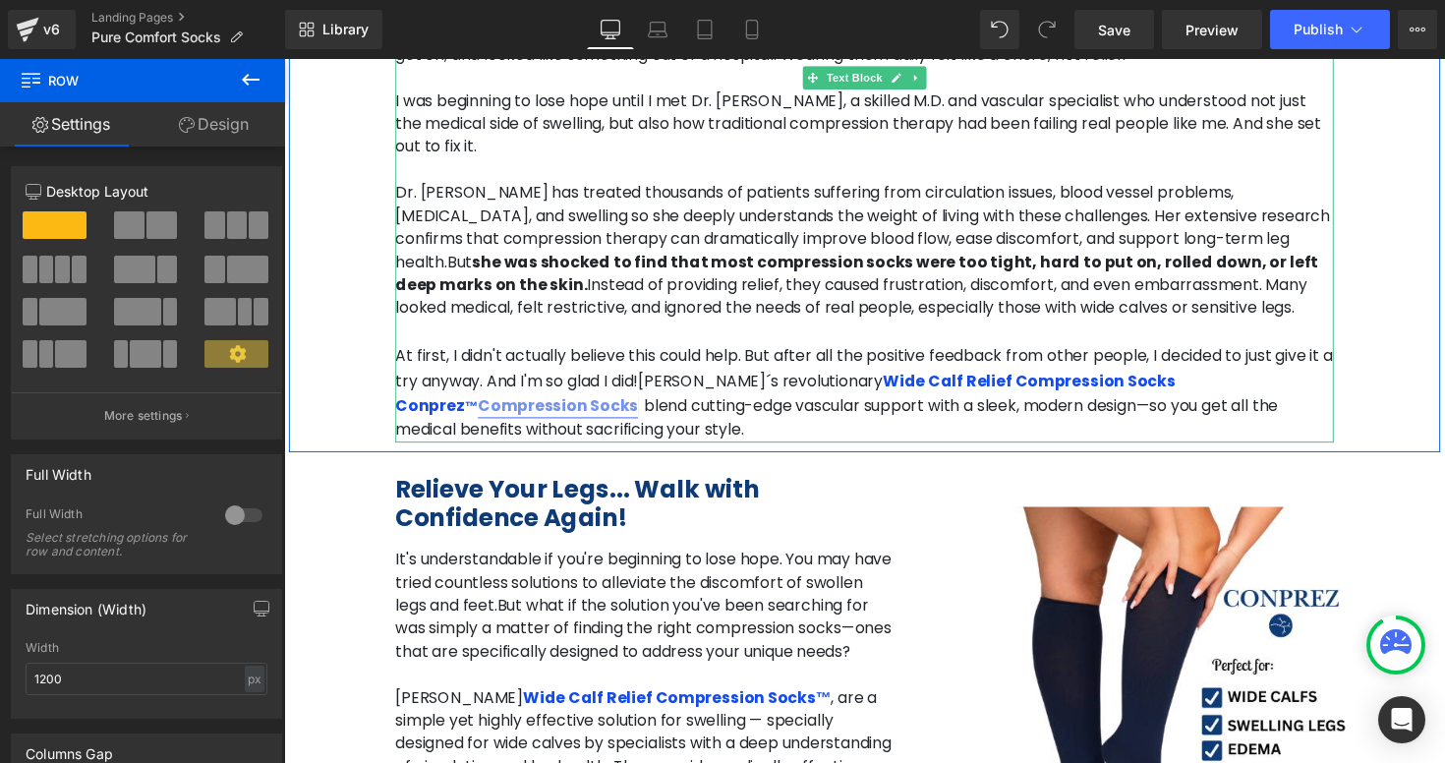
click at [647, 403] on link "Compression Socks" at bounding box center [565, 414] width 164 height 23
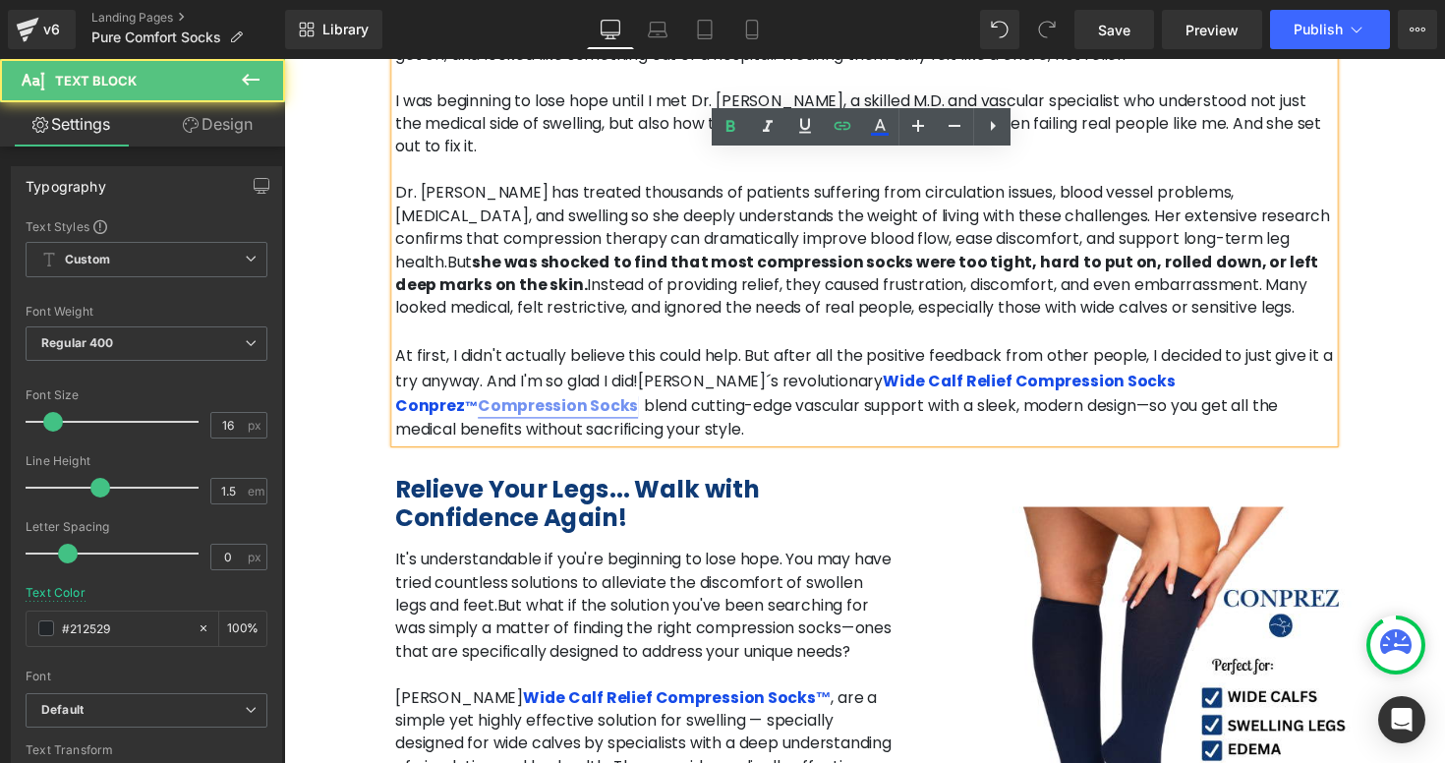
click at [1030, 378] on p "At first, I didn't actually believe this could help. But after all the positive…" at bounding box center [879, 401] width 962 height 100
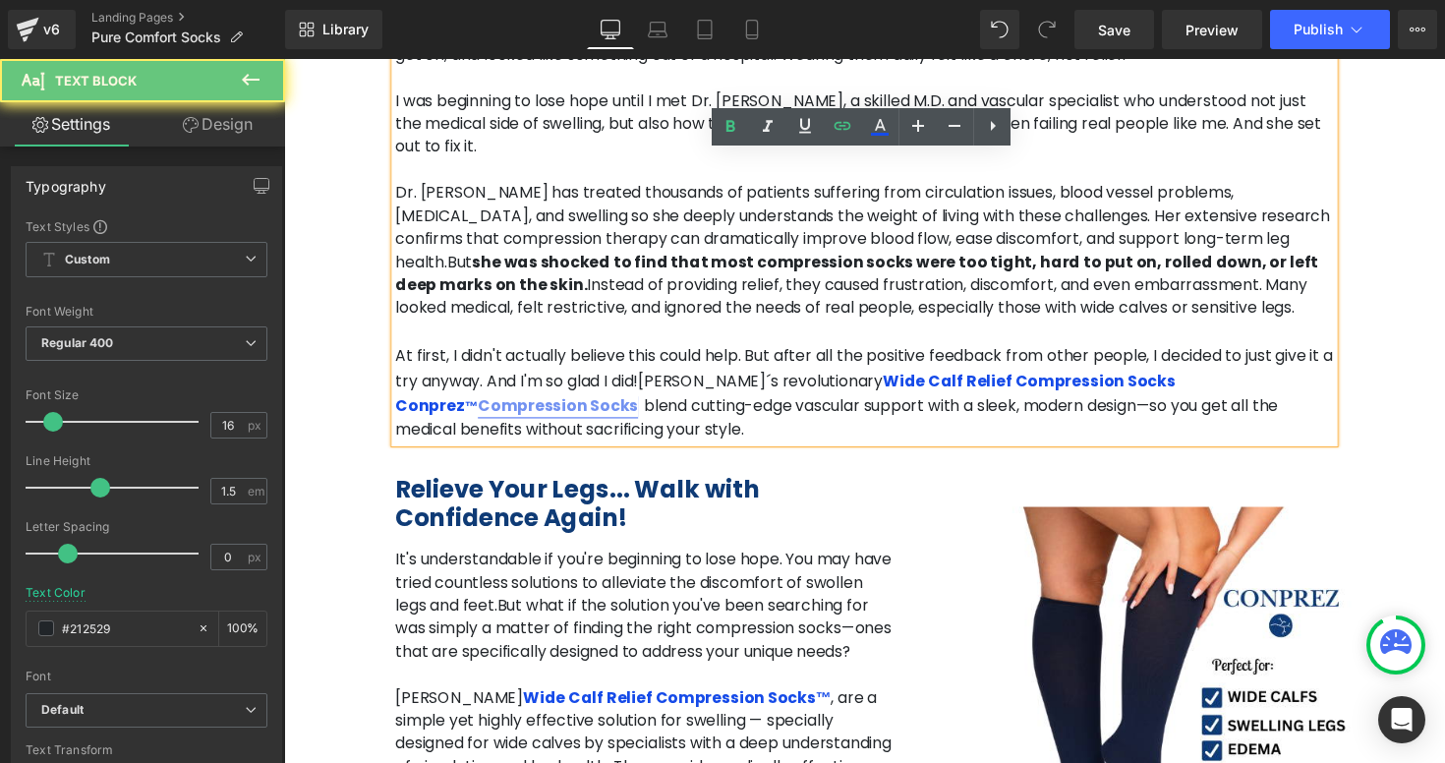
click at [647, 403] on link "Compression Socks" at bounding box center [565, 414] width 164 height 23
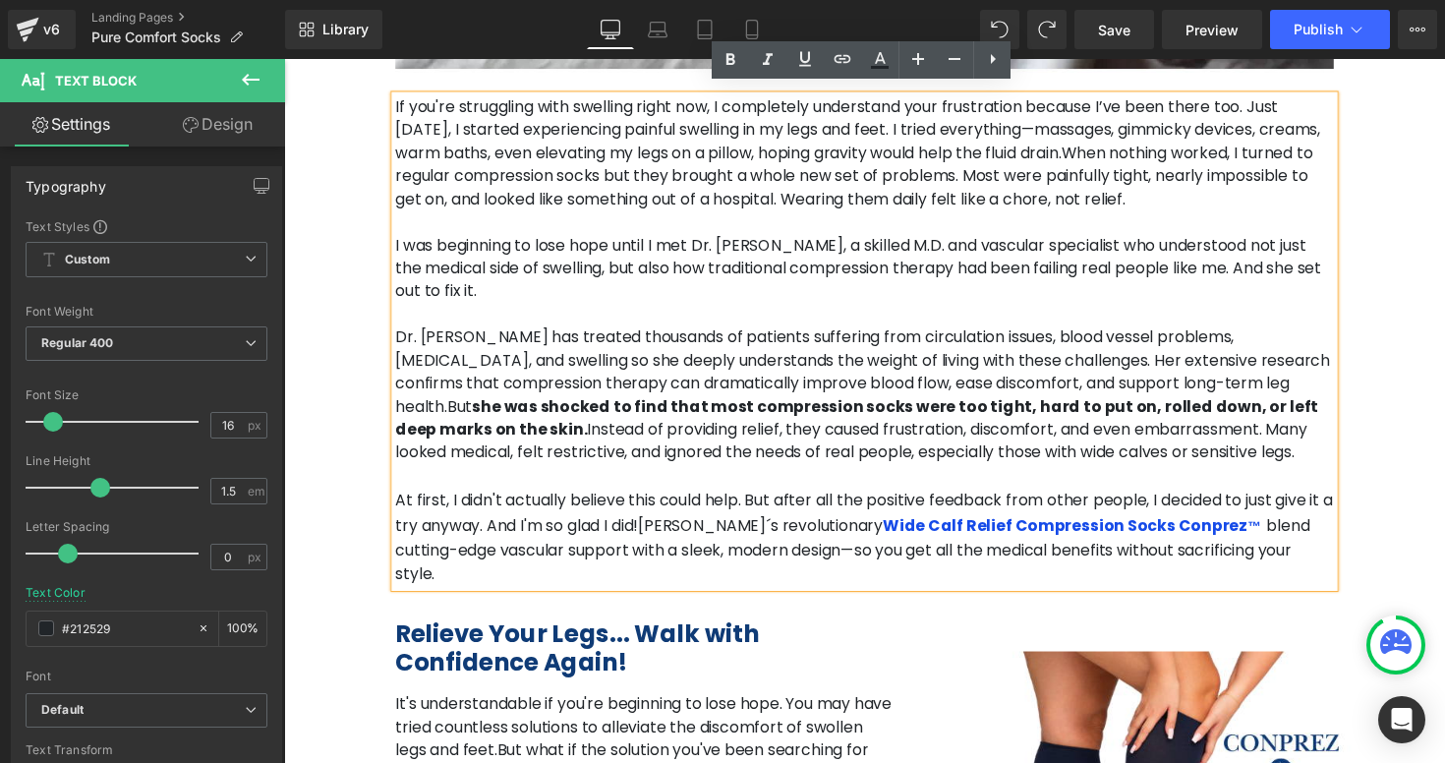
scroll to position [1611, 0]
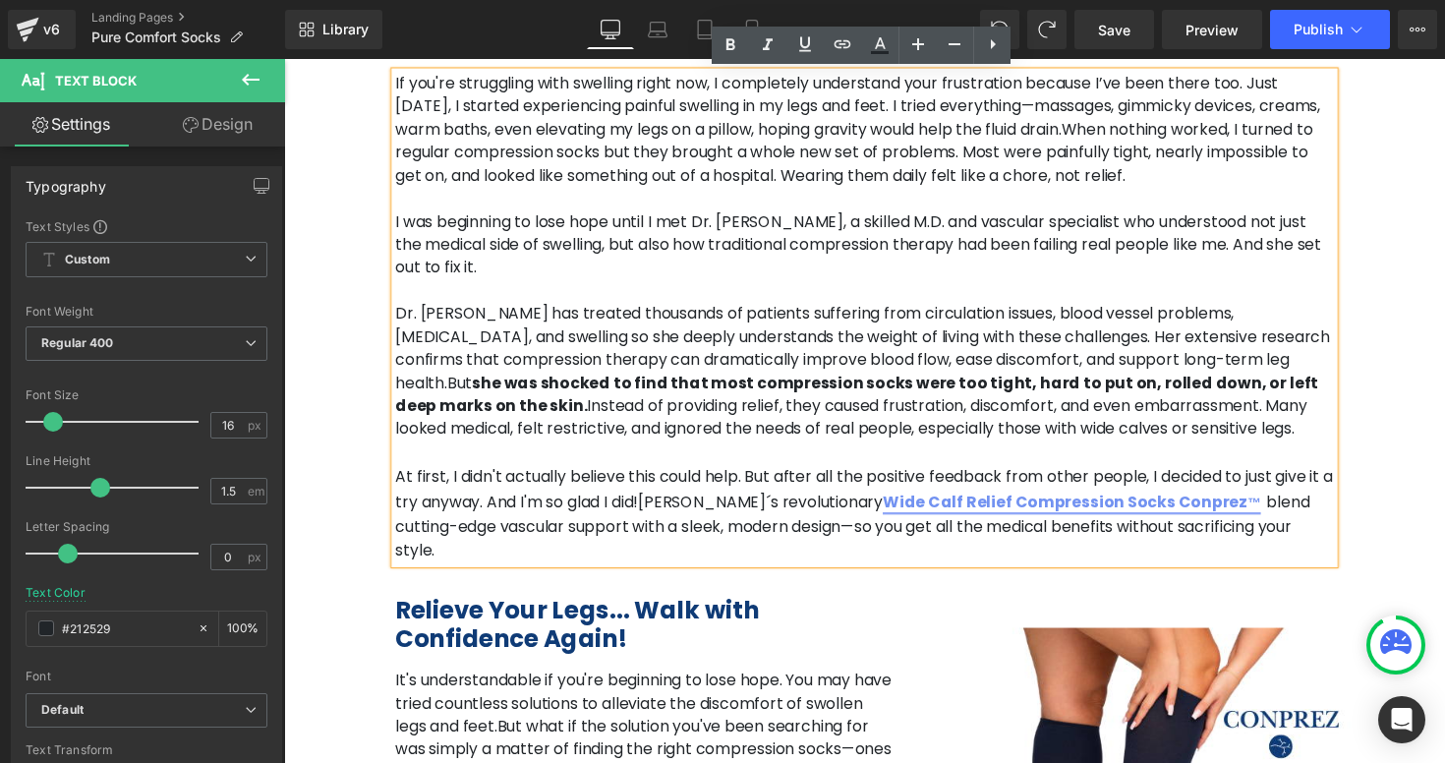
click at [898, 501] on link "Wide Calf Relief Compression Socks Conprez ™" at bounding box center [1091, 512] width 387 height 23
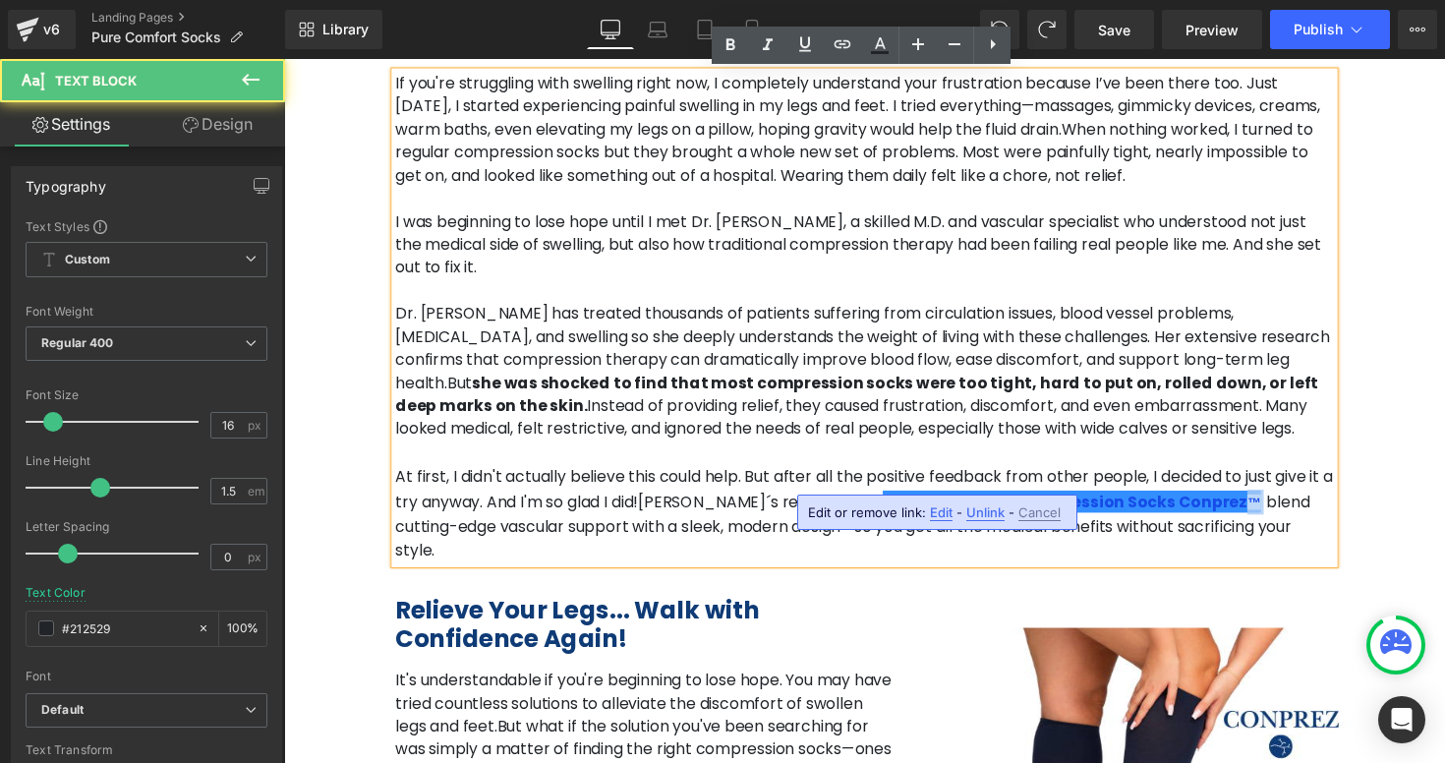
drag, startPoint x: 1057, startPoint y: 495, endPoint x: 1069, endPoint y: 495, distance: 11.8
click at [1069, 501] on strong "Wide Calf Relief Compression Socks Conprez ™" at bounding box center [1094, 512] width 393 height 23
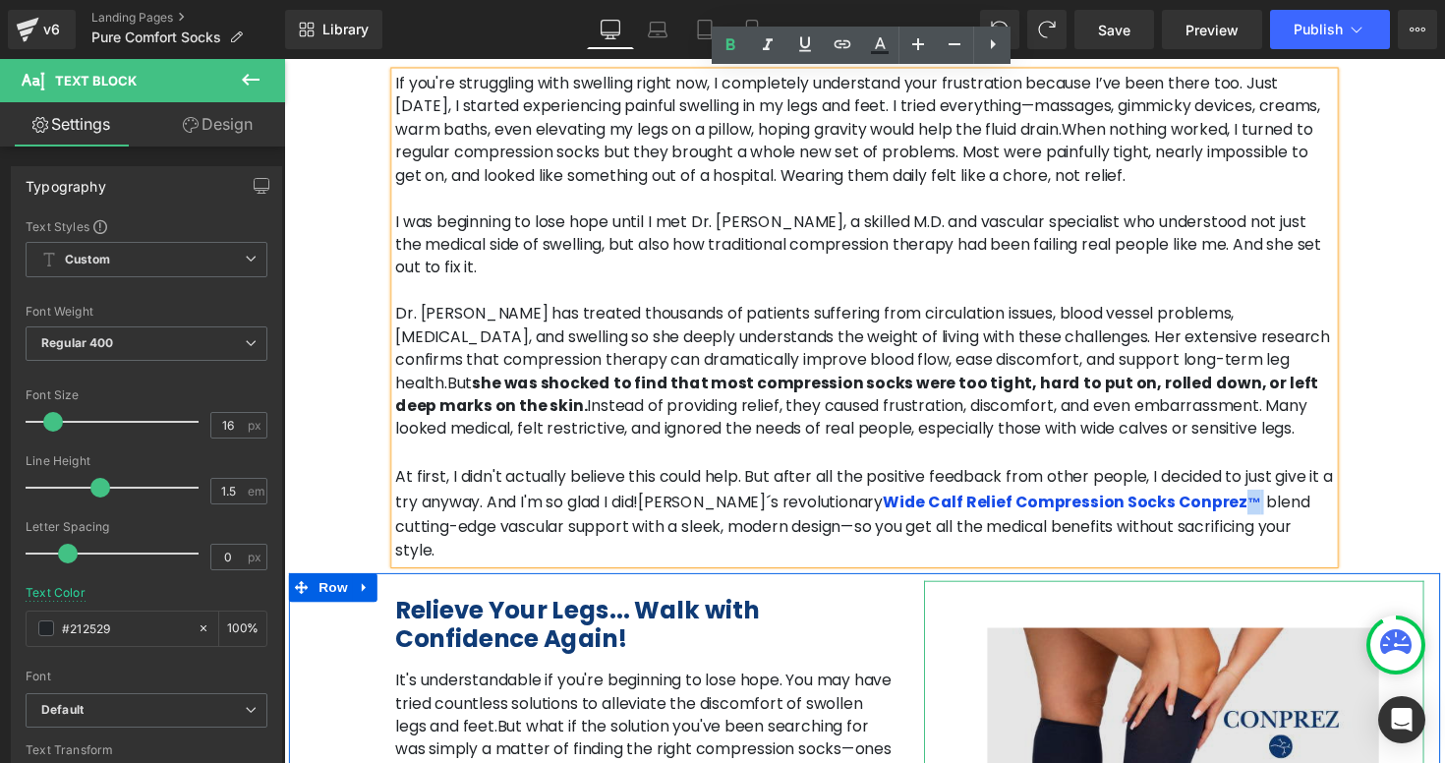
copy strong "™"
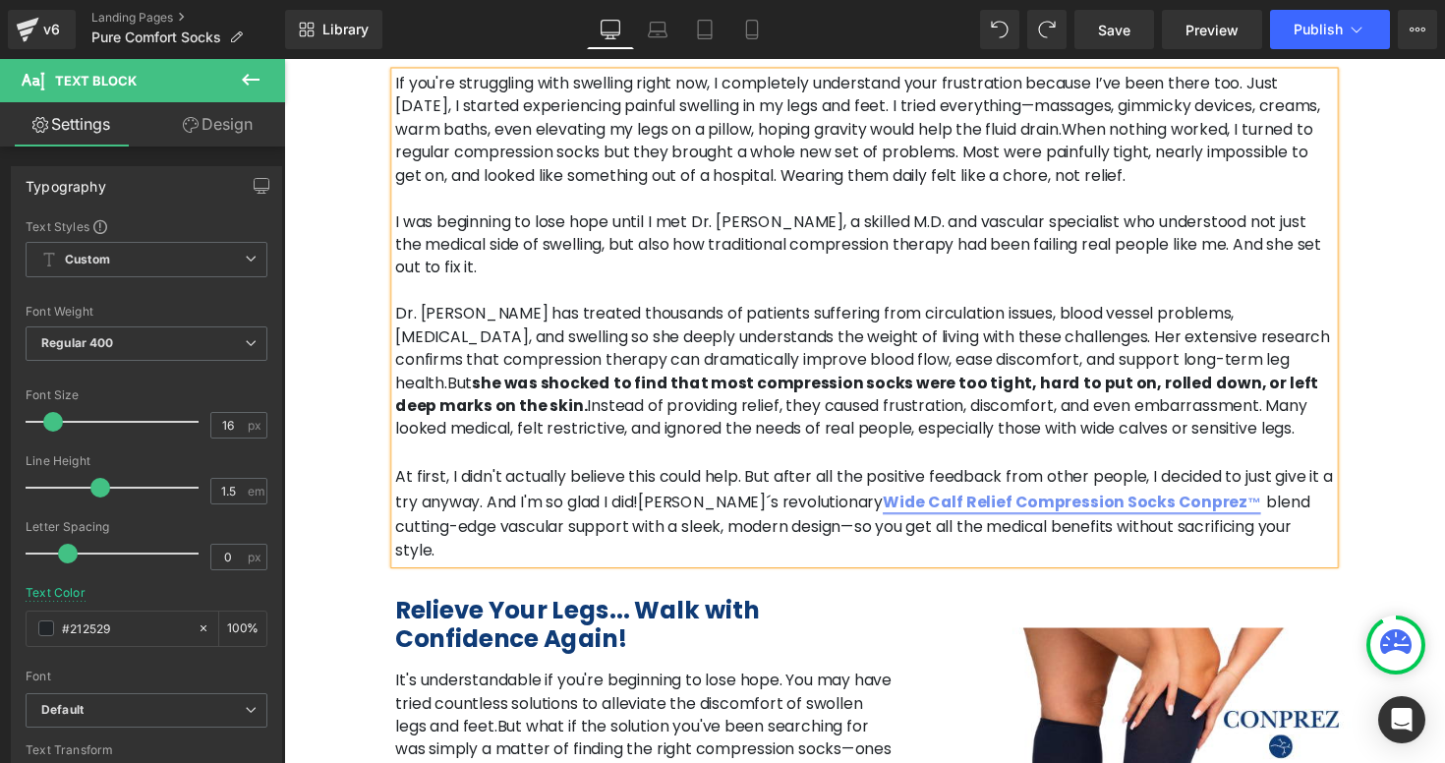
click at [898, 501] on link "Wide Calf Relief Compression Socks Conprez ™" at bounding box center [1091, 512] width 387 height 23
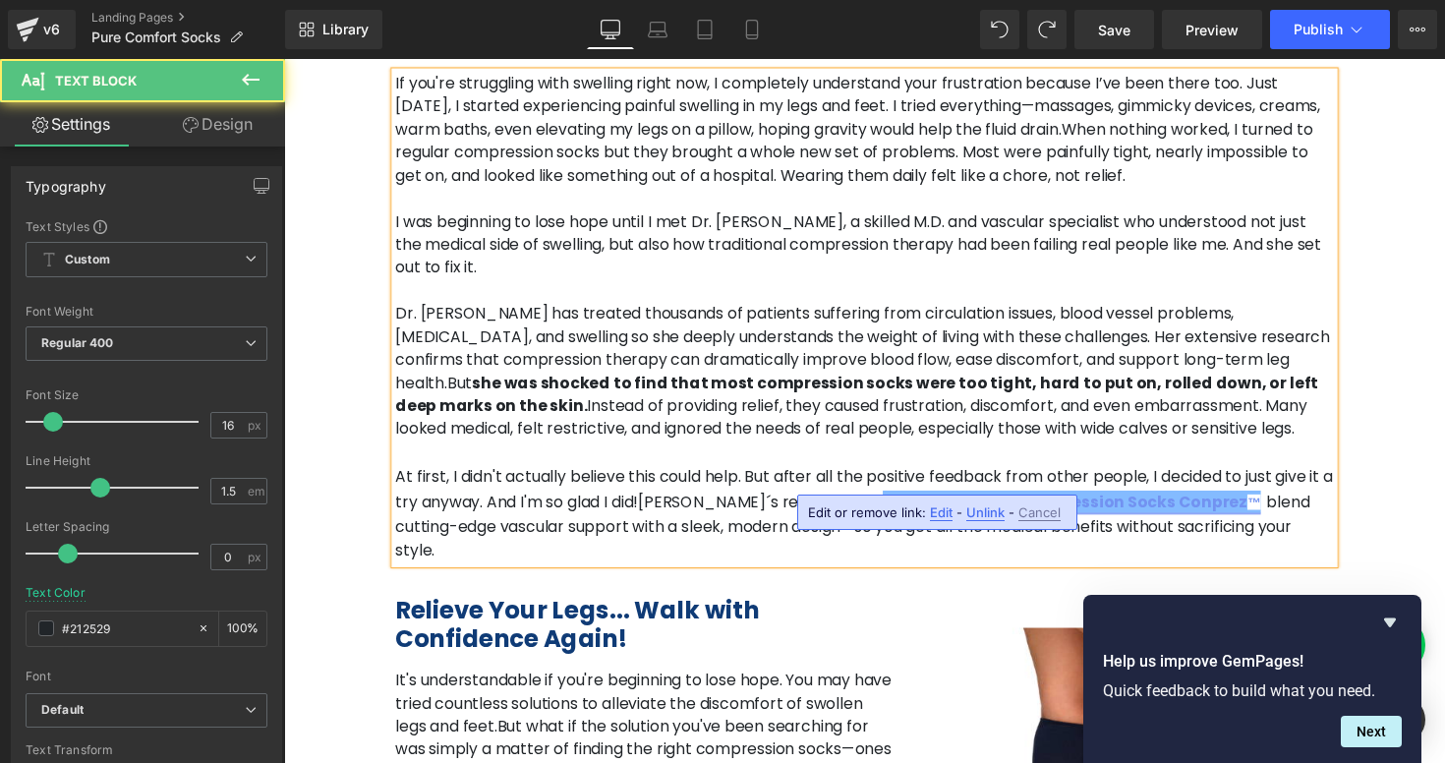
click at [898, 501] on link "Wide Calf Relief Compression Socks Conprez ™" at bounding box center [1091, 512] width 387 height 23
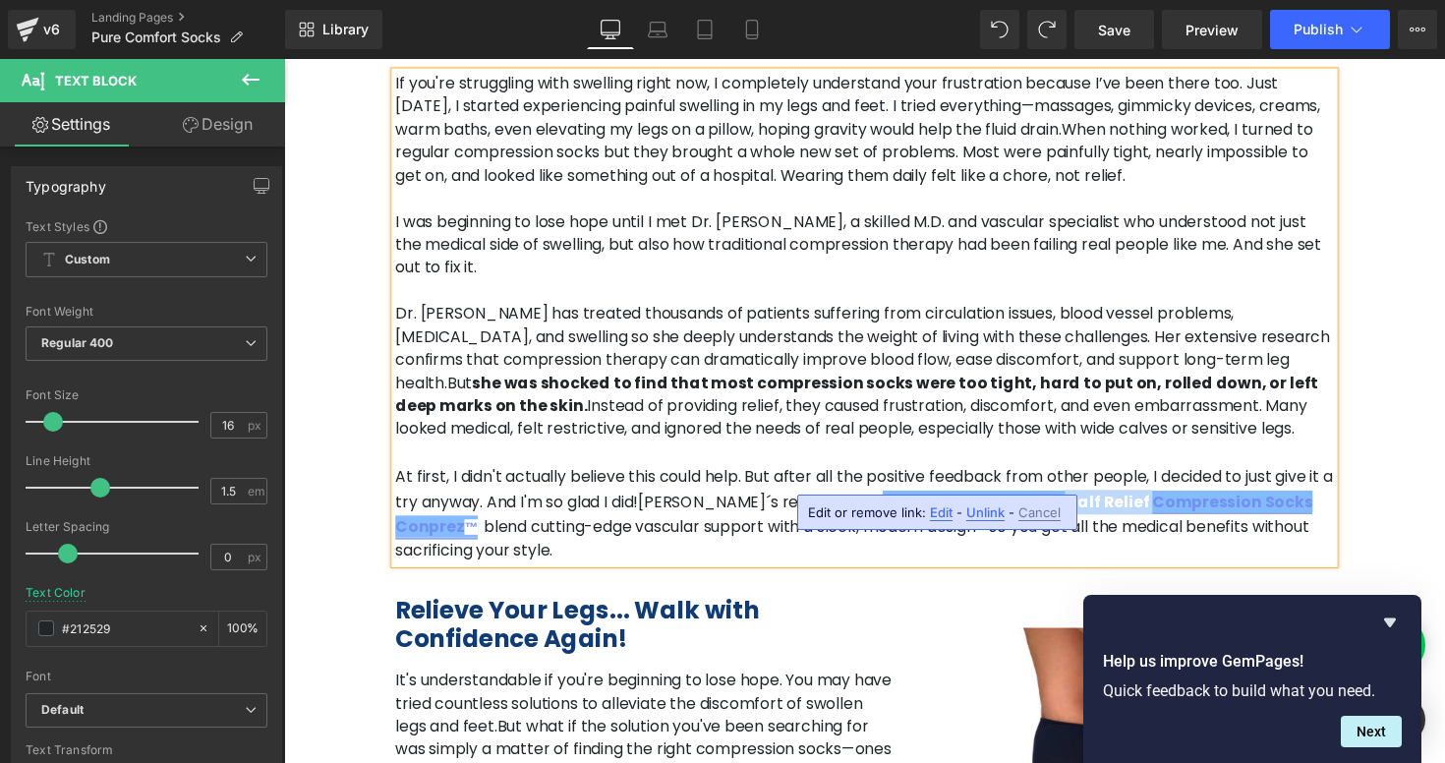
drag, startPoint x: 970, startPoint y: 491, endPoint x: 885, endPoint y: 487, distance: 84.7
click at [885, 501] on link "Wide Conprez Easy Fit Calf Relief Compression Socks Conprez ™" at bounding box center [868, 525] width 940 height 48
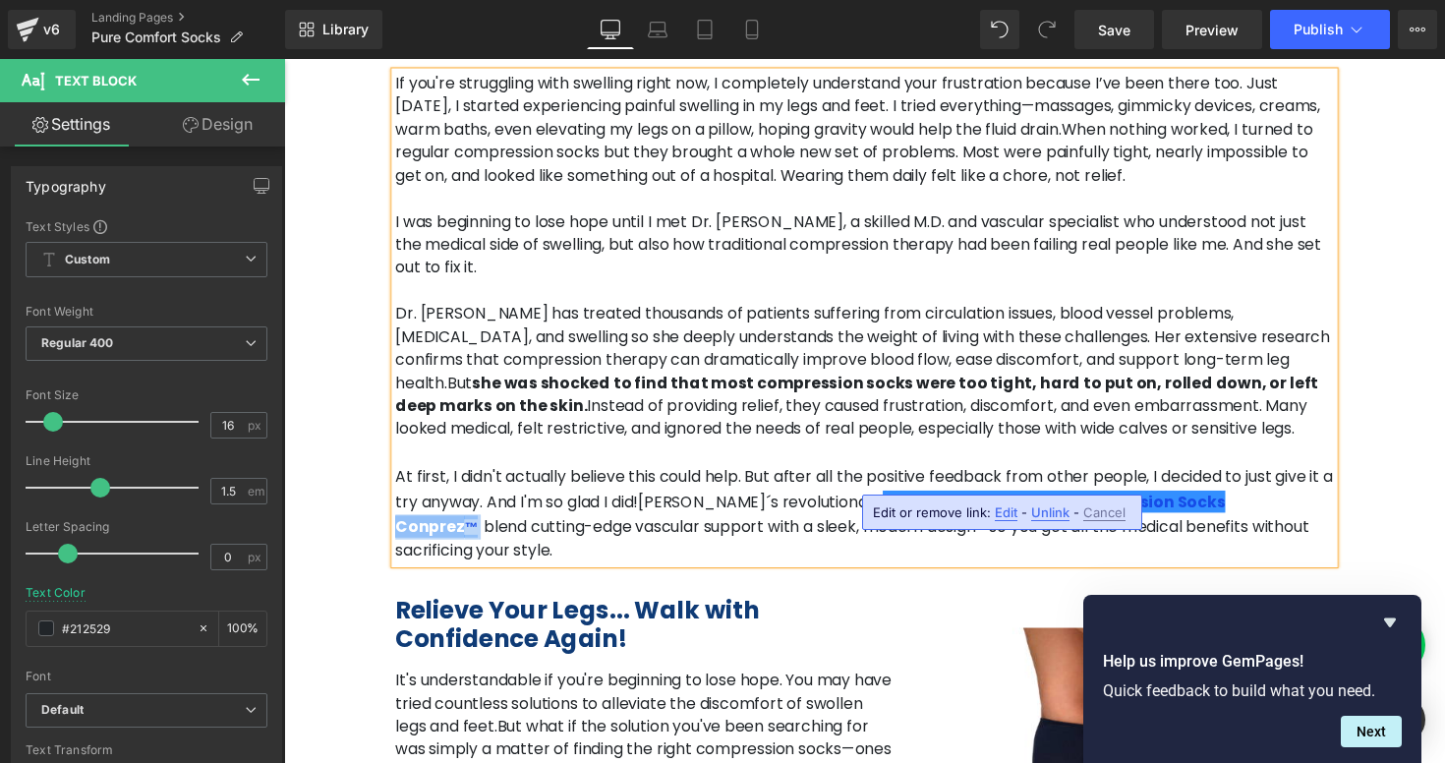
drag, startPoint x: 1044, startPoint y: 493, endPoint x: 1119, endPoint y: 492, distance: 74.7
click at [1119, 501] on strong "Wide Conprez Easy Fit Compression Socks Conprez ™" at bounding box center [823, 525] width 851 height 48
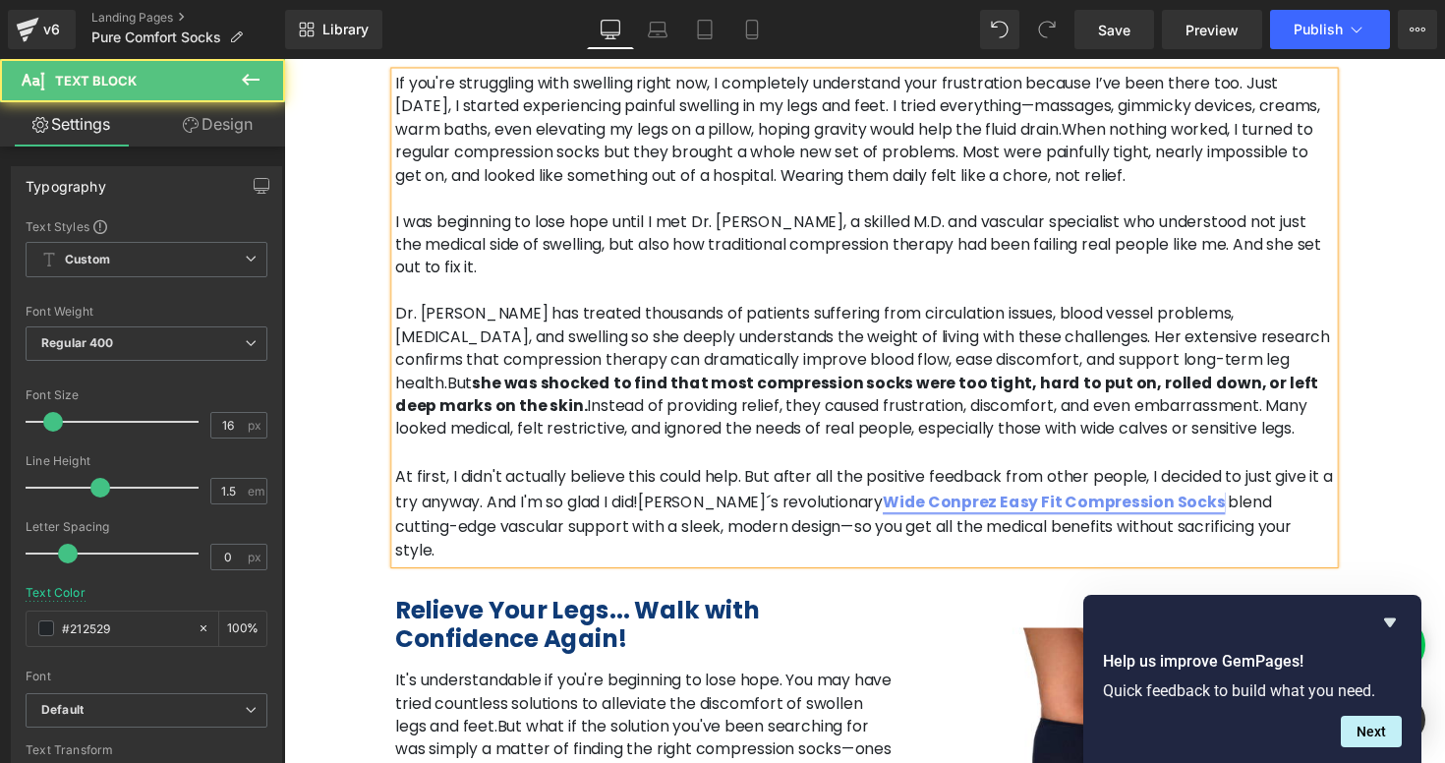
click at [898, 501] on link "Wide Conprez Easy Fit Compression Socks" at bounding box center [1073, 512] width 351 height 23
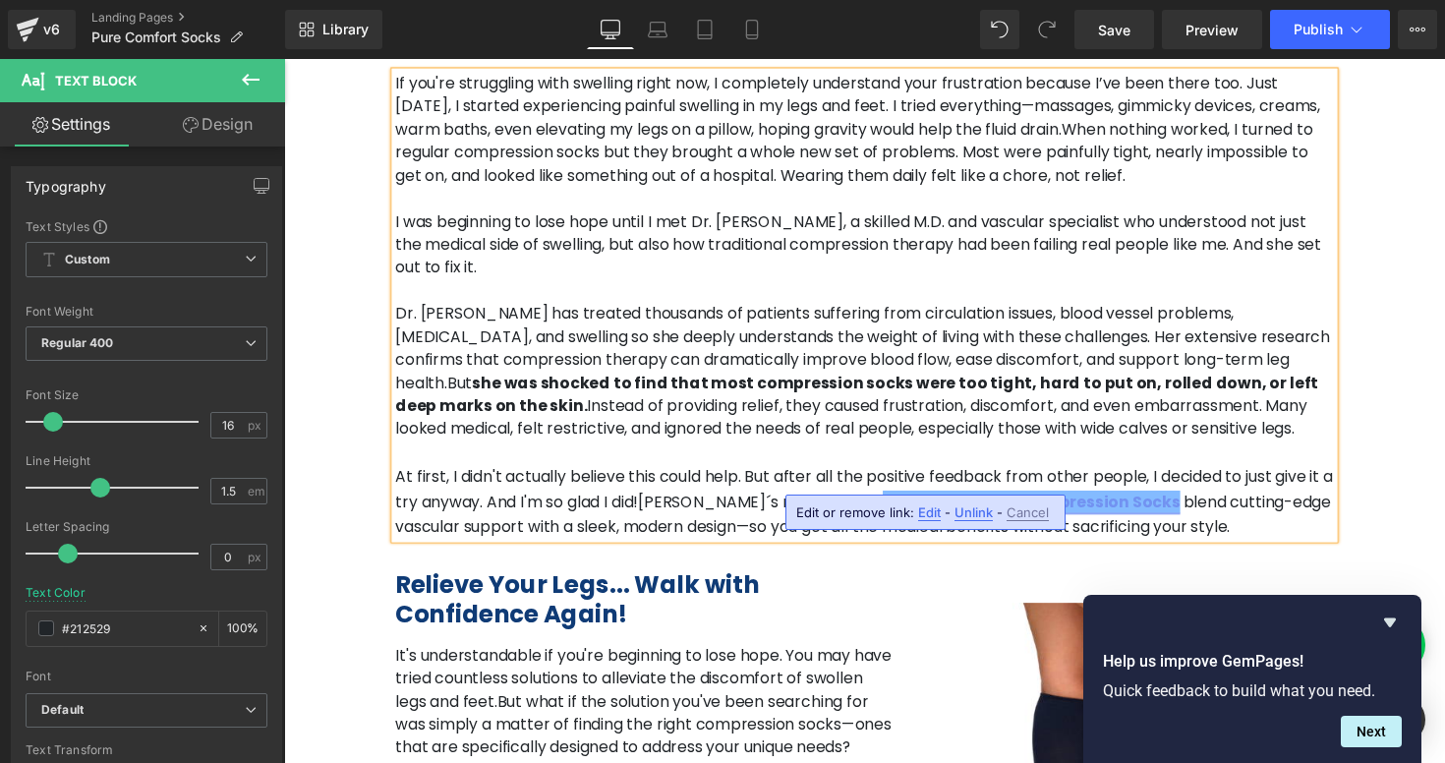
click at [898, 501] on link "Conprez Easy Fit Compression Socks" at bounding box center [1050, 512] width 305 height 23
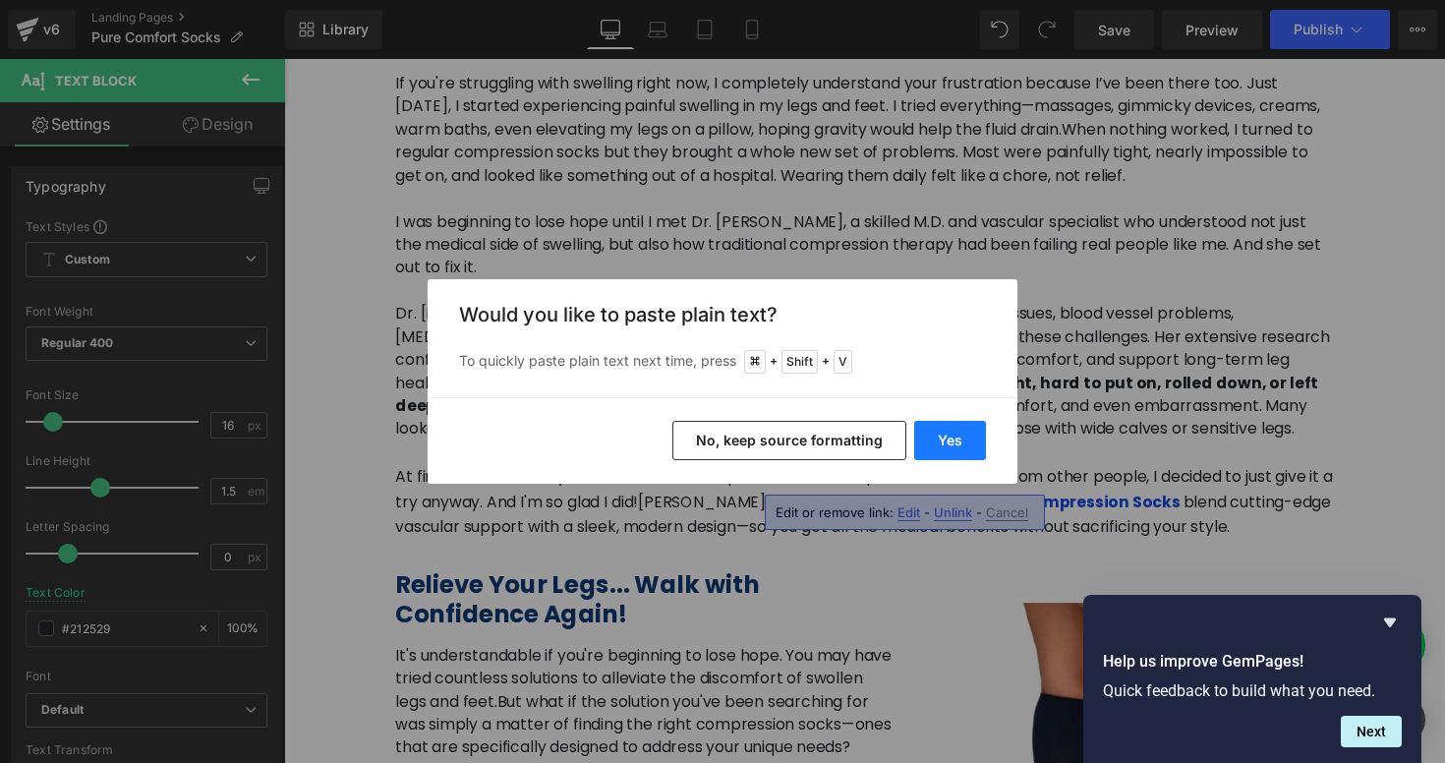
click at [936, 435] on button "Yes" at bounding box center [950, 440] width 72 height 39
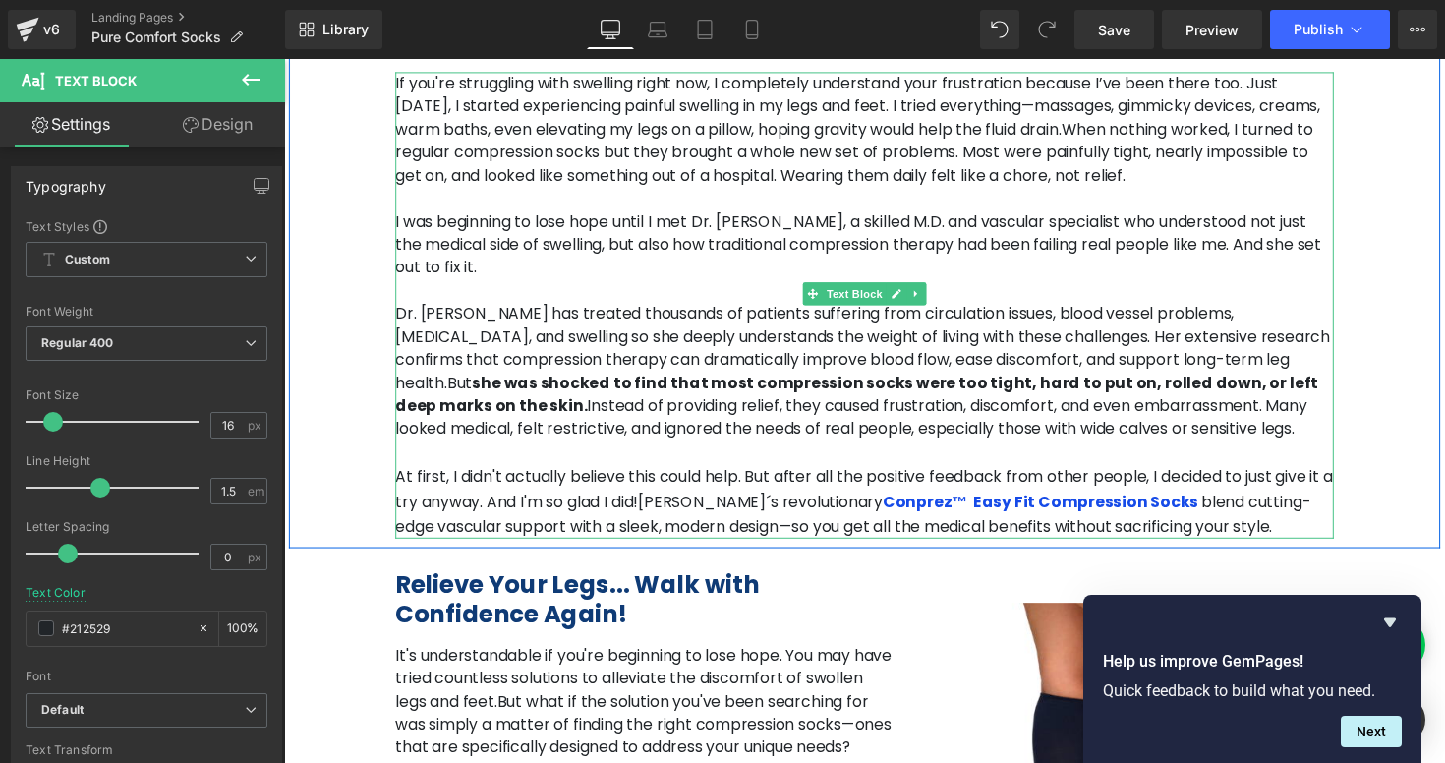
click at [892, 418] on p "Dr. [PERSON_NAME] has treated thousands of patients suffering from circulation …" at bounding box center [879, 380] width 962 height 142
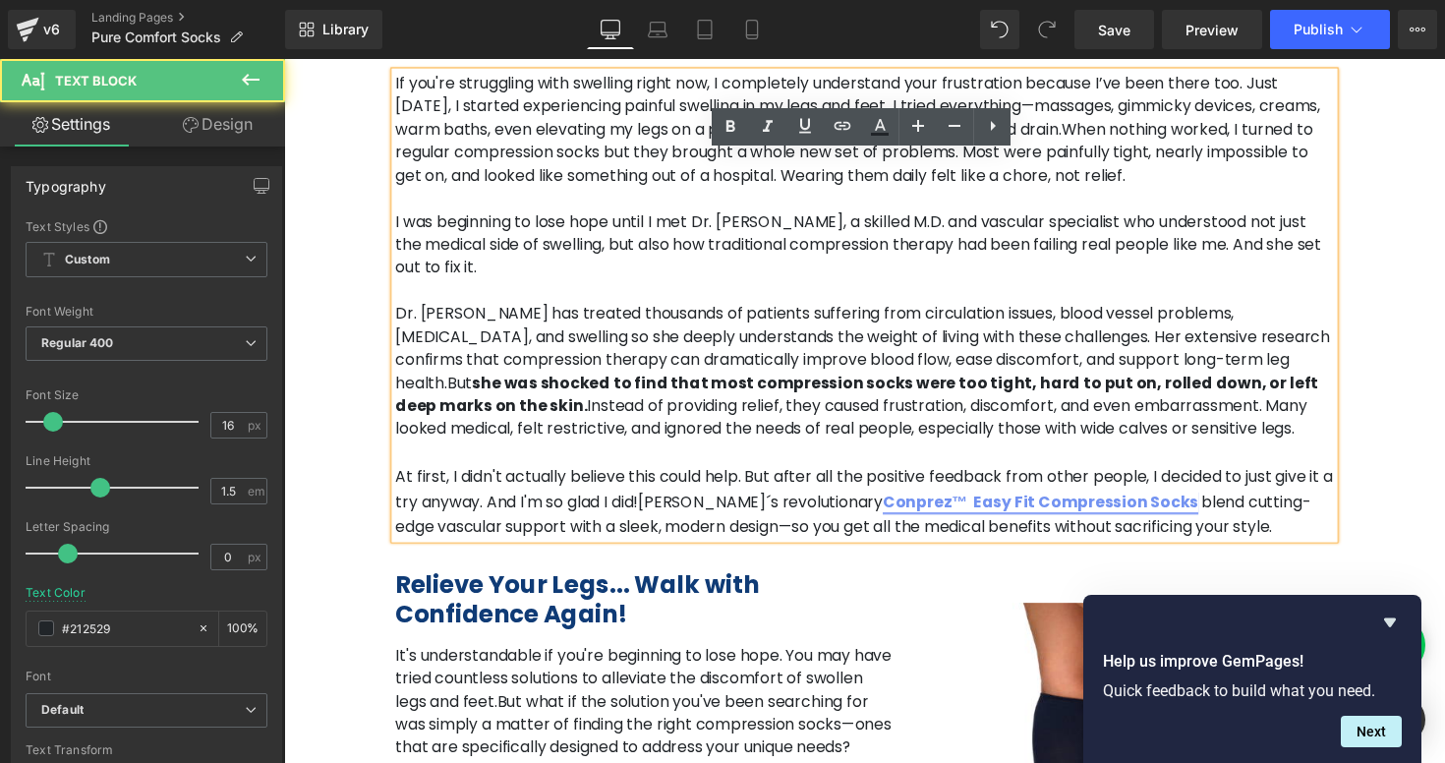
click at [898, 501] on link "Conprez™ Easy Fit Compression Socks" at bounding box center [1060, 512] width 324 height 23
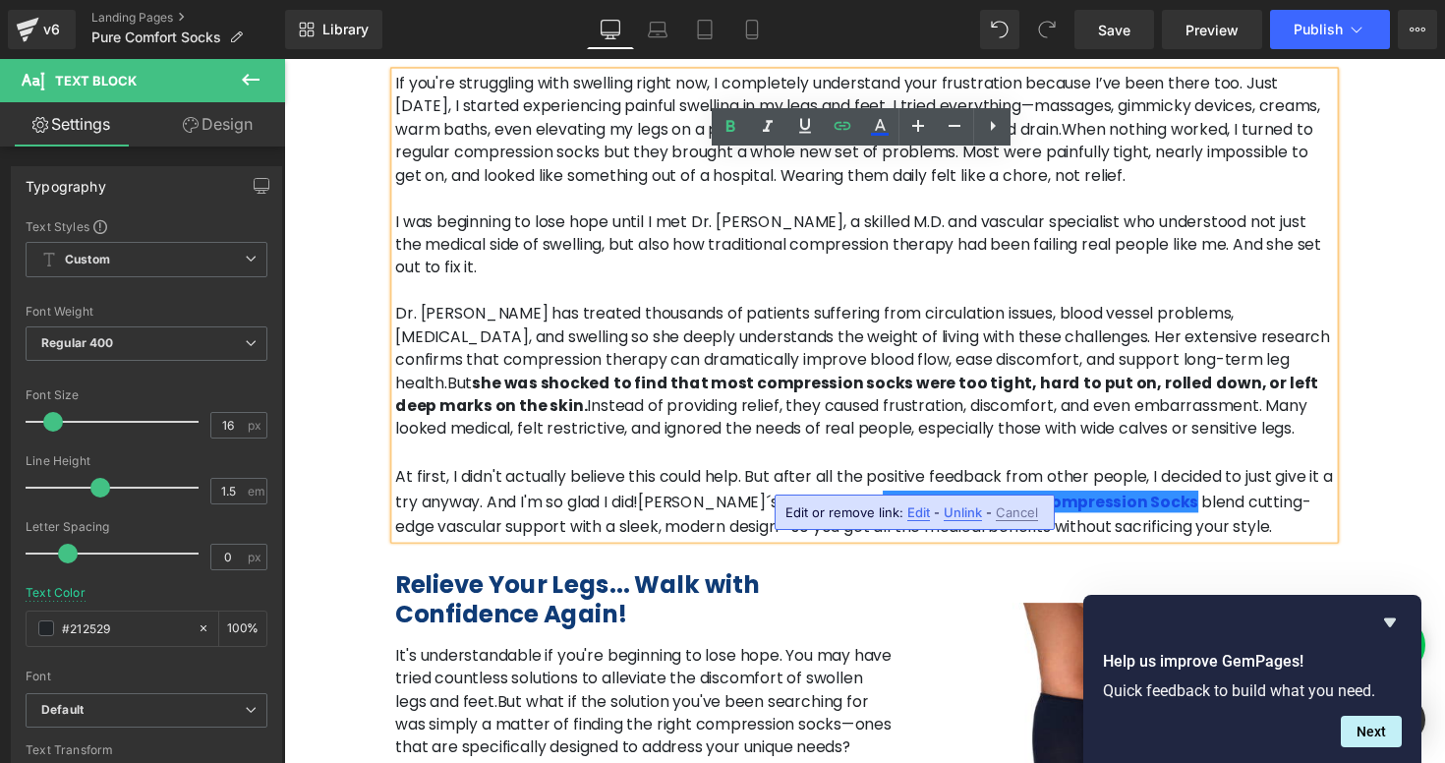
click at [915, 517] on span "Edit" at bounding box center [919, 512] width 23 height 17
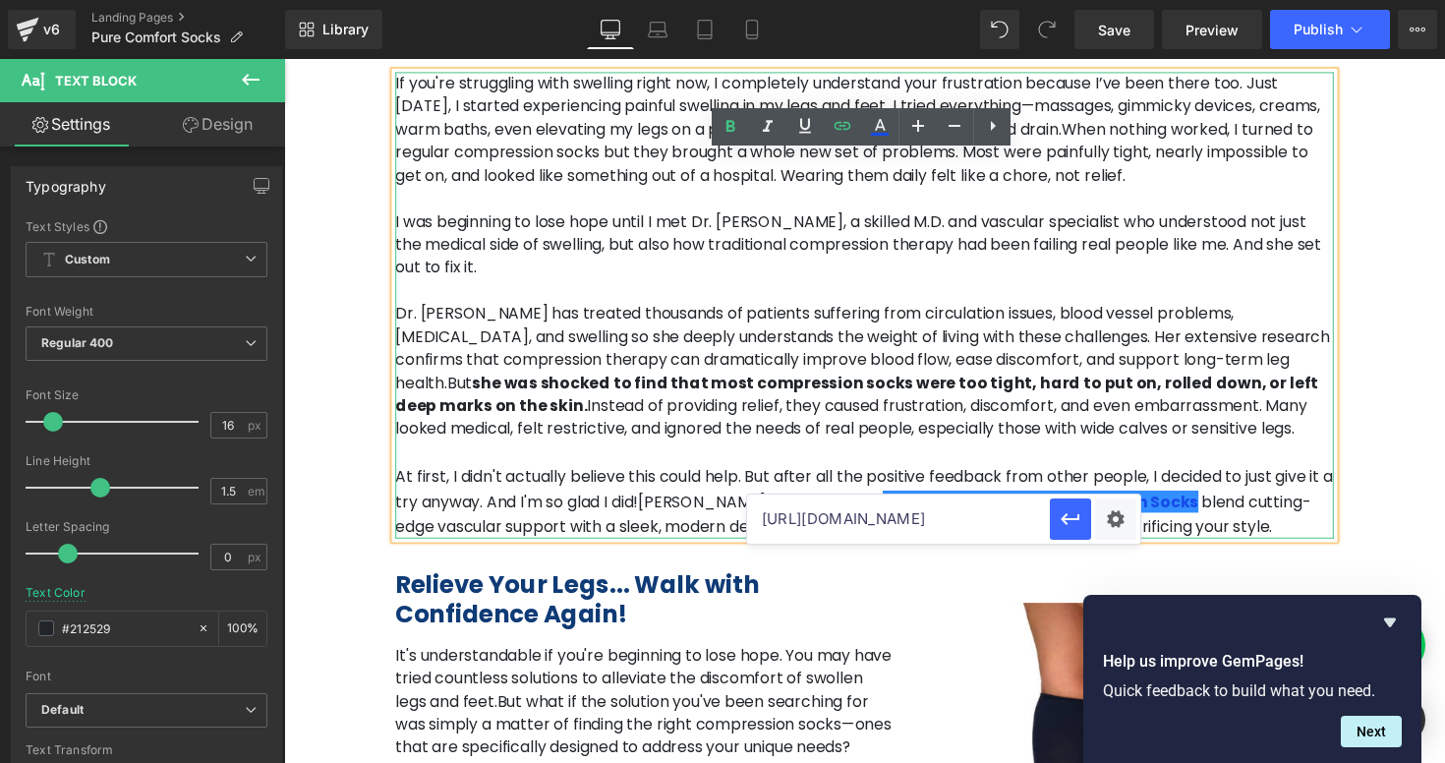
click at [1012, 418] on p "Dr. [PERSON_NAME] has treated thousands of patients suffering from circulation …" at bounding box center [879, 380] width 962 height 142
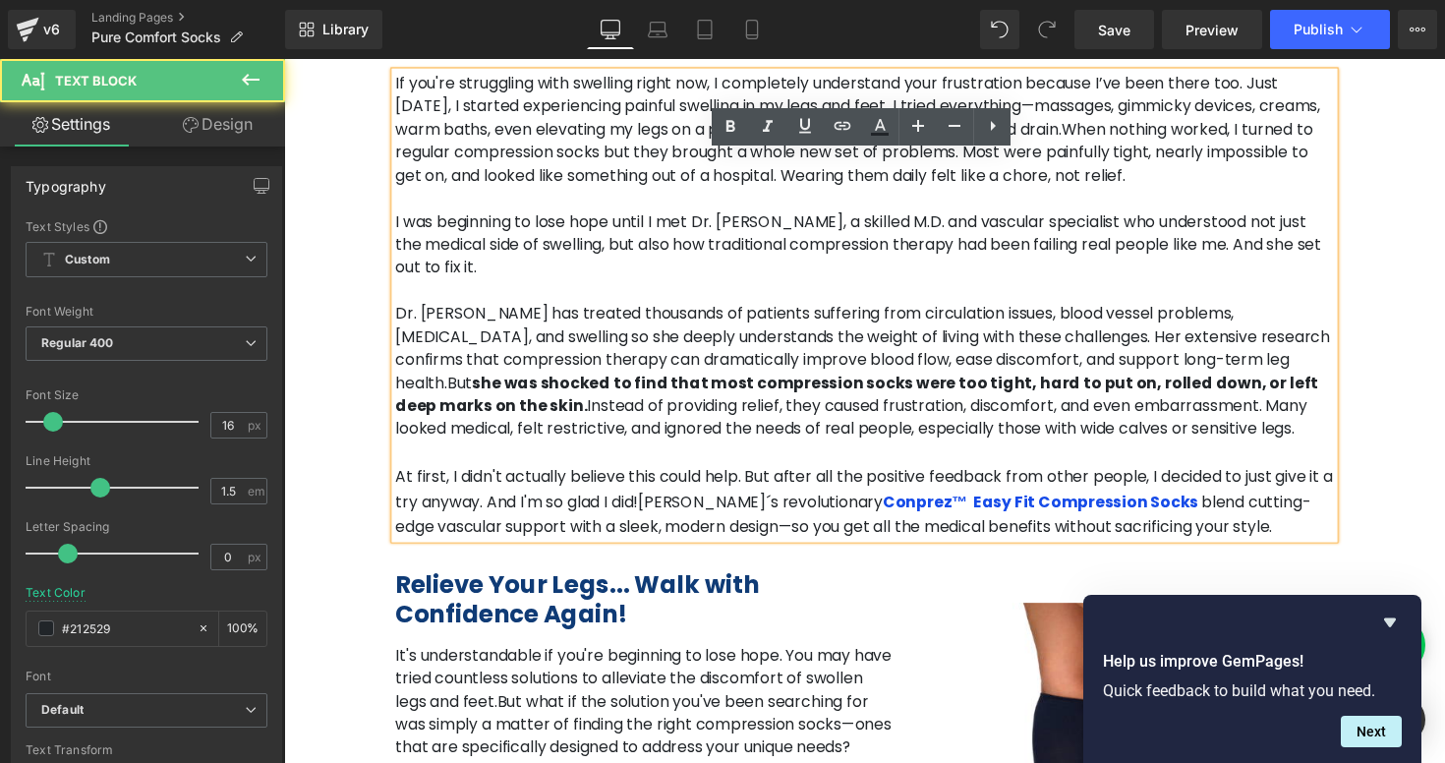
click at [838, 390] on span "But she was shocked to find that most compression socks were too tight, hard to…" at bounding box center [871, 415] width 946 height 70
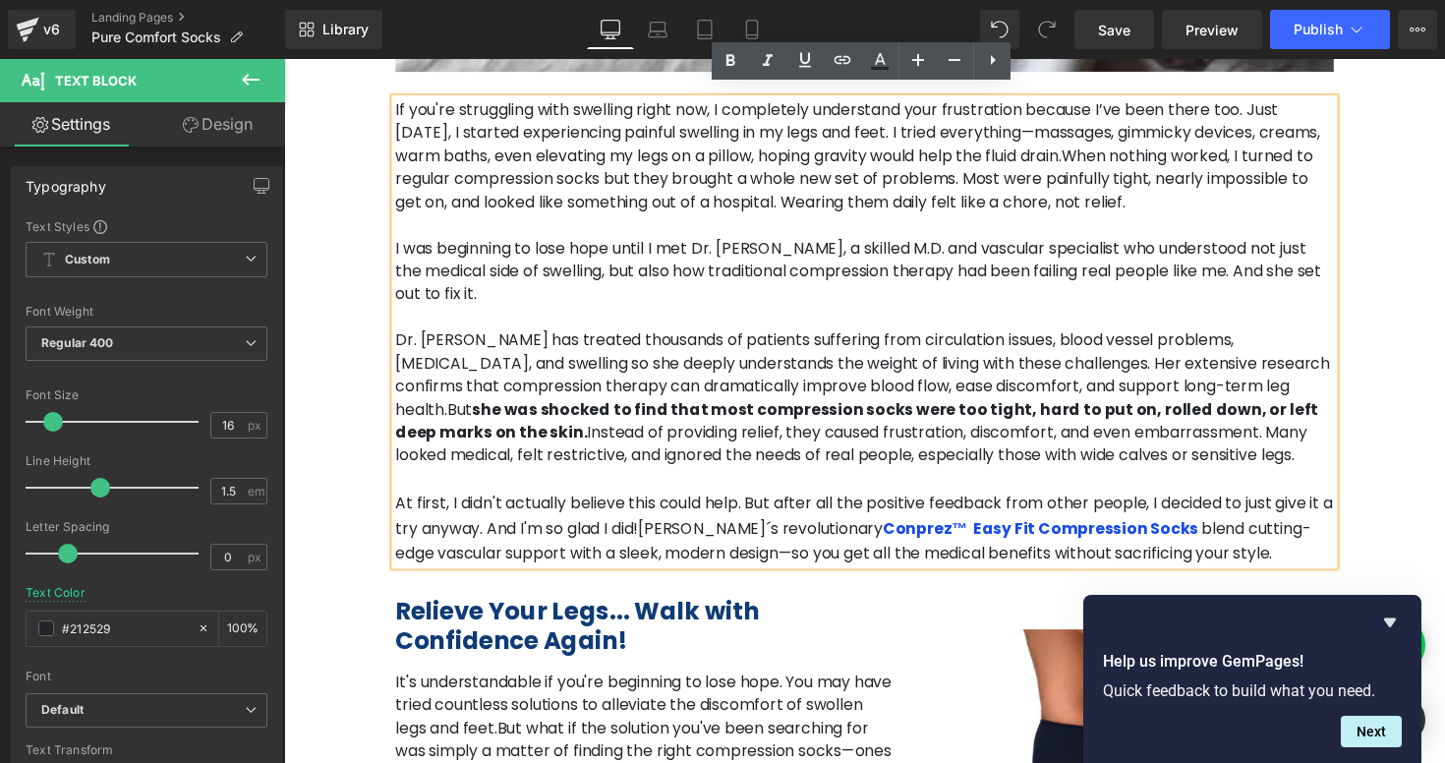
scroll to position [1604, 0]
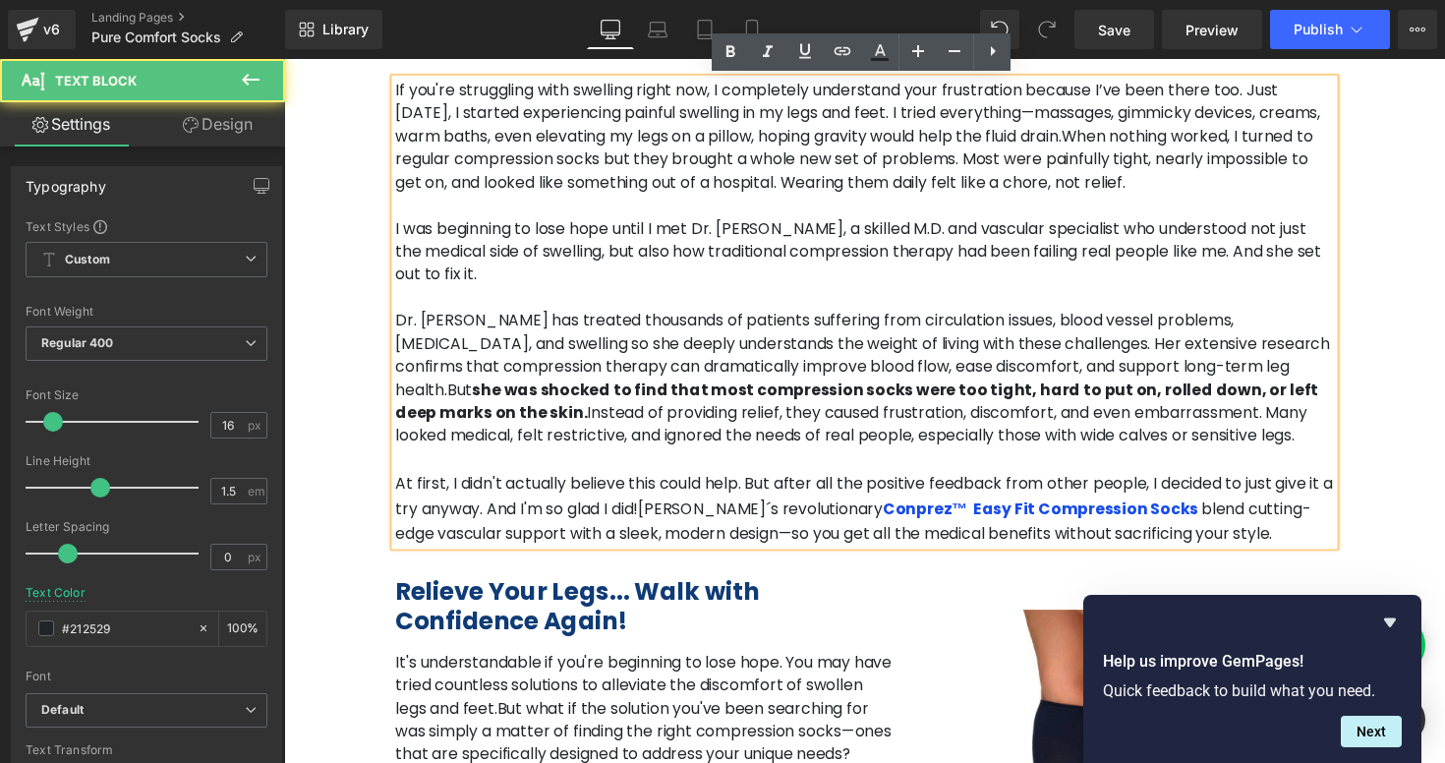
click at [1341, 483] on span "At first, I didn't actually believe this could help. But after all the positive…" at bounding box center [878, 507] width 961 height 48
click at [1252, 483] on span "At first, I didn't actually believe this could help. But after all the positive…" at bounding box center [878, 507] width 961 height 48
click at [1289, 483] on span "At first, I didn't actually believe this could help. But after all the positive…" at bounding box center [878, 507] width 961 height 48
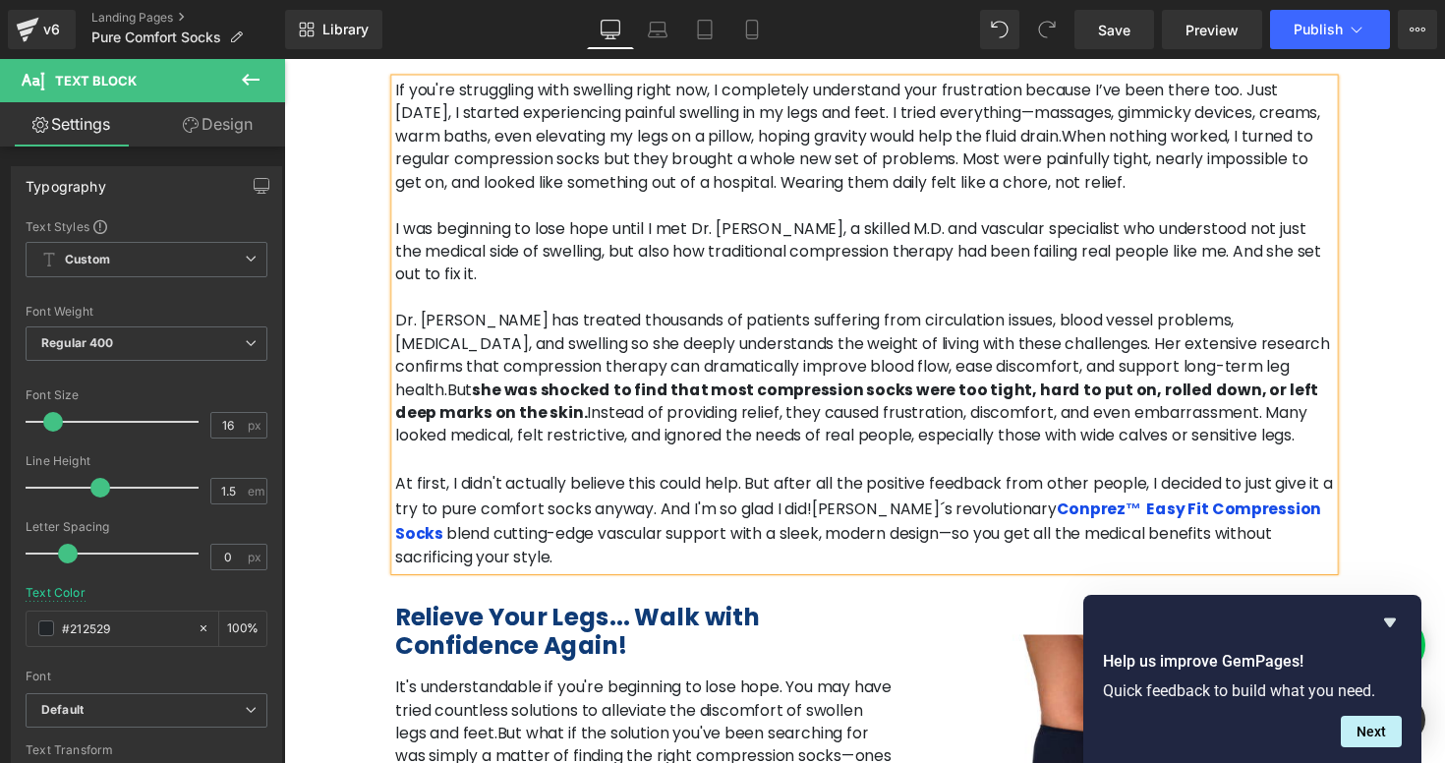
click at [1415, 377] on div "It’s not just the pain of swollen legs; it’s the emotional frustration of feeli…" at bounding box center [879, 25] width 1180 height 1136
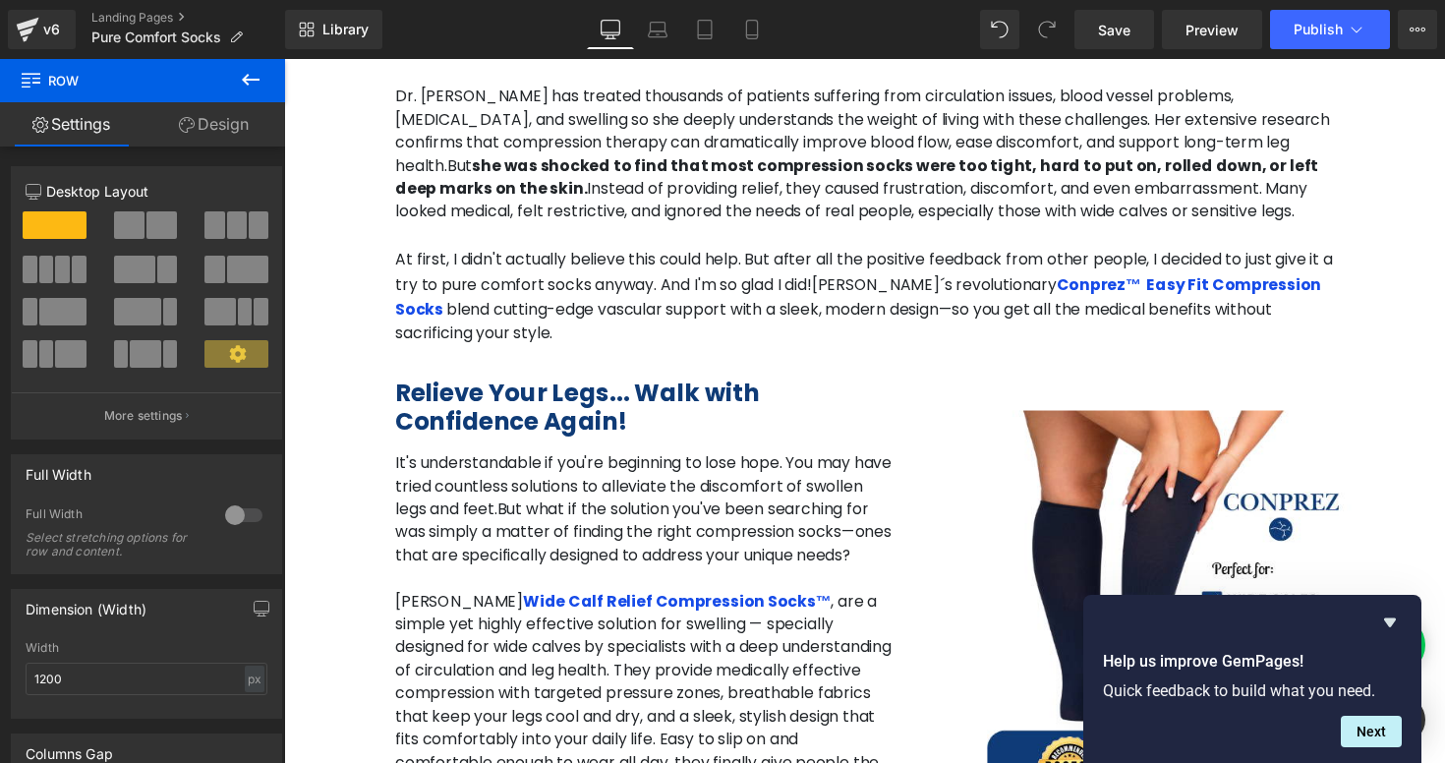
scroll to position [1835, 0]
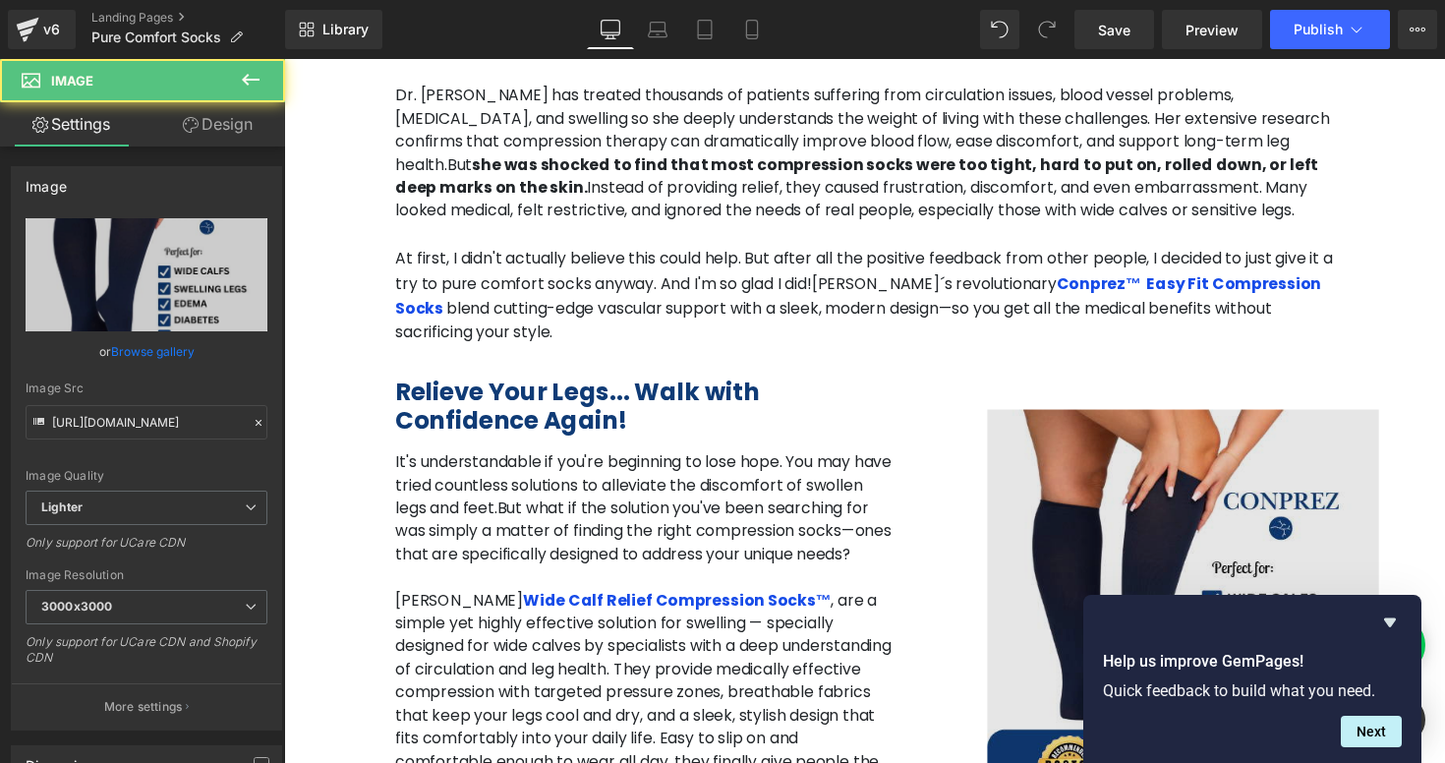
click at [1173, 440] on img at bounding box center [1196, 607] width 512 height 475
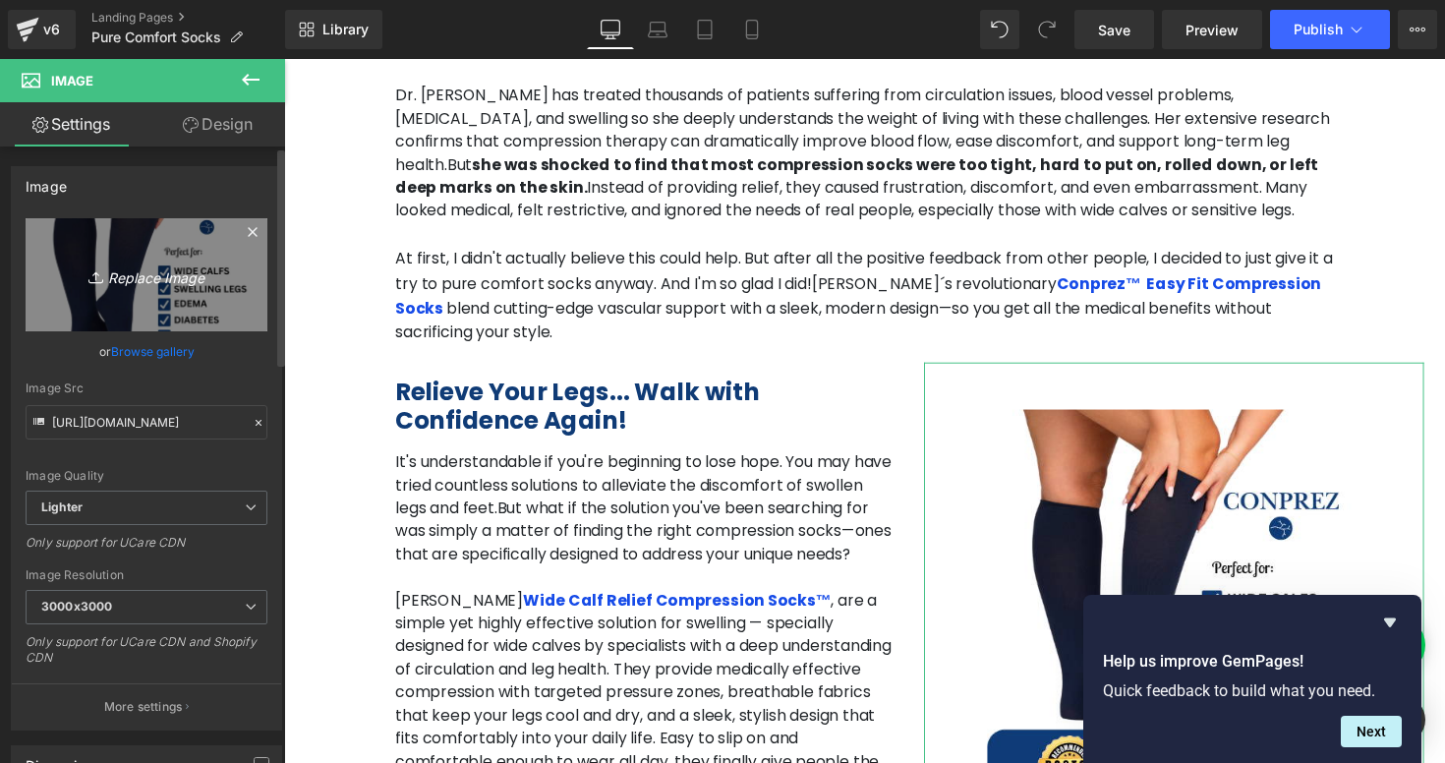
click at [146, 277] on icon "Replace Image" at bounding box center [146, 275] width 157 height 25
type input "C:\fakepath\Captura de pantalla [DATE] a la(s) 1.23.27 p.m..png"
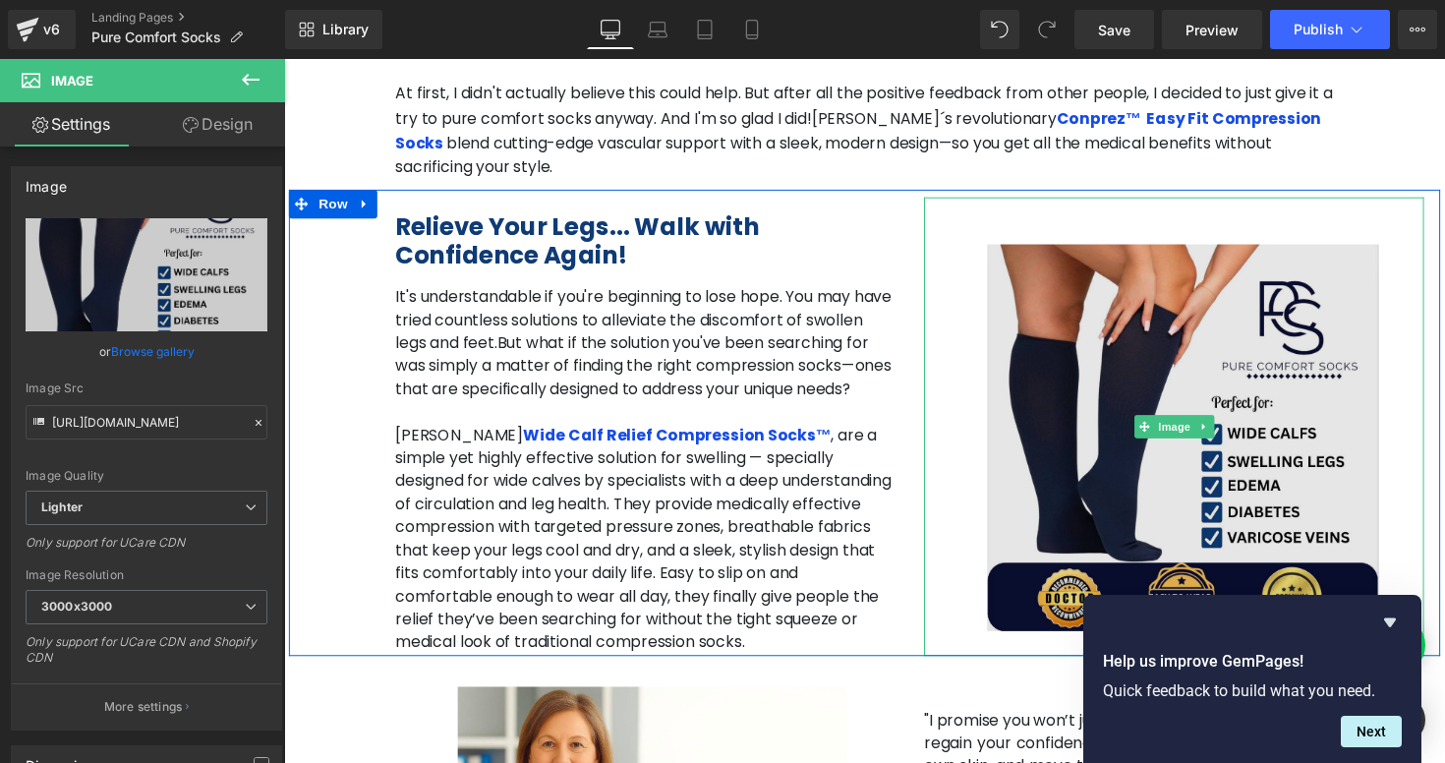
scroll to position [1981, 0]
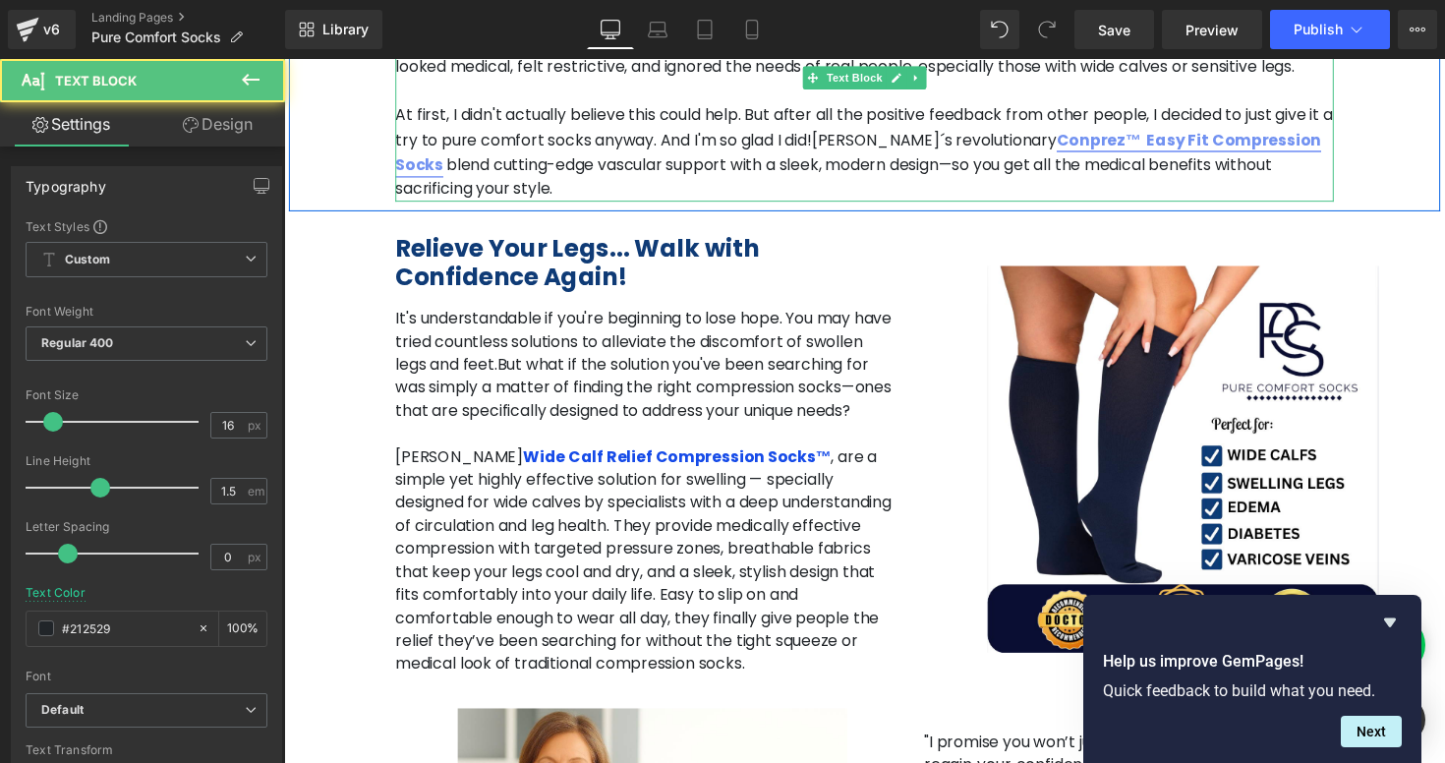
click at [876, 131] on link "Conprez™ Easy Fit Compression Socks" at bounding box center [872, 155] width 949 height 48
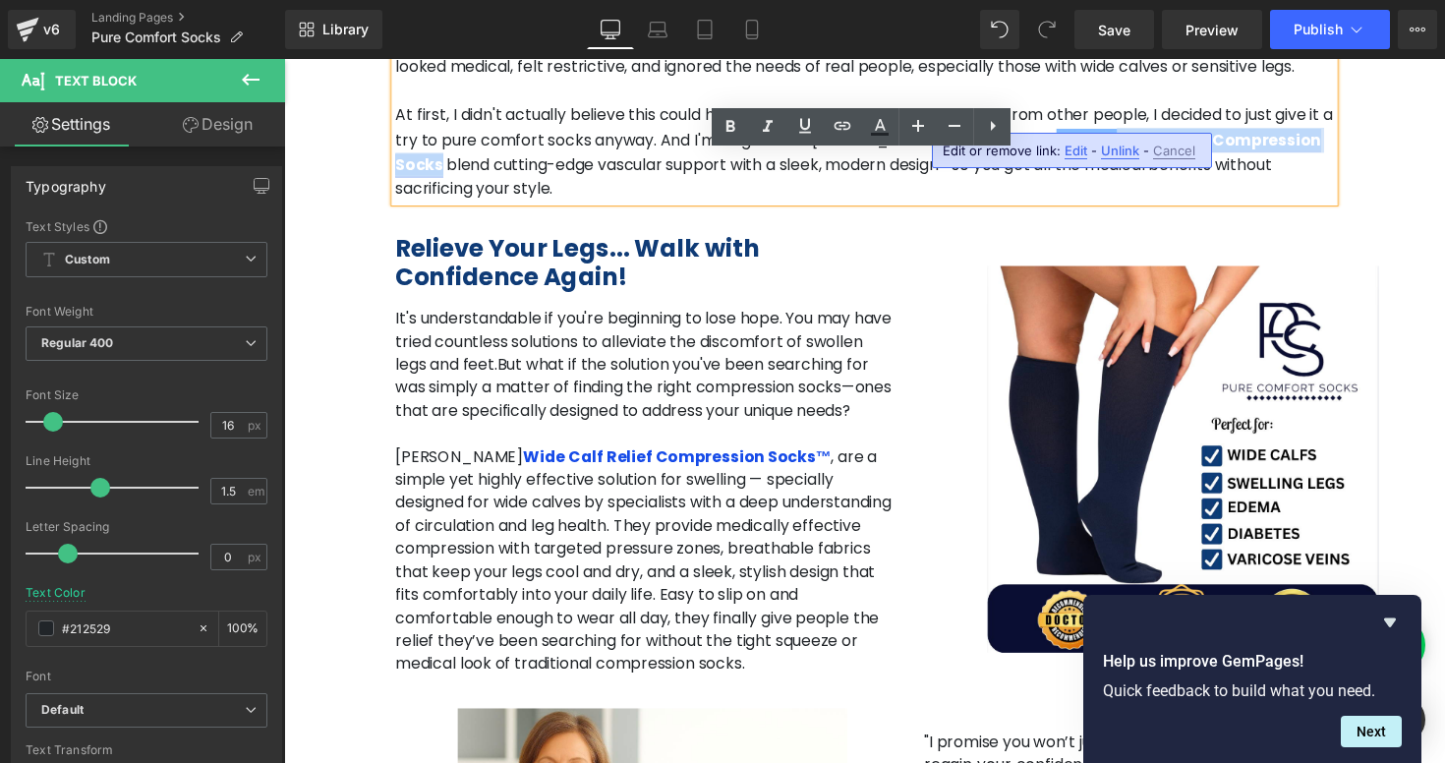
drag, startPoint x: 1174, startPoint y: 118, endPoint x: 923, endPoint y: 123, distance: 250.8
click at [923, 131] on link "Conprez™ Easy Fit Compression Socks" at bounding box center [872, 155] width 949 height 48
click at [1192, 80] on p at bounding box center [879, 93] width 962 height 26
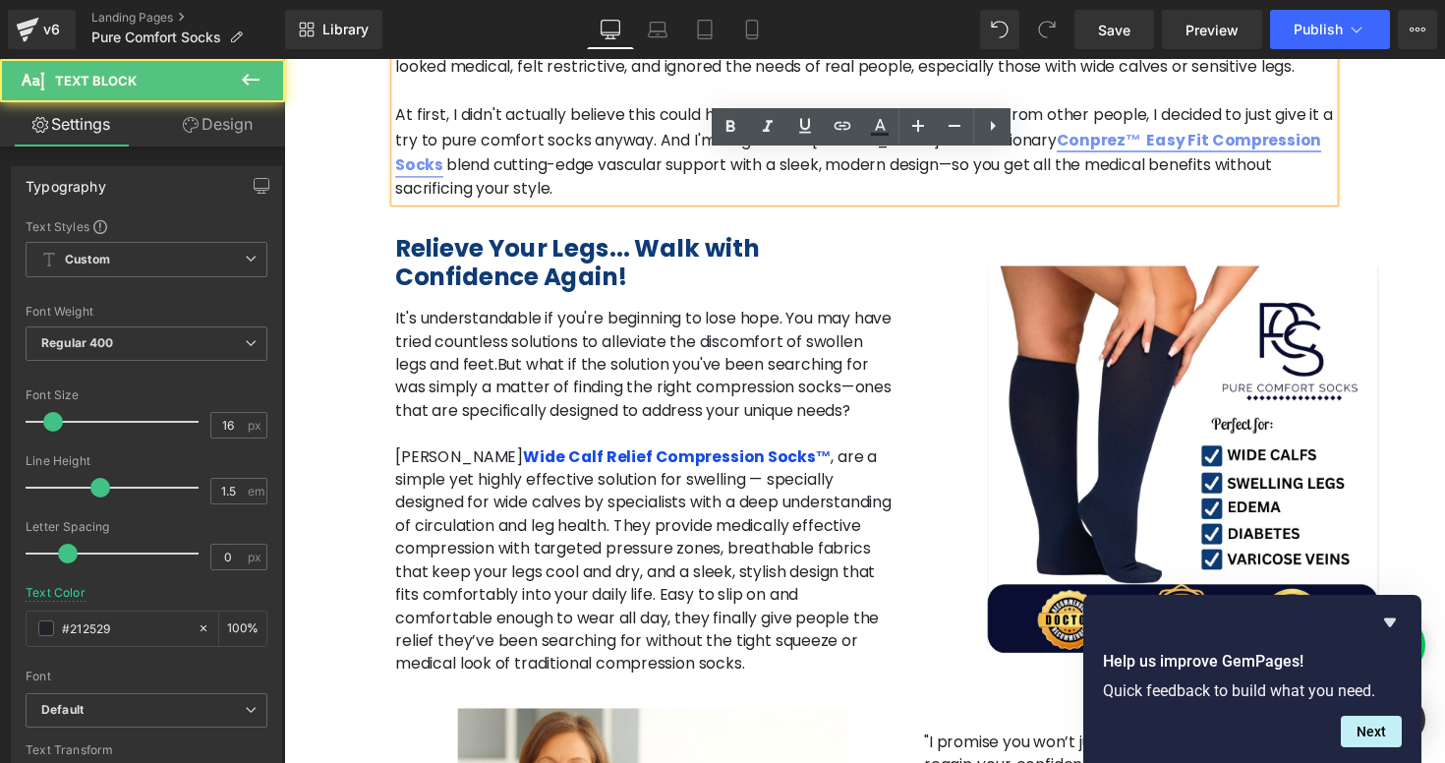
click at [1119, 131] on link "Conprez™ Easy Fit Compression Socks" at bounding box center [872, 155] width 949 height 48
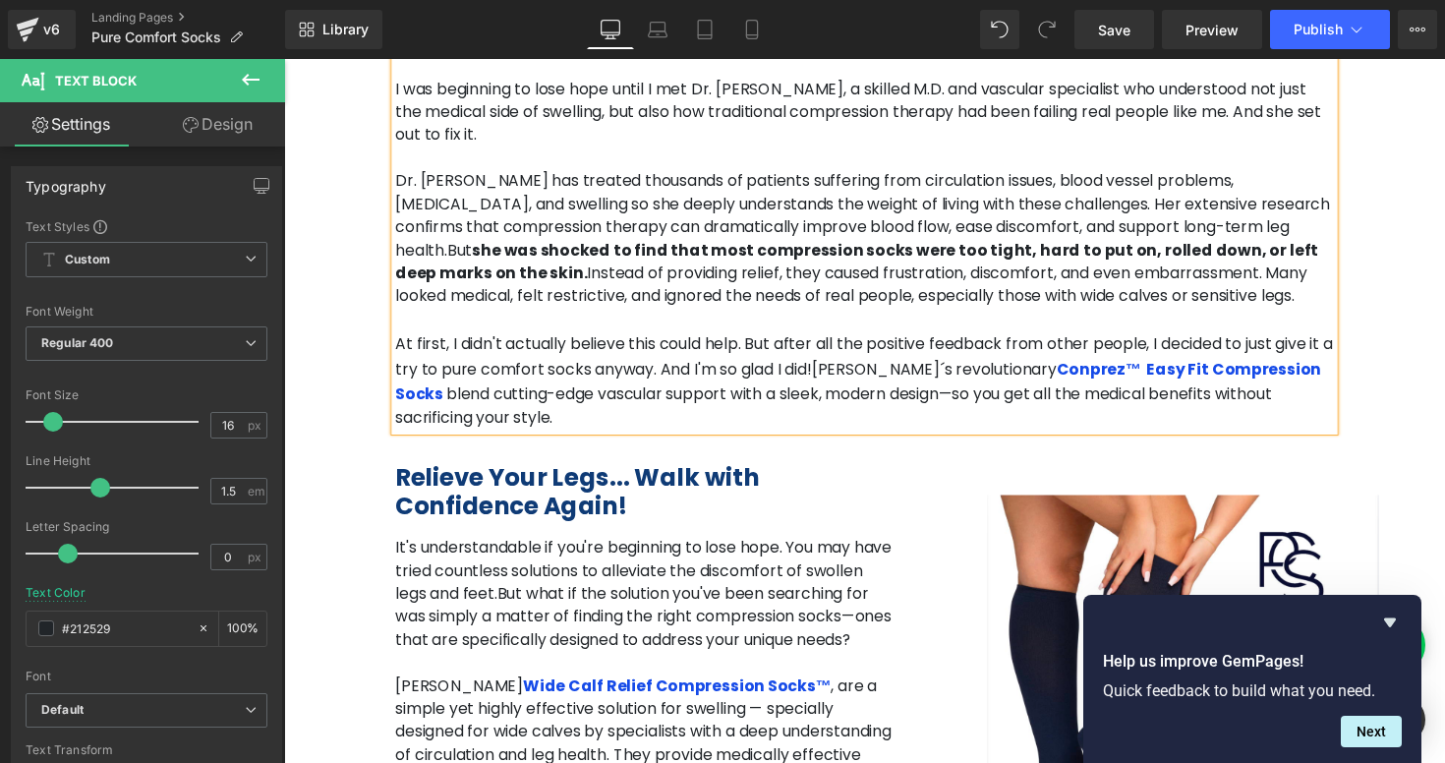
scroll to position [1655, 0]
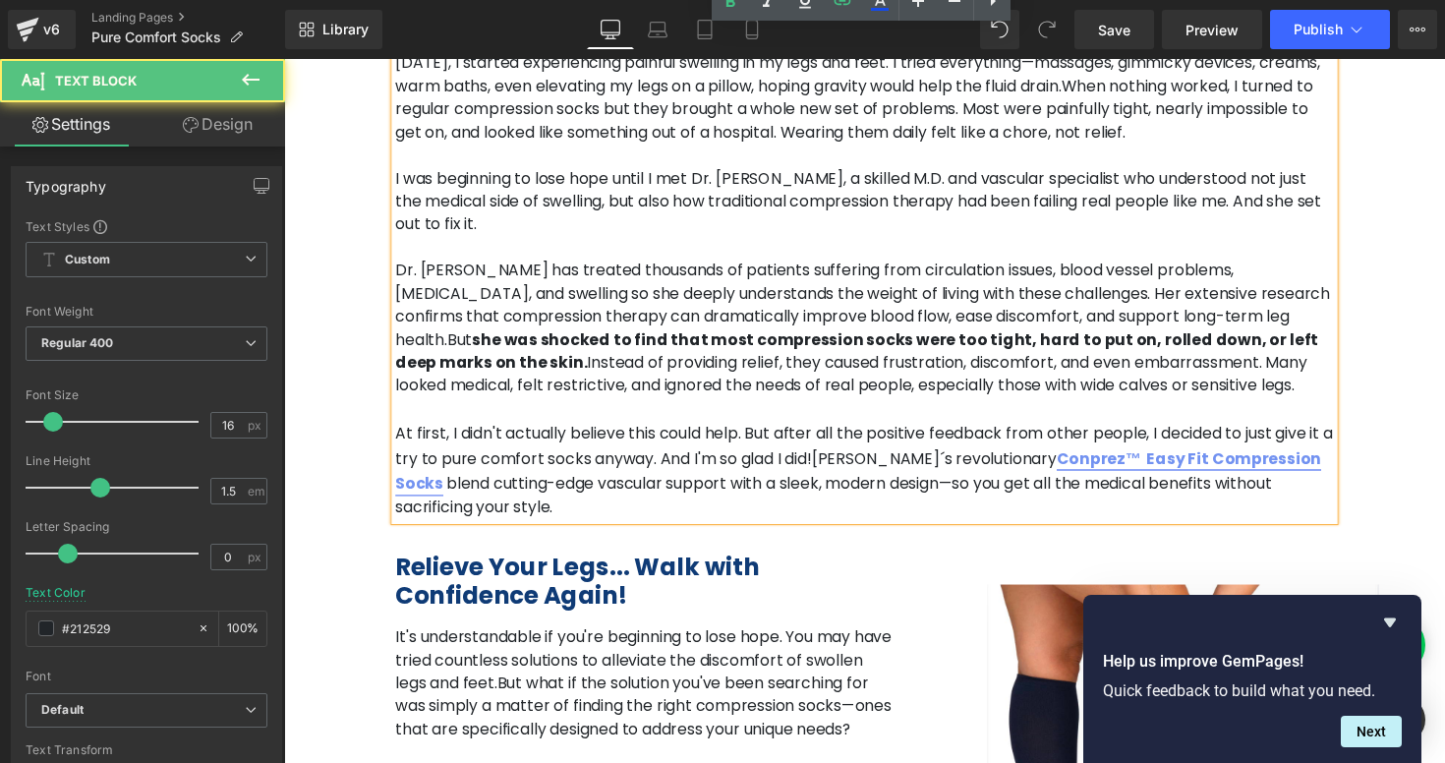
click at [873, 457] on link "Conprez™ Easy Fit Compression Socks" at bounding box center [872, 481] width 949 height 48
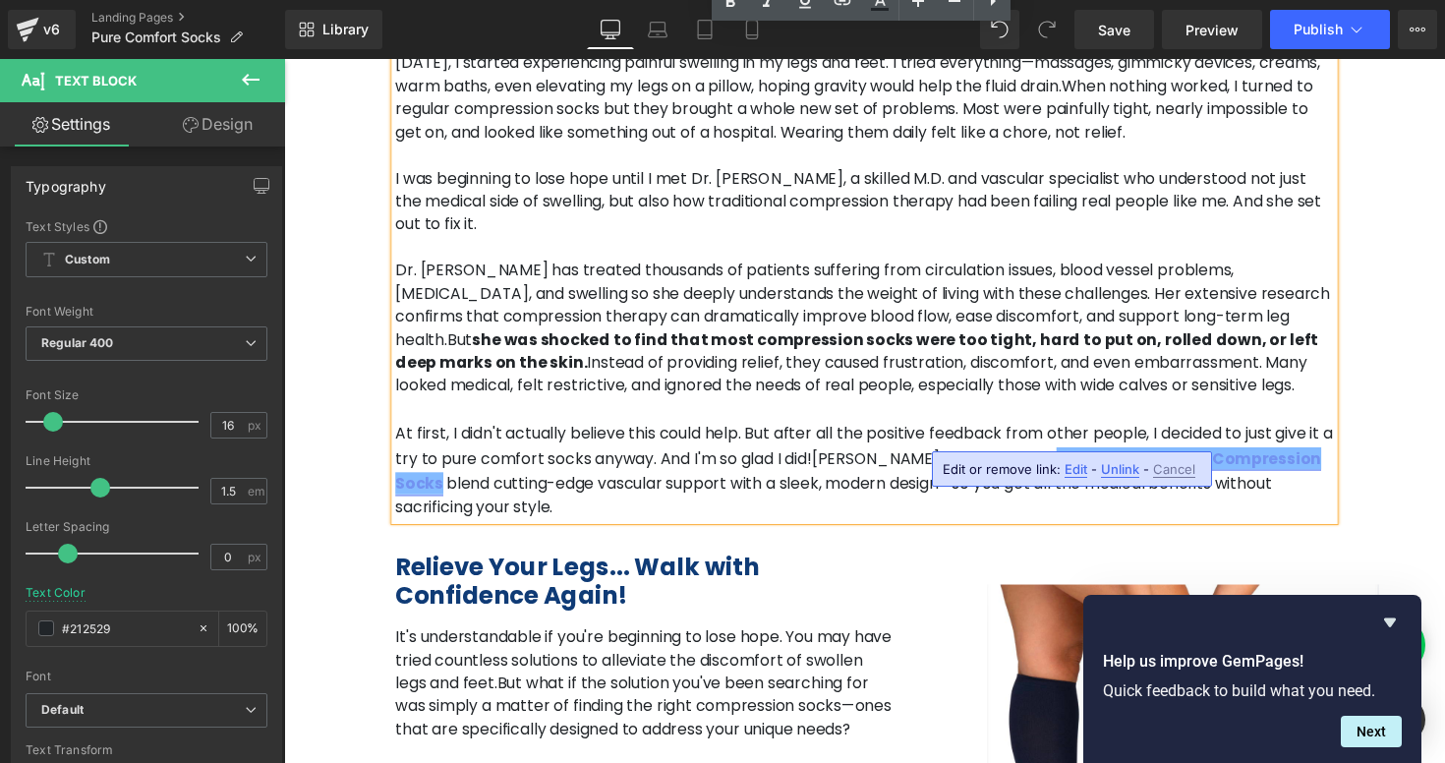
drag, startPoint x: 876, startPoint y: 447, endPoint x: 1177, endPoint y: 448, distance: 300.9
click at [1177, 457] on link "Conprez™ Easy Fit Compression Socks" at bounding box center [872, 481] width 949 height 48
copy link "Conprez™ Easy Fit Compression Socks"
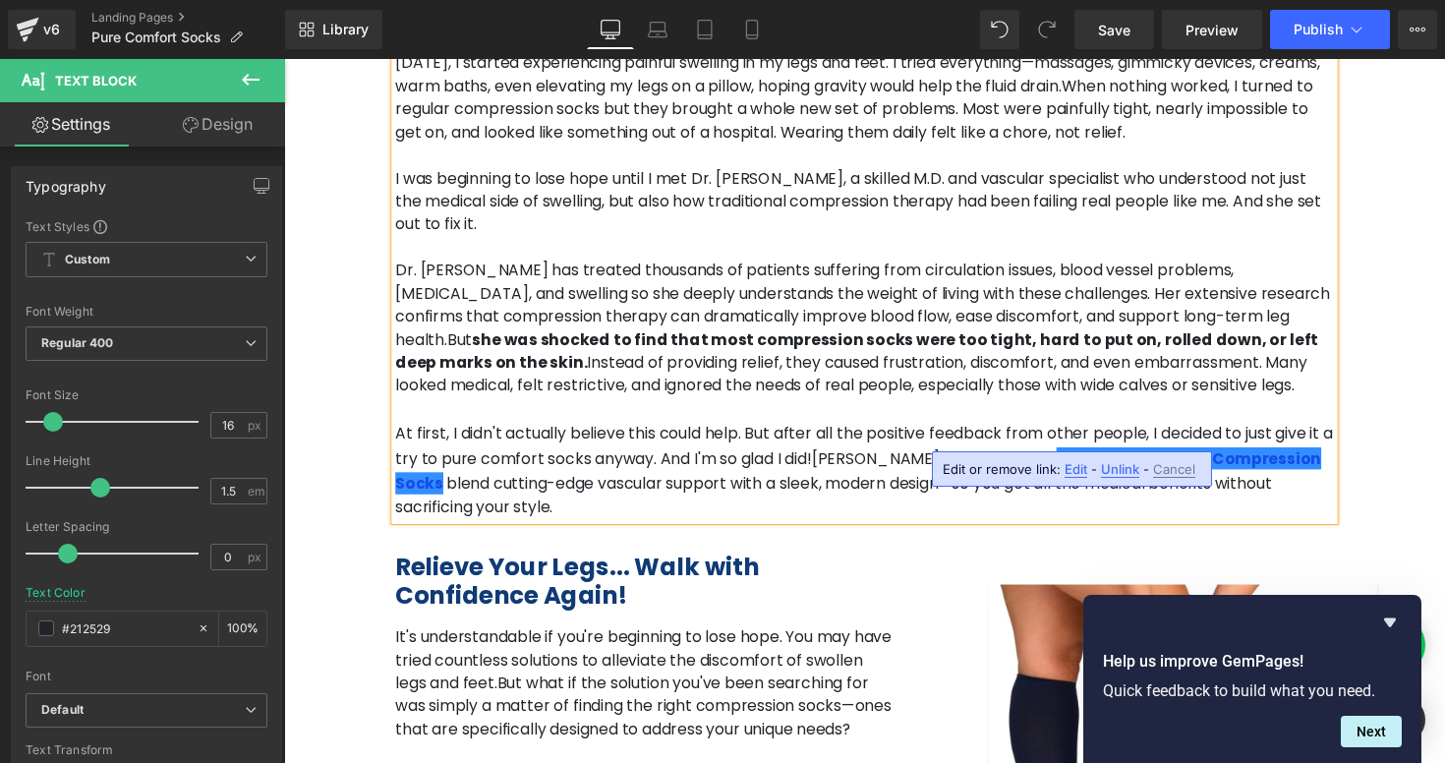
click at [1056, 360] on p "Dr. [PERSON_NAME] has treated thousands of patients suffering from circulation …" at bounding box center [879, 336] width 962 height 142
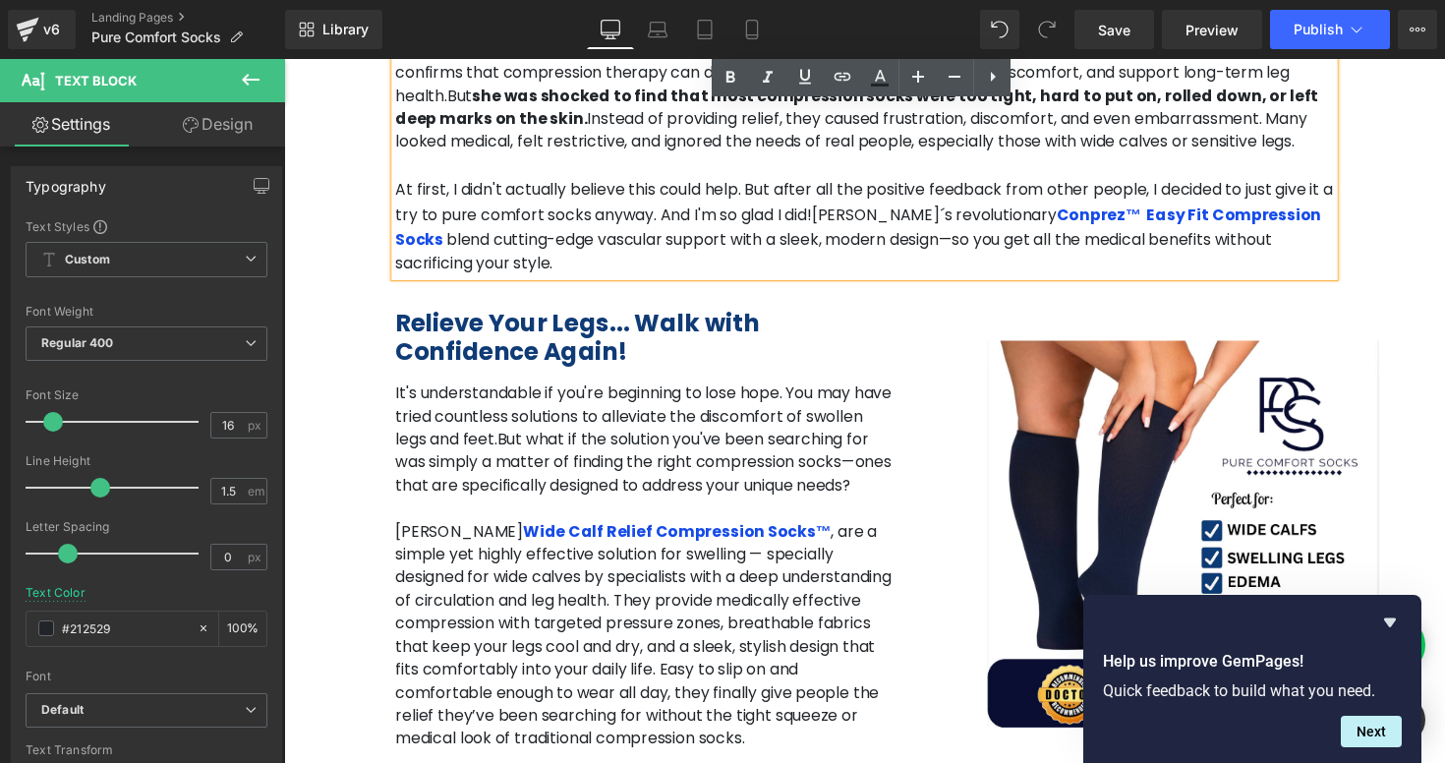
scroll to position [1943, 0]
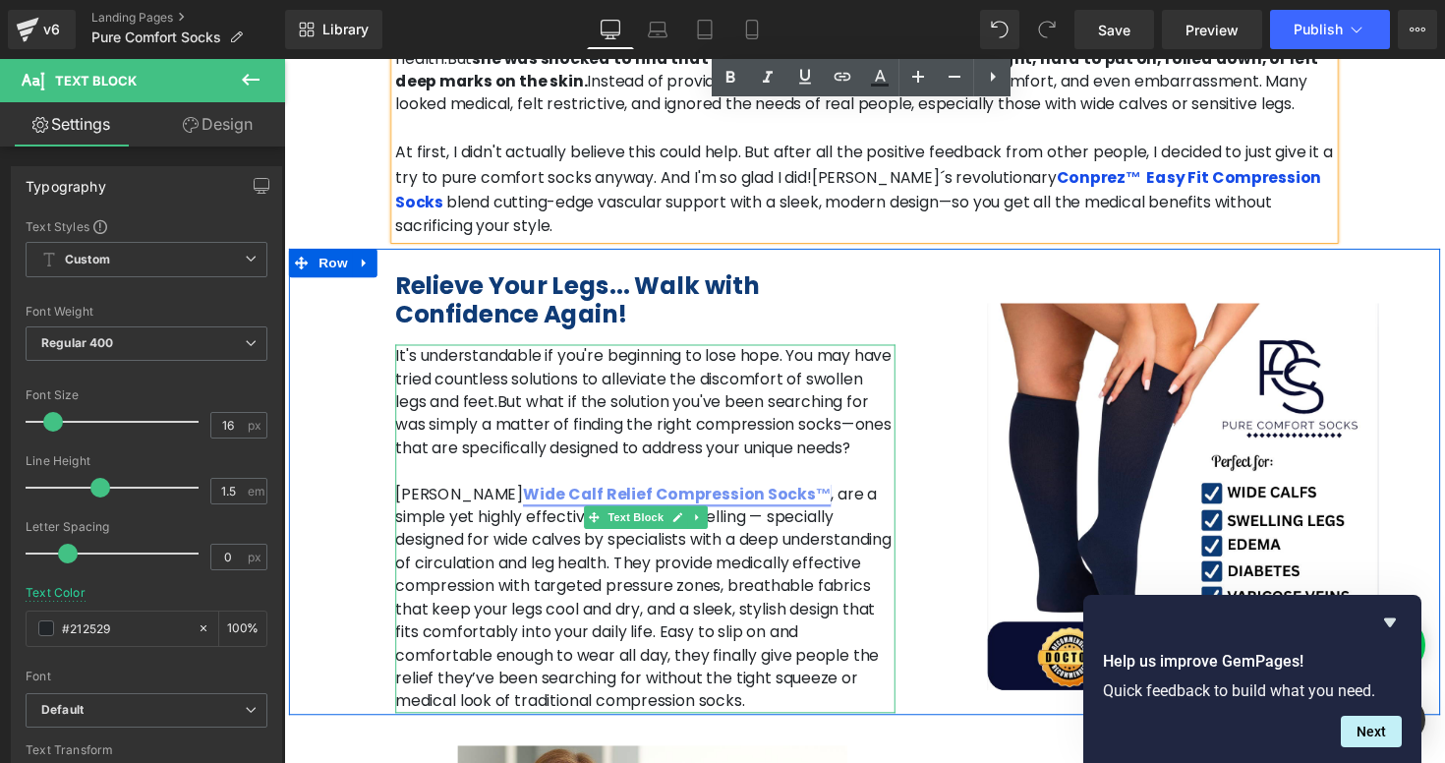
click at [529, 494] on link "Wide Calf Relief Compression Socks™" at bounding box center [687, 505] width 316 height 23
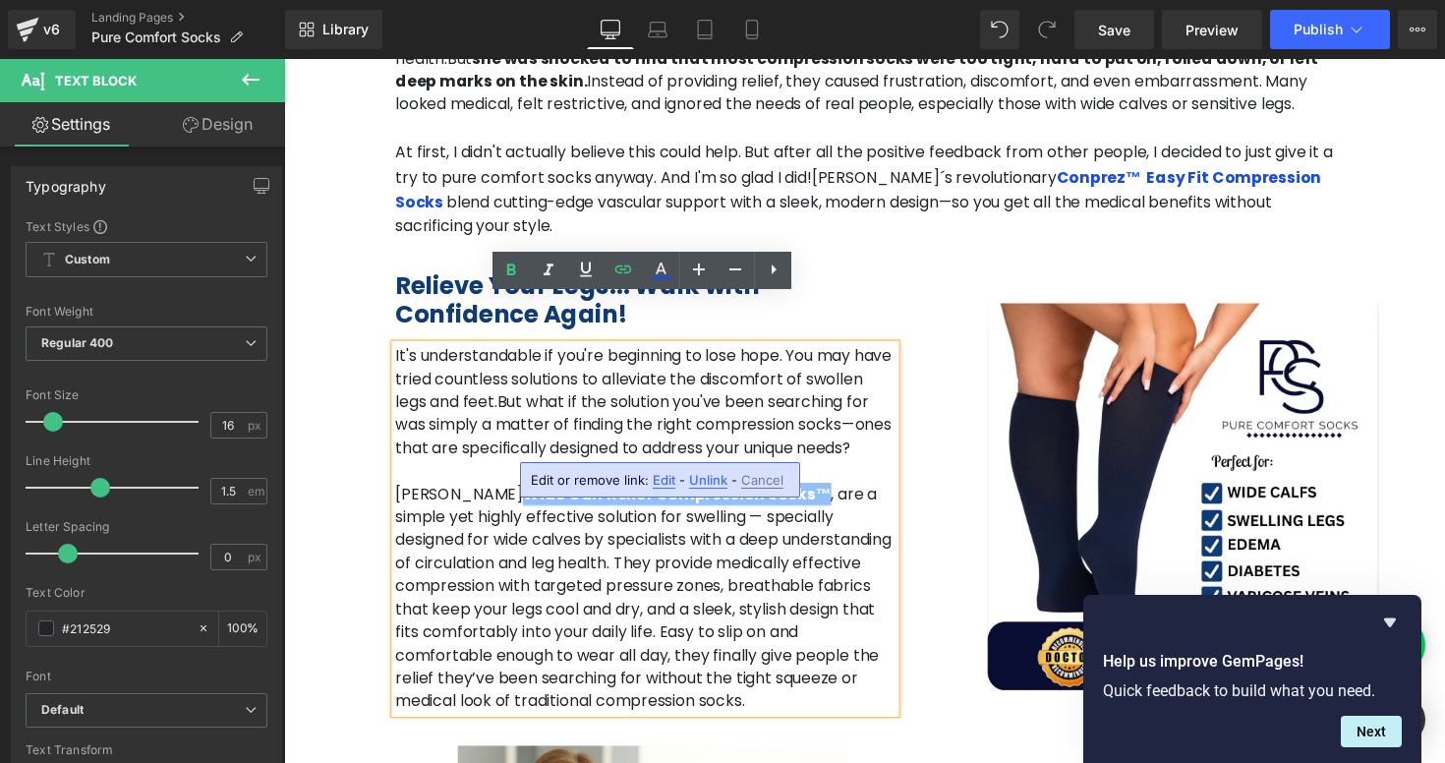
drag, startPoint x: 460, startPoint y: 452, endPoint x: 746, endPoint y: 466, distance: 286.5
click at [746, 494] on p "[PERSON_NAME] Wide Calf Relief Compression Socks™ , are a simple yet highly eff…" at bounding box center [654, 612] width 512 height 236
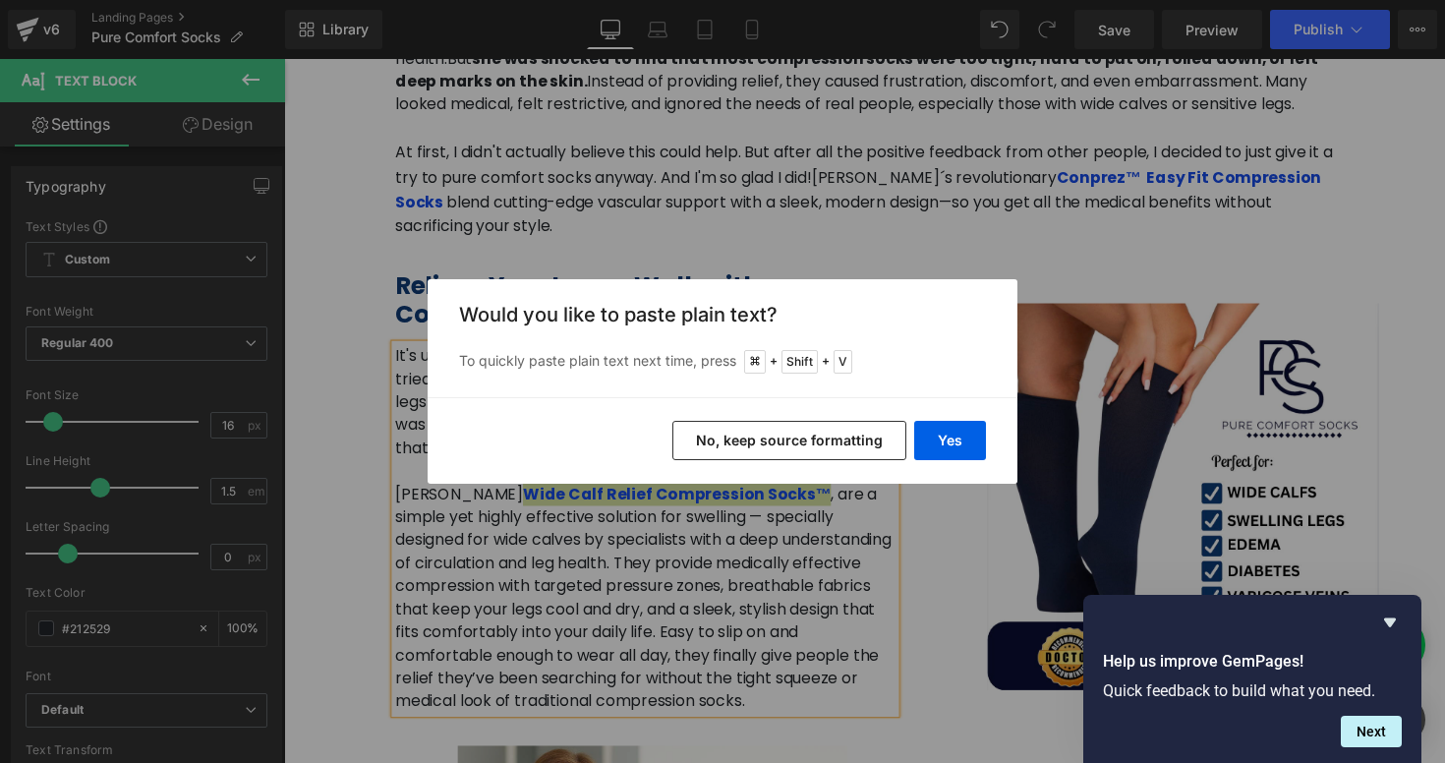
click at [801, 441] on button "No, keep source formatting" at bounding box center [790, 440] width 234 height 39
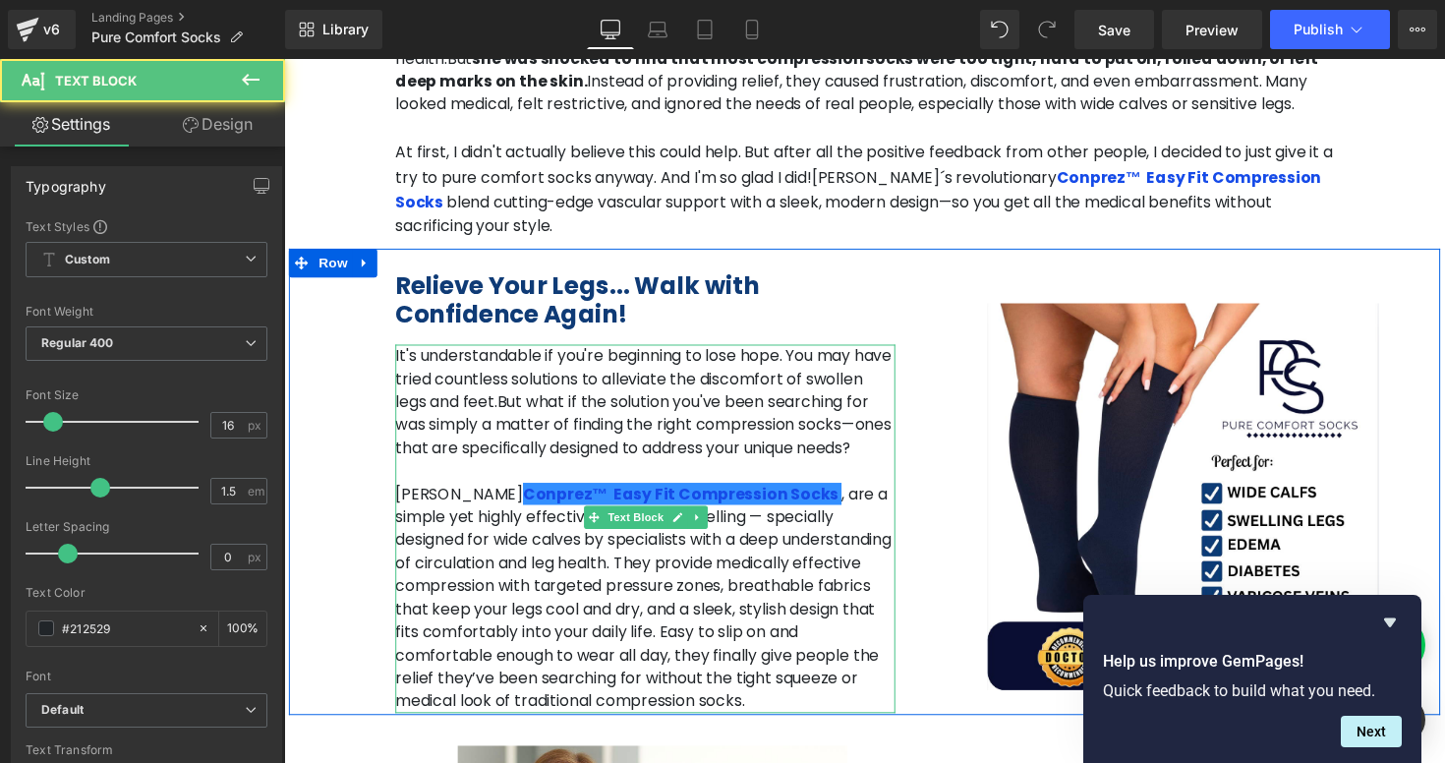
click at [790, 549] on p "[PERSON_NAME] Conprez™ Easy Fit Compression Socks , are a simple yet highly eff…" at bounding box center [654, 612] width 512 height 236
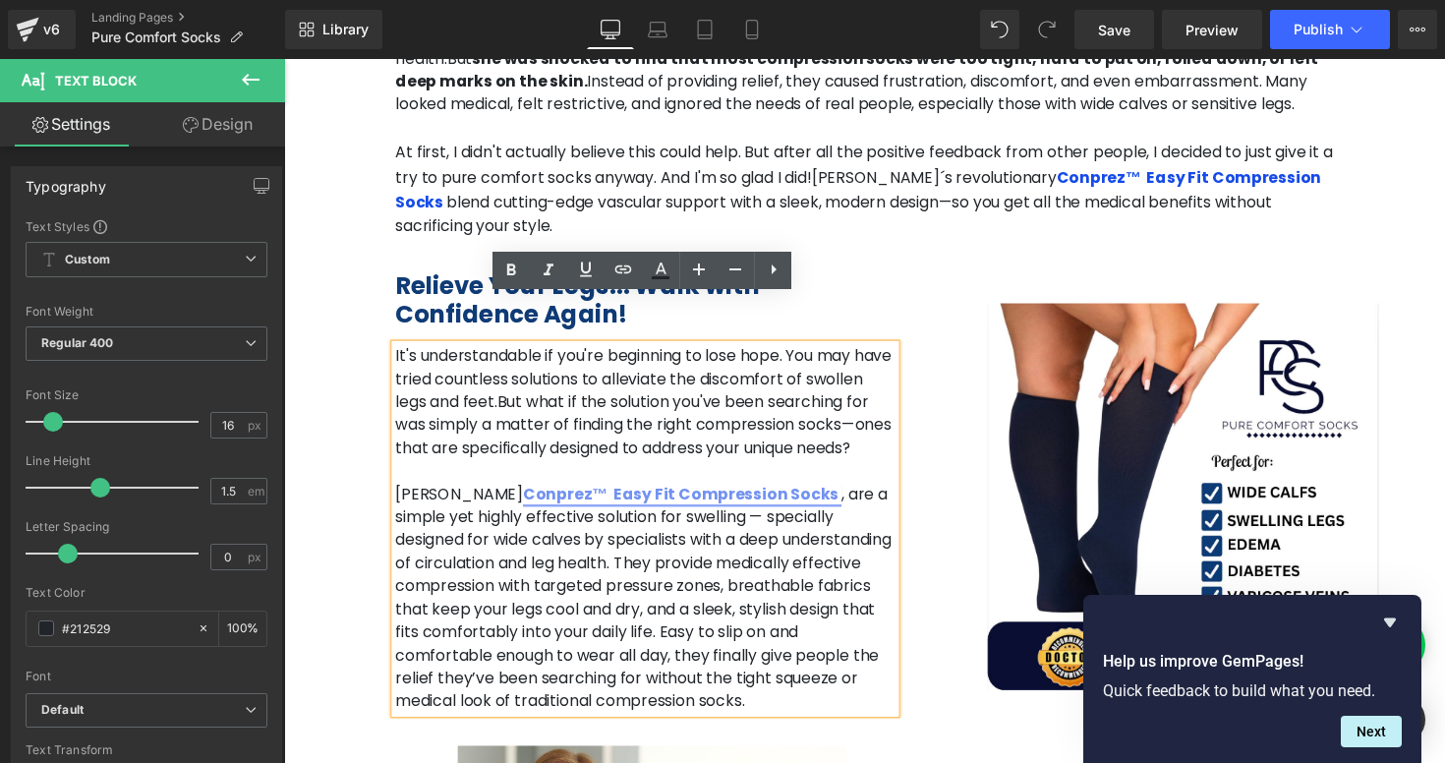
click at [677, 494] on link "Conprez™ Easy Fit Compression Socks" at bounding box center [692, 505] width 326 height 23
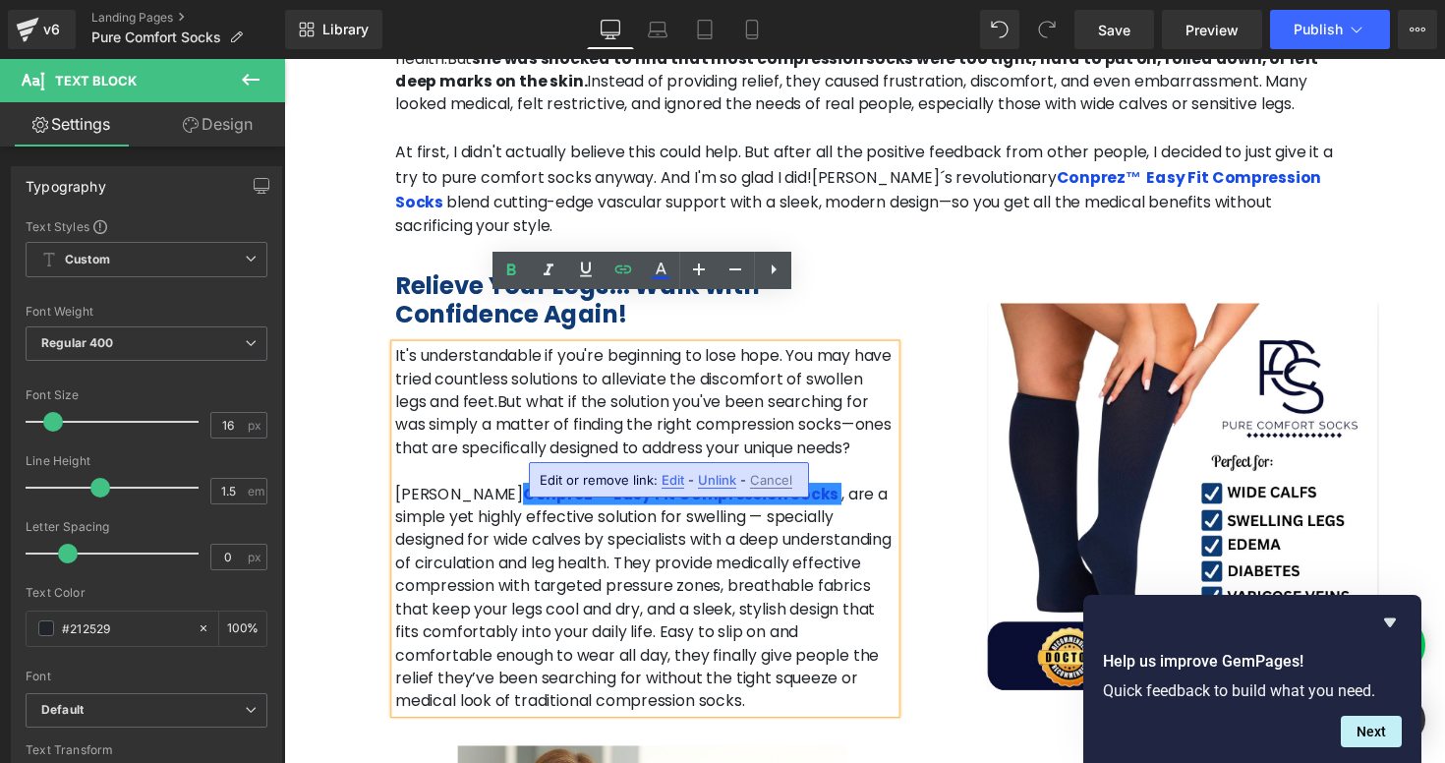
click at [667, 485] on span "Edit" at bounding box center [673, 480] width 23 height 17
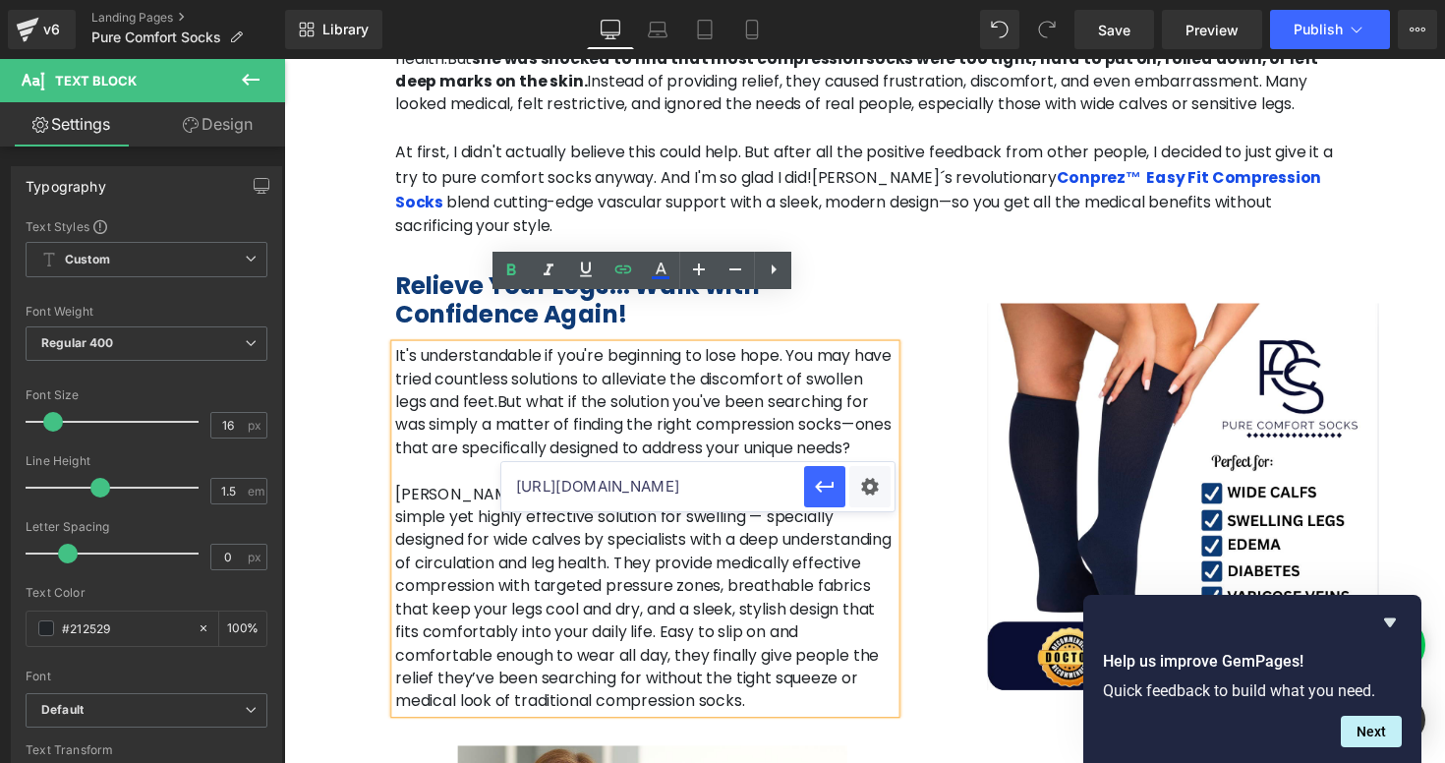
click at [686, 595] on p "[PERSON_NAME] Conprez™ Easy Fit Compression Socks , are a simple yet highly eff…" at bounding box center [654, 612] width 512 height 236
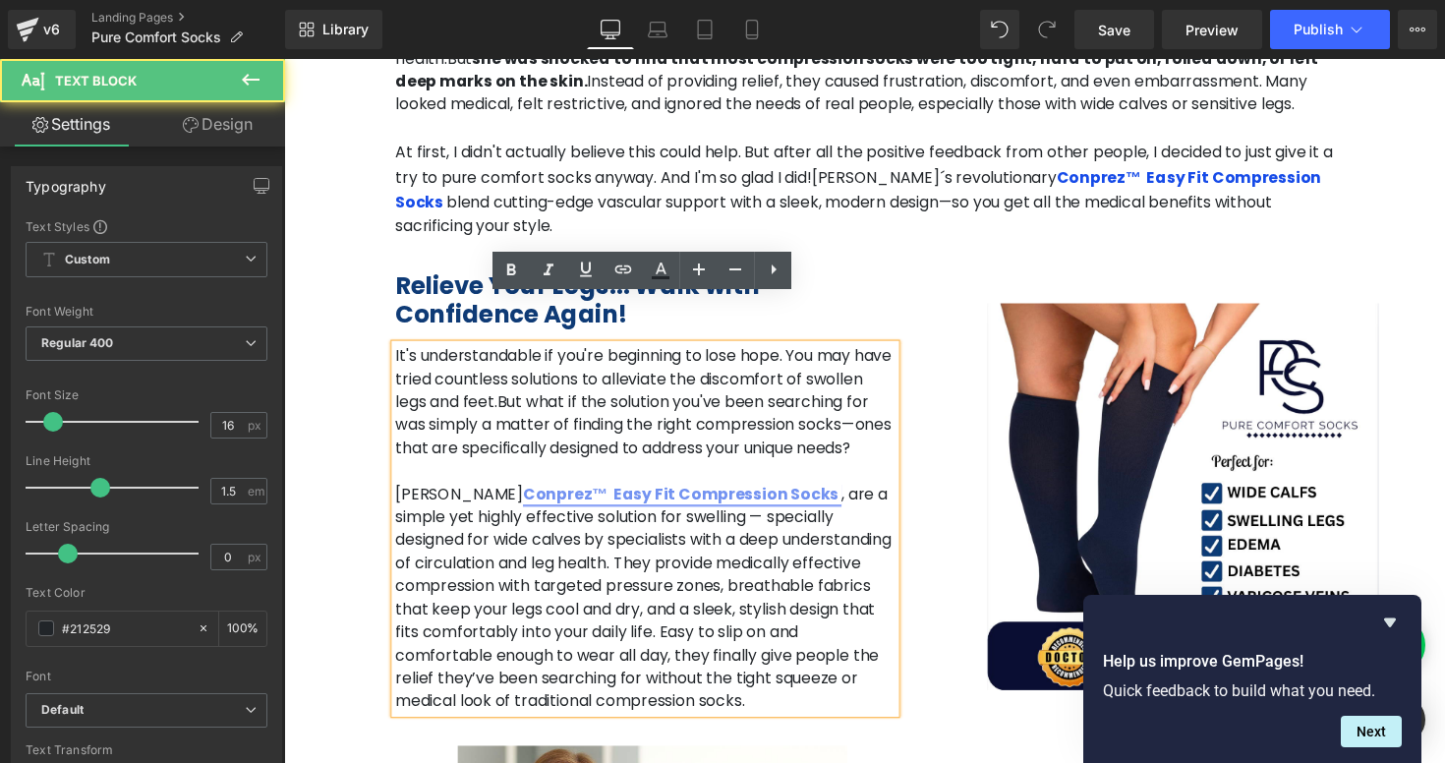
click at [547, 494] on link "Conprez™ Easy Fit Compression Socks" at bounding box center [692, 505] width 326 height 23
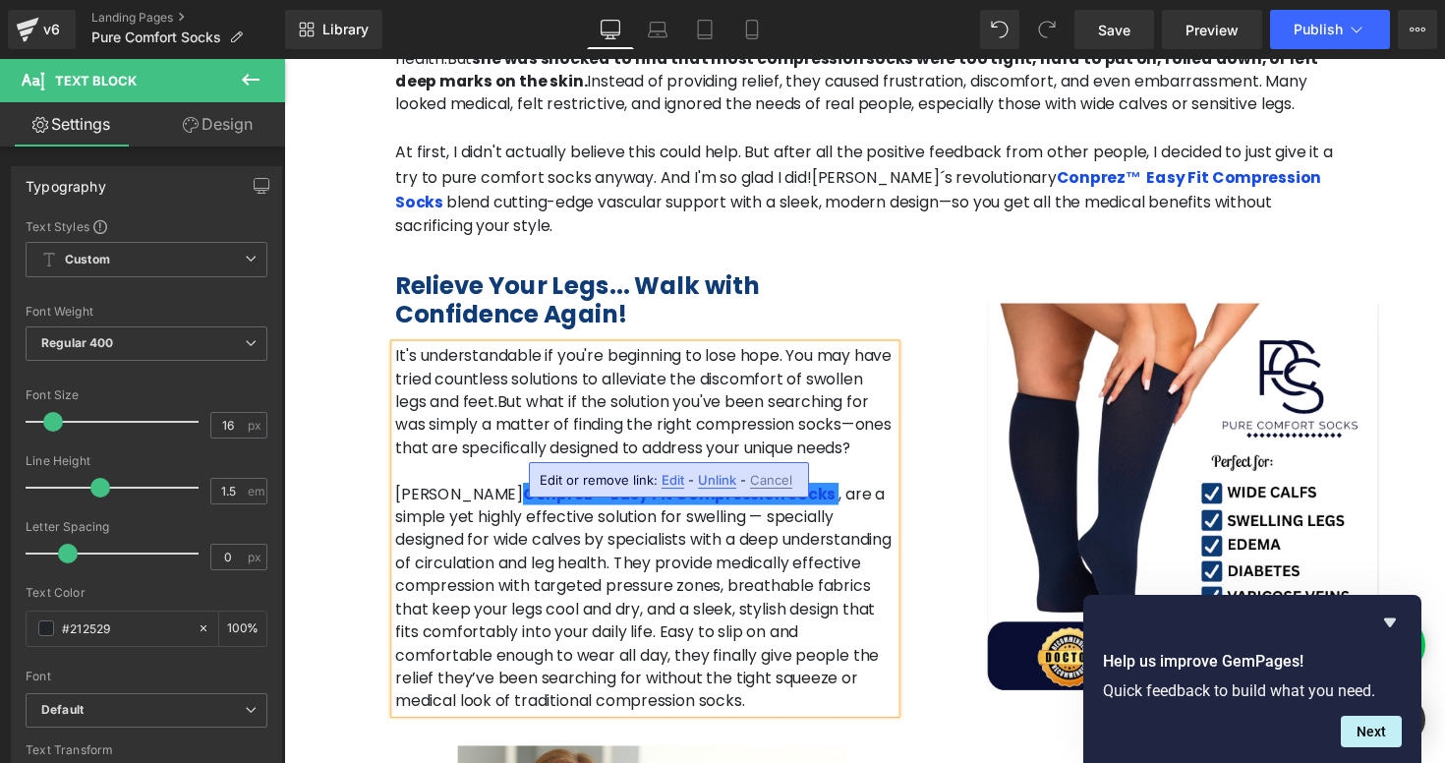
click at [657, 352] on p "It's understandable if you're beginning to lose hope. You may have tried countl…" at bounding box center [654, 411] width 512 height 118
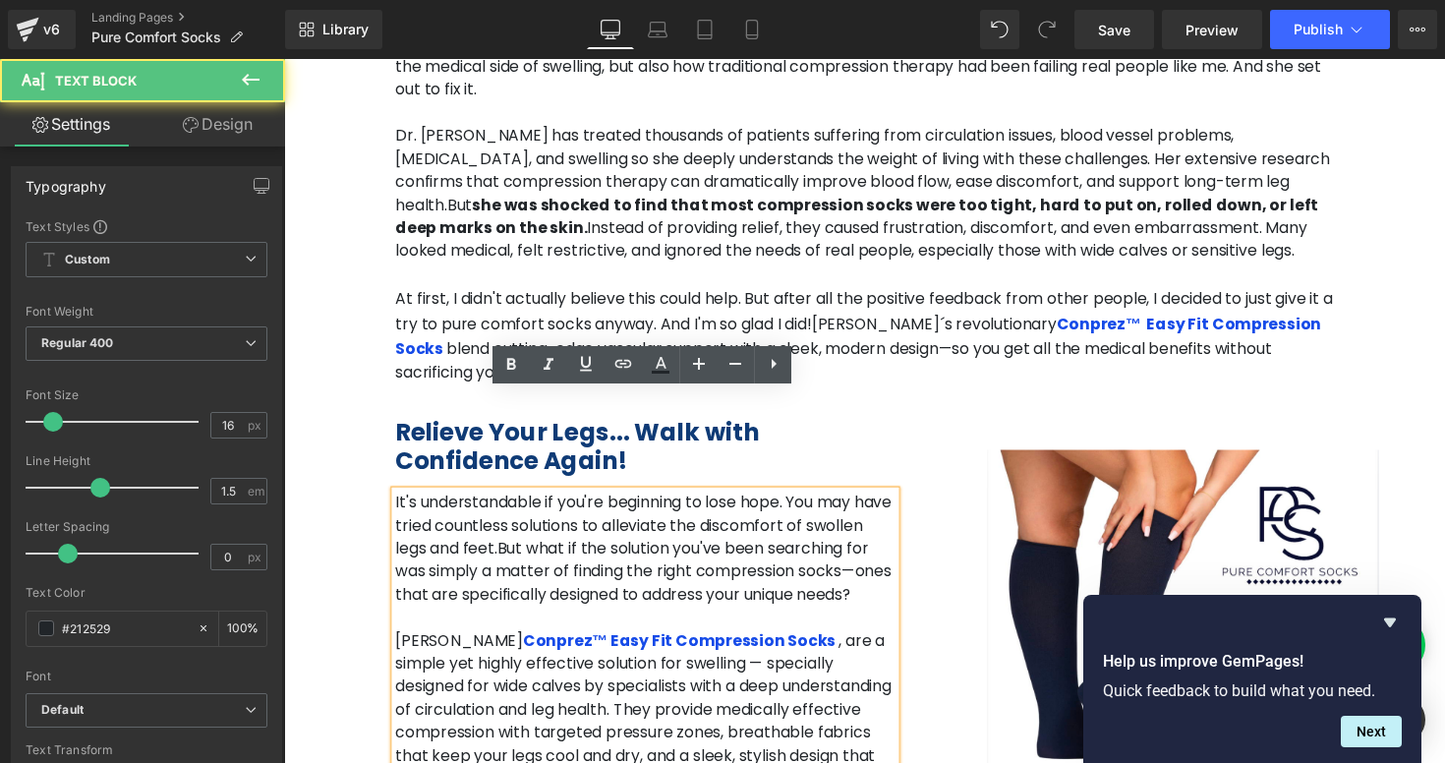
scroll to position [1761, 0]
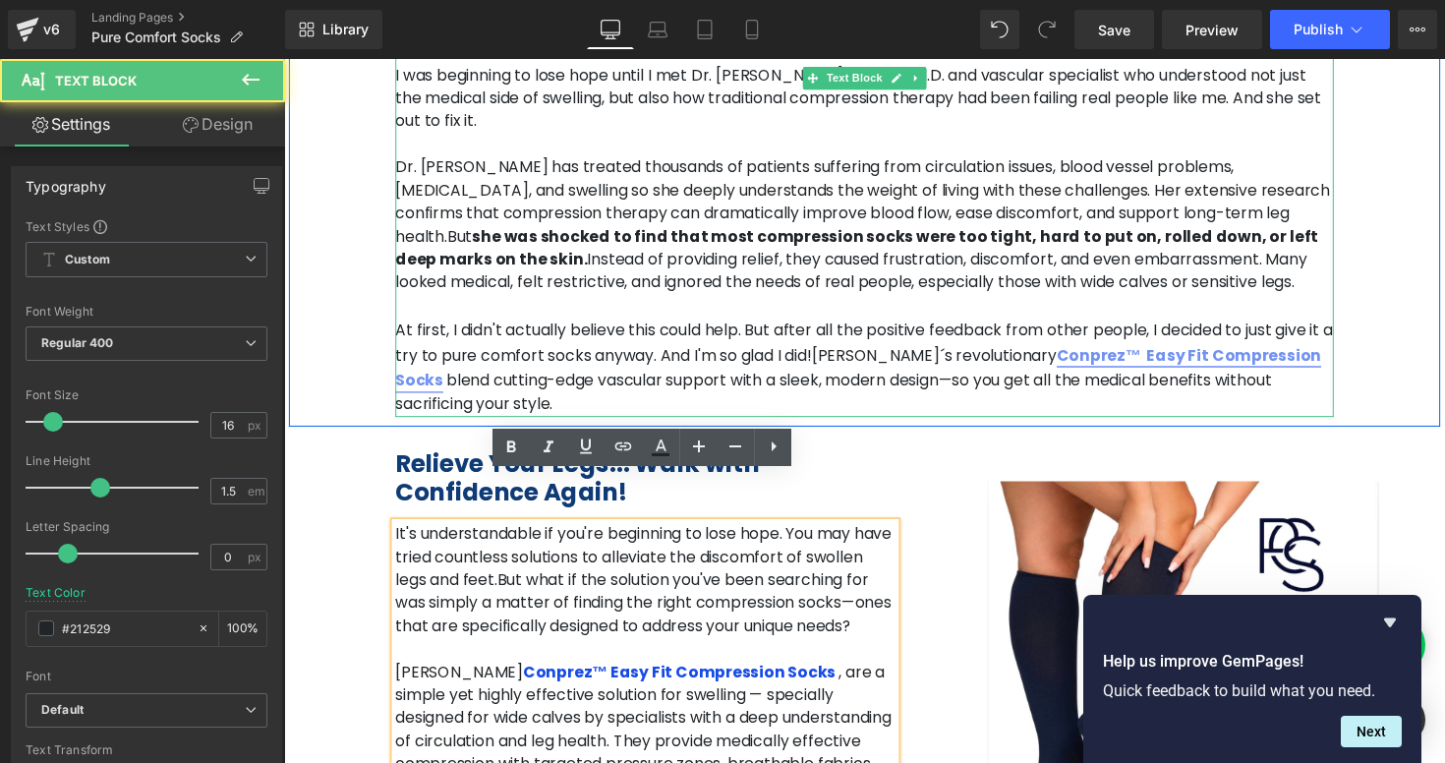
click at [957, 351] on link "Conprez™ Easy Fit Compression Socks" at bounding box center [872, 375] width 949 height 48
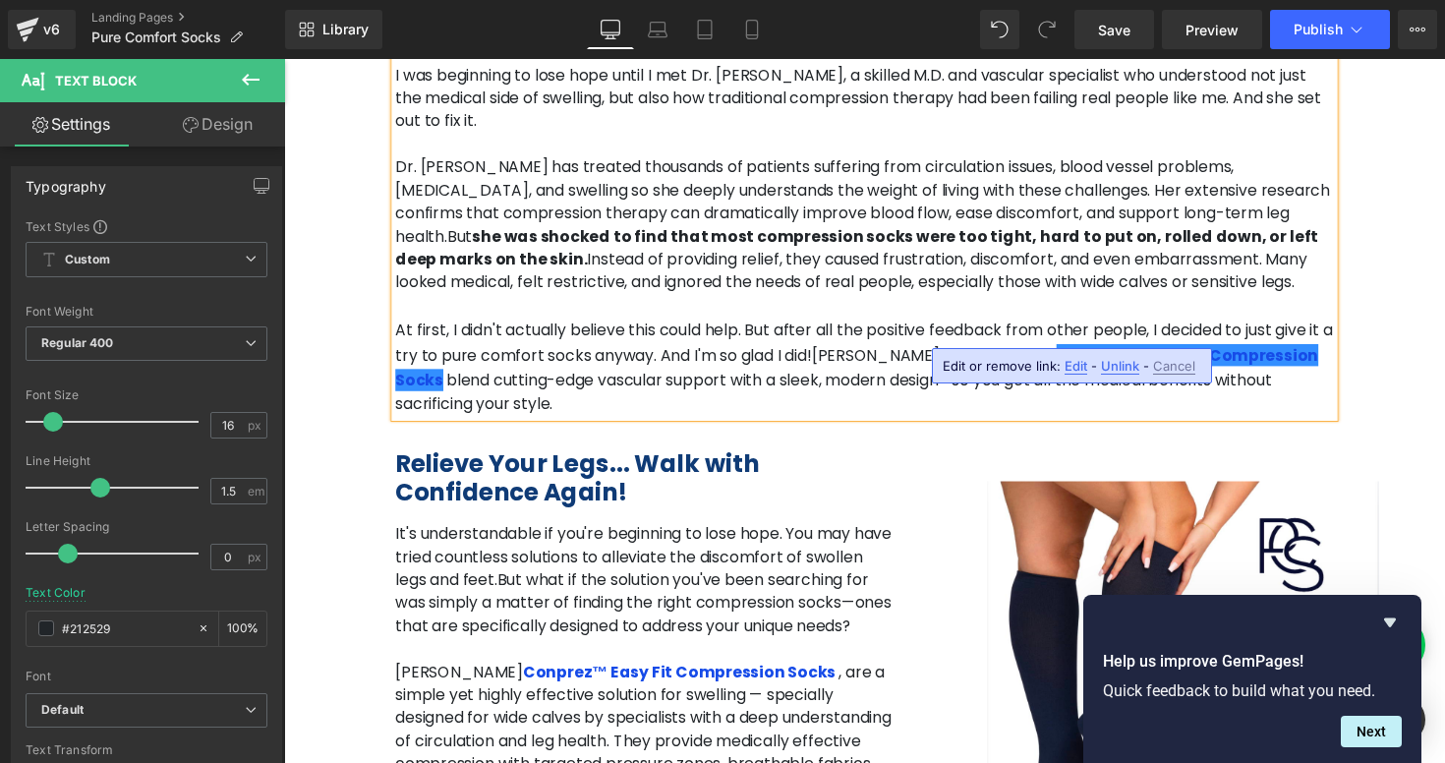
click at [898, 459] on h2 "Relieve Your Legs... Walk with Confidence Again!" at bounding box center [654, 488] width 512 height 59
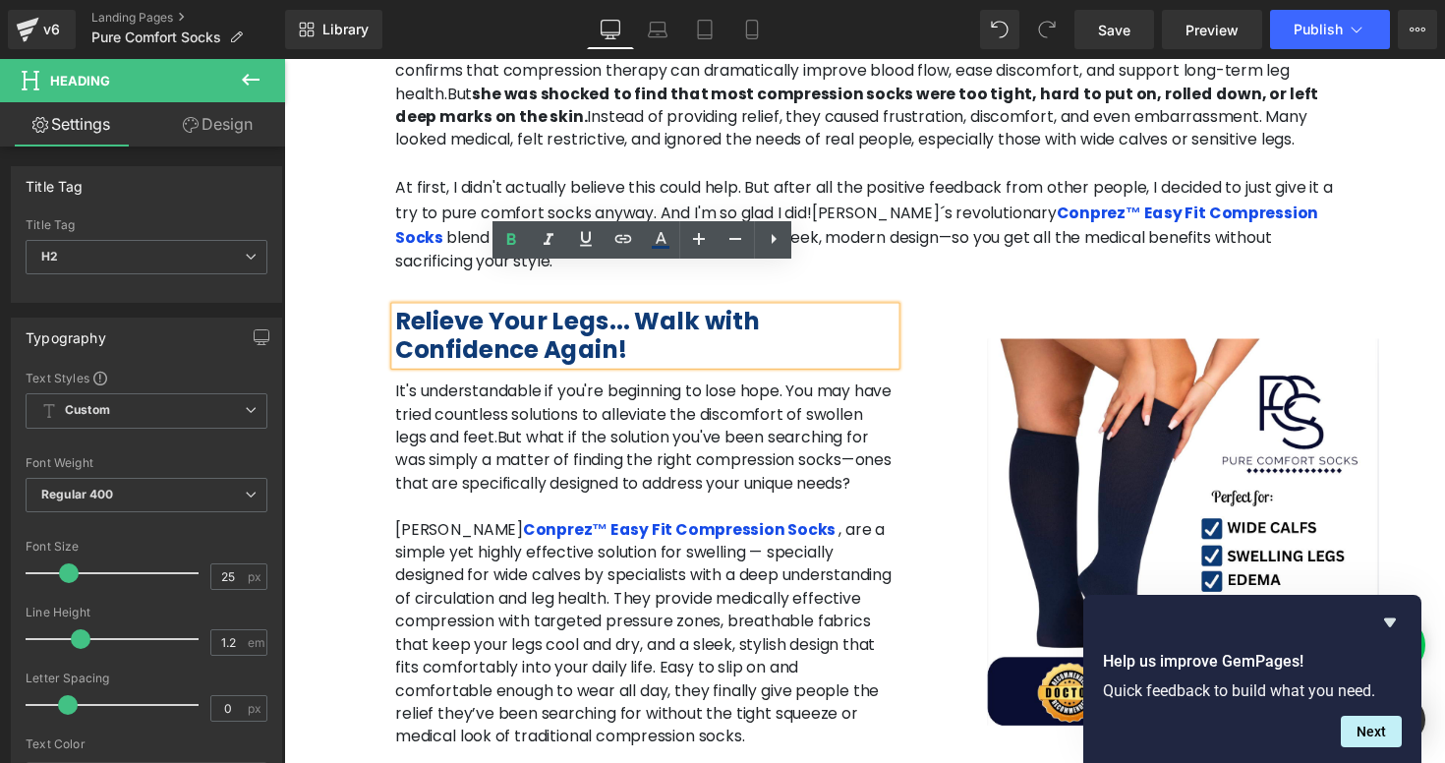
scroll to position [1911, 0]
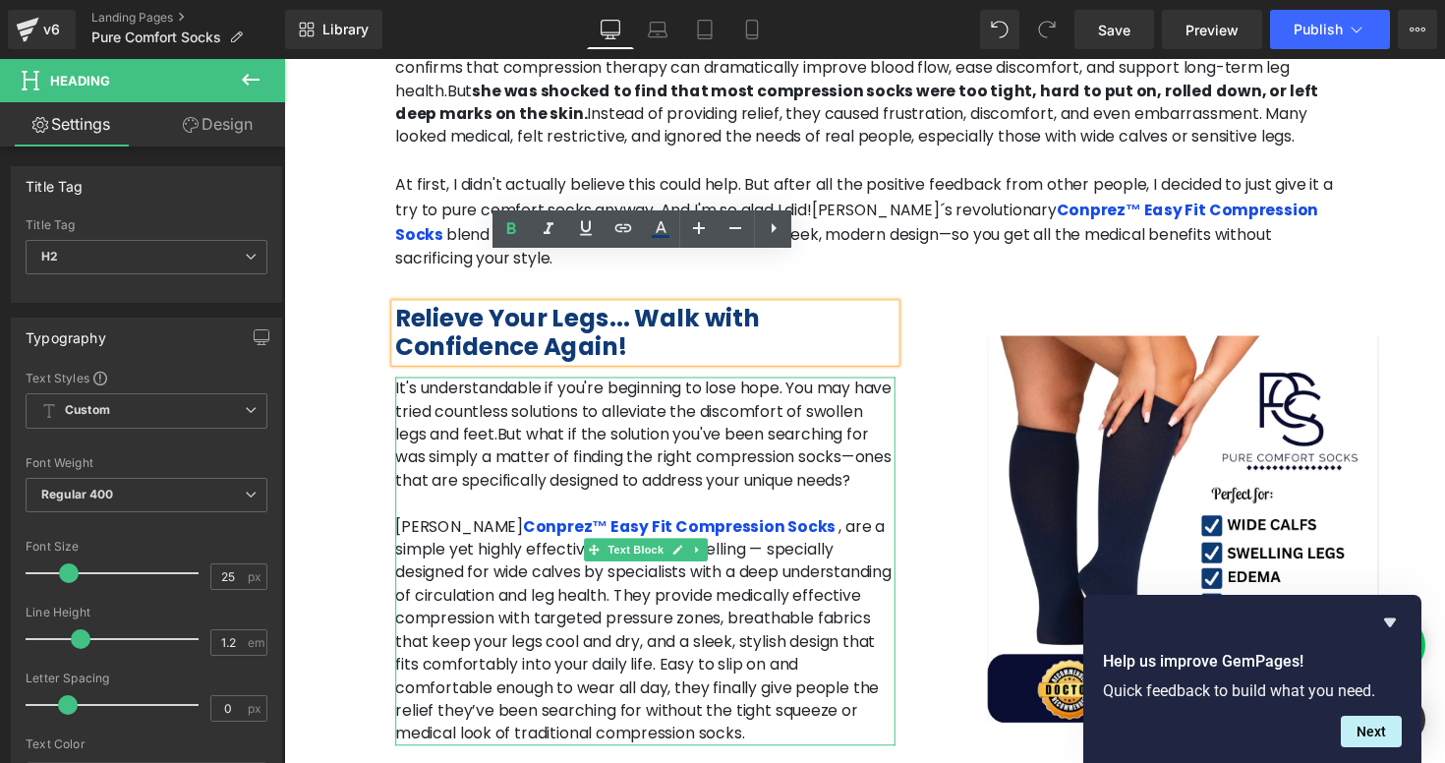
click at [884, 575] on p "[PERSON_NAME] Conprez™ Easy Fit Compression Socks , are a simple yet highly eff…" at bounding box center [654, 644] width 512 height 236
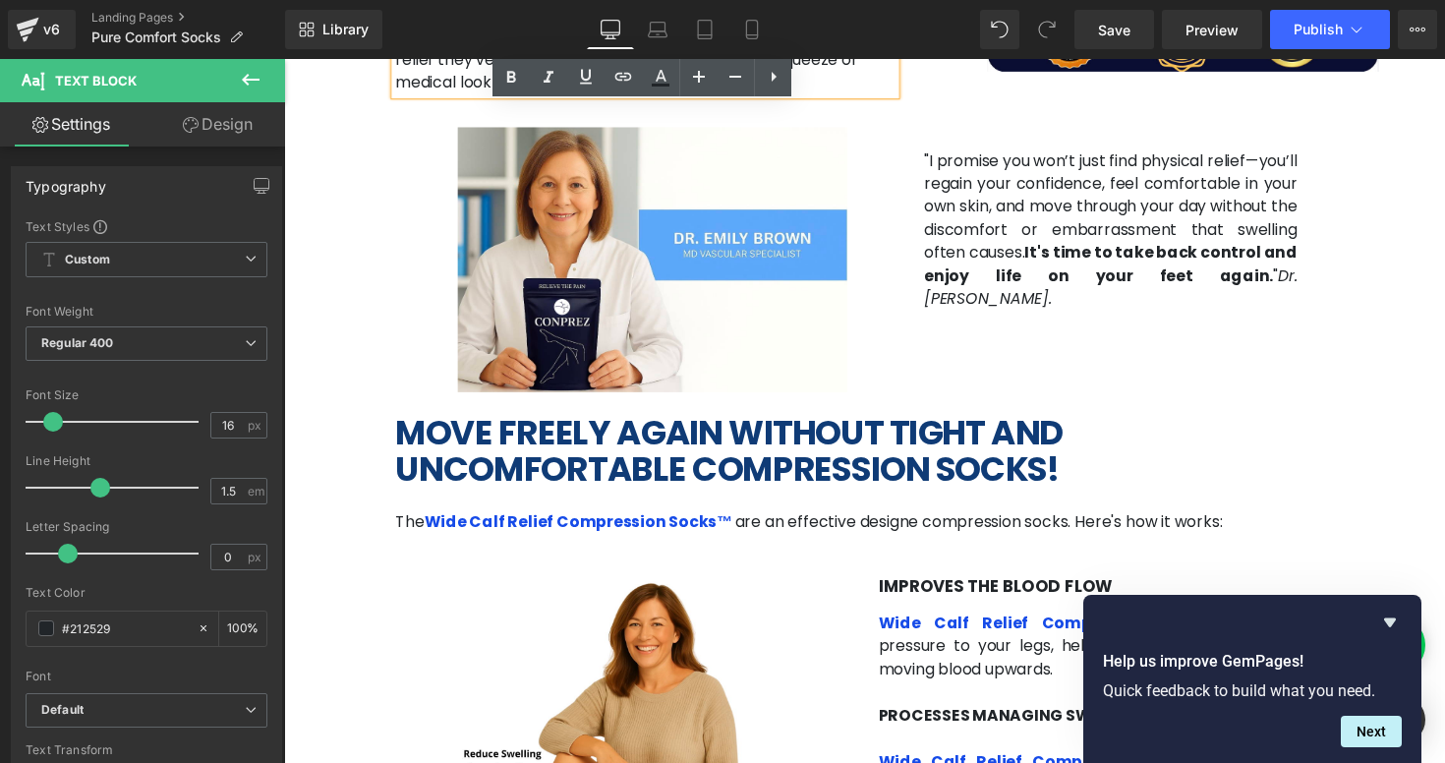
scroll to position [2588, 0]
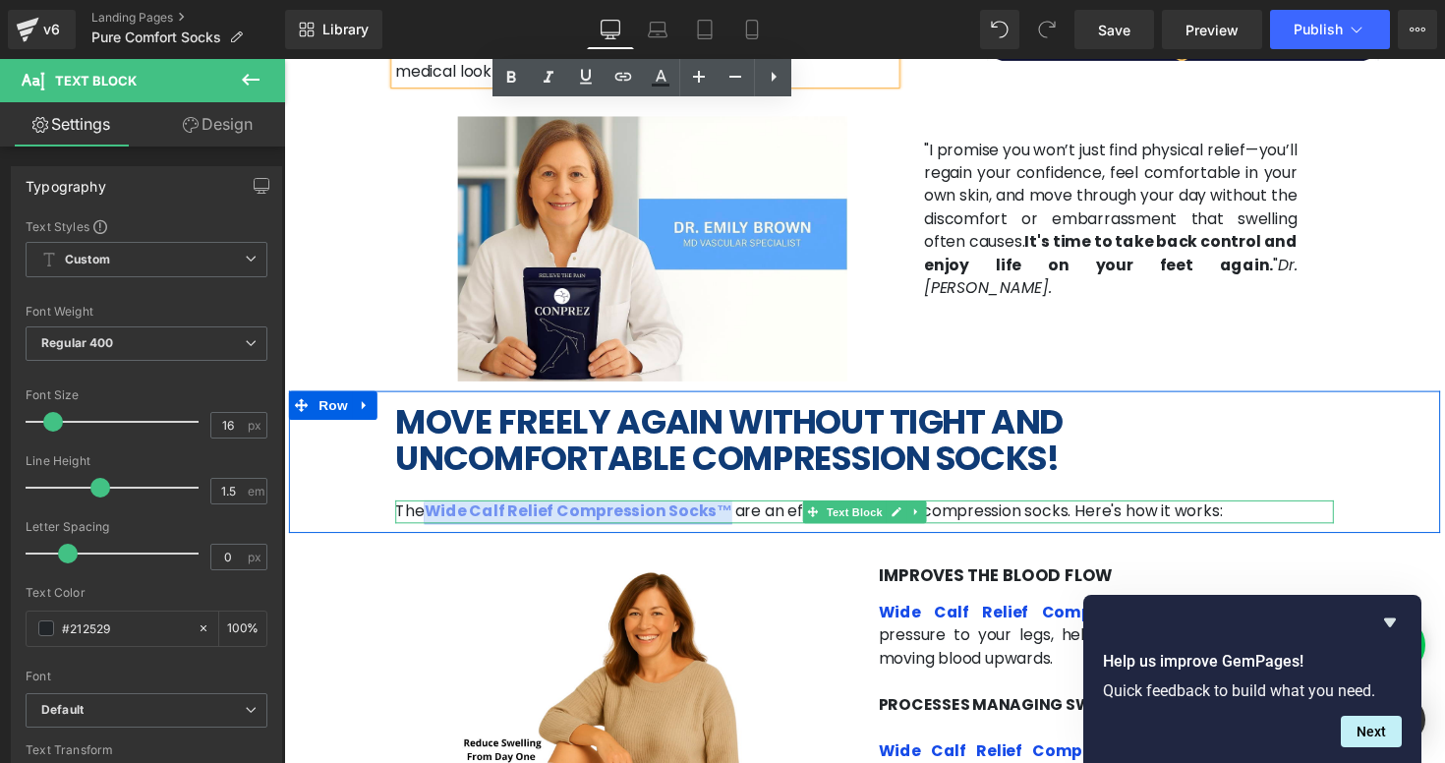
drag, startPoint x: 718, startPoint y: 473, endPoint x: 434, endPoint y: 471, distance: 284.2
click at [434, 511] on link "Wide Calf Relief Compression Socks™" at bounding box center [586, 522] width 316 height 23
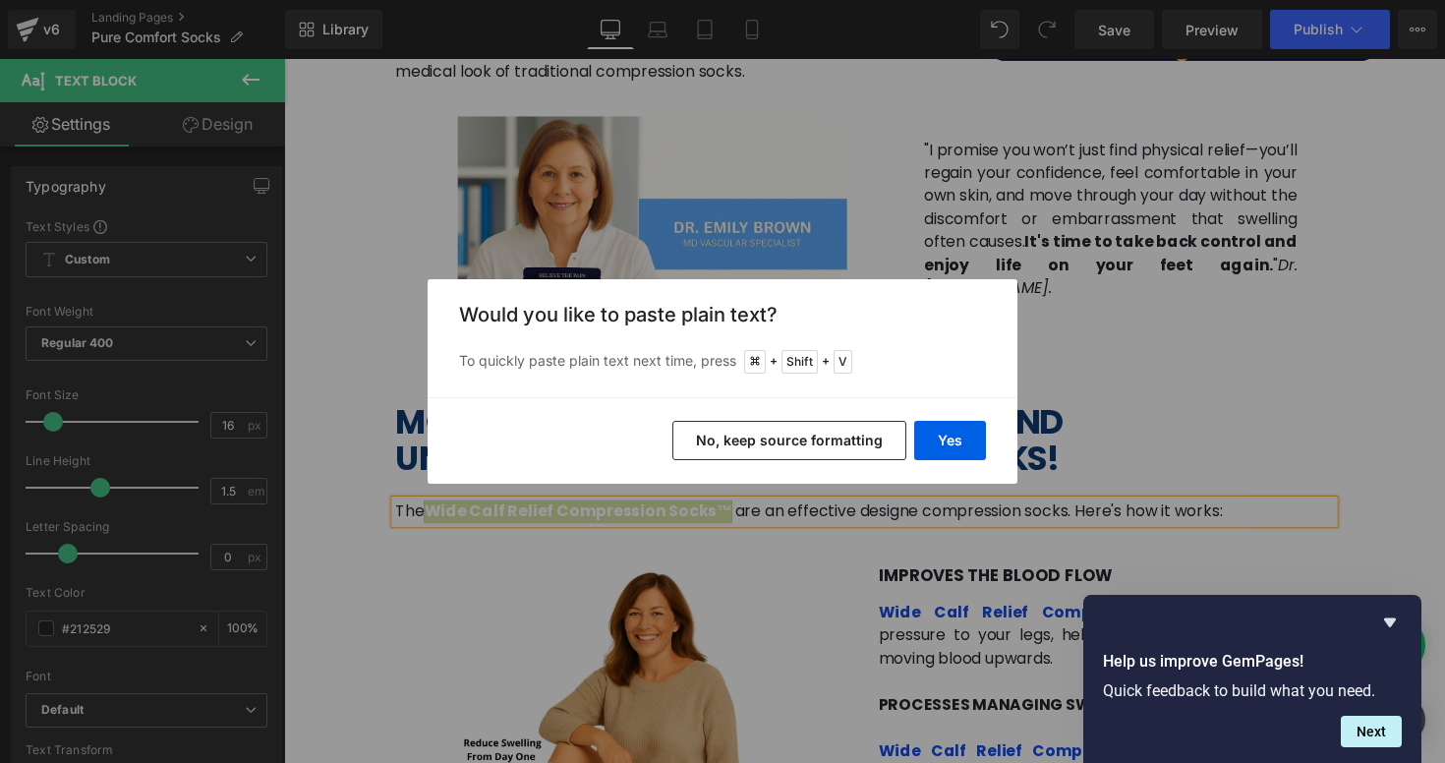
click at [749, 445] on button "No, keep source formatting" at bounding box center [790, 440] width 234 height 39
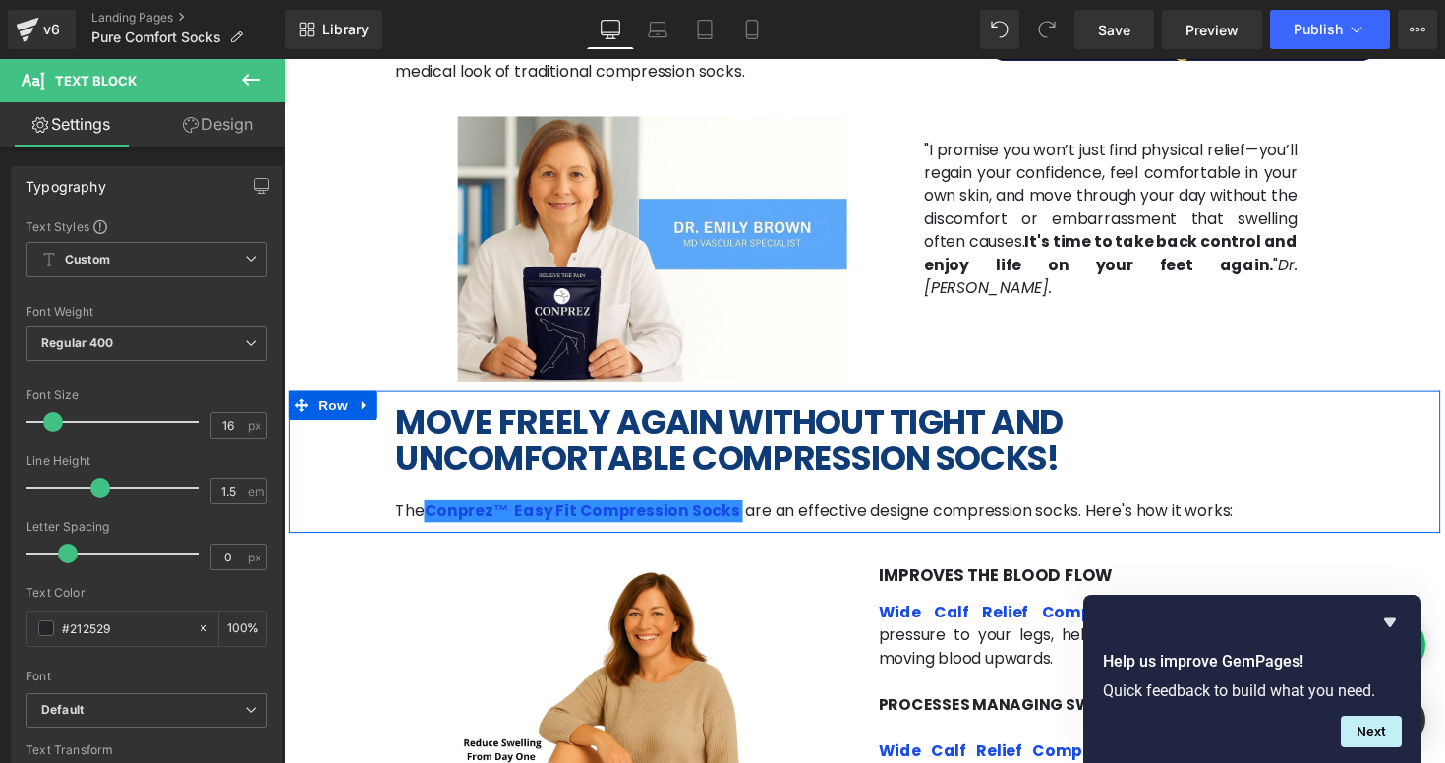
click at [861, 438] on span "Heading" at bounding box center [869, 450] width 53 height 24
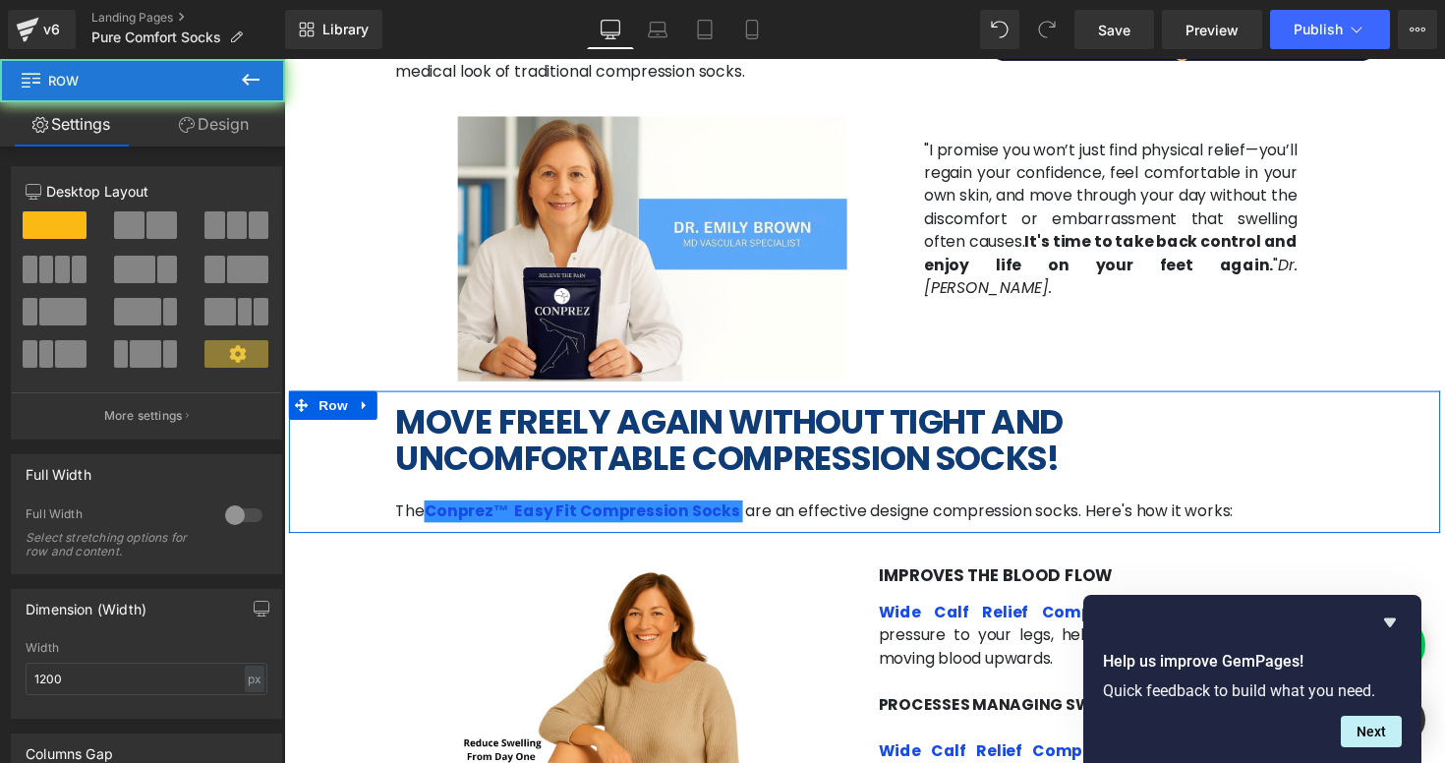
click at [856, 457] on div "MOVE FREELY AGAIN WITHOUT TIGHT AND UNCOMFORTABLE COMPRESSION SOCKS! Heading Th…" at bounding box center [878, 473] width 991 height 123
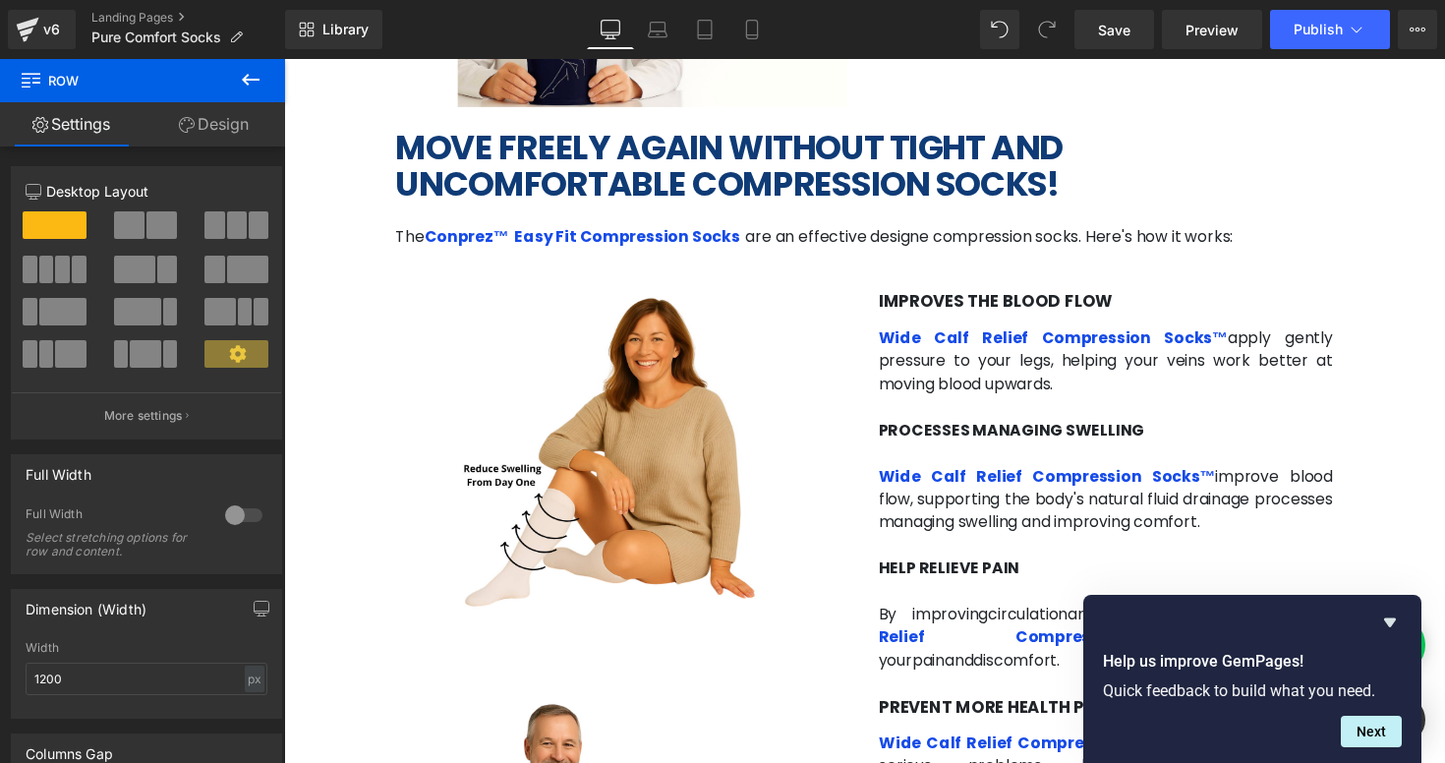
scroll to position [2873, 0]
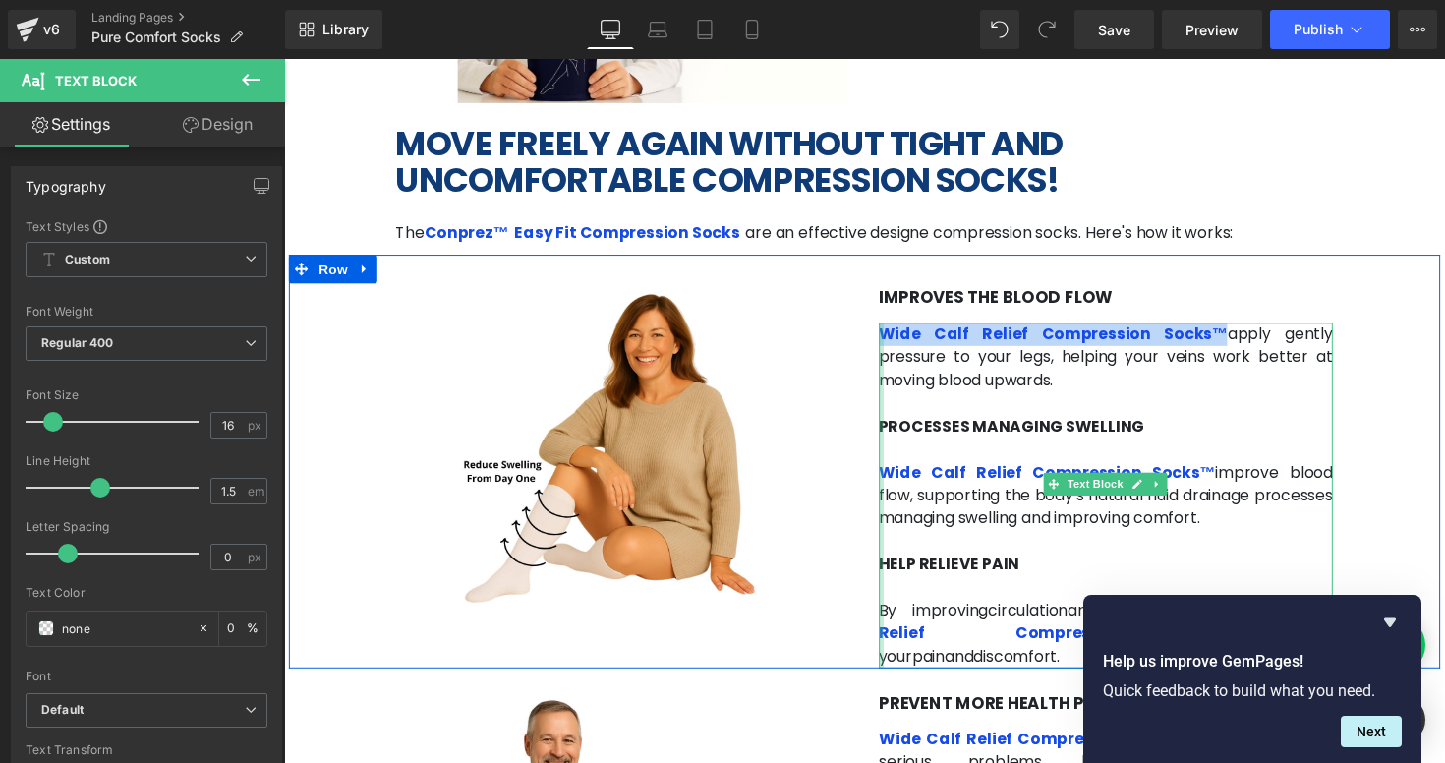
drag, startPoint x: 1183, startPoint y: 294, endPoint x: 896, endPoint y: 296, distance: 287.1
click at [896, 329] on div "Wide Calf Relief Compression Socks™ apply gently pressure to your legs, helping…" at bounding box center [1127, 506] width 466 height 354
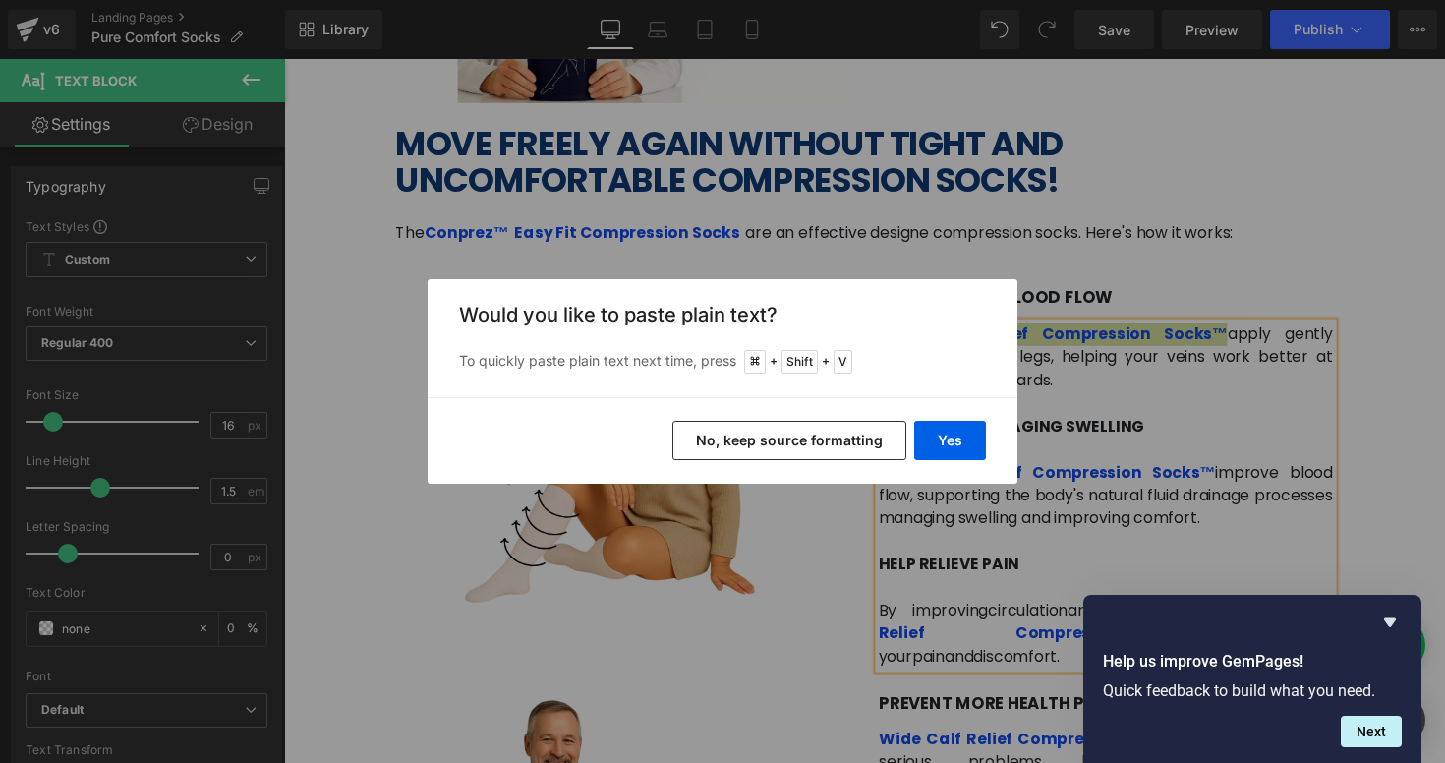
click at [869, 438] on button "No, keep source formatting" at bounding box center [790, 440] width 234 height 39
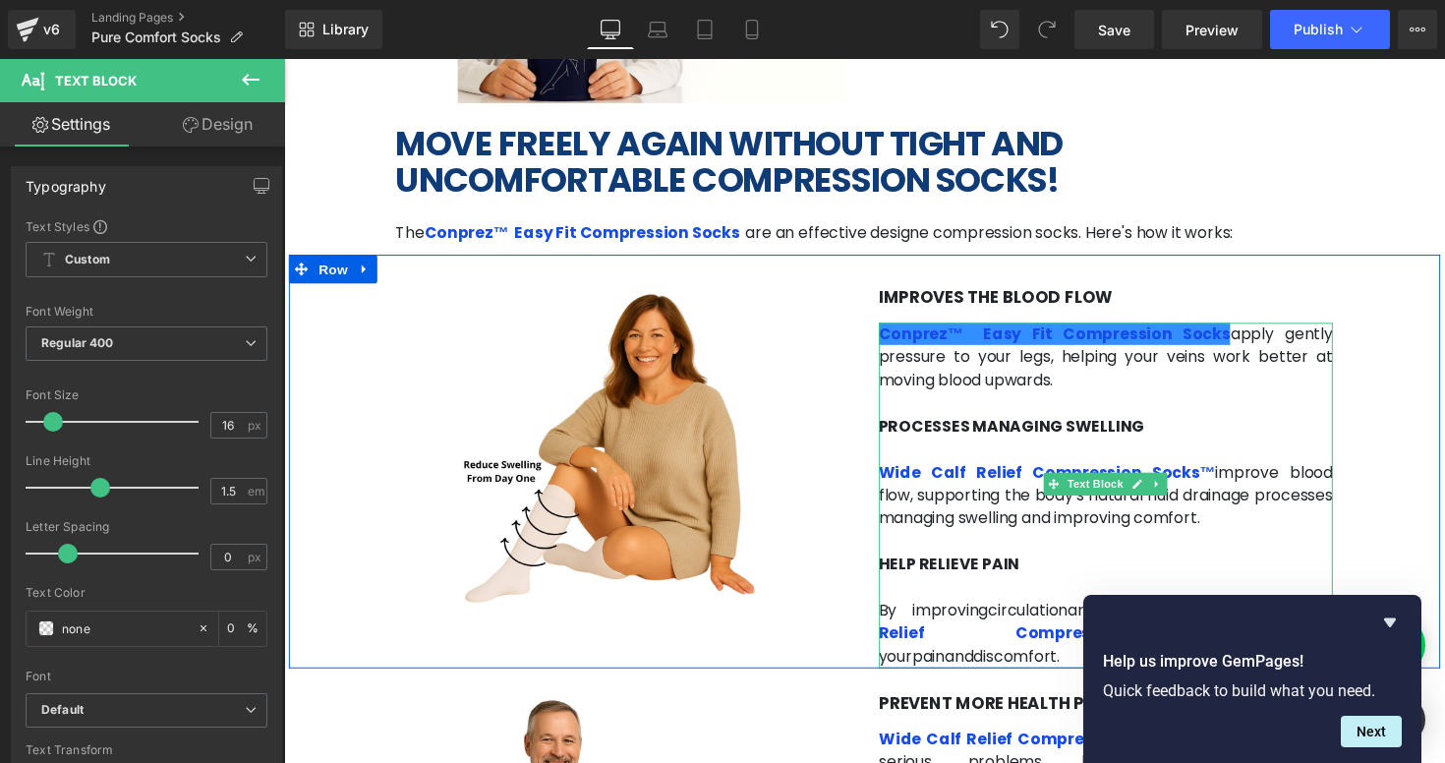
click at [1132, 329] on p "Conprez™ Easy Fit Compression Socks apply gently pressure to your legs, helping…" at bounding box center [1127, 364] width 466 height 71
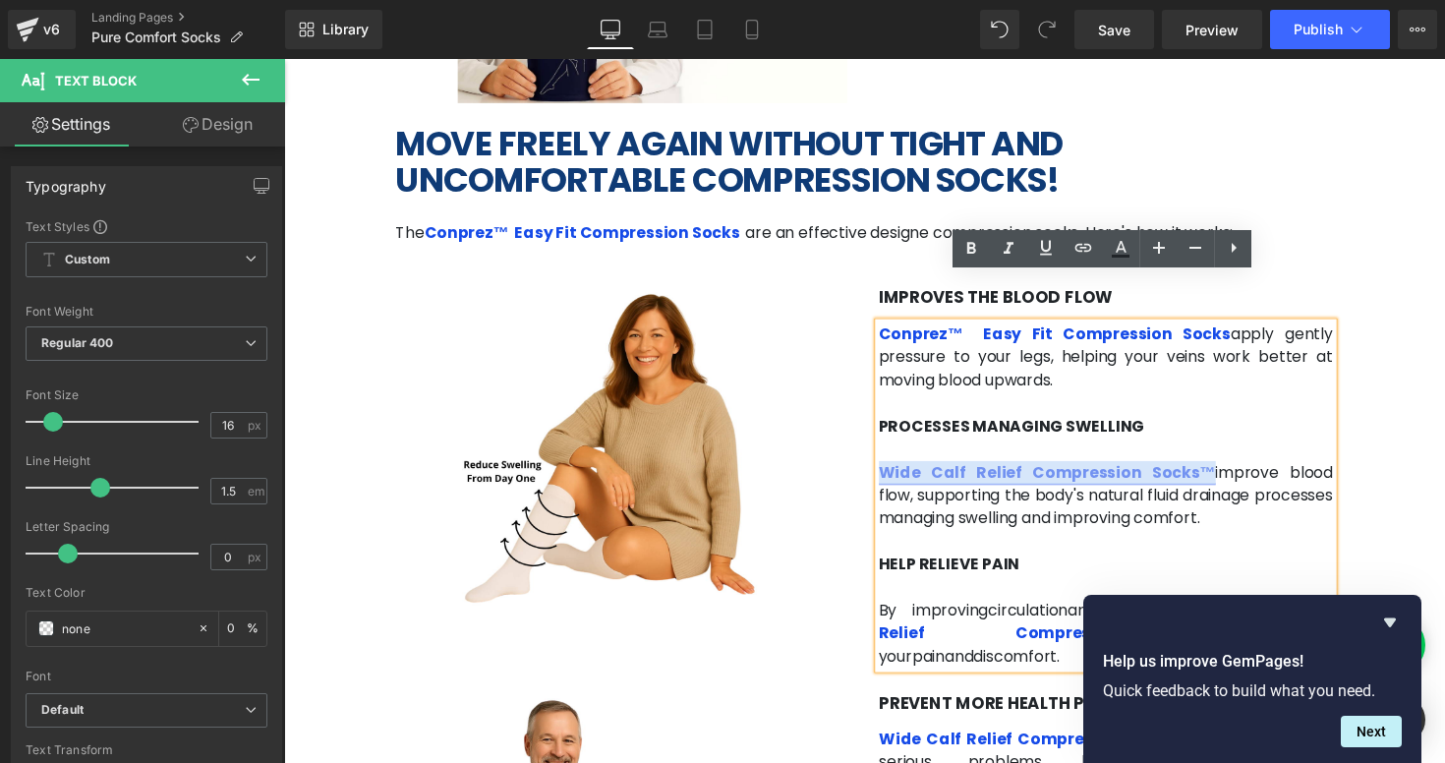
drag, startPoint x: 1204, startPoint y: 435, endPoint x: 894, endPoint y: 441, distance: 309.8
click at [894, 471] on p "Wide Calf Relief Compression Socks™ improve blood flow, supporting the body's n…" at bounding box center [1127, 506] width 466 height 71
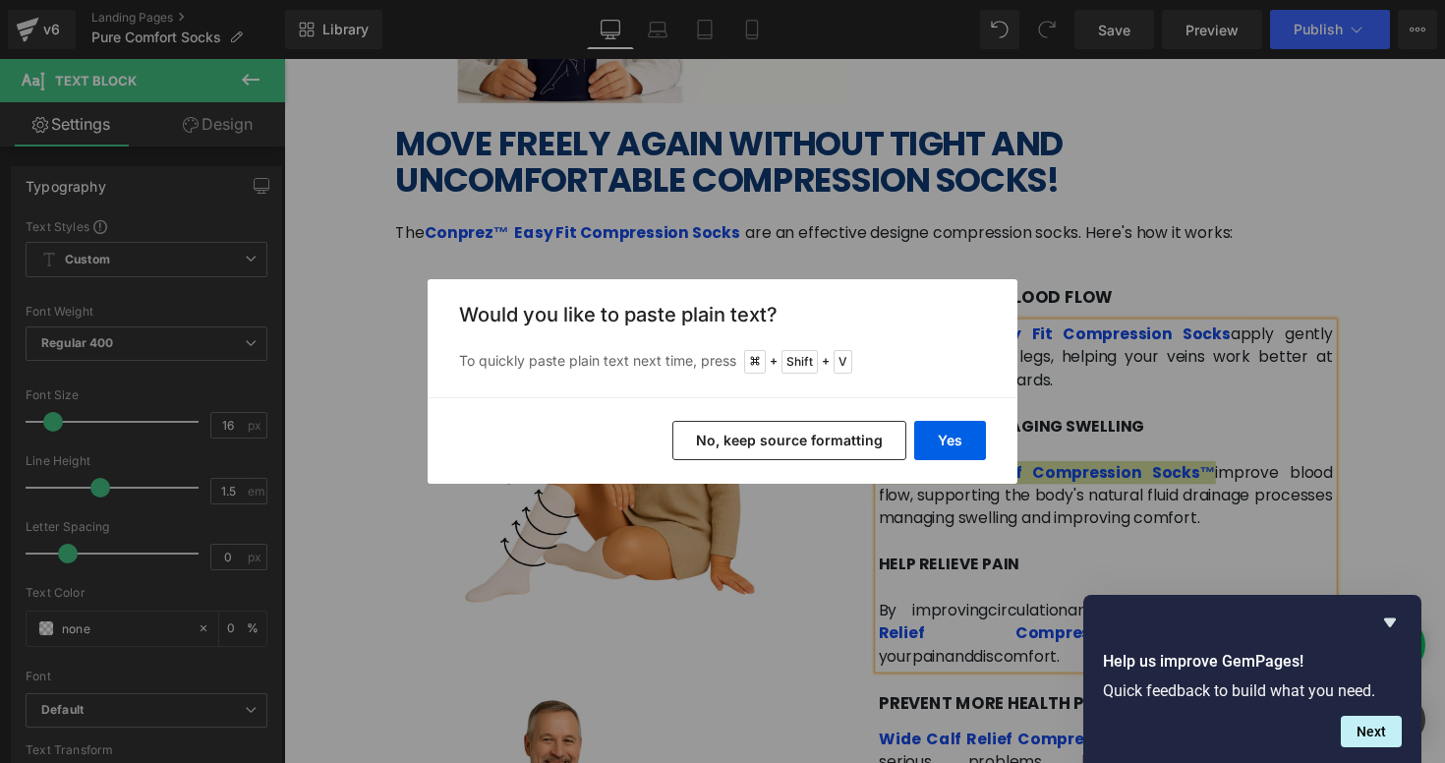
click at [838, 437] on button "No, keep source formatting" at bounding box center [790, 440] width 234 height 39
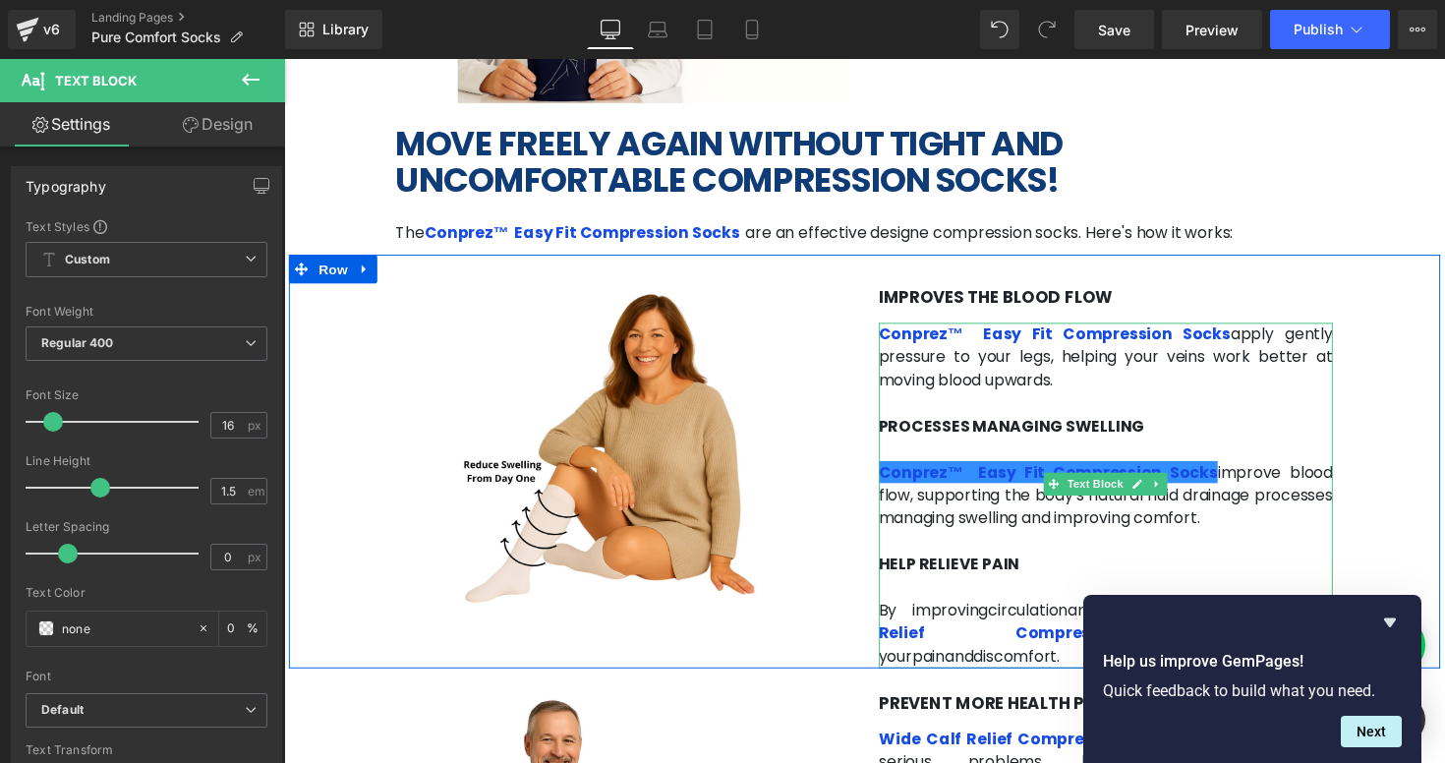
click at [1077, 565] on p "HELP RELIEVE PAIN" at bounding box center [1127, 577] width 466 height 24
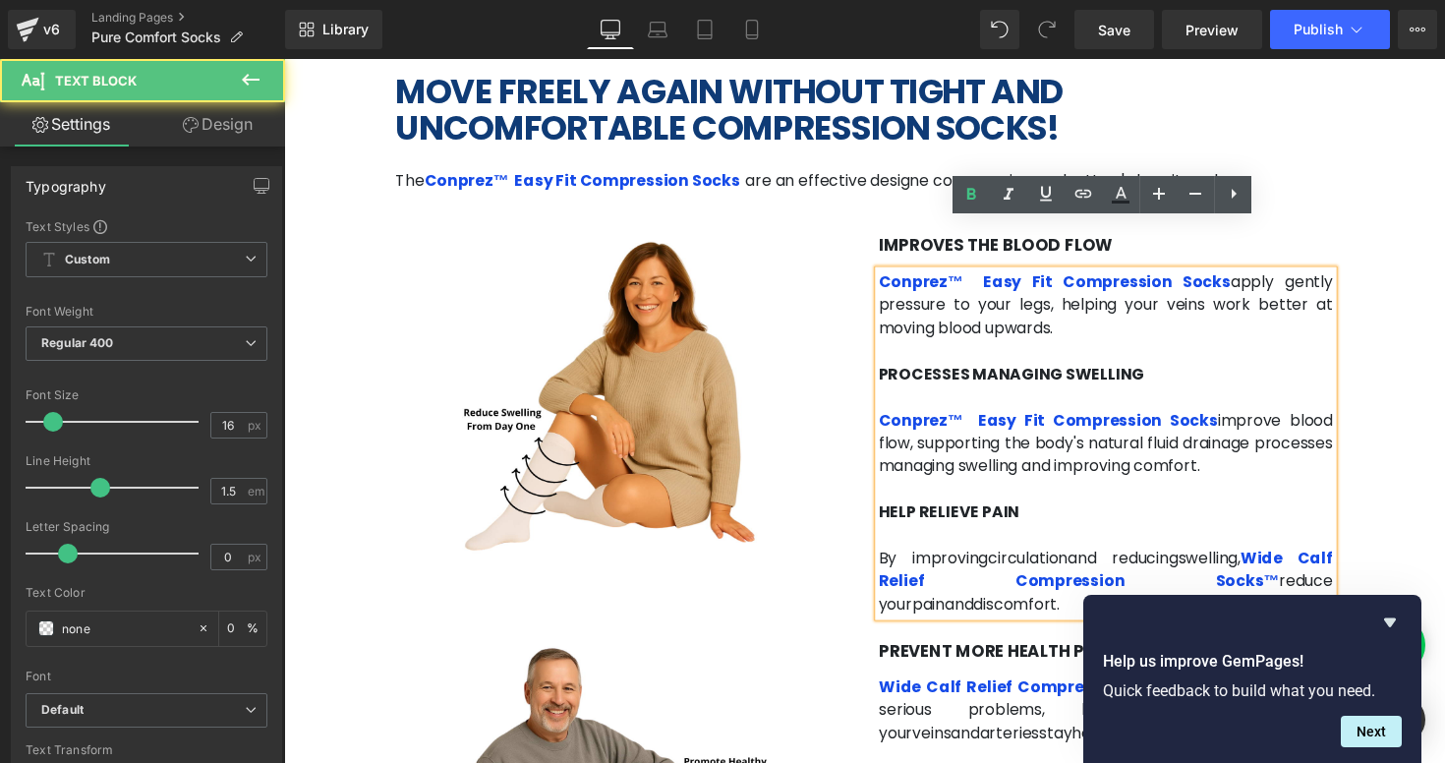
scroll to position [2933, 0]
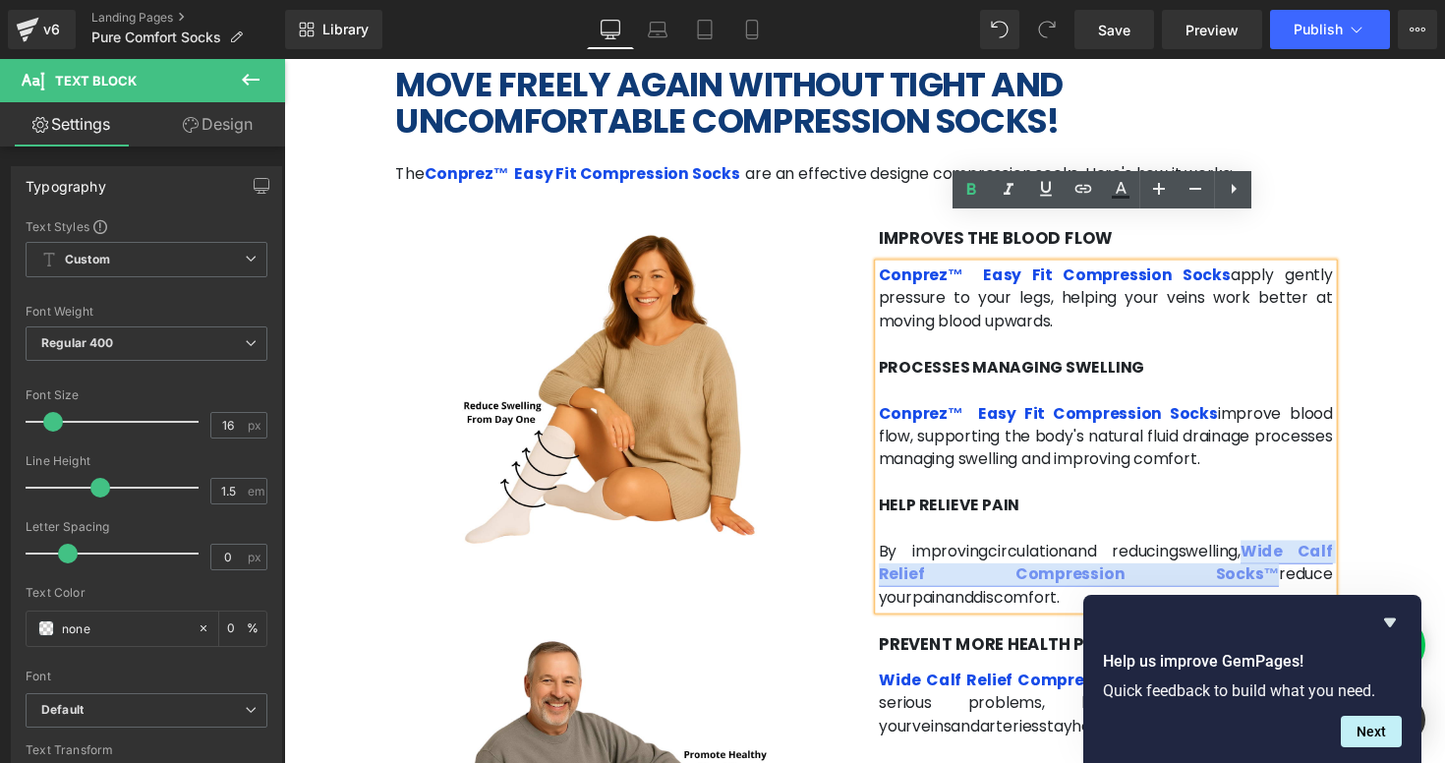
drag, startPoint x: 1237, startPoint y: 515, endPoint x: 1056, endPoint y: 538, distance: 182.3
click at [1056, 553] on link "Wide Calf Relief Compression Socks™" at bounding box center [1127, 576] width 466 height 46
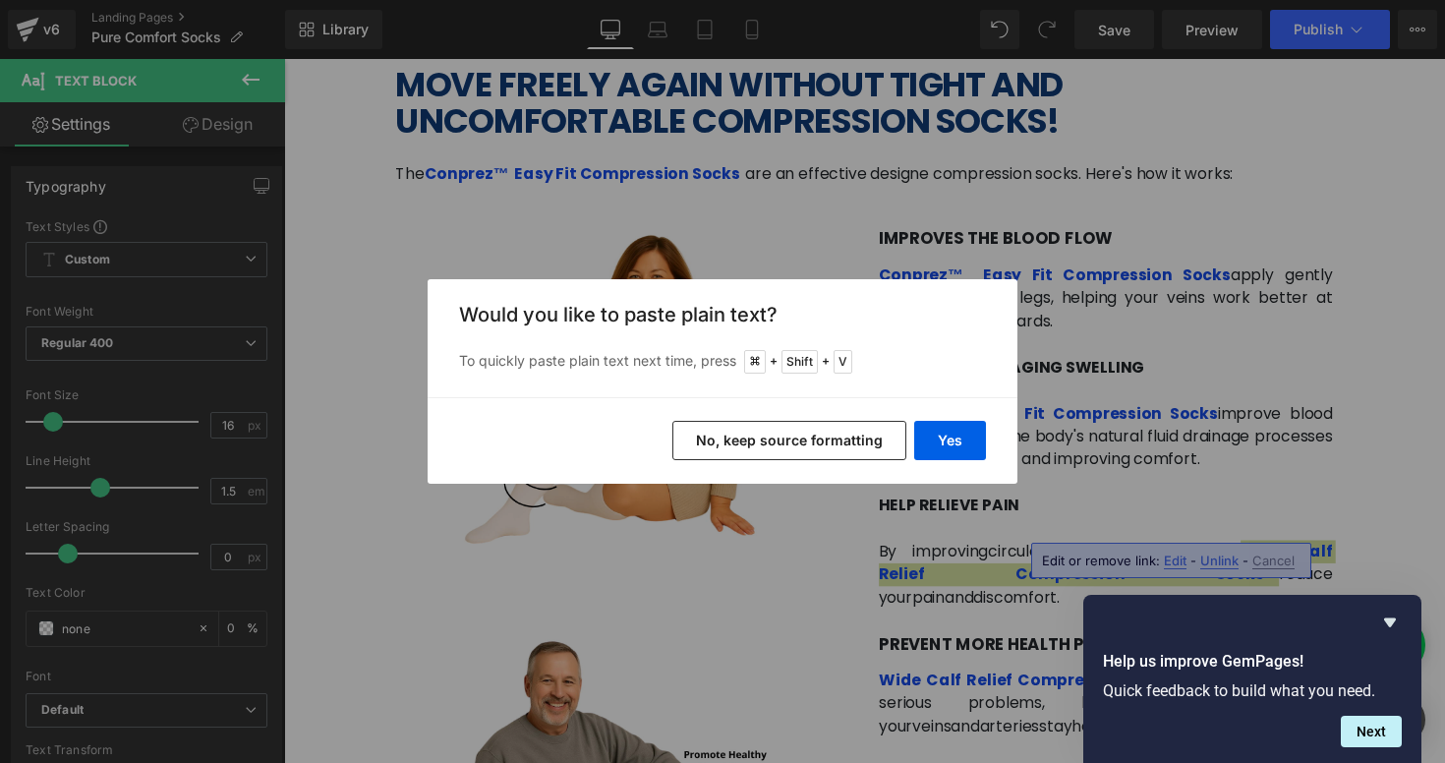
click at [861, 442] on button "No, keep source formatting" at bounding box center [790, 440] width 234 height 39
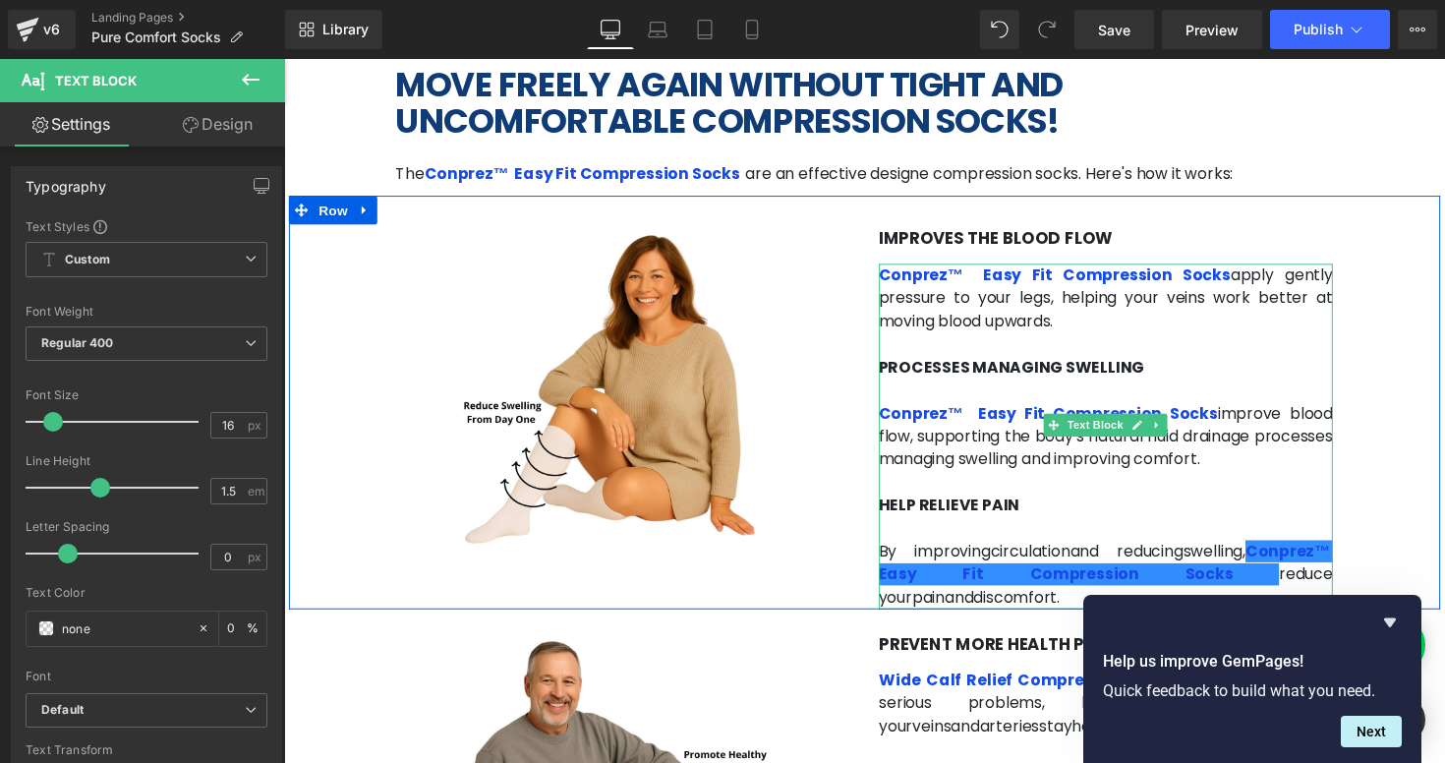
click at [1091, 420] on p "Conprez™ Easy Fit Compression Socks improve blood flow, supporting the body's n…" at bounding box center [1127, 446] width 466 height 71
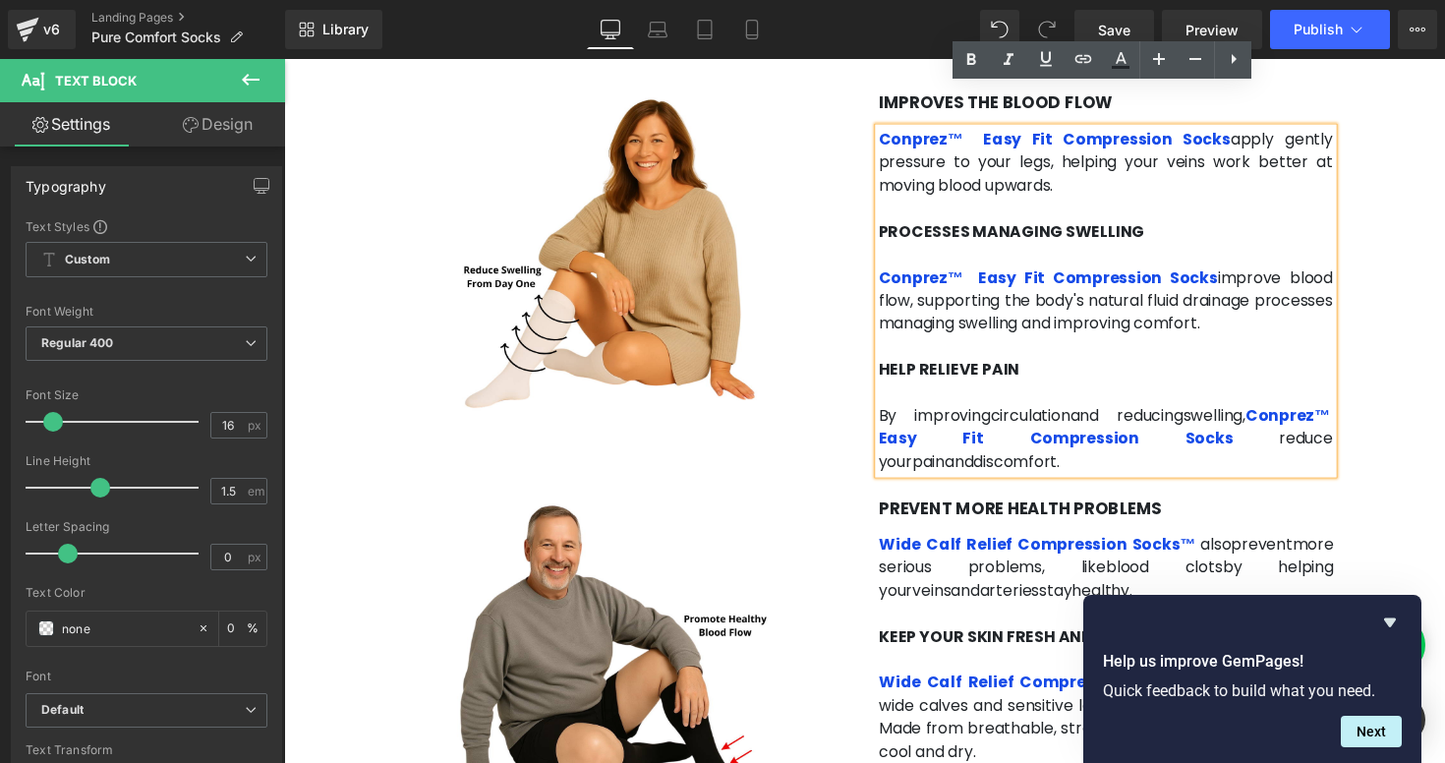
scroll to position [3076, 0]
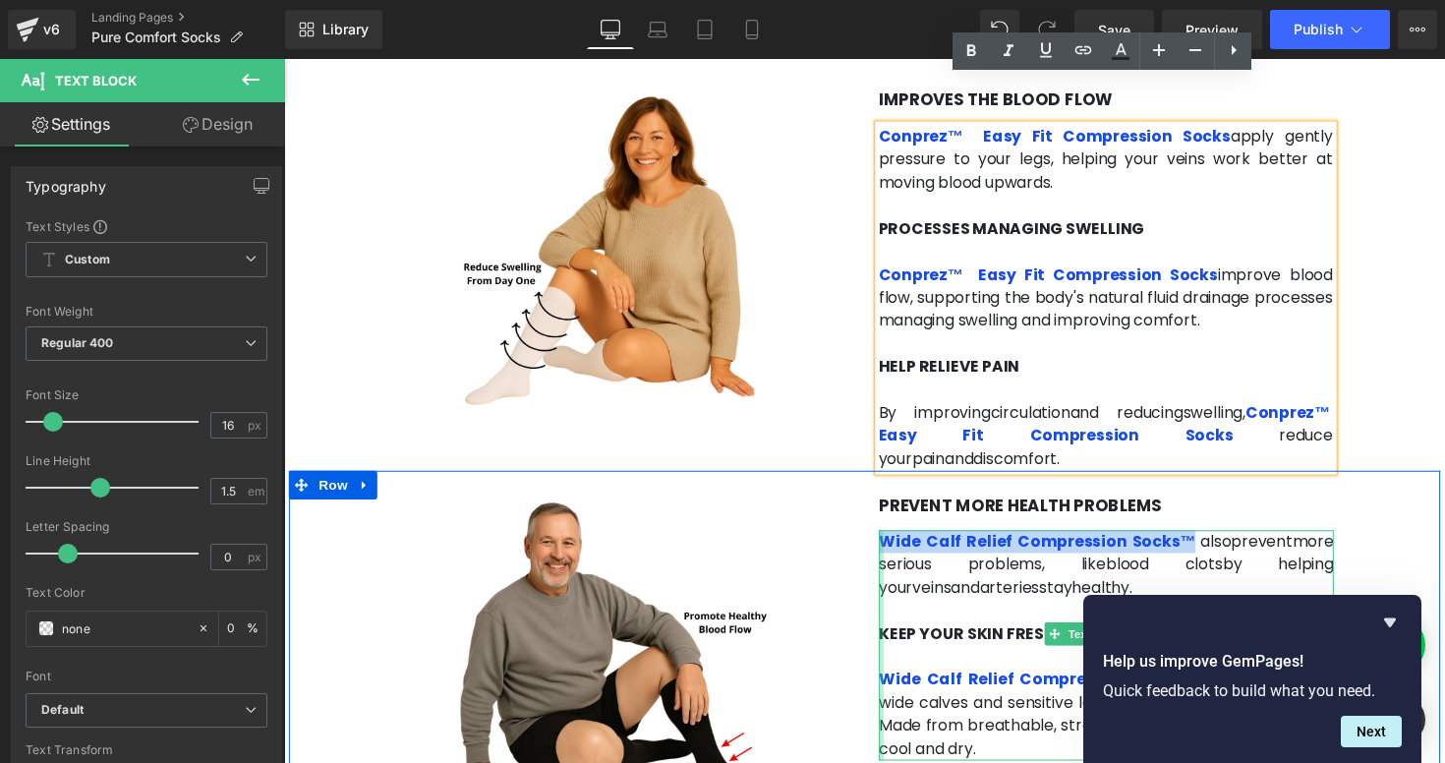
drag, startPoint x: 1213, startPoint y: 480, endPoint x: 896, endPoint y: 476, distance: 317.6
click at [896, 542] on div "Wide Calf Relief Compression Socks™ also prevent more serious problems, like [M…" at bounding box center [1127, 660] width 466 height 236
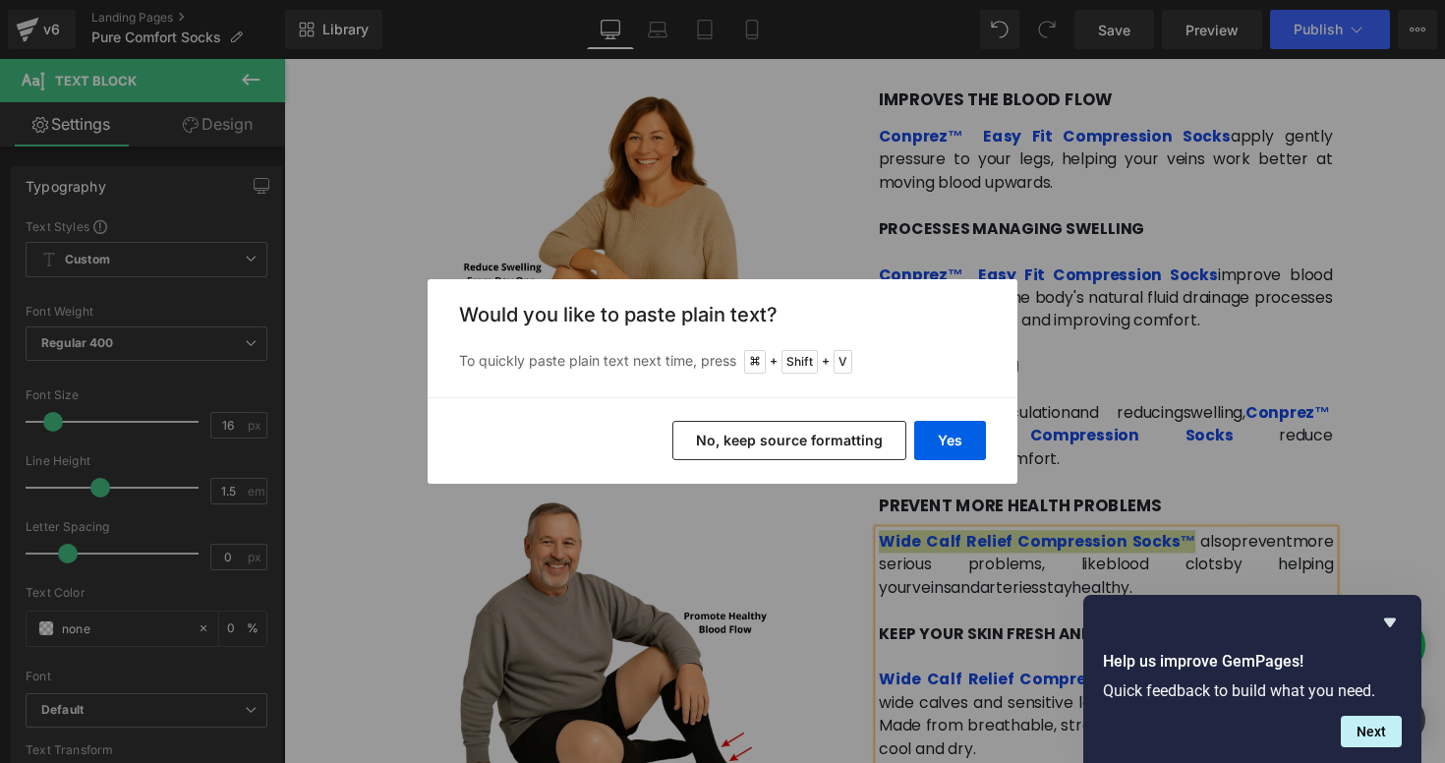
click at [822, 433] on button "No, keep source formatting" at bounding box center [790, 440] width 234 height 39
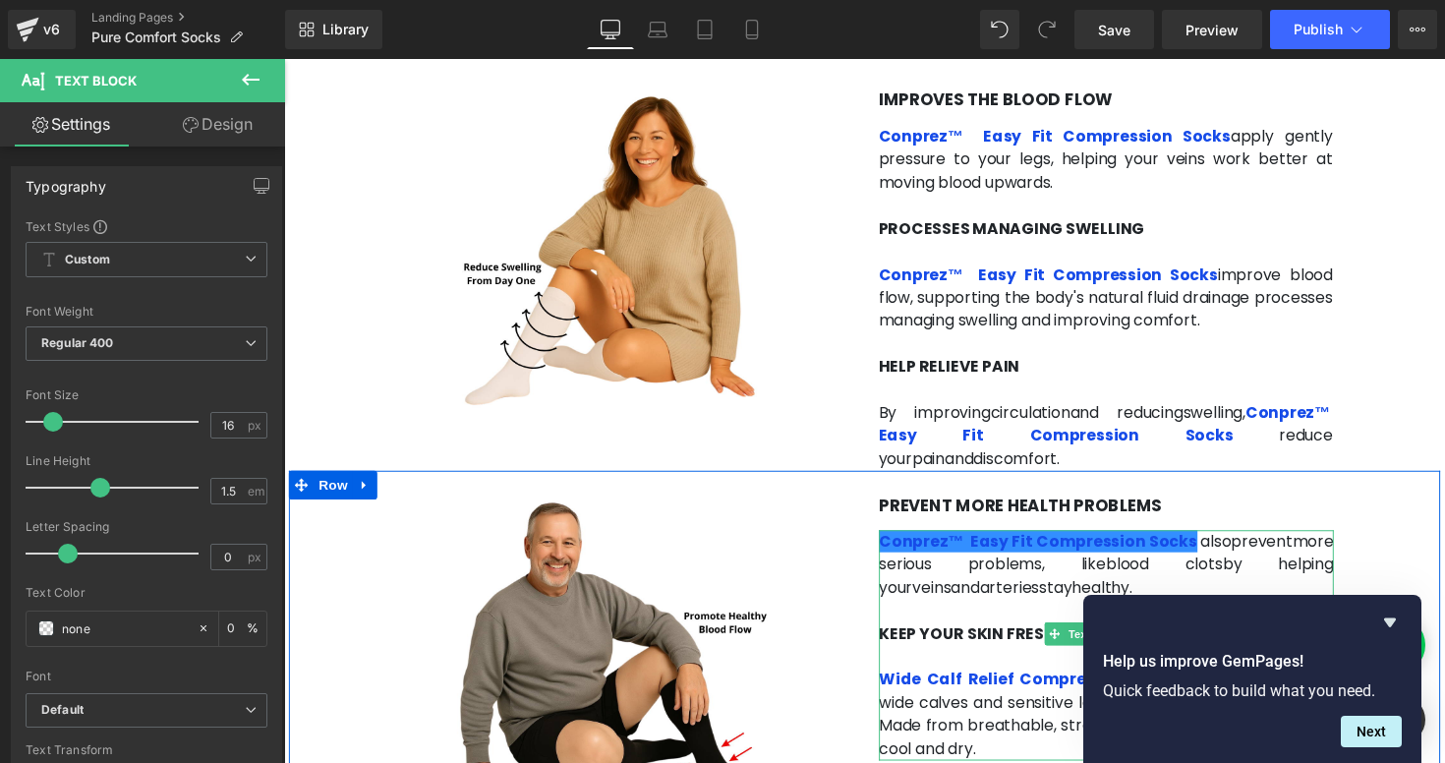
click at [1058, 589] on span "stay" at bounding box center [1074, 600] width 33 height 23
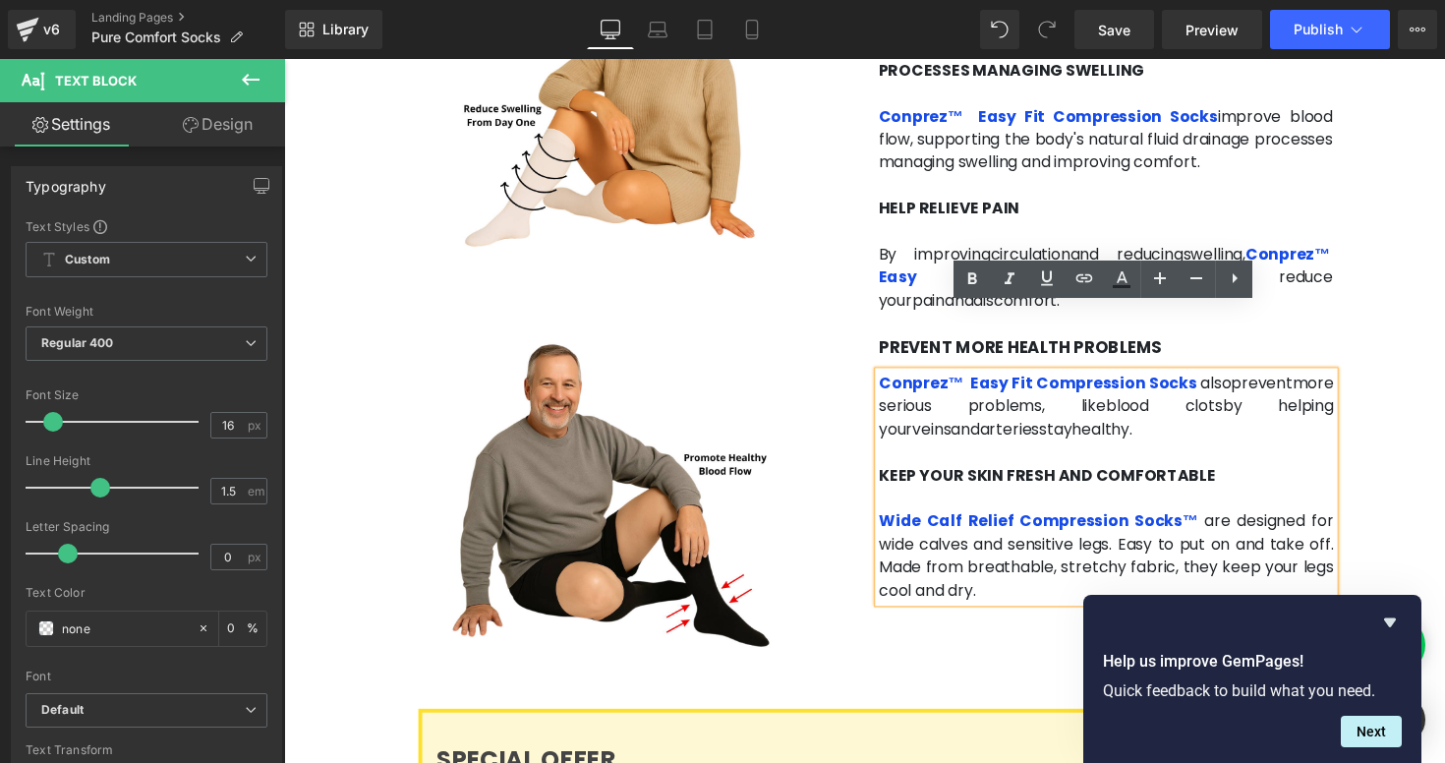
scroll to position [3242, 0]
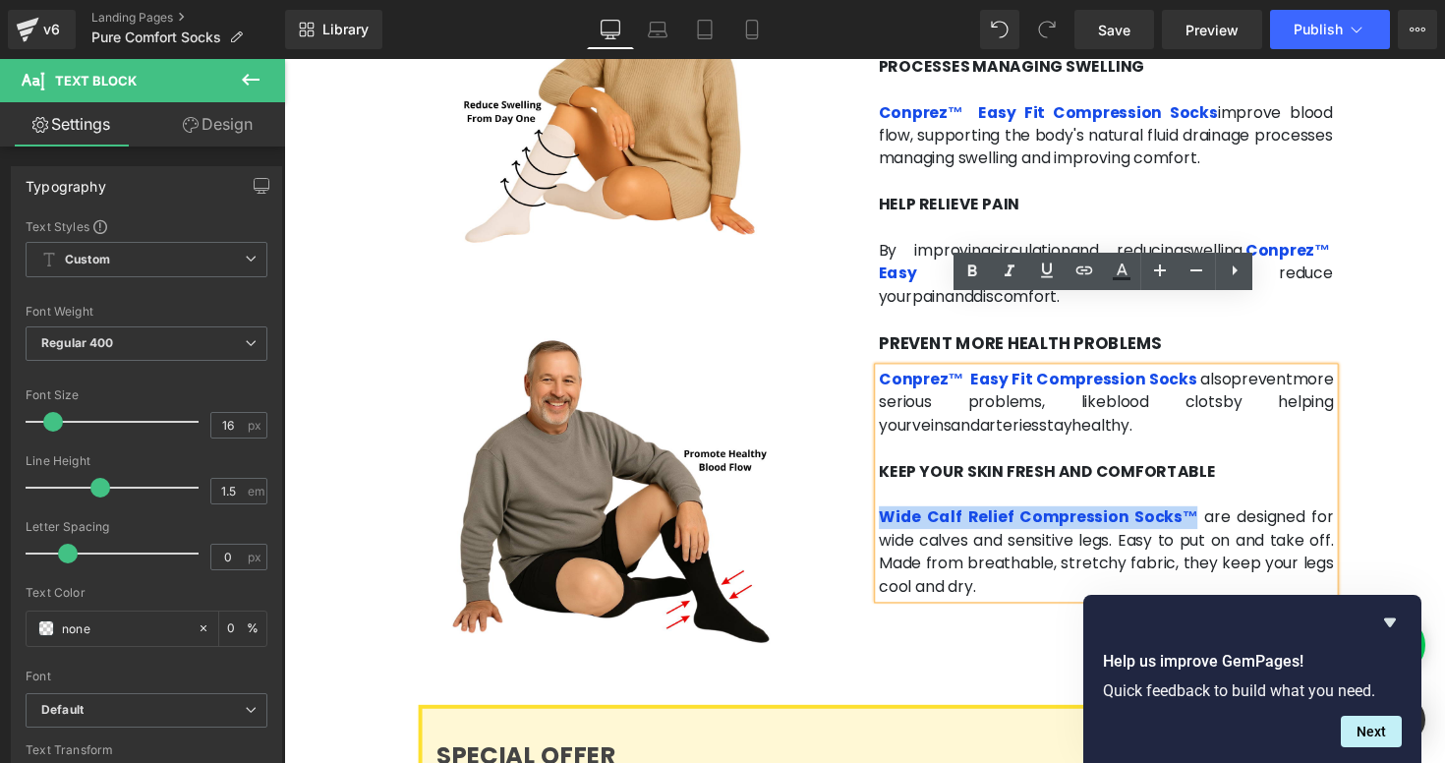
drag, startPoint x: 1194, startPoint y: 460, endPoint x: 881, endPoint y: 448, distance: 312.9
click at [881, 448] on div "PREVENT MORE HEALTH PROBLEMS Heading Conprez™ Easy Fit Compression Socks also p…" at bounding box center [1127, 475] width 496 height 271
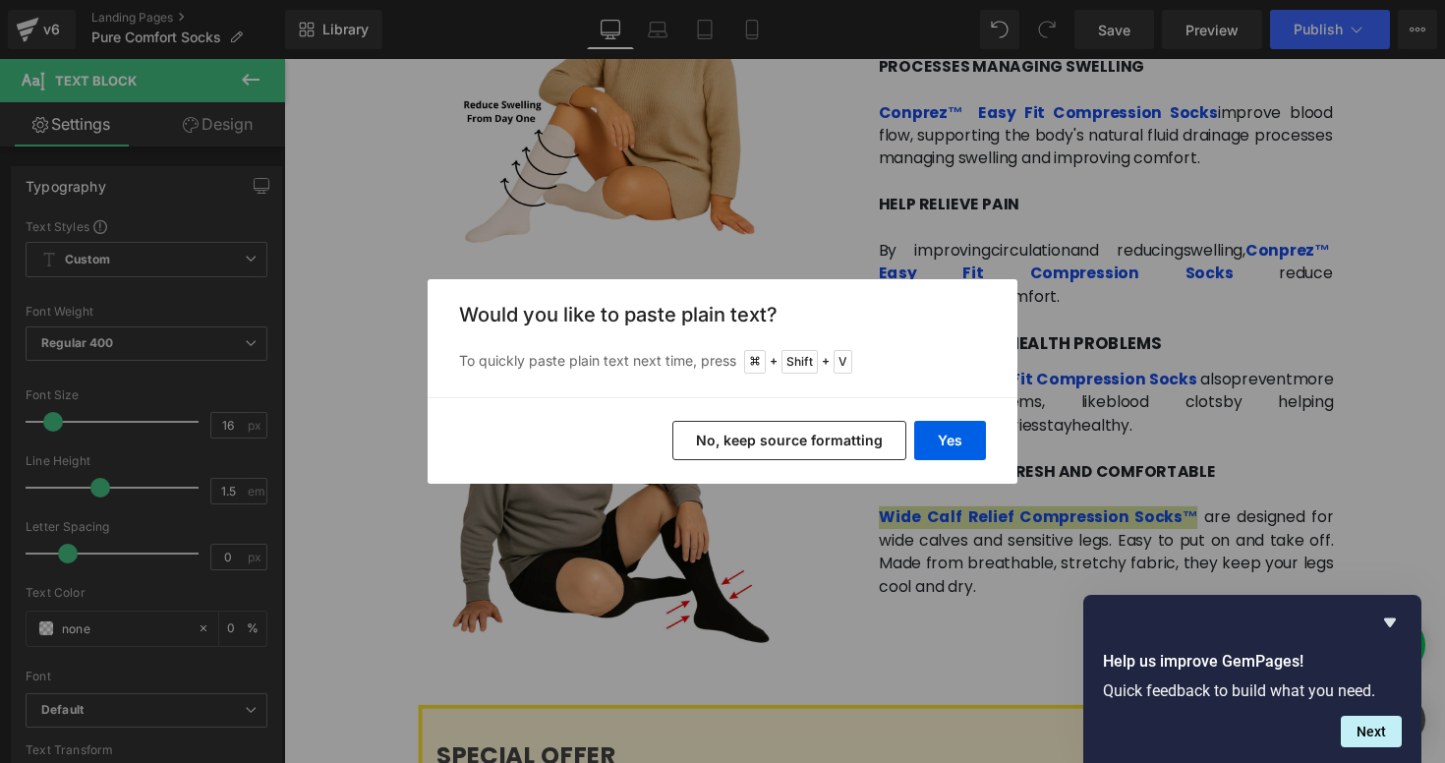
click at [849, 434] on button "No, keep source formatting" at bounding box center [790, 440] width 234 height 39
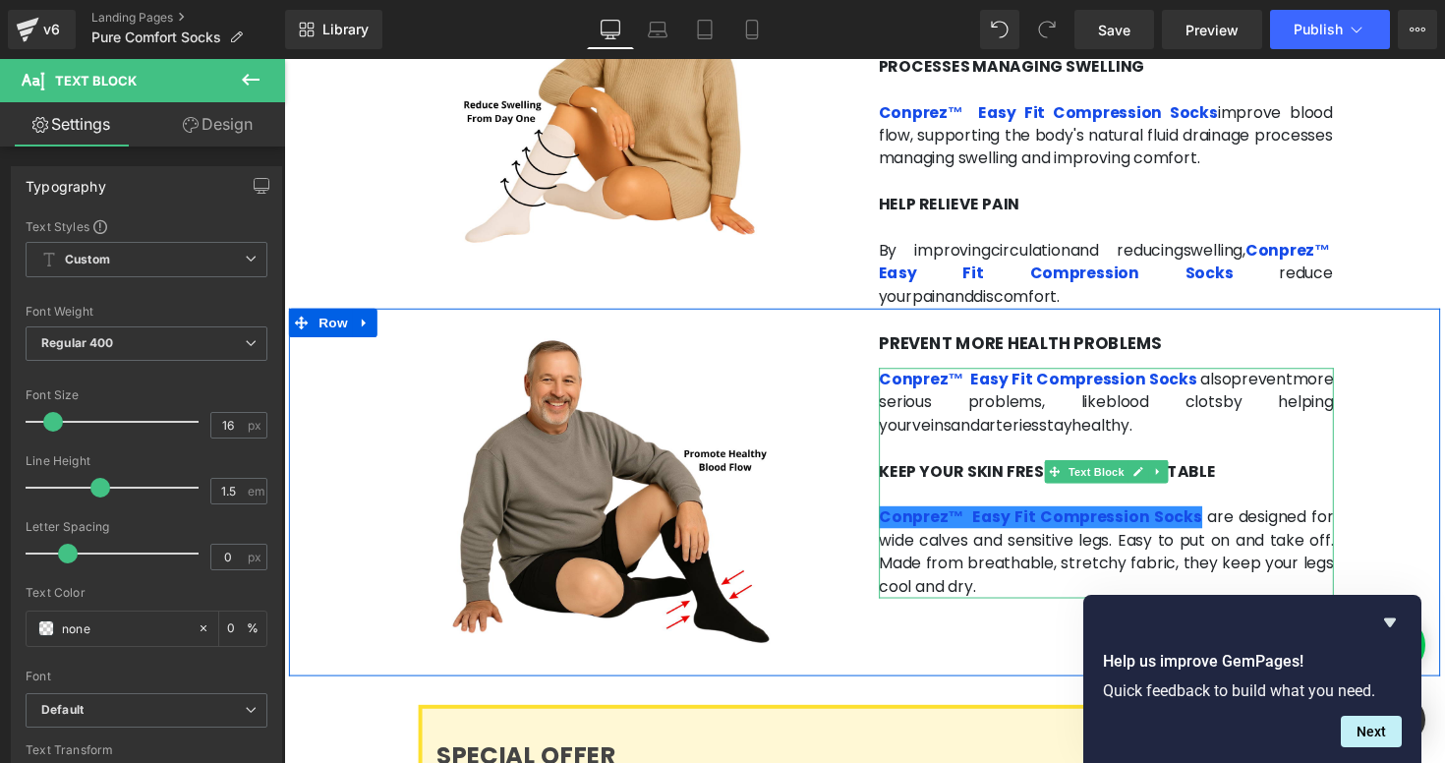
click at [956, 517] on span "are designed for wide calves and sensitive legs. Easy to put on and take off. M…" at bounding box center [1127, 563] width 466 height 93
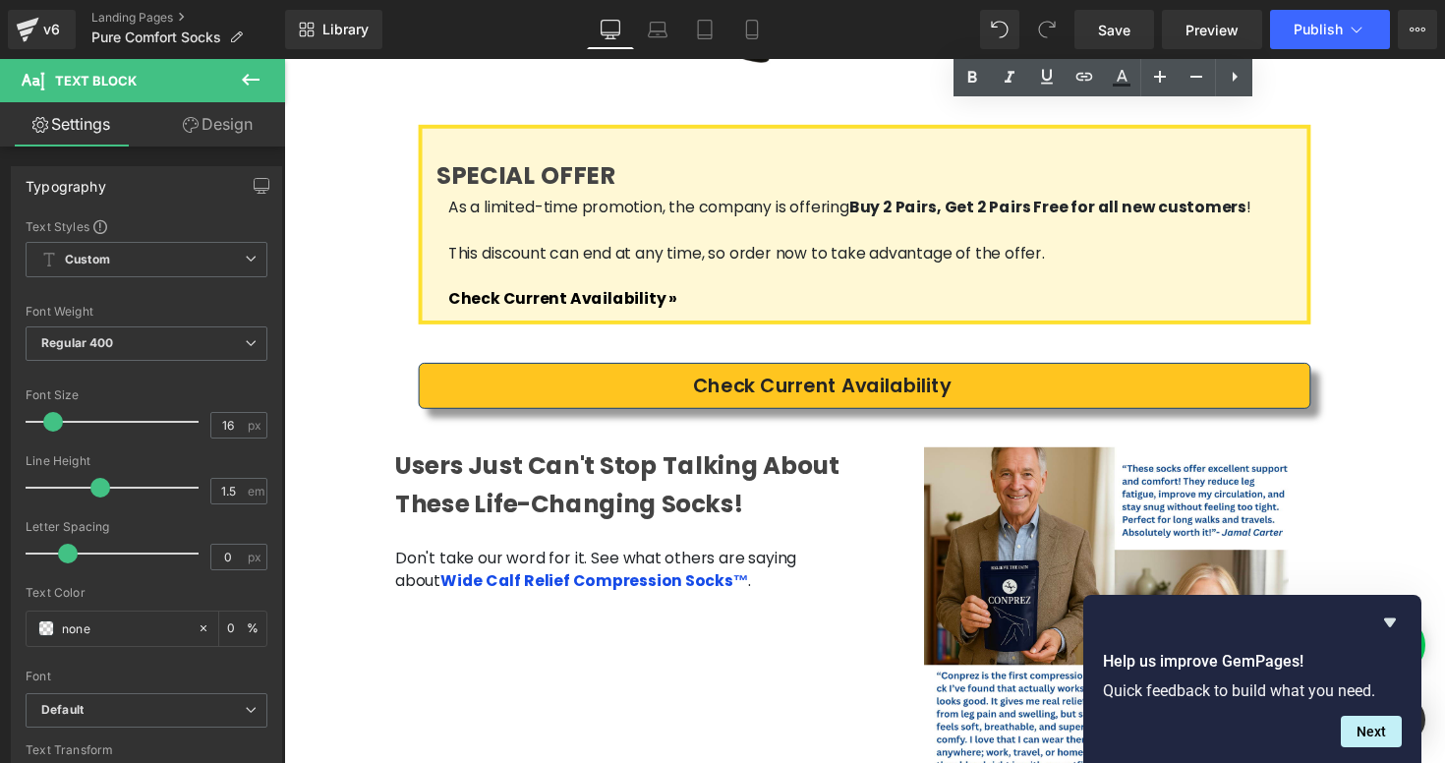
scroll to position [3855, 0]
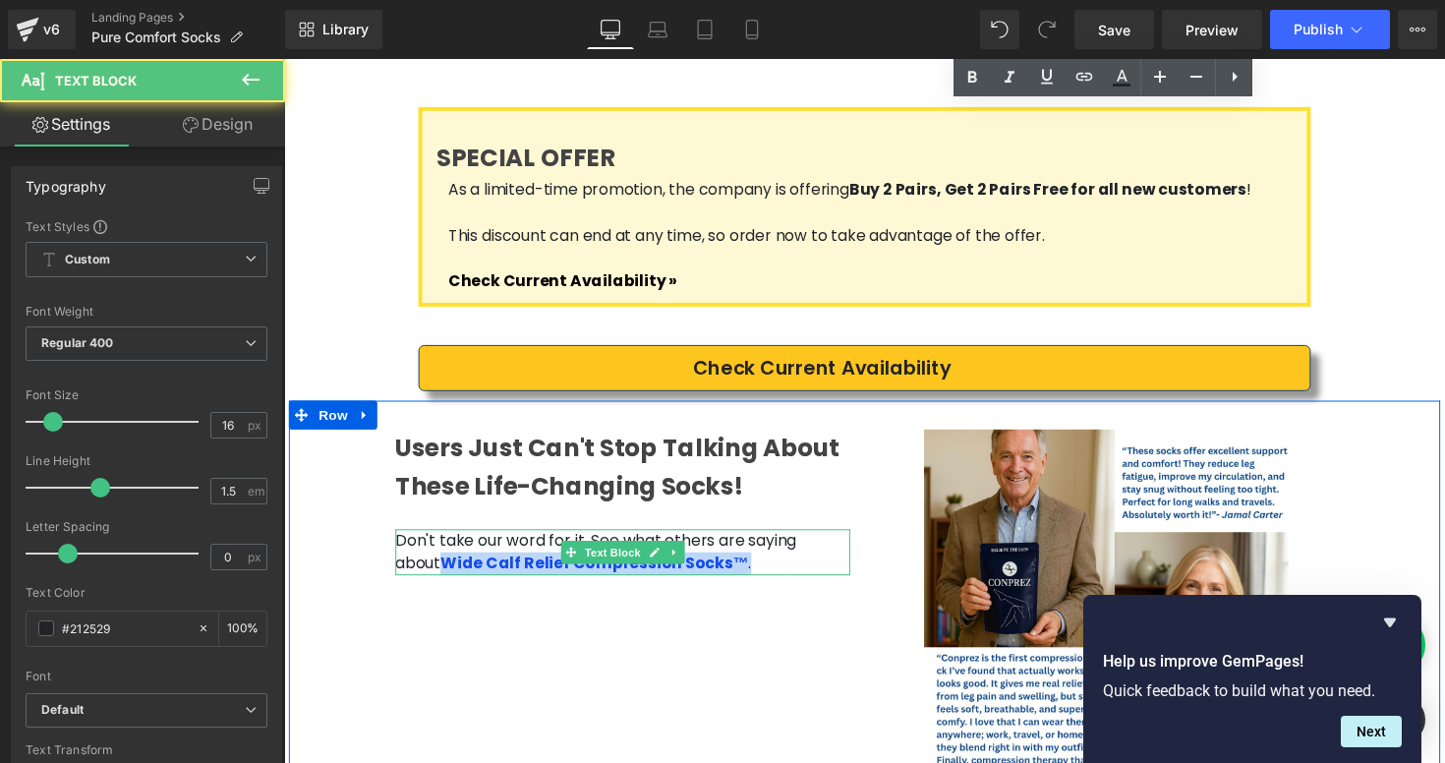
click at [823, 541] on p "Don't take our word for it. See what others are saying about Wide Calf Relief C…" at bounding box center [631, 564] width 466 height 47
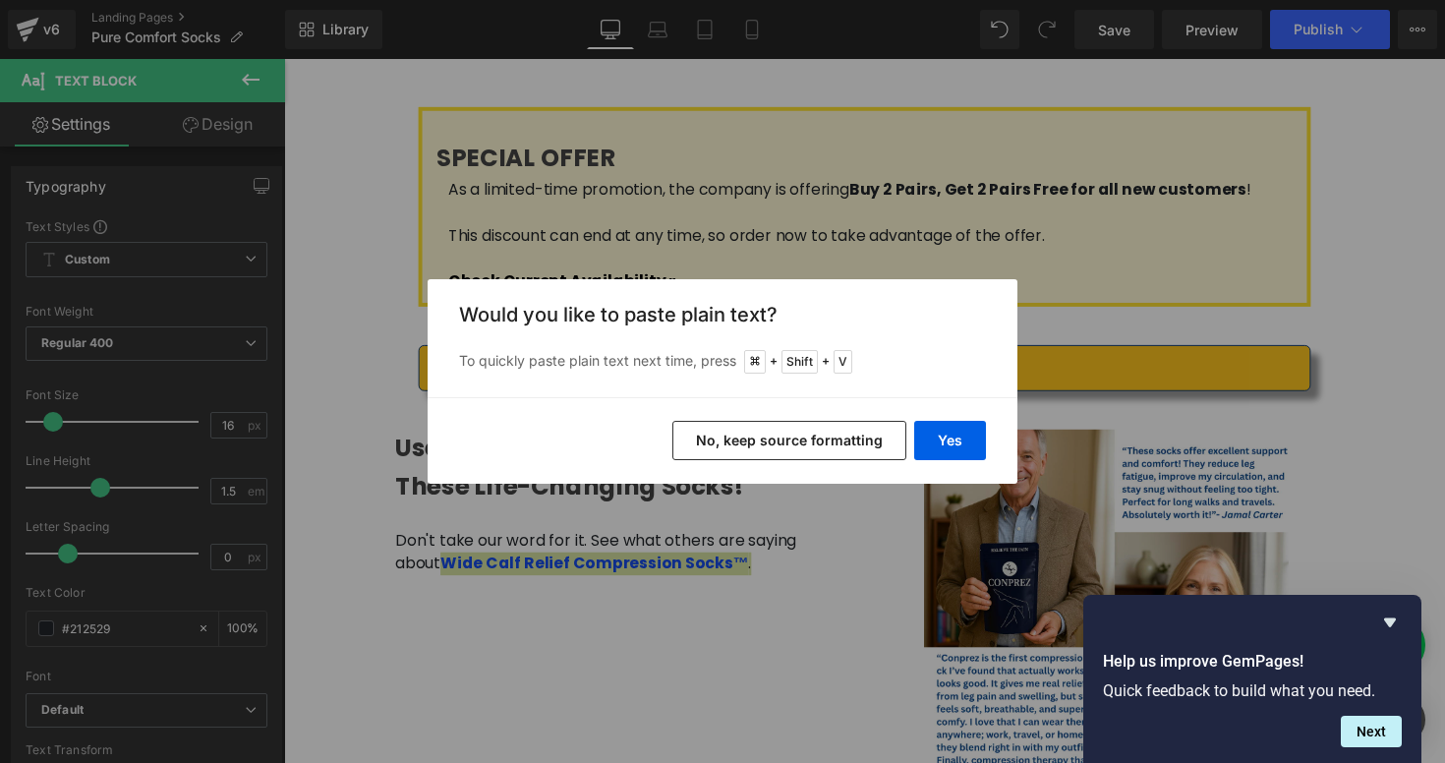
click at [798, 439] on button "No, keep source formatting" at bounding box center [790, 440] width 234 height 39
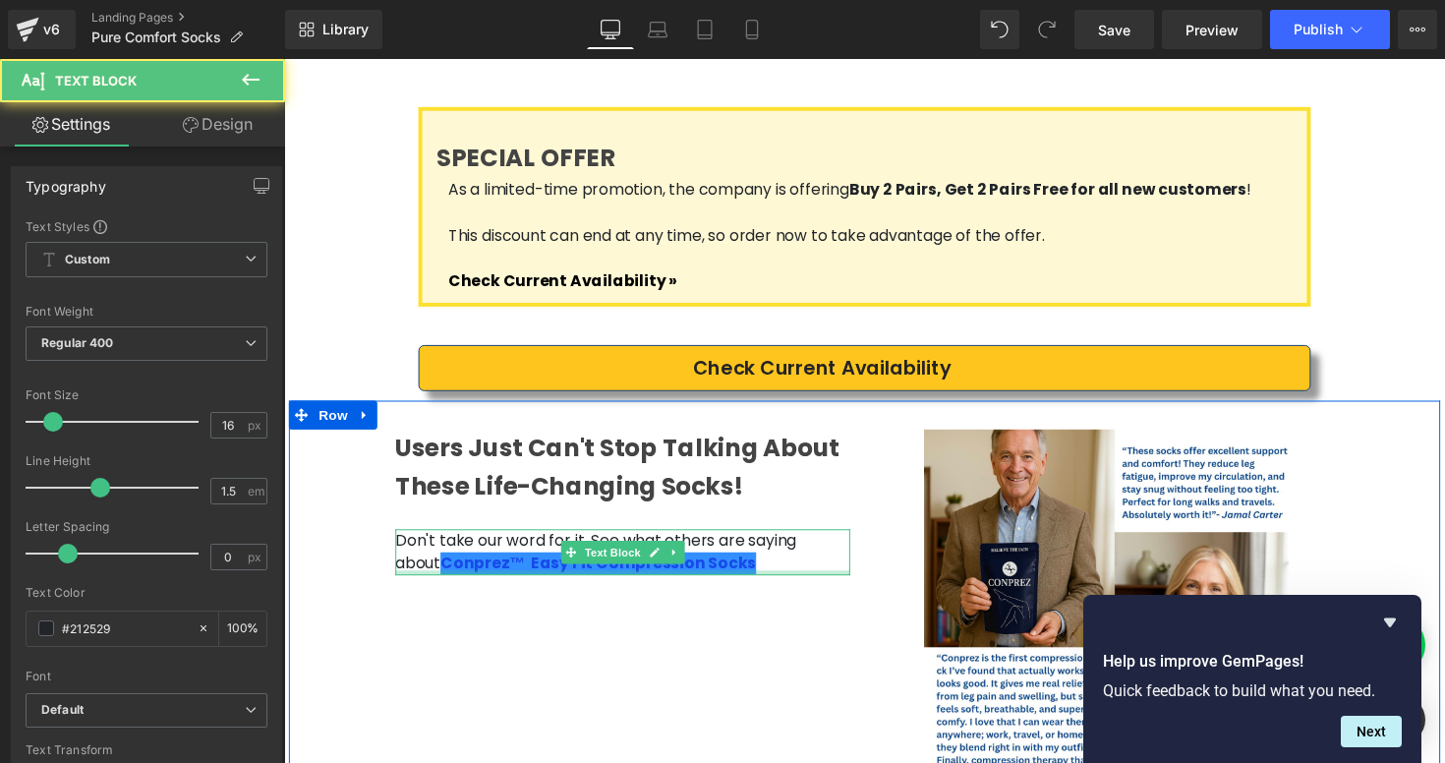
click at [755, 541] on div "Don't take our word for it. See what others are saying about Conprez™ Easy Fit …" at bounding box center [631, 564] width 466 height 47
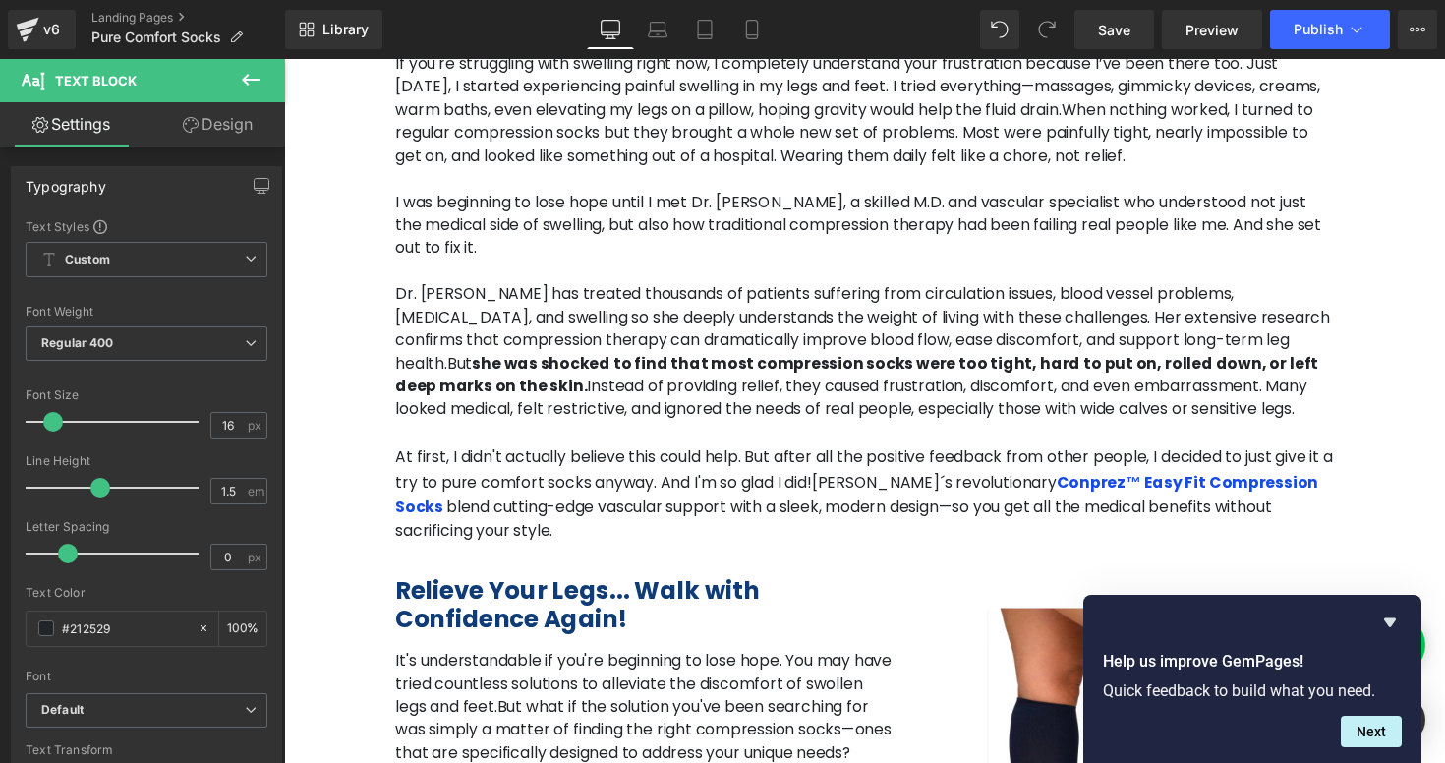
scroll to position [1629, 0]
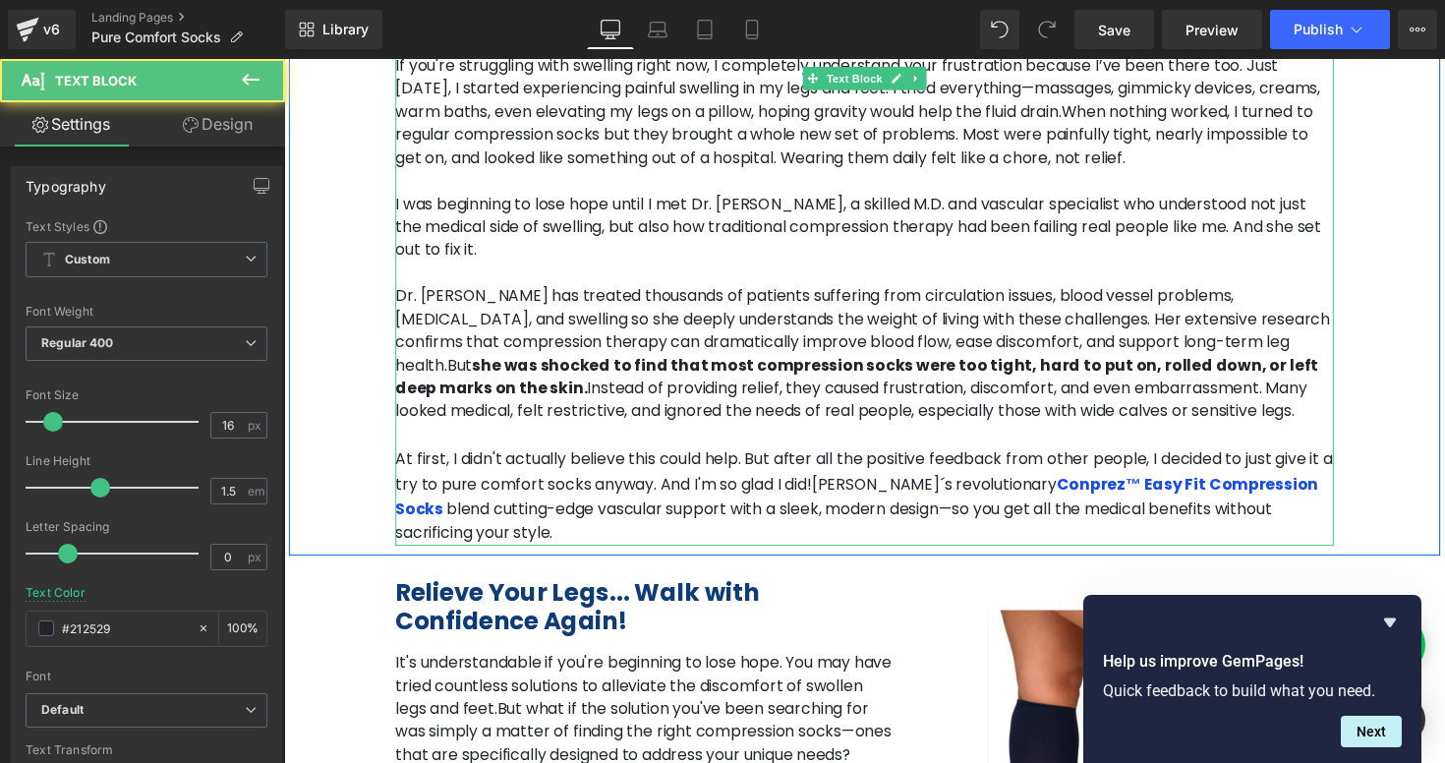
click at [1082, 457] on span "At first, I didn't actually believe this could help. But after all the positive…" at bounding box center [878, 481] width 961 height 48
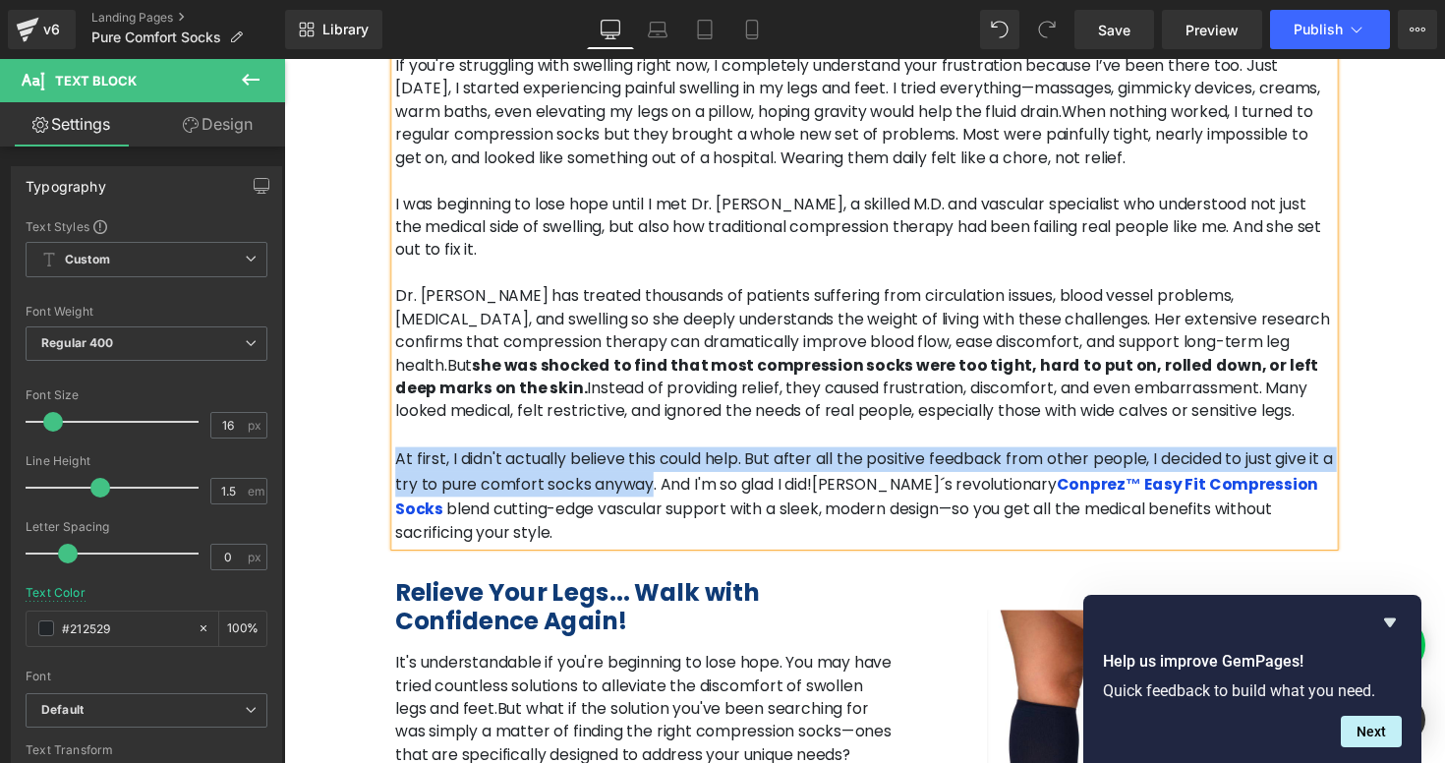
drag, startPoint x: 554, startPoint y: 470, endPoint x: 389, endPoint y: 437, distance: 167.6
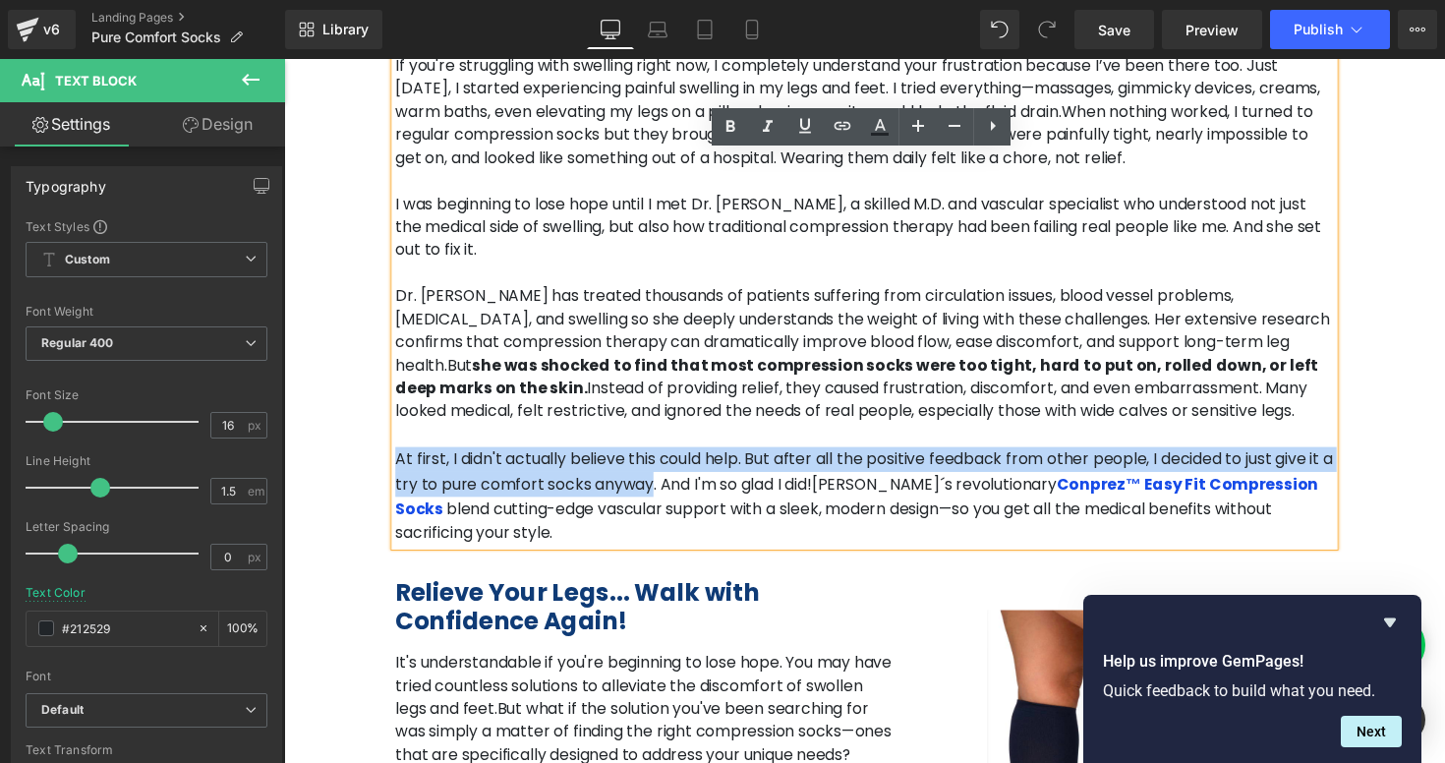
copy span "At first, I didn't actually believe this could help. But after all the positive…"
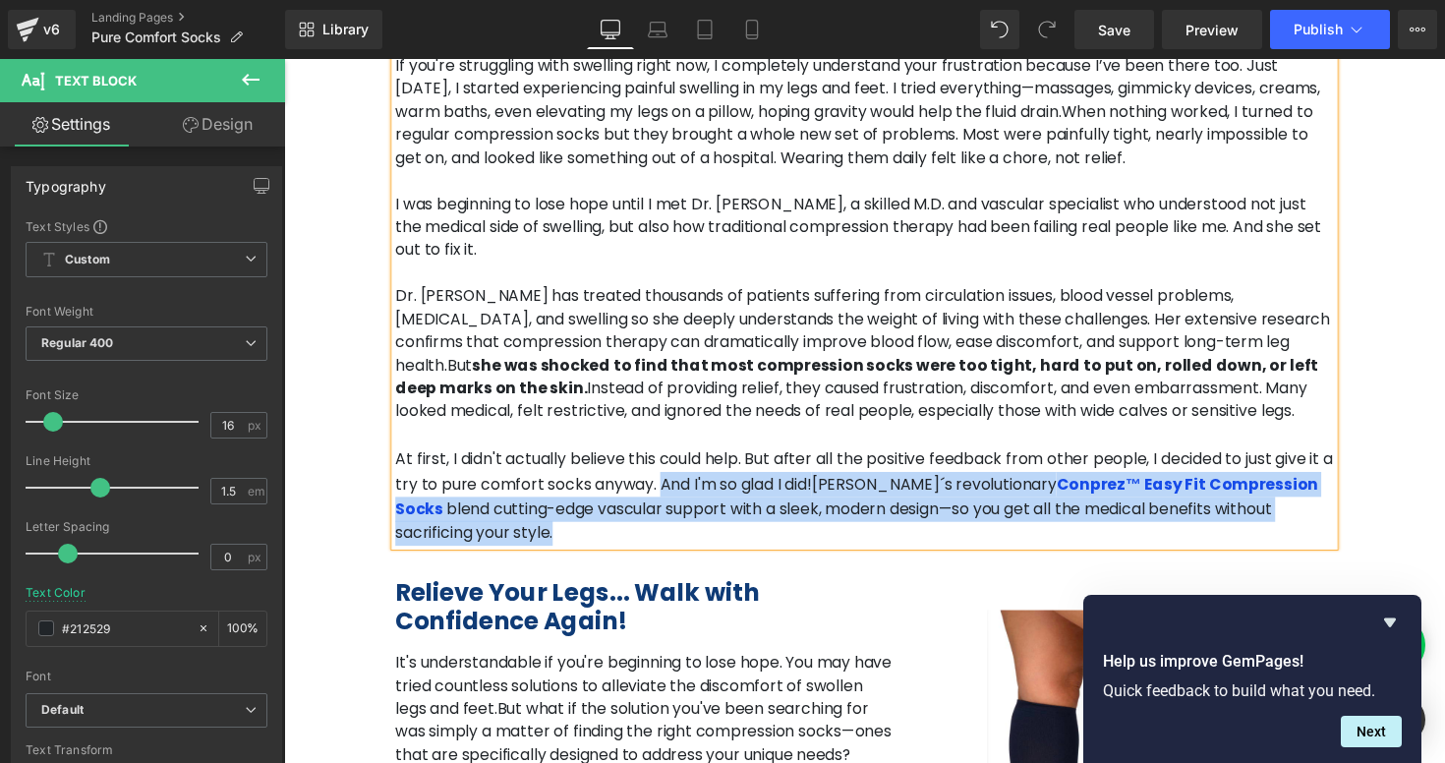
drag, startPoint x: 561, startPoint y: 468, endPoint x: 1179, endPoint y: 506, distance: 618.7
click at [1179, 506] on p "At first, I didn't actually believe this could help. But after all the positive…" at bounding box center [879, 506] width 962 height 100
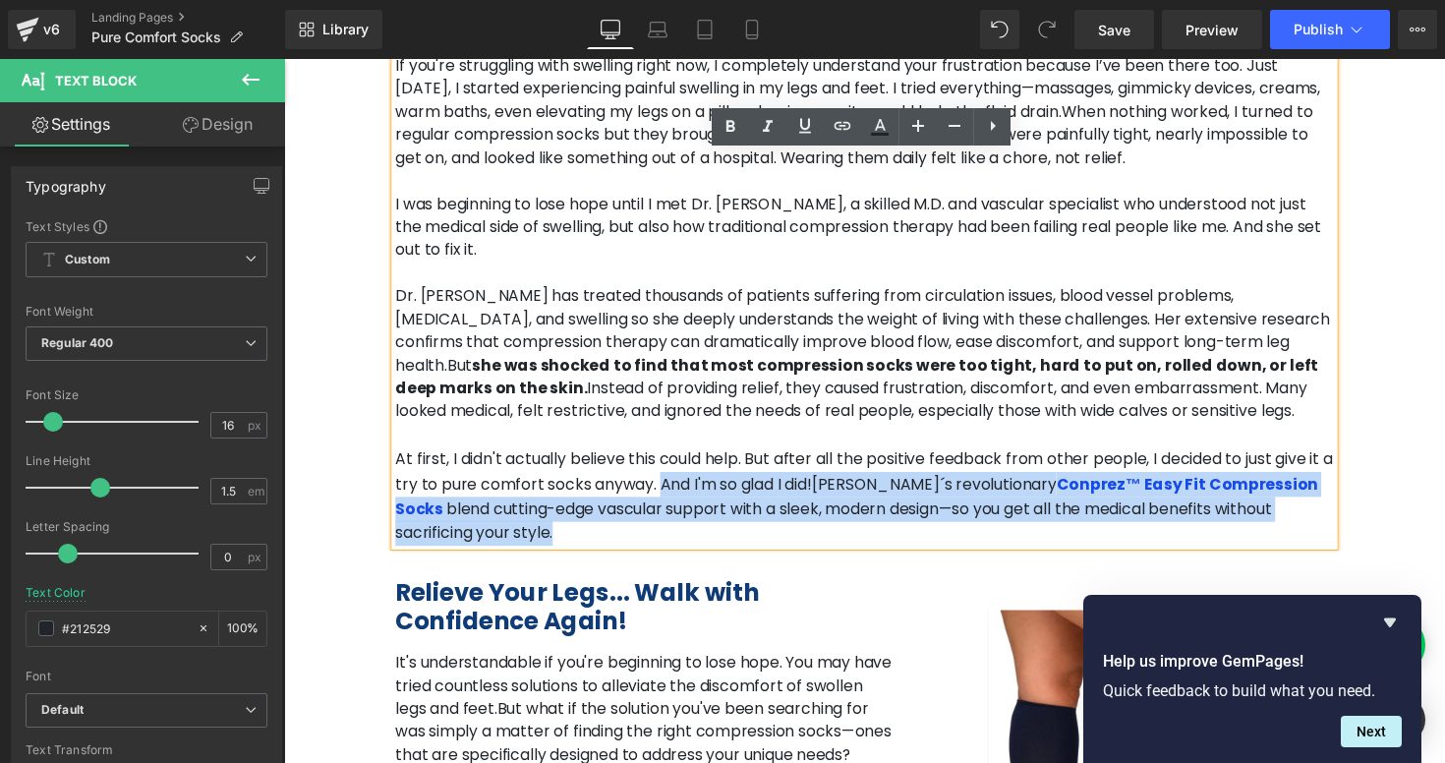
copy p "And I'm so glad I did! [PERSON_NAME]´s revolutionary Conprez™ Easy Fit Compress…"
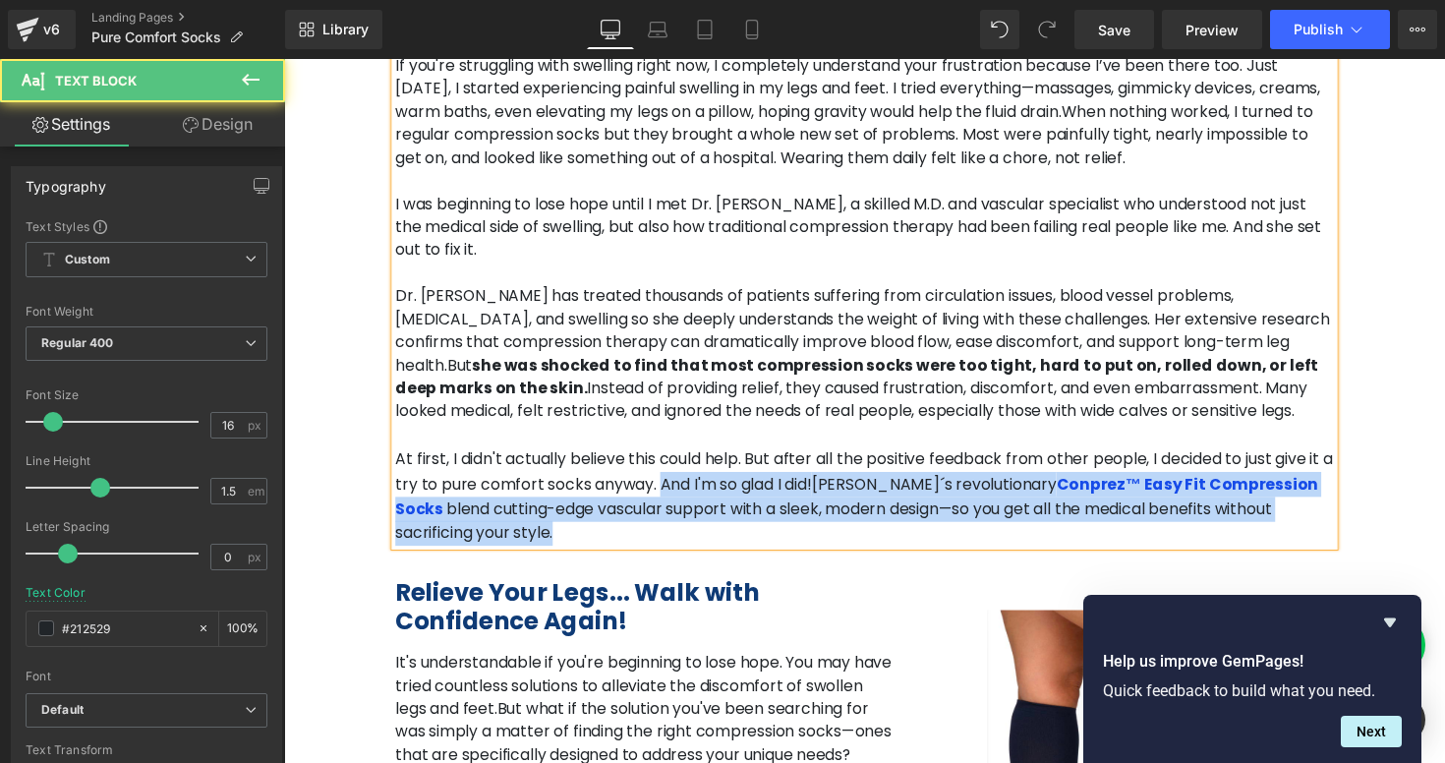
click at [1178, 483] on strong "Conprez™ Easy Fit Compression Socks" at bounding box center [871, 507] width 946 height 48
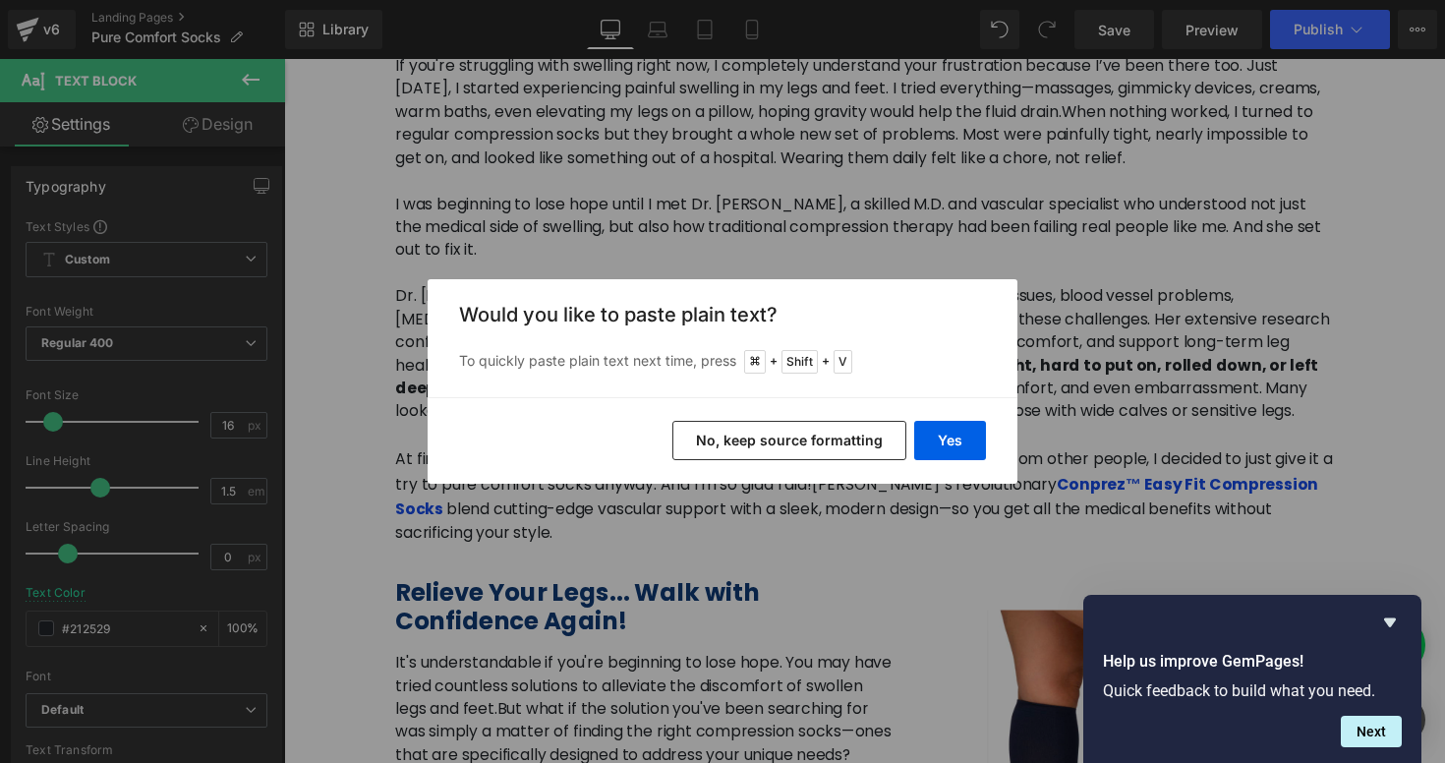
click at [872, 439] on button "No, keep source formatting" at bounding box center [790, 440] width 234 height 39
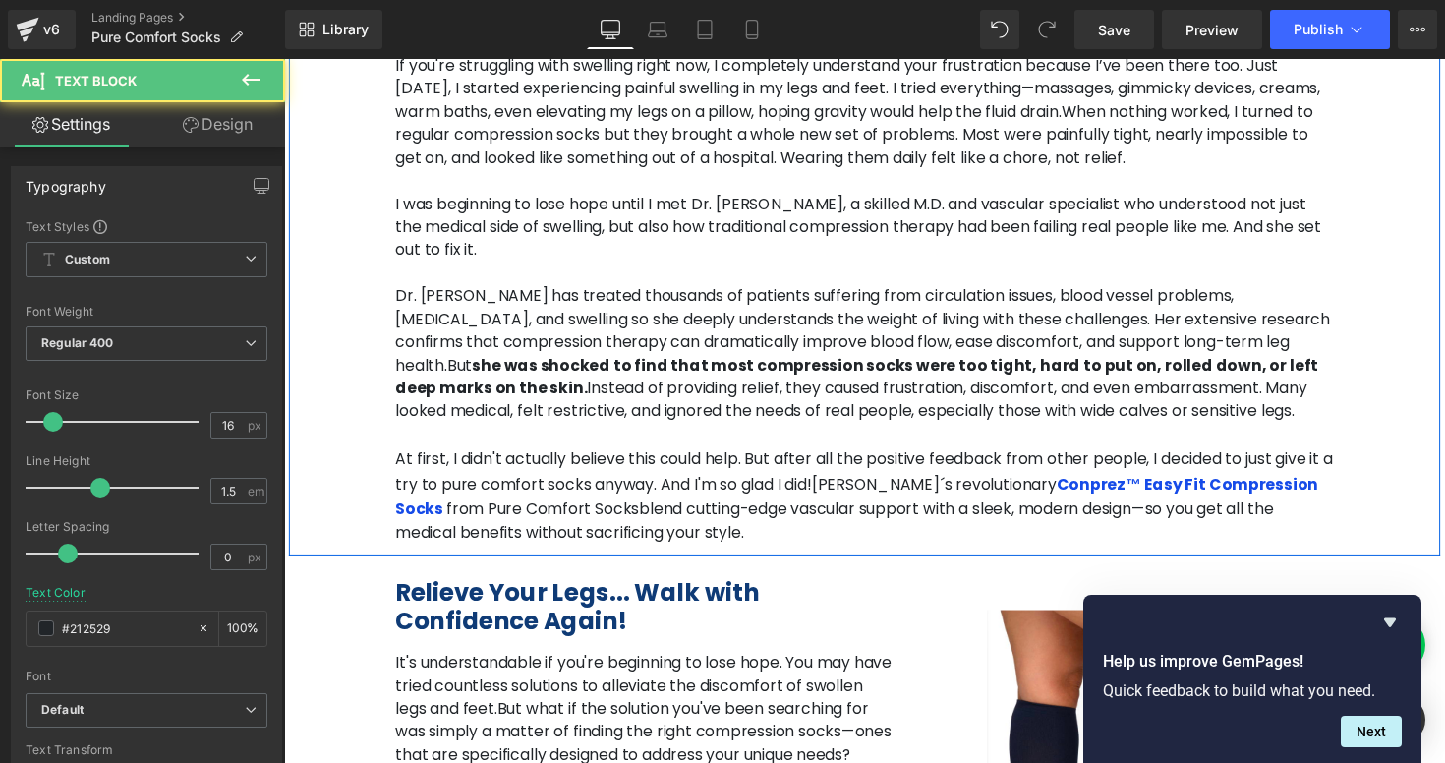
click at [441, 508] on span "blend cutting-edge vascular support with a sleek, modern design—so you get all …" at bounding box center [848, 532] width 900 height 48
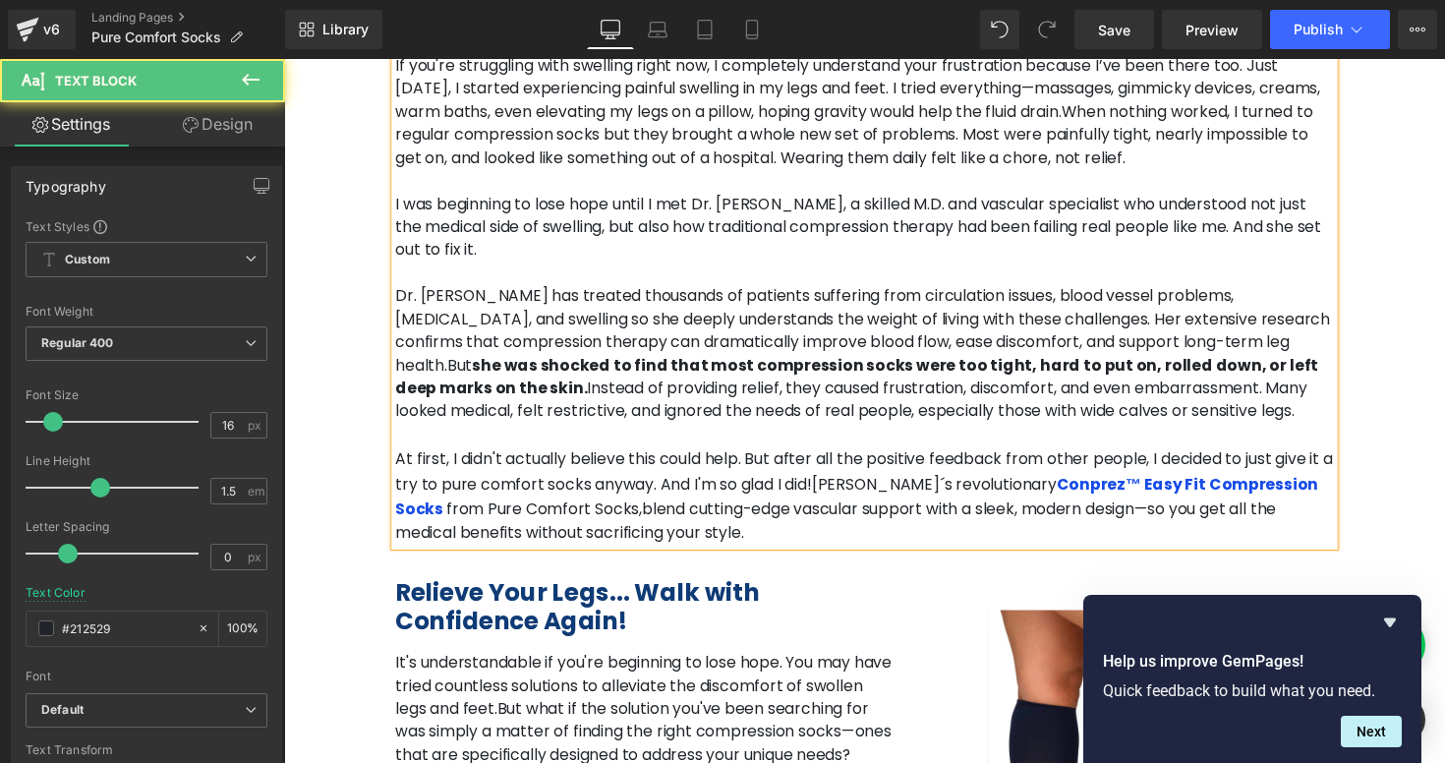
click at [918, 508] on span "blend cutting-edge vascular support with a sleek, modern design—so you get all …" at bounding box center [849, 532] width 903 height 48
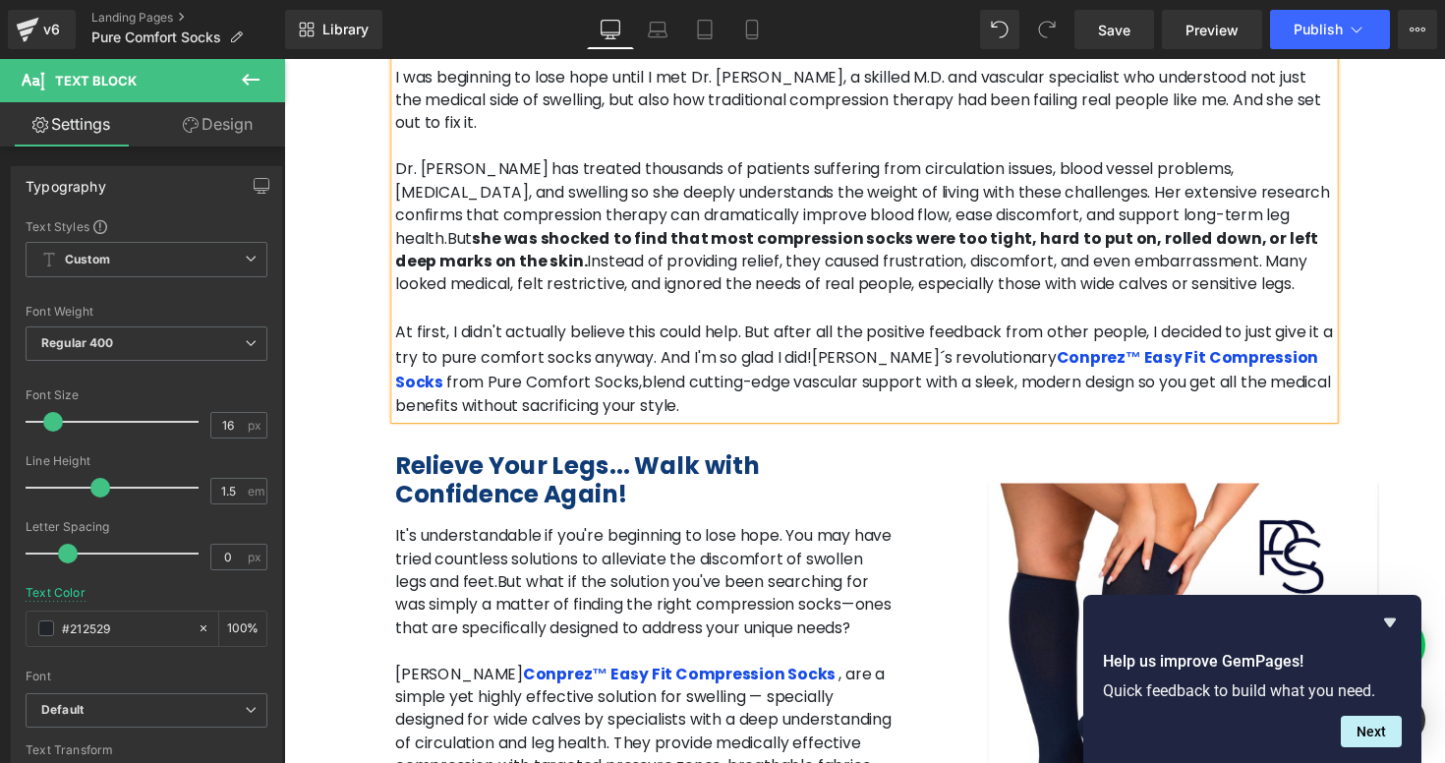
scroll to position [1761, 0]
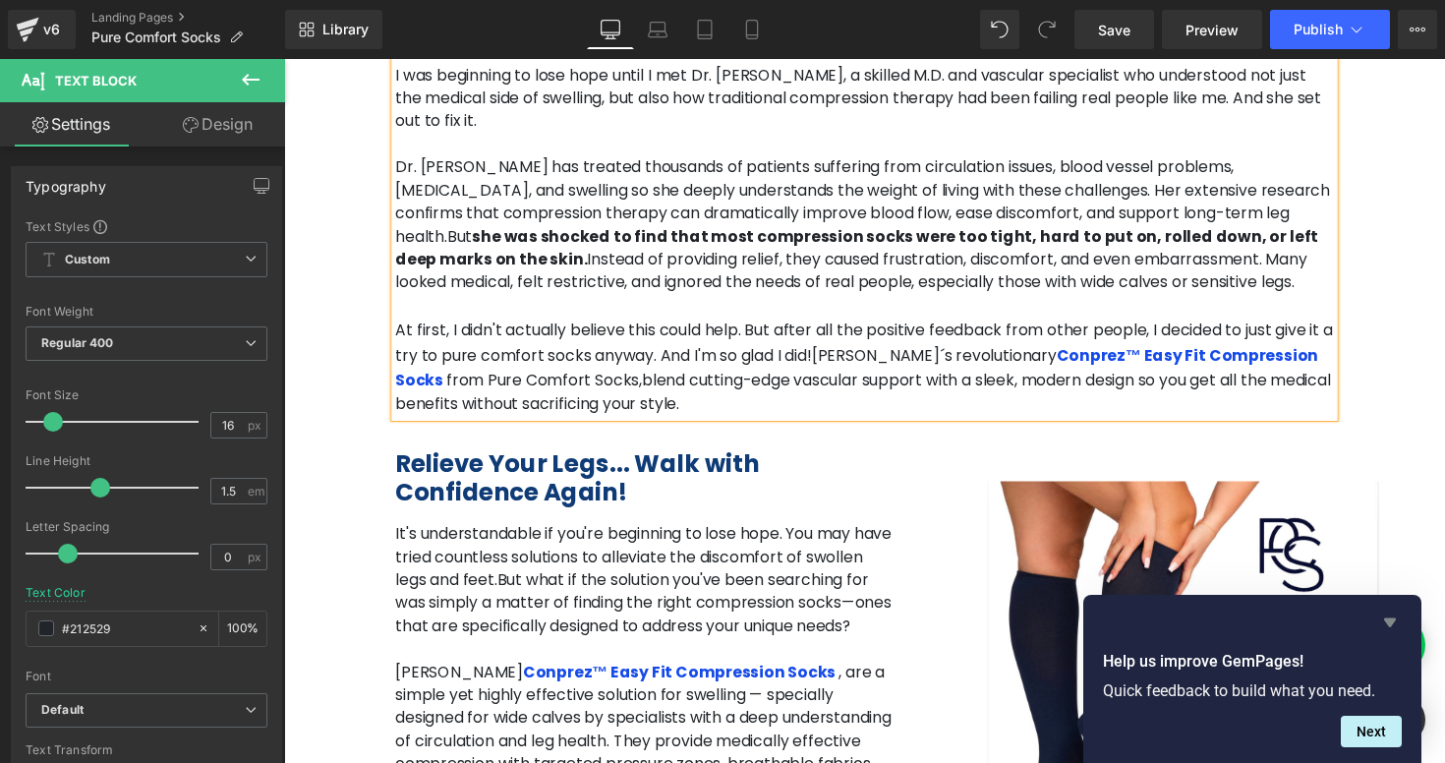
click at [1394, 623] on icon "Hide survey" at bounding box center [1391, 623] width 24 height 24
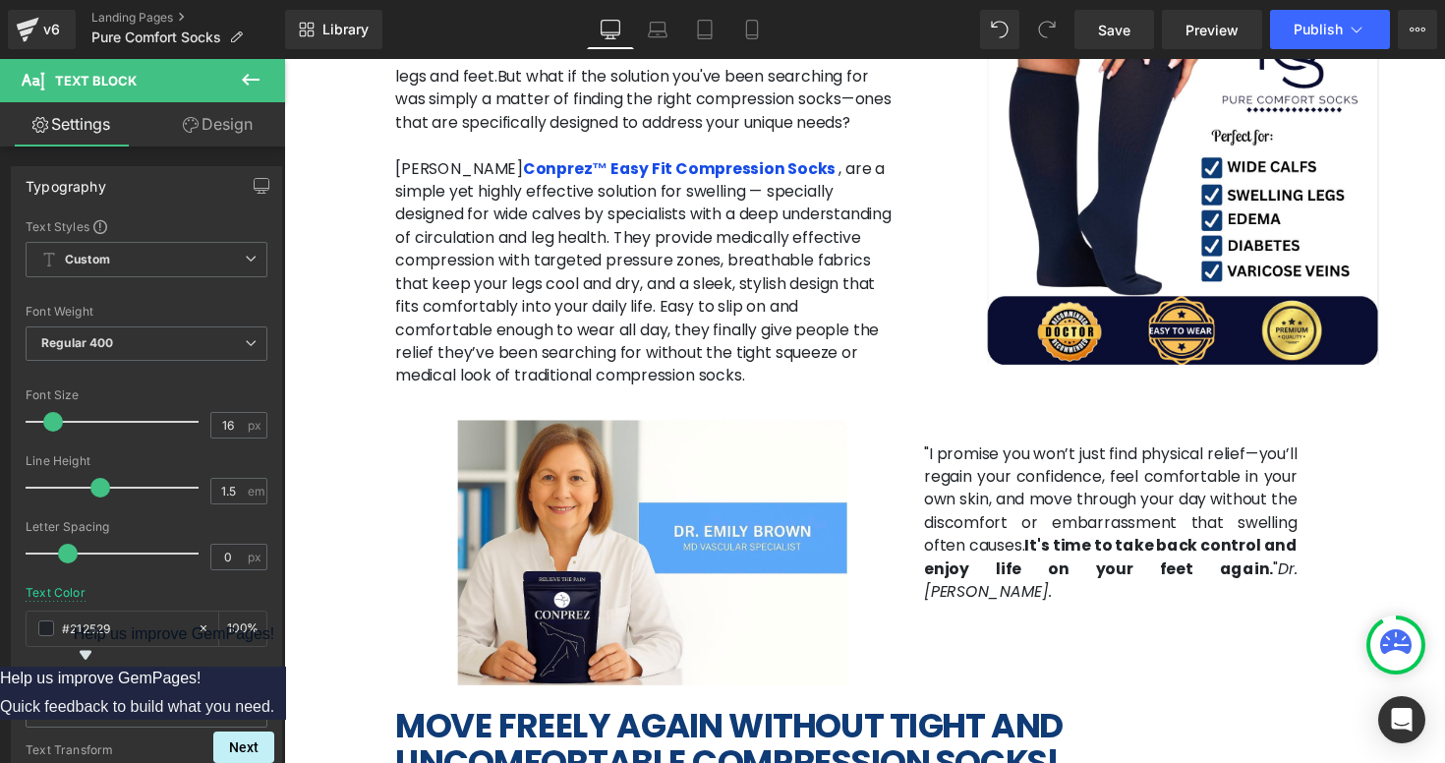
scroll to position [2280, 0]
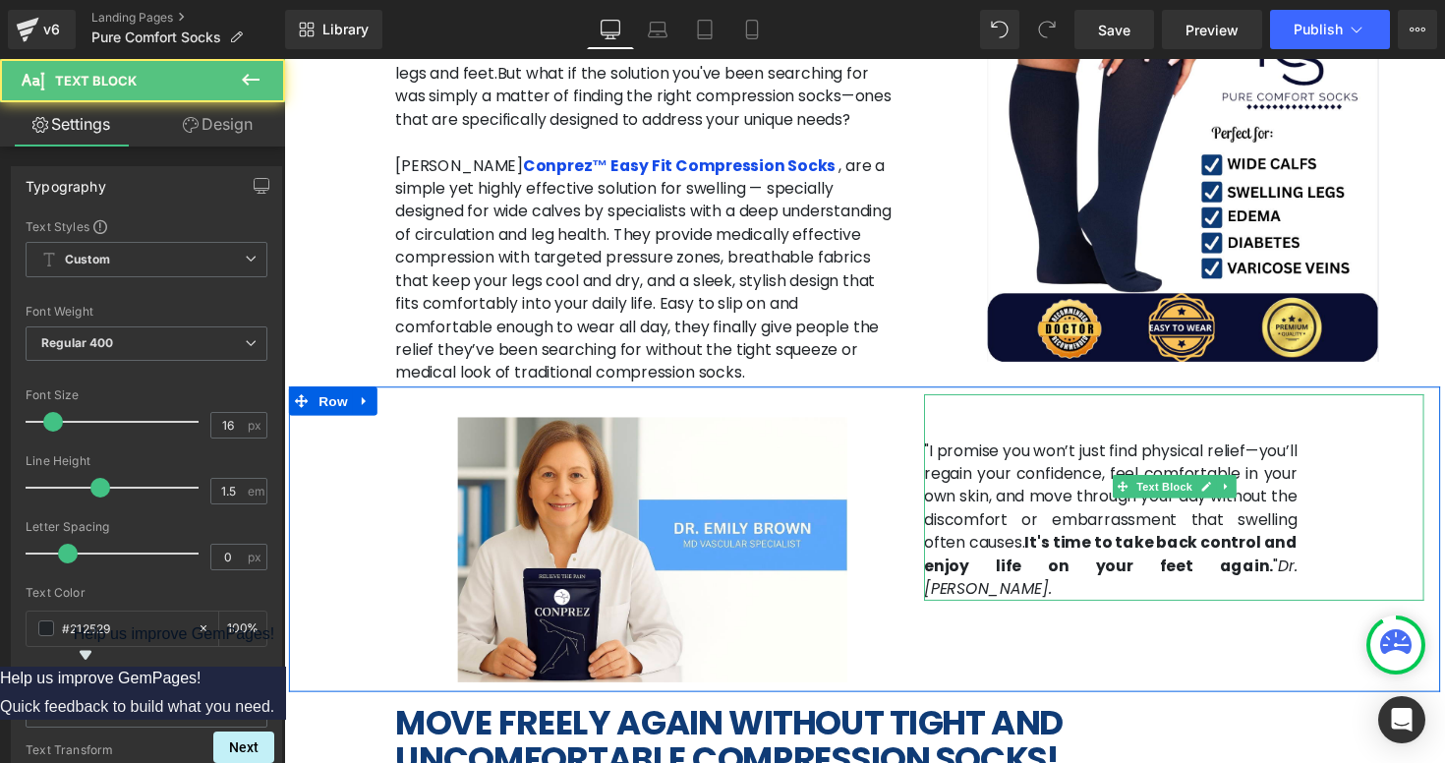
click at [1289, 448] on p ""I promise you won’t just find physical relief—you’ll regain your confidence, f…" at bounding box center [1131, 530] width 383 height 165
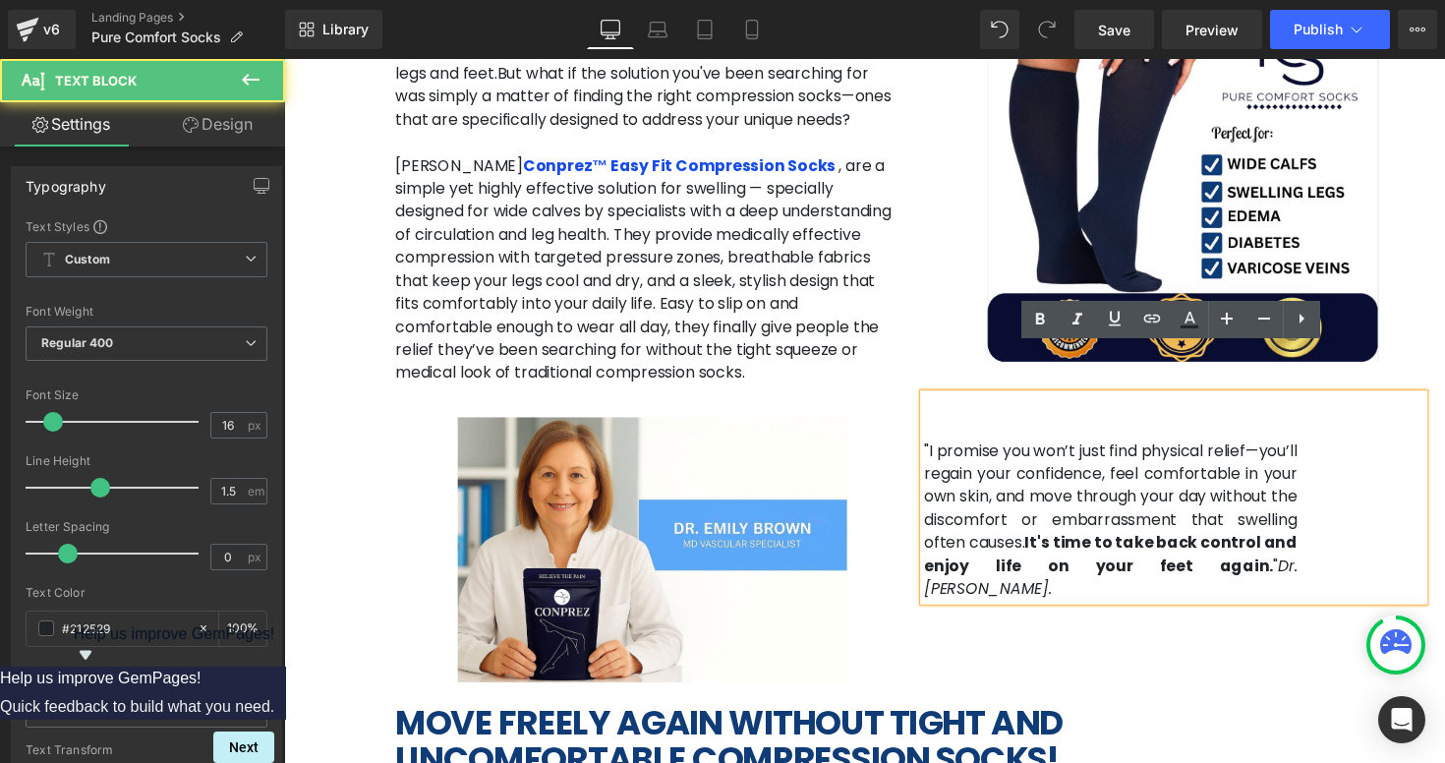
click at [1283, 448] on p ""I promise you won’t just find physical relief—you’ll regain your confidence, f…" at bounding box center [1131, 530] width 383 height 165
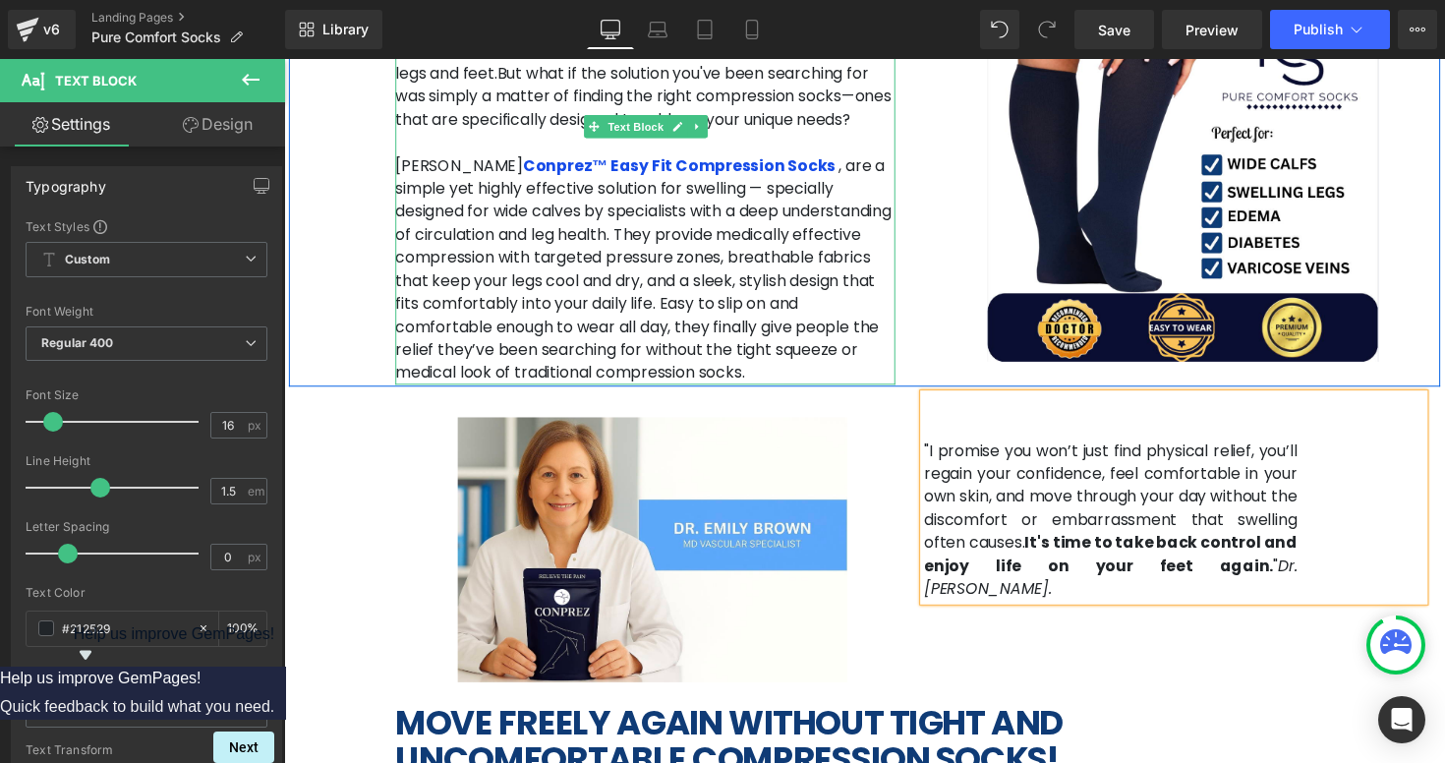
drag, startPoint x: 669, startPoint y: 146, endPoint x: 950, endPoint y: 202, distance: 286.8
click at [669, 156] on p "[PERSON_NAME] Conprez™ Easy Fit Compression Socks , are a simple yet highly eff…" at bounding box center [654, 274] width 512 height 236
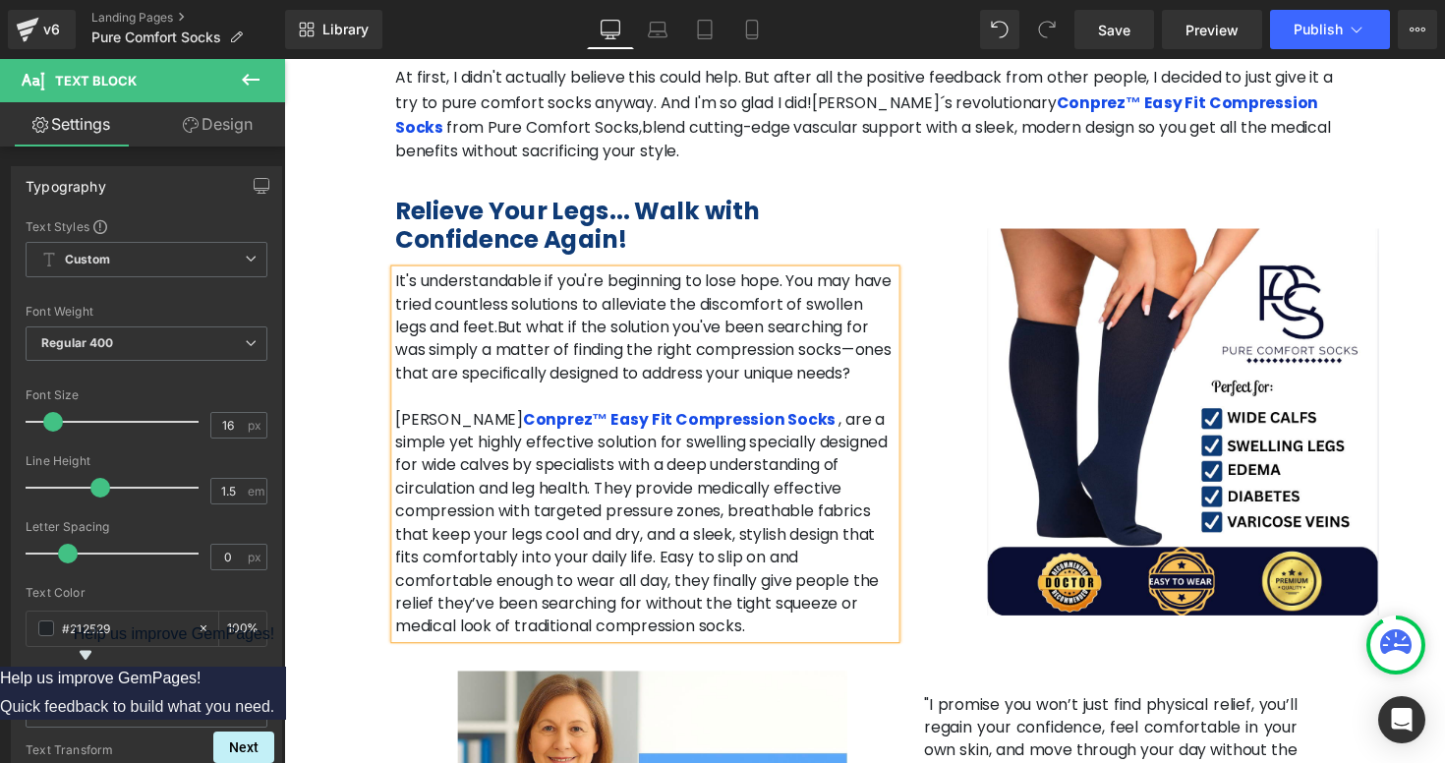
scroll to position [1980, 0]
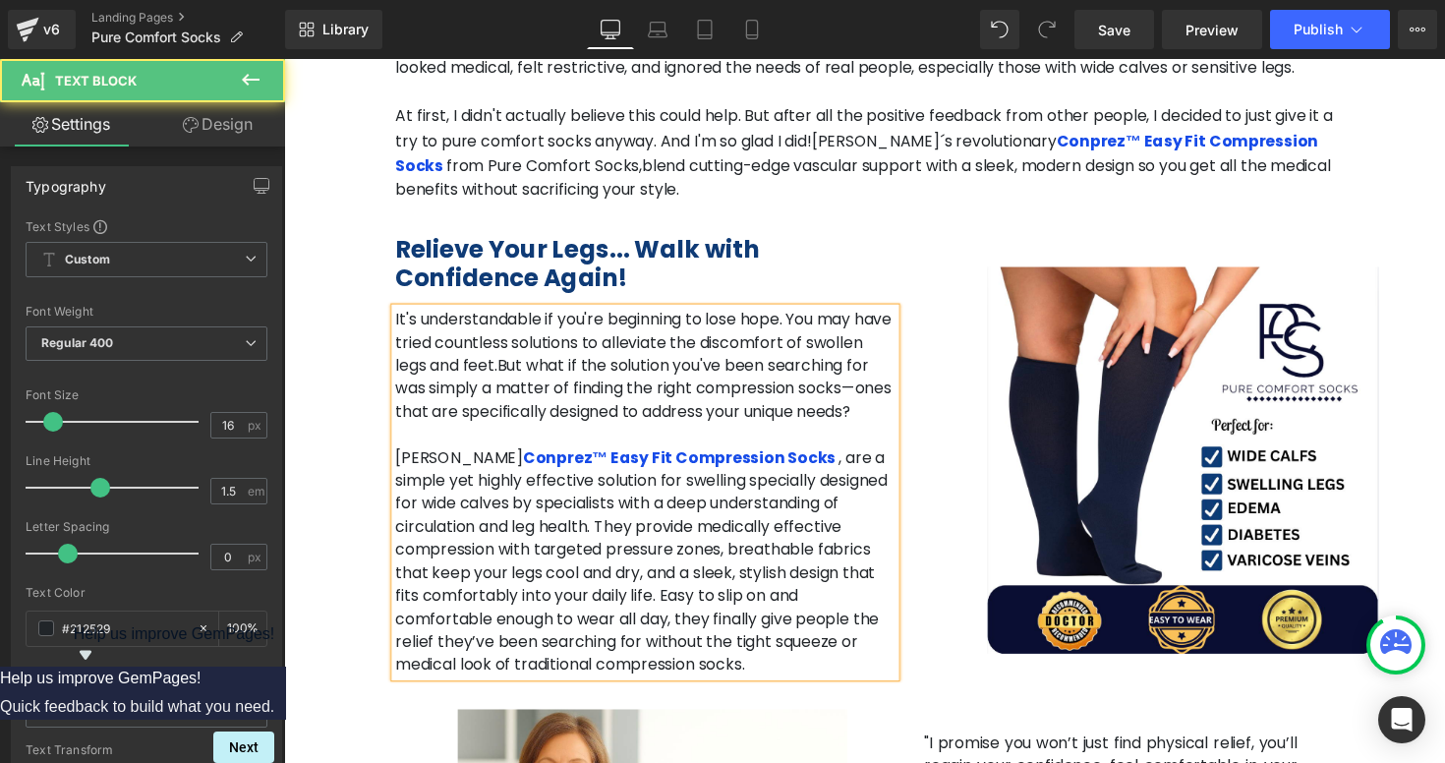
click at [722, 362] on span "But what if the solution you've been searching for was simply a matter of findi…" at bounding box center [652, 397] width 508 height 70
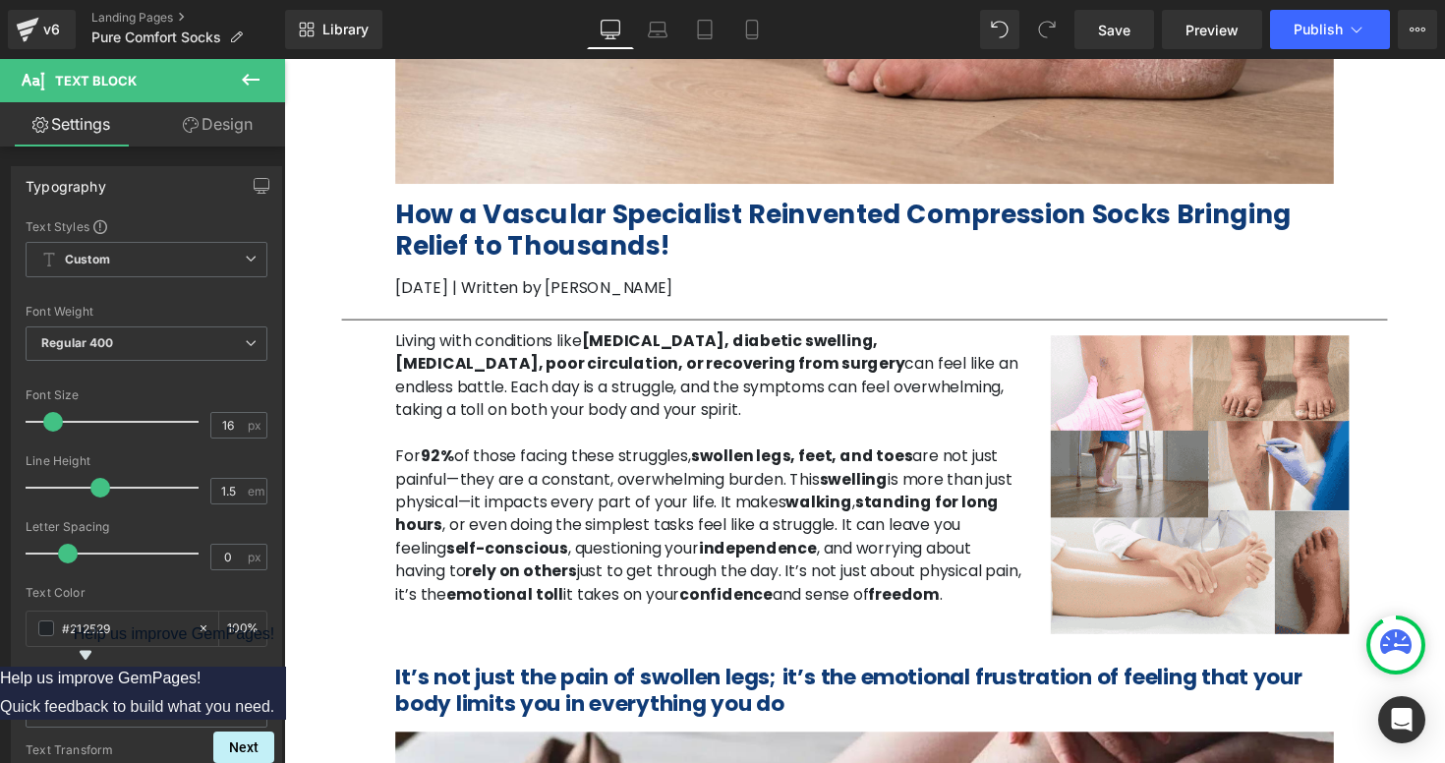
scroll to position [409, 0]
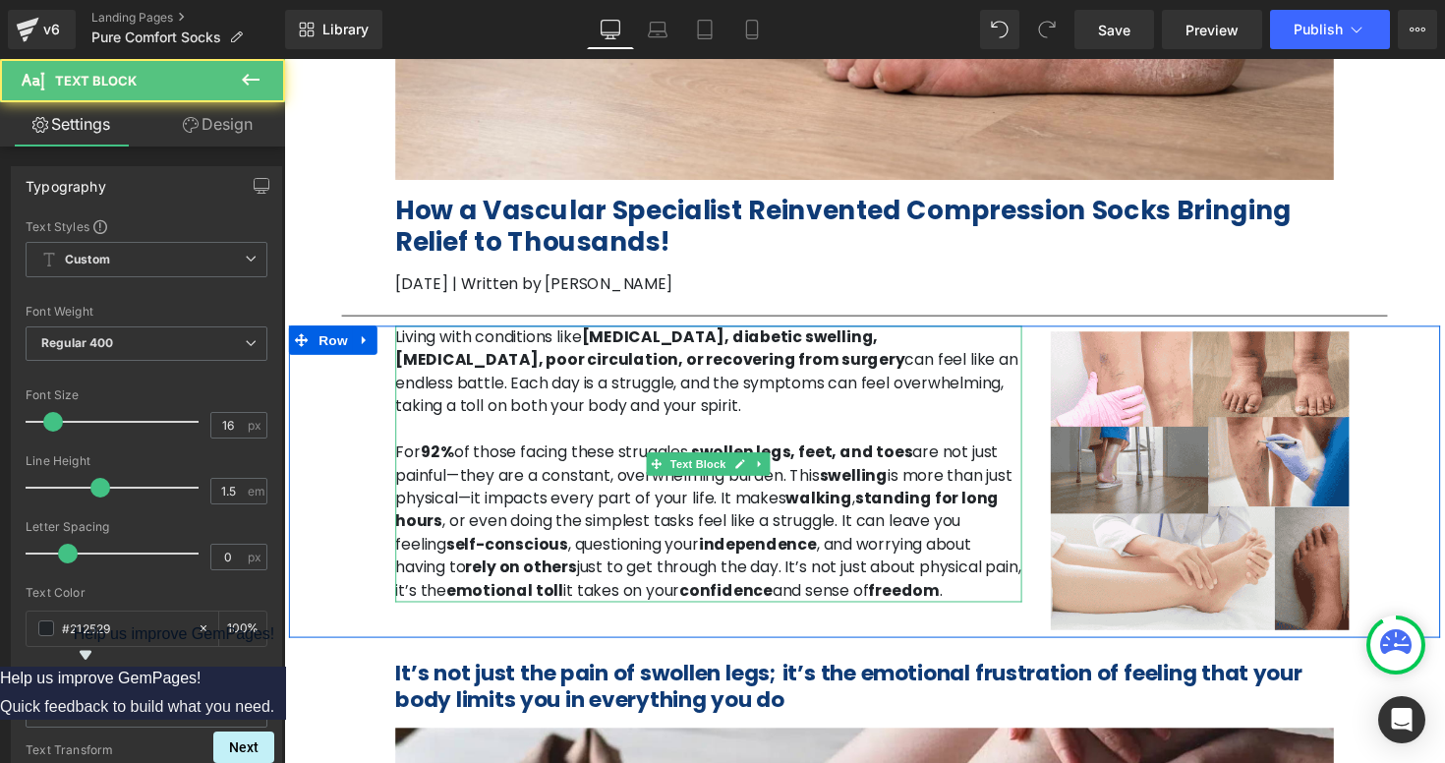
click at [1016, 461] on span "are not just painful—they are a constant, overwhelming burden. T" at bounding box center [707, 473] width 618 height 46
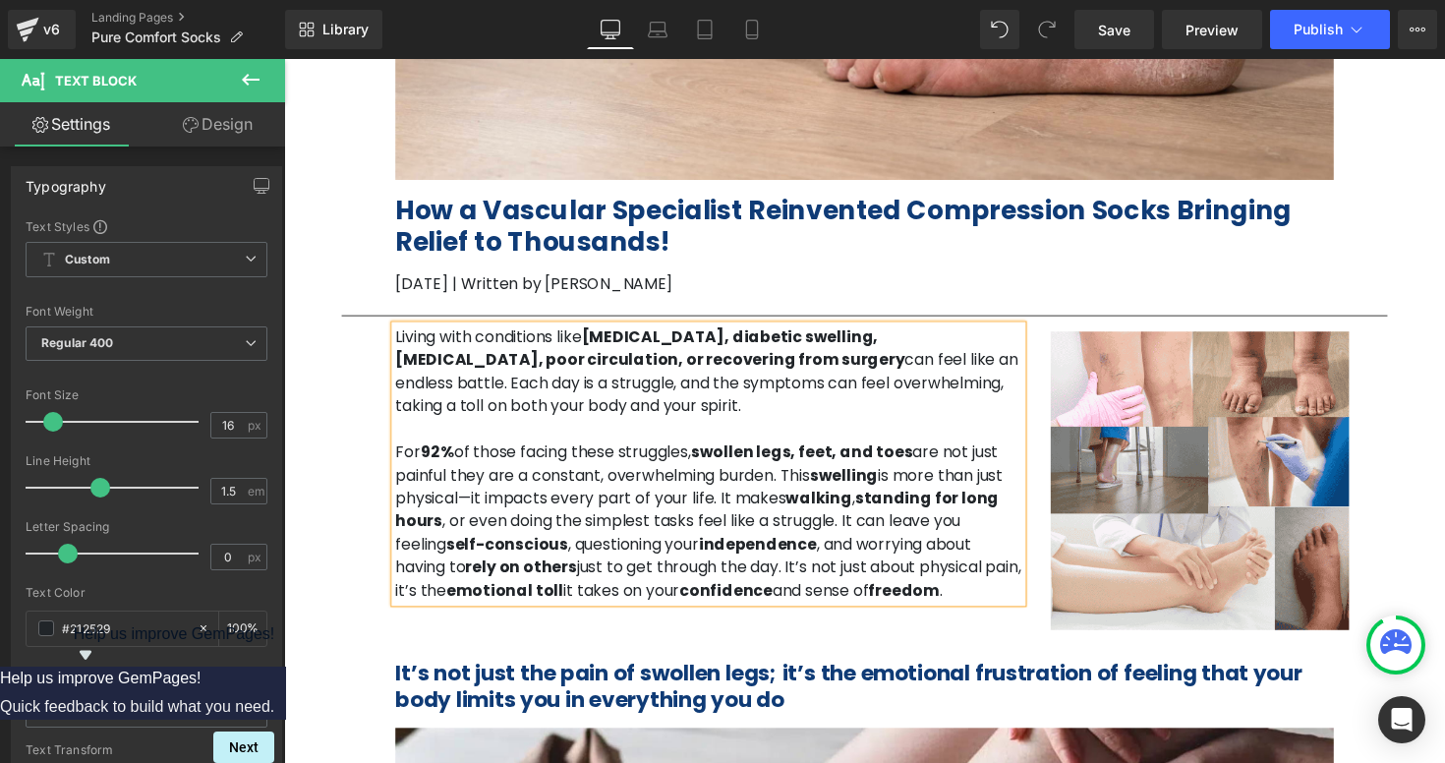
click at [991, 488] on span "is more than just physical—it impacts every part of your life. It makes" at bounding box center [709, 497] width 622 height 46
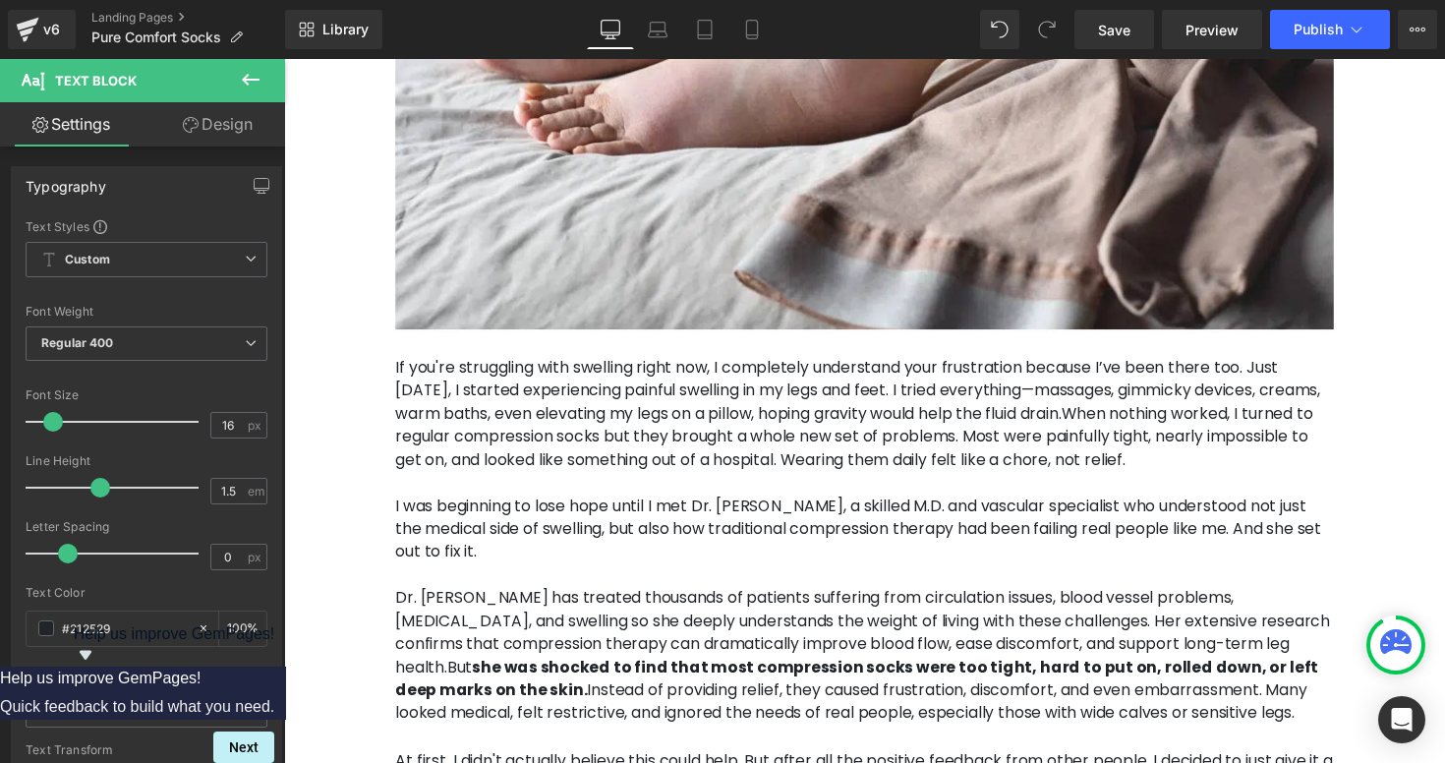
scroll to position [1322, 0]
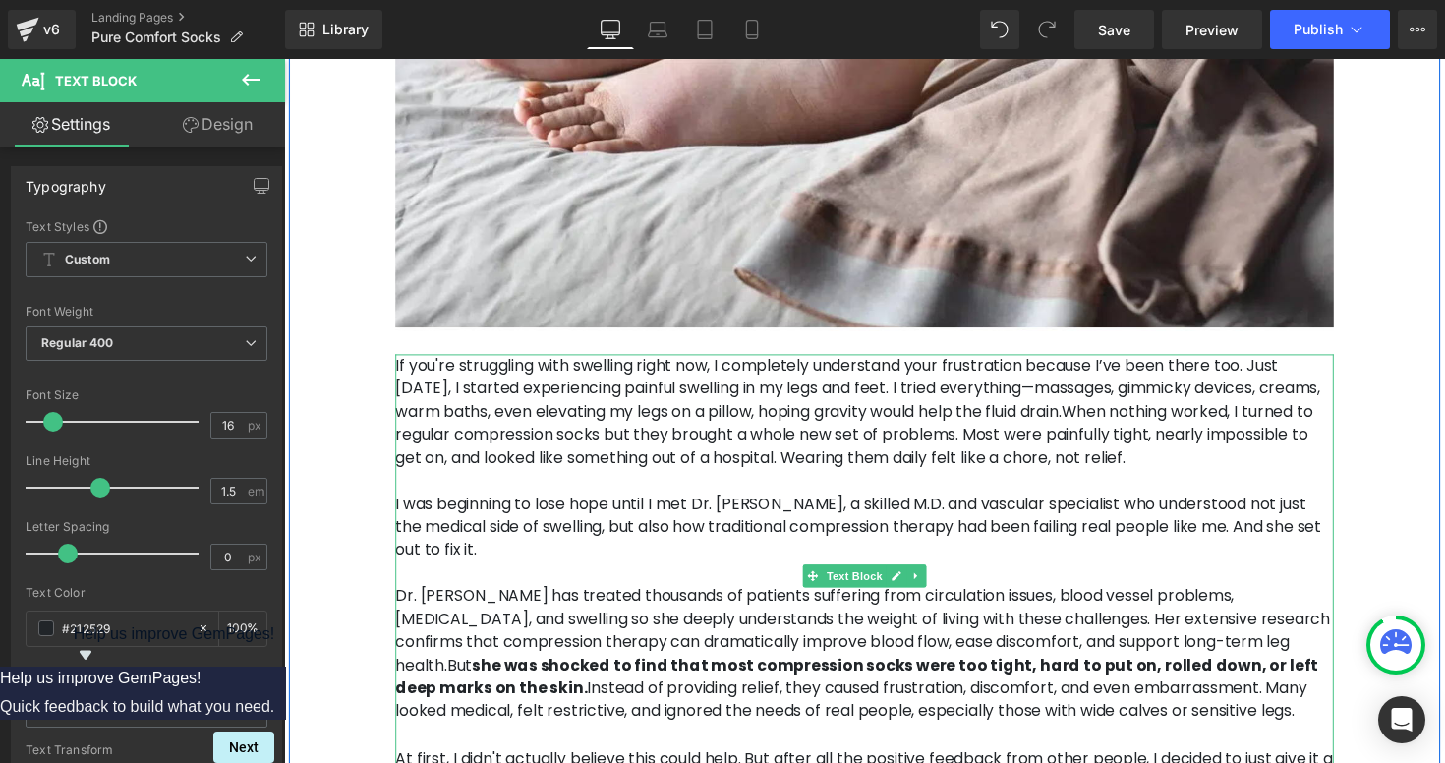
click at [927, 398] on p "If you're struggling with swelling right now, I completely understand your frus…" at bounding box center [879, 421] width 962 height 118
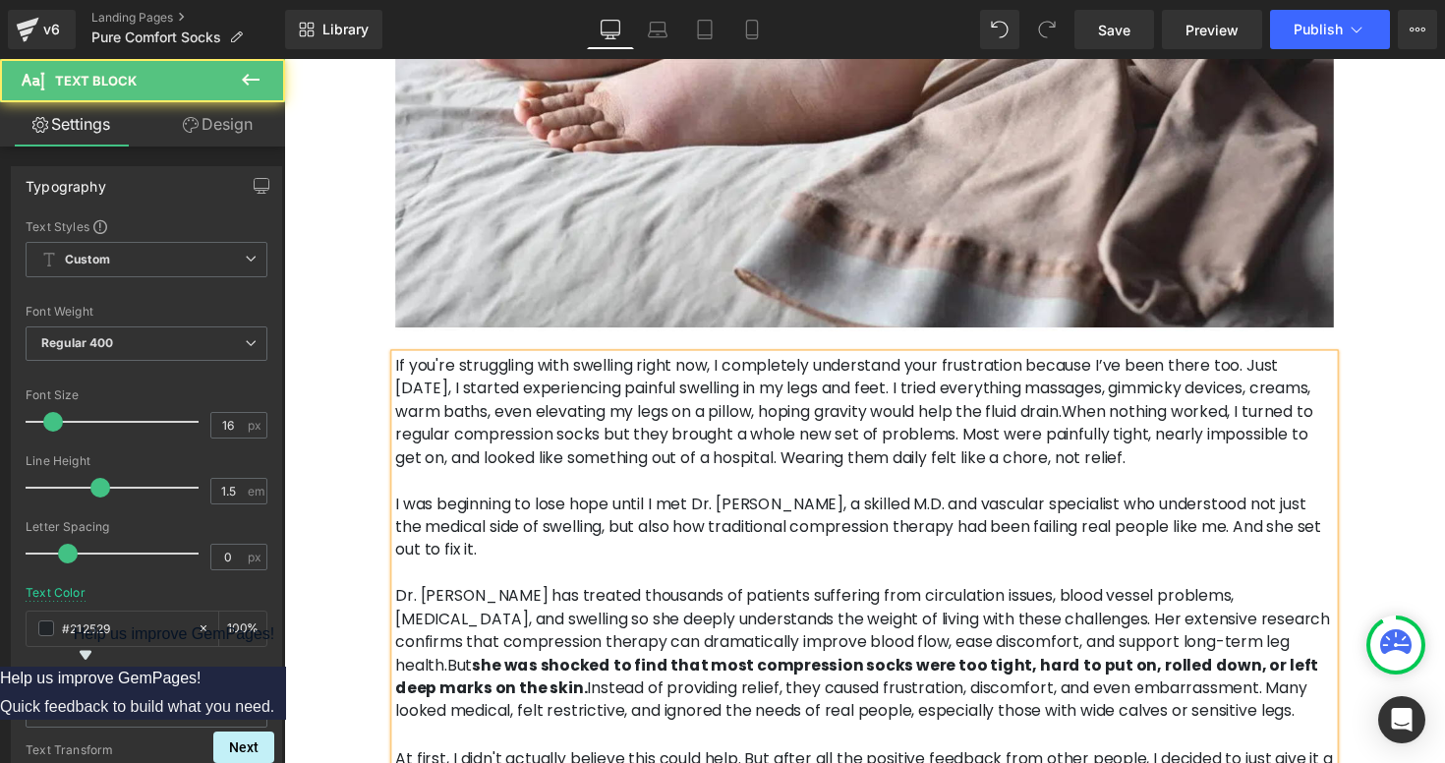
click at [1021, 479] on p "If you're struggling with swelling right now, I completely understand your frus…" at bounding box center [879, 421] width 962 height 118
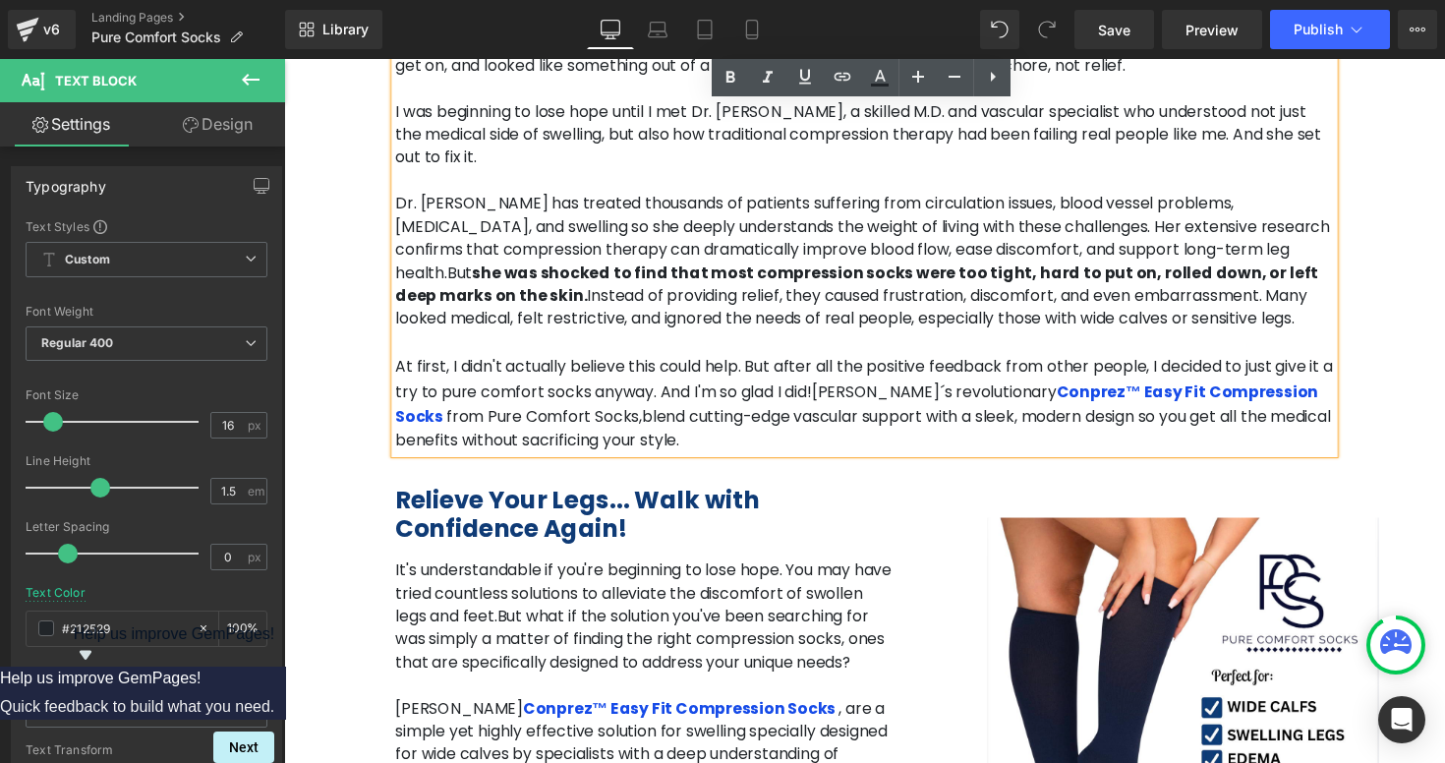
scroll to position [1747, 0]
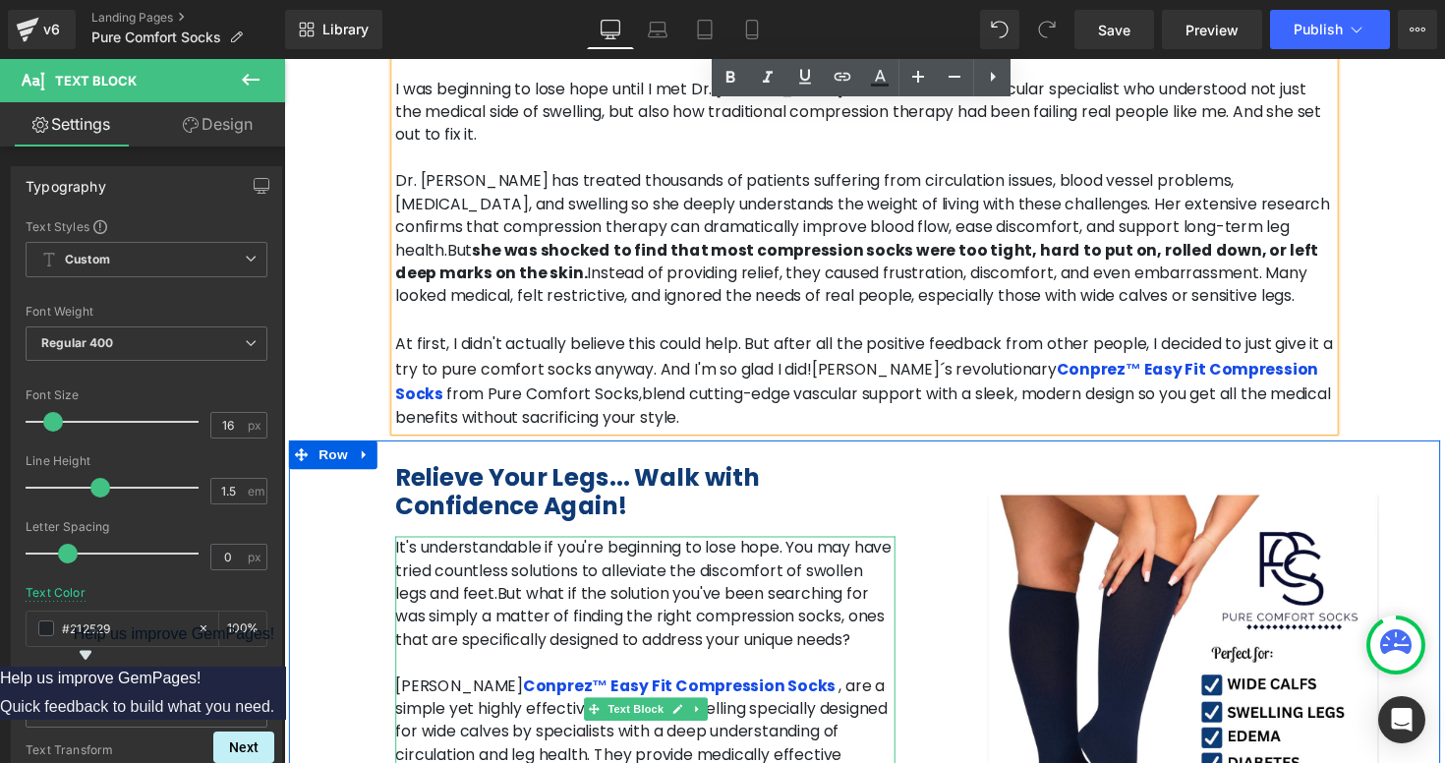
click at [706, 548] on p "It's understandable if you're beginning to lose hope. You may have tried countl…" at bounding box center [654, 607] width 512 height 118
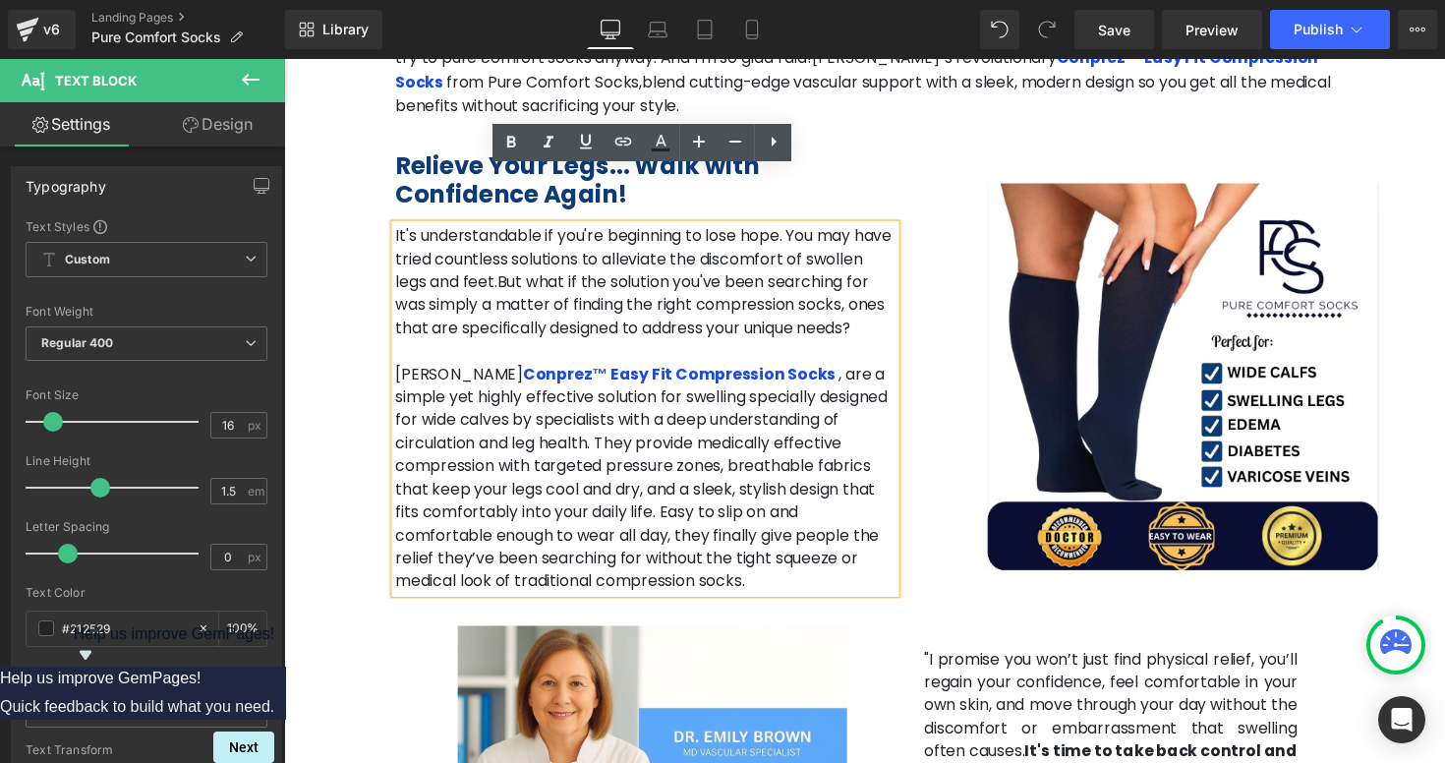
scroll to position [2113, 0]
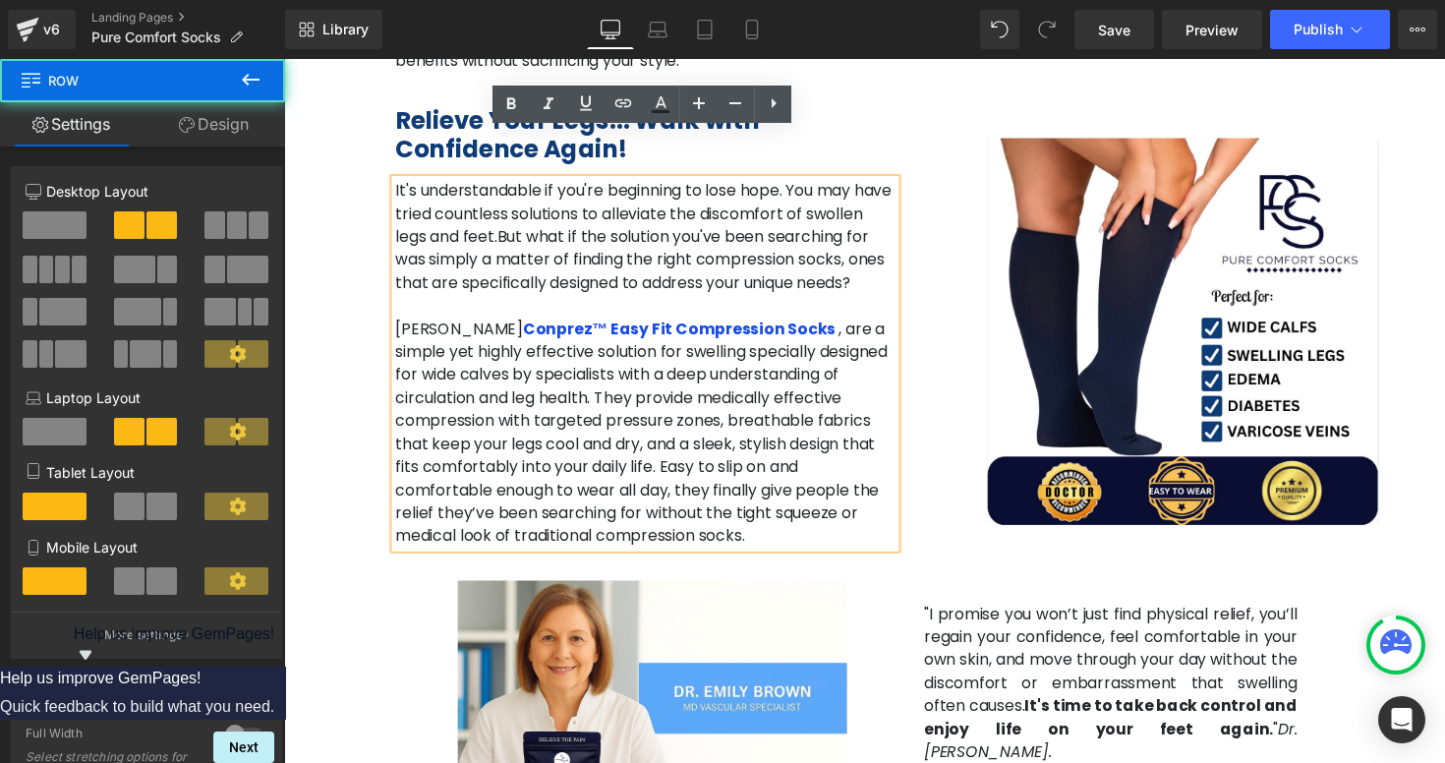
click at [830, 504] on div "Relieve Your Legs... Walk with Confidence Again! Heading It's understandable if…" at bounding box center [879, 323] width 1180 height 478
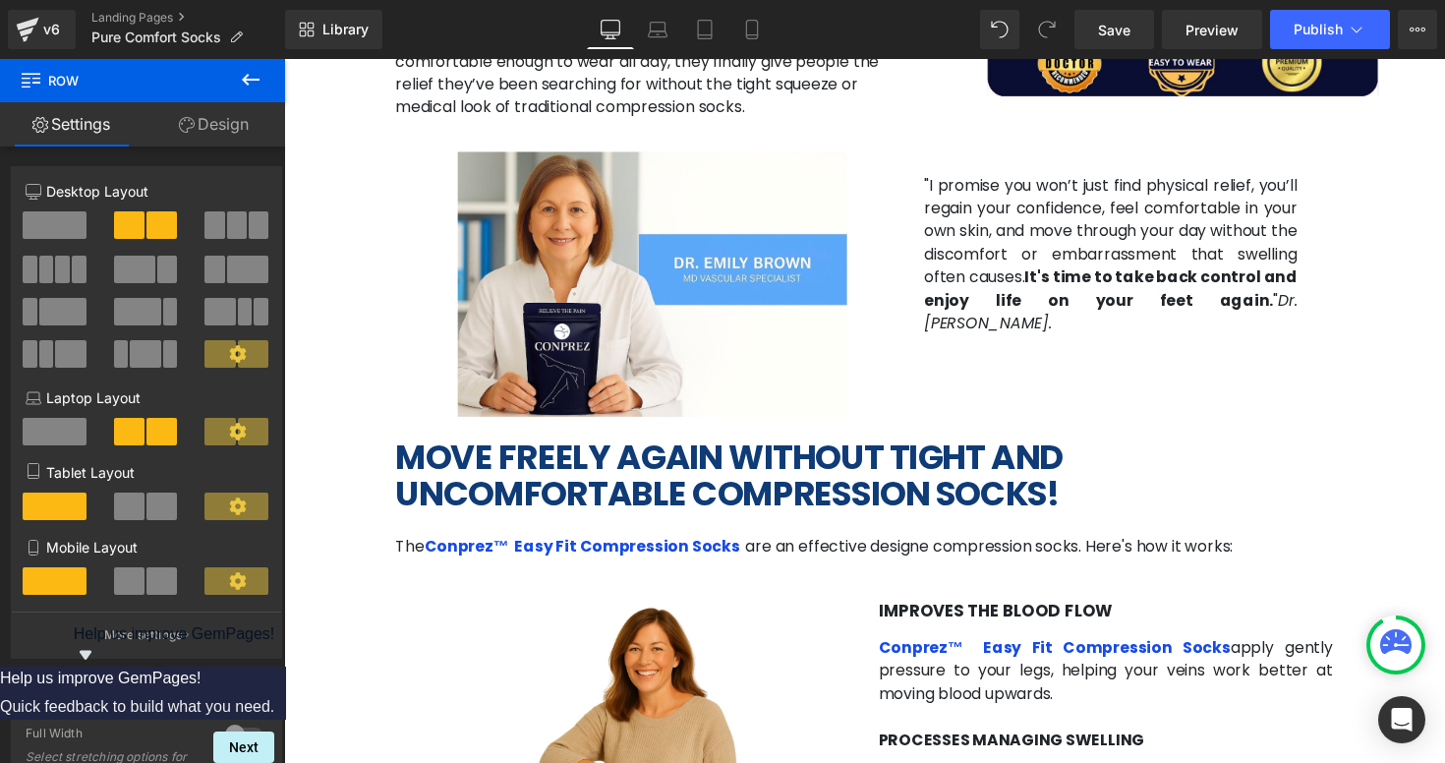
scroll to position [2564, 0]
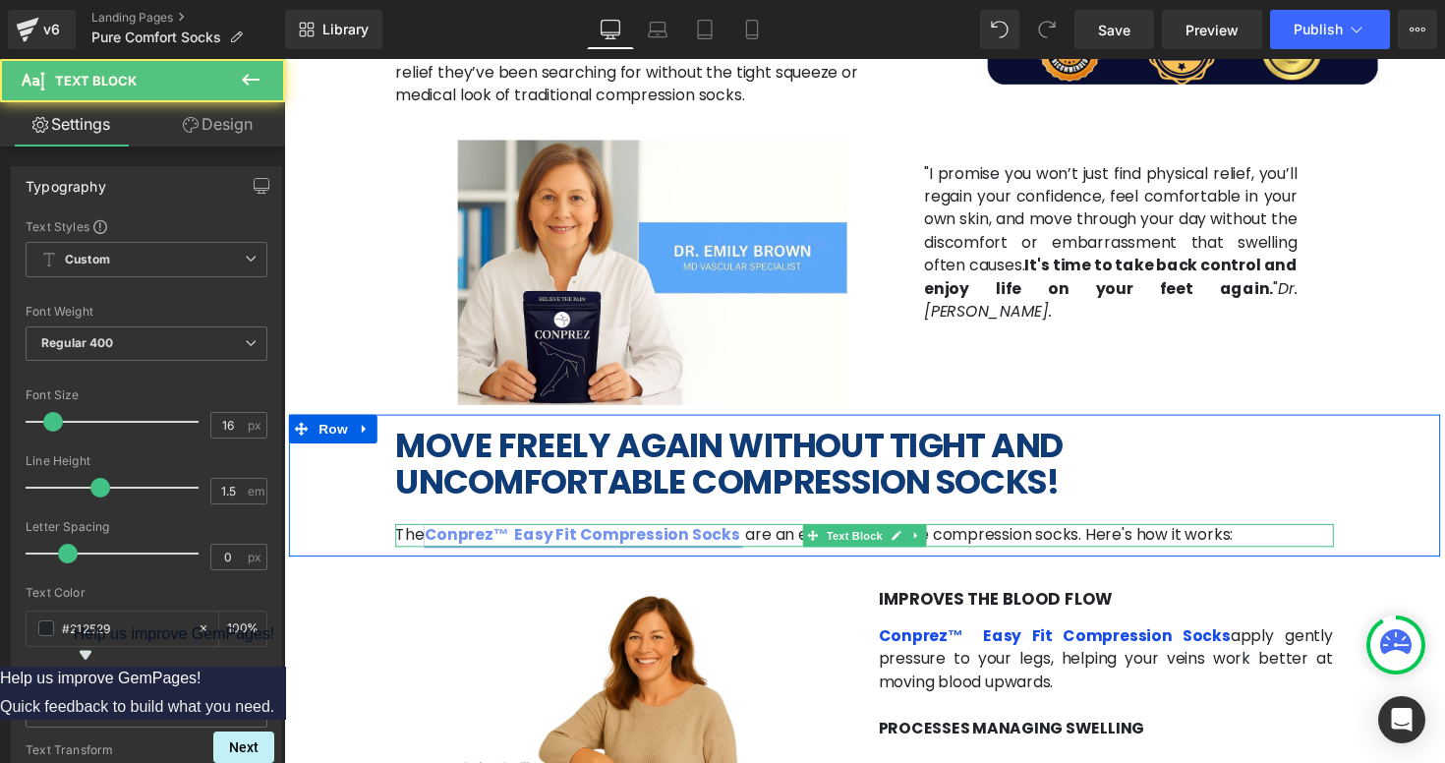
click at [518, 535] on link "Conprez™ Easy Fit Compression Socks" at bounding box center [591, 546] width 326 height 23
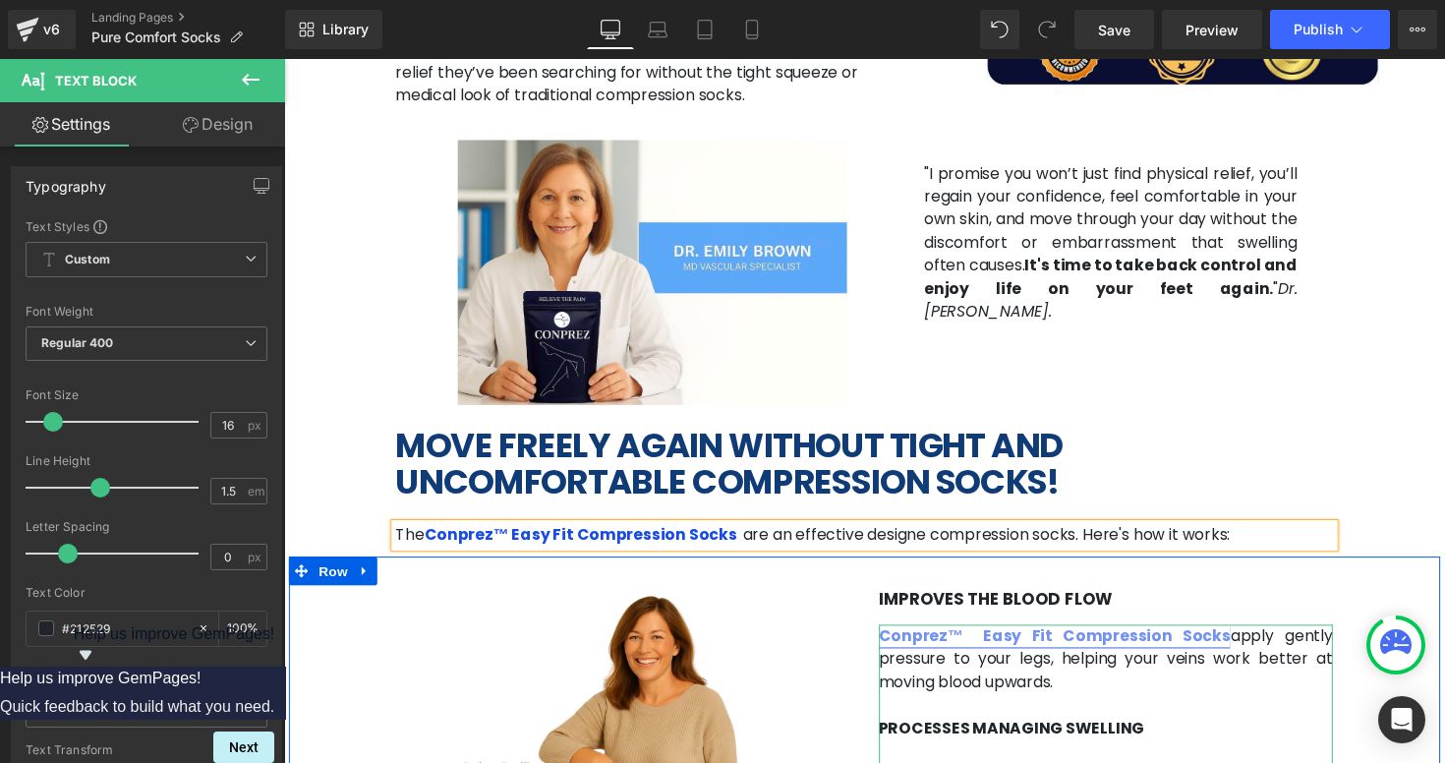
click at [980, 638] on link "Conprez™ Easy Fit Compression Socks" at bounding box center [1074, 649] width 361 height 23
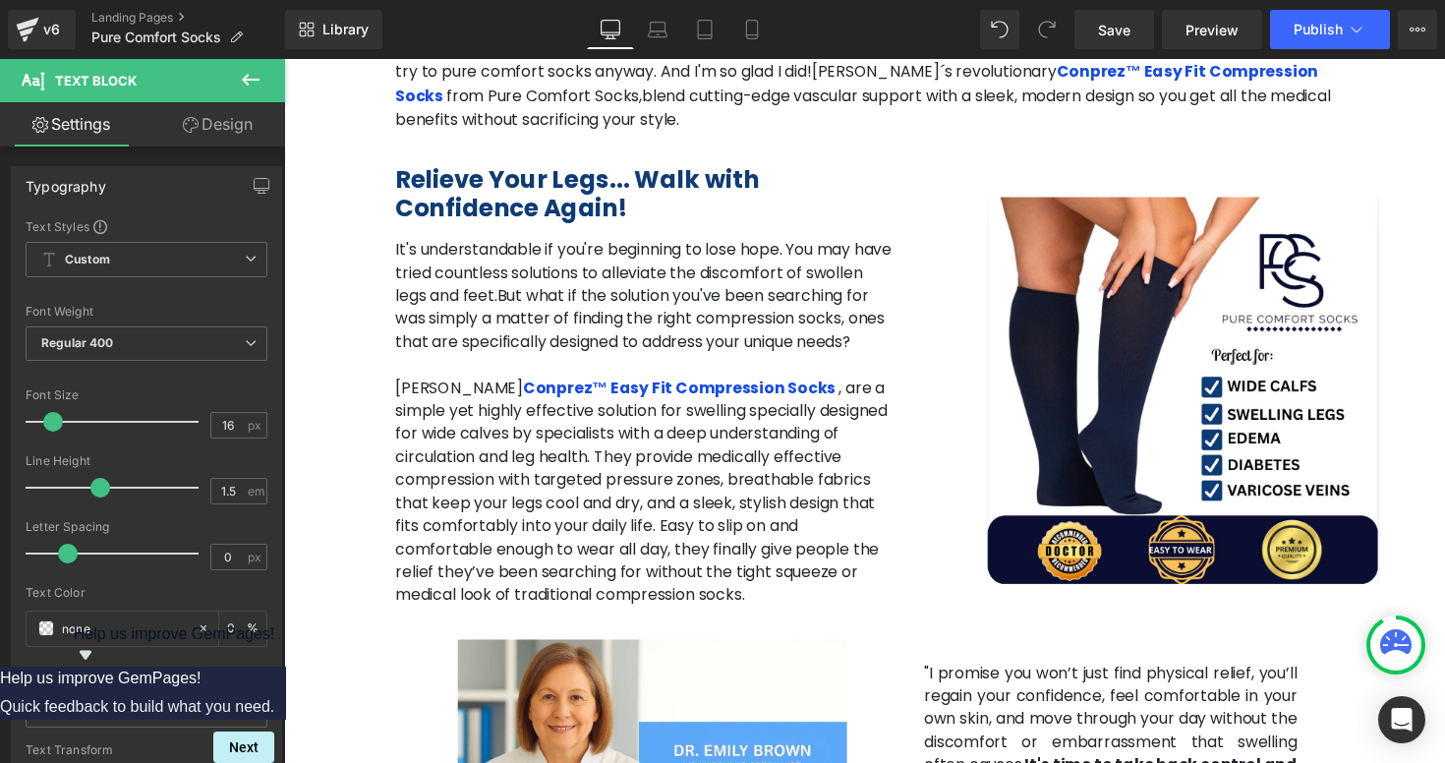
scroll to position [2027, 0]
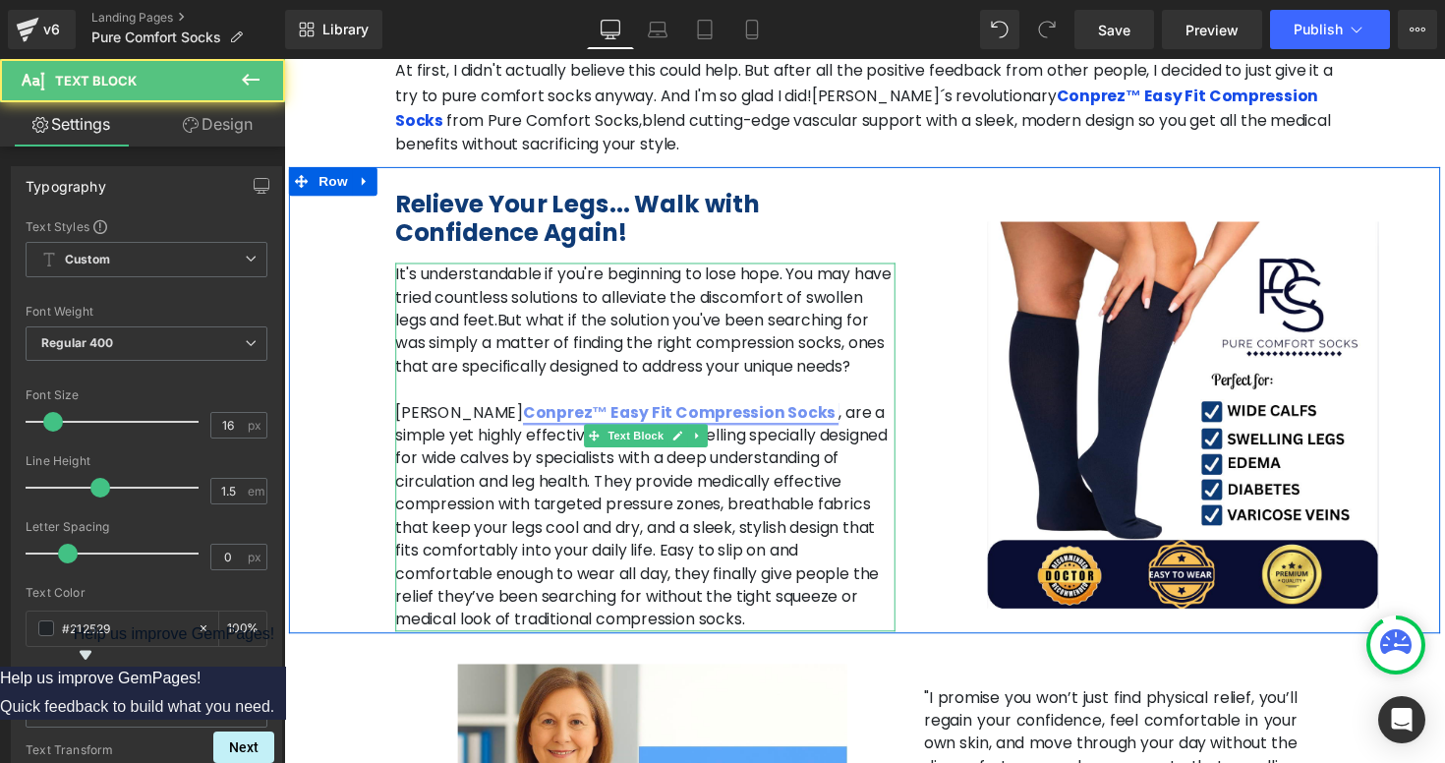
click at [543, 410] on link "Conprez™ Easy Fit Compression Socks" at bounding box center [691, 421] width 324 height 23
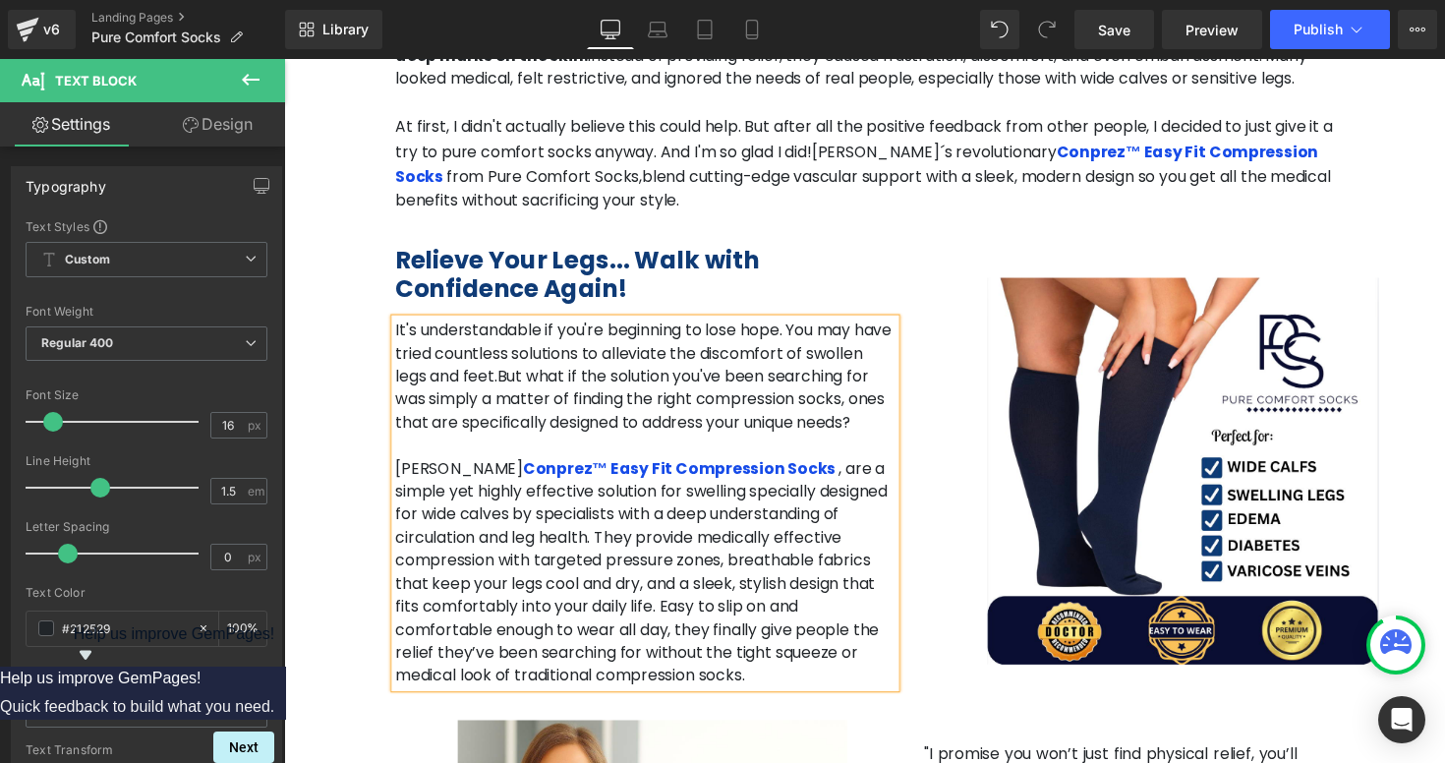
scroll to position [1945, 0]
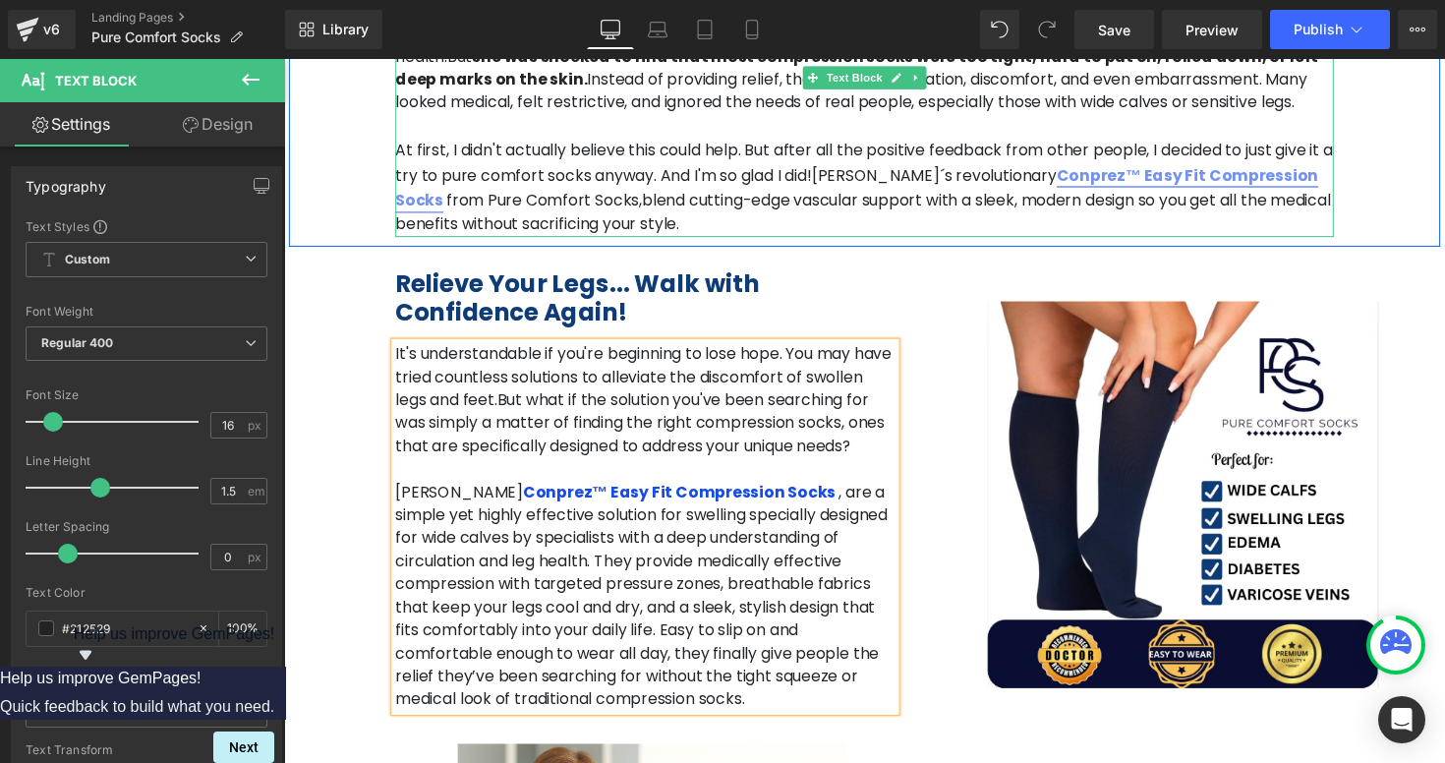
click at [959, 167] on link "Conprez™ Easy Fit Compression Socks" at bounding box center [871, 191] width 946 height 48
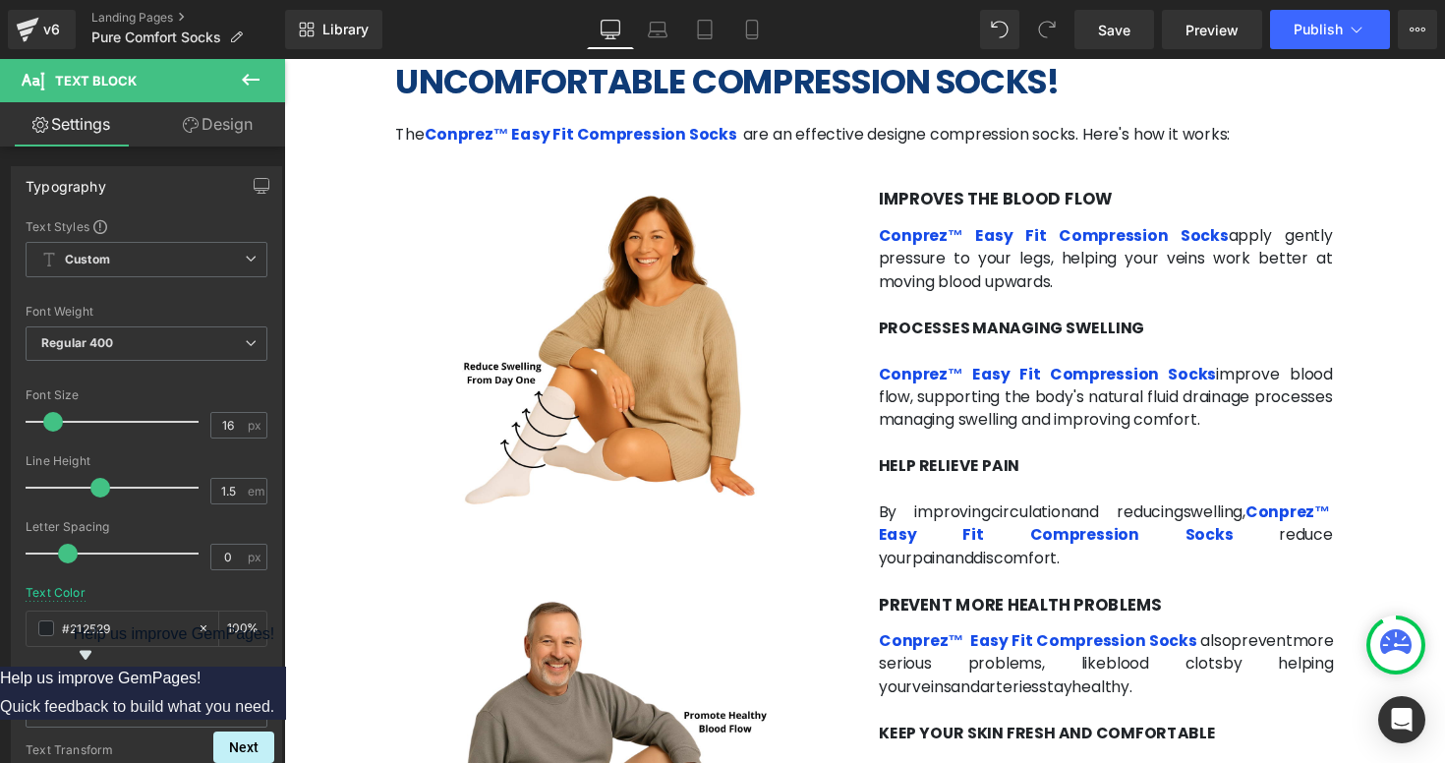
scroll to position [3001, 0]
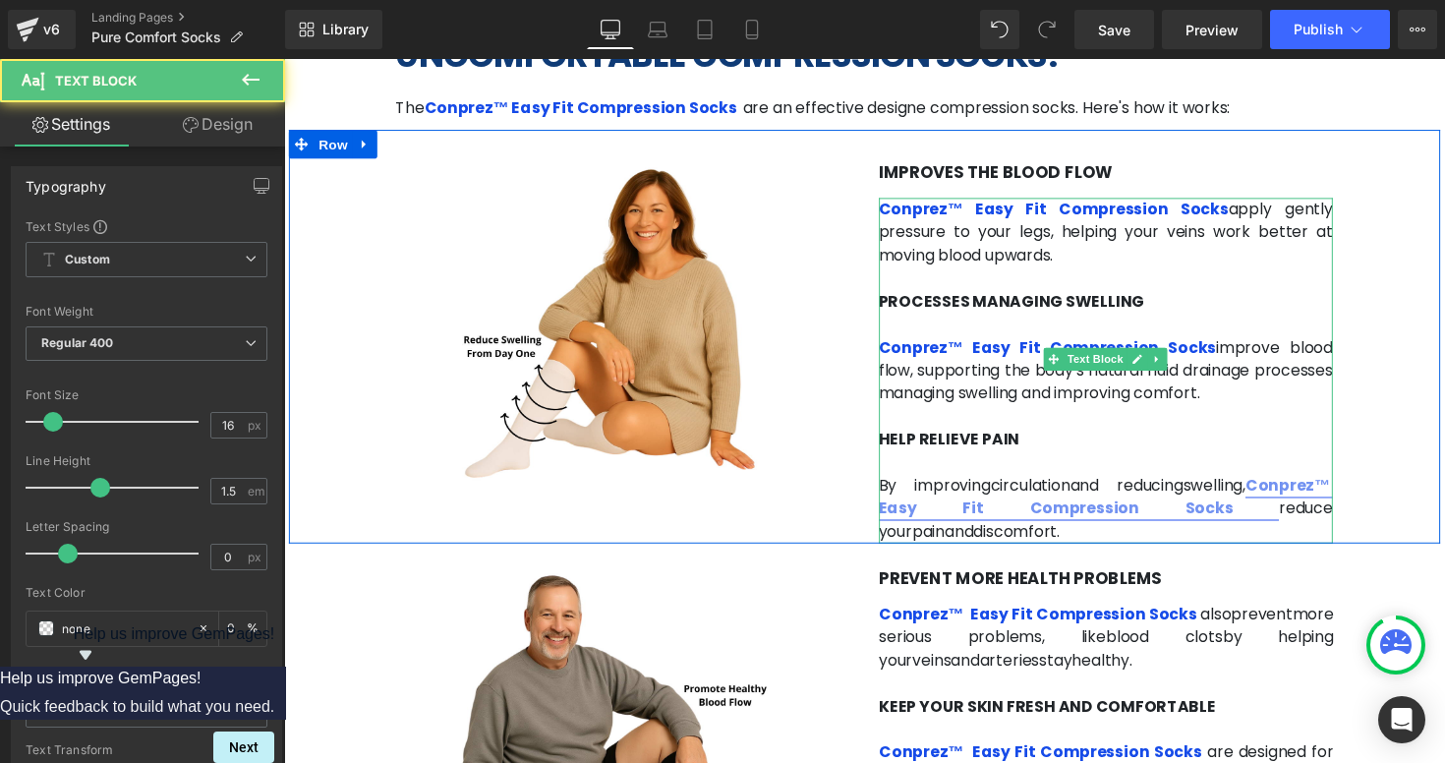
click at [1323, 485] on link "Conprez™ Easy Fit Compression Socks" at bounding box center [1127, 508] width 466 height 46
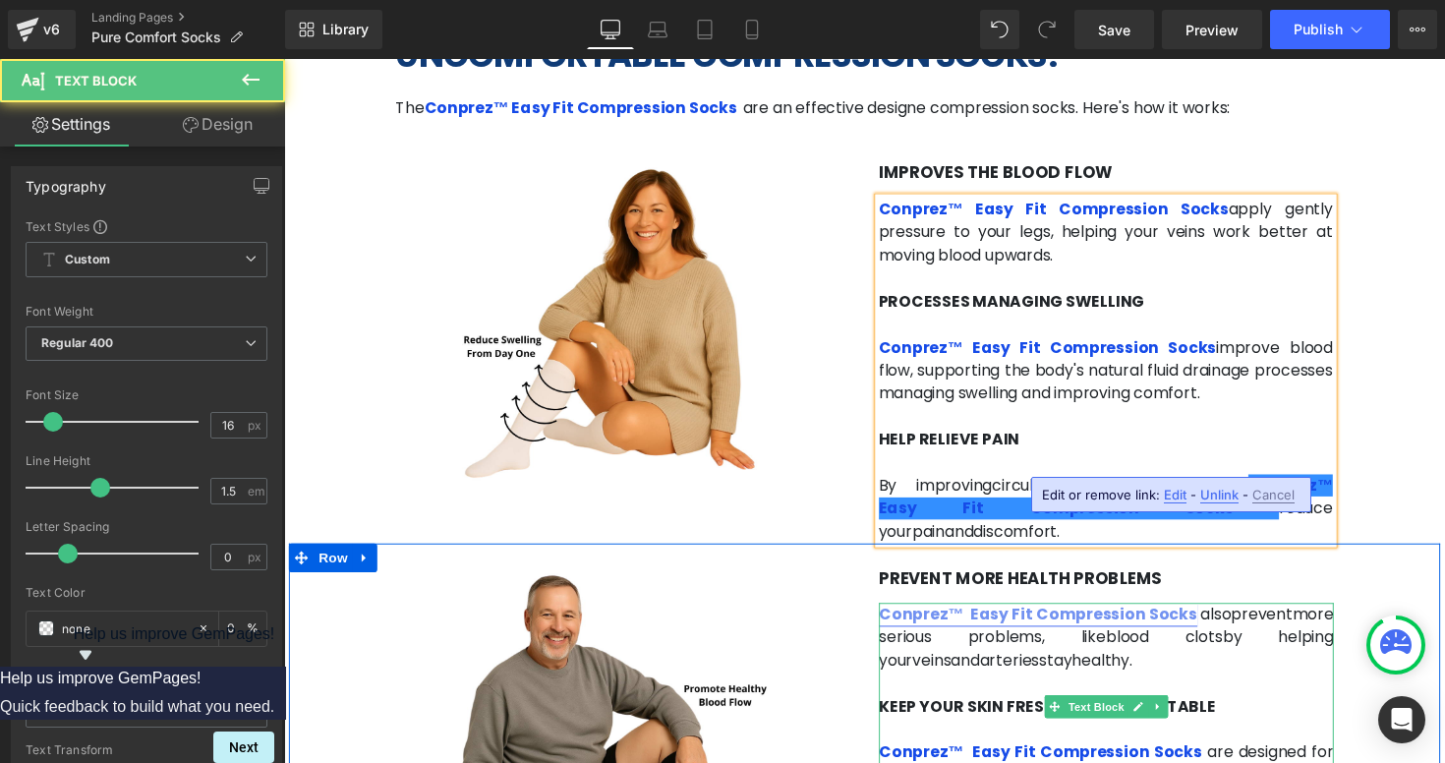
click at [987, 617] on link "Conprez™ Easy Fit Compression Socks" at bounding box center [1057, 628] width 326 height 23
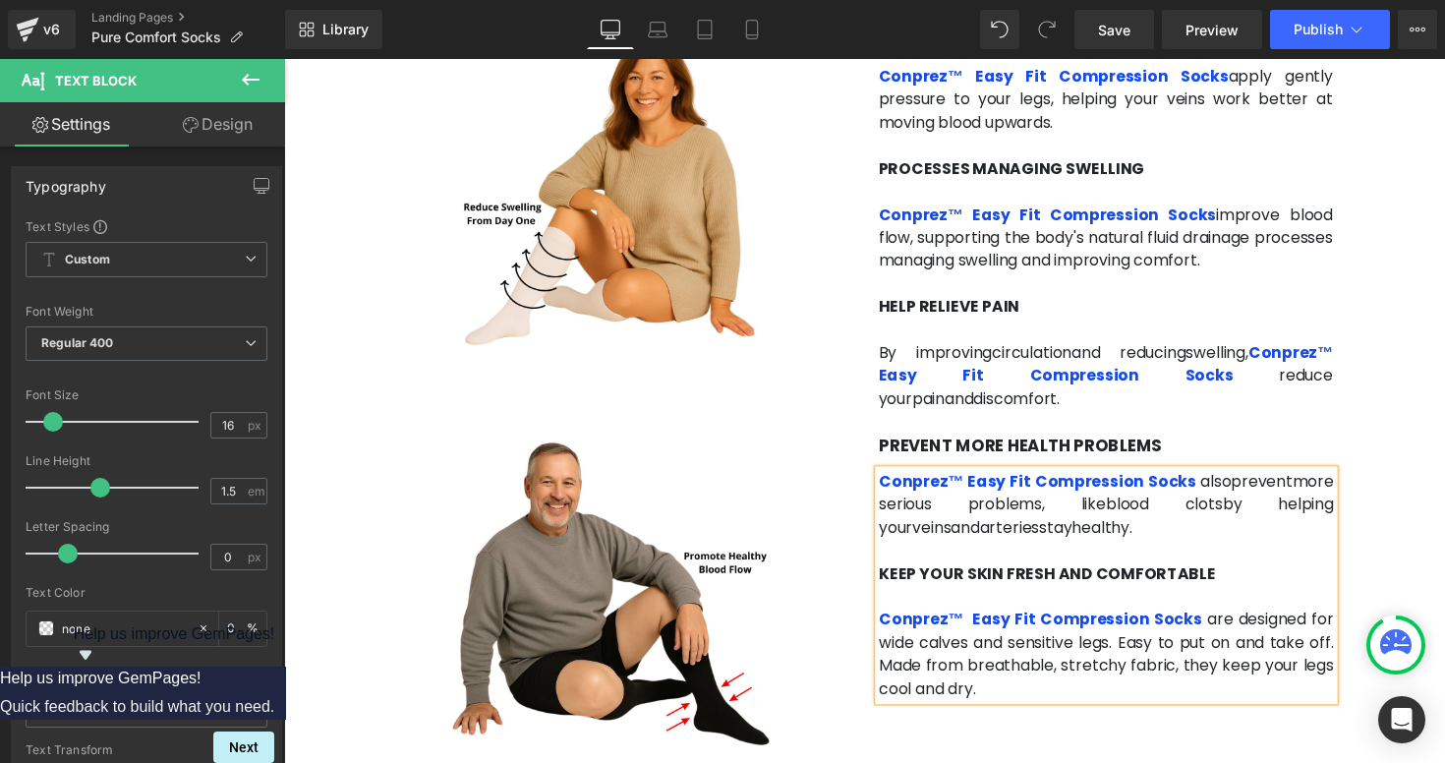
scroll to position [3142, 0]
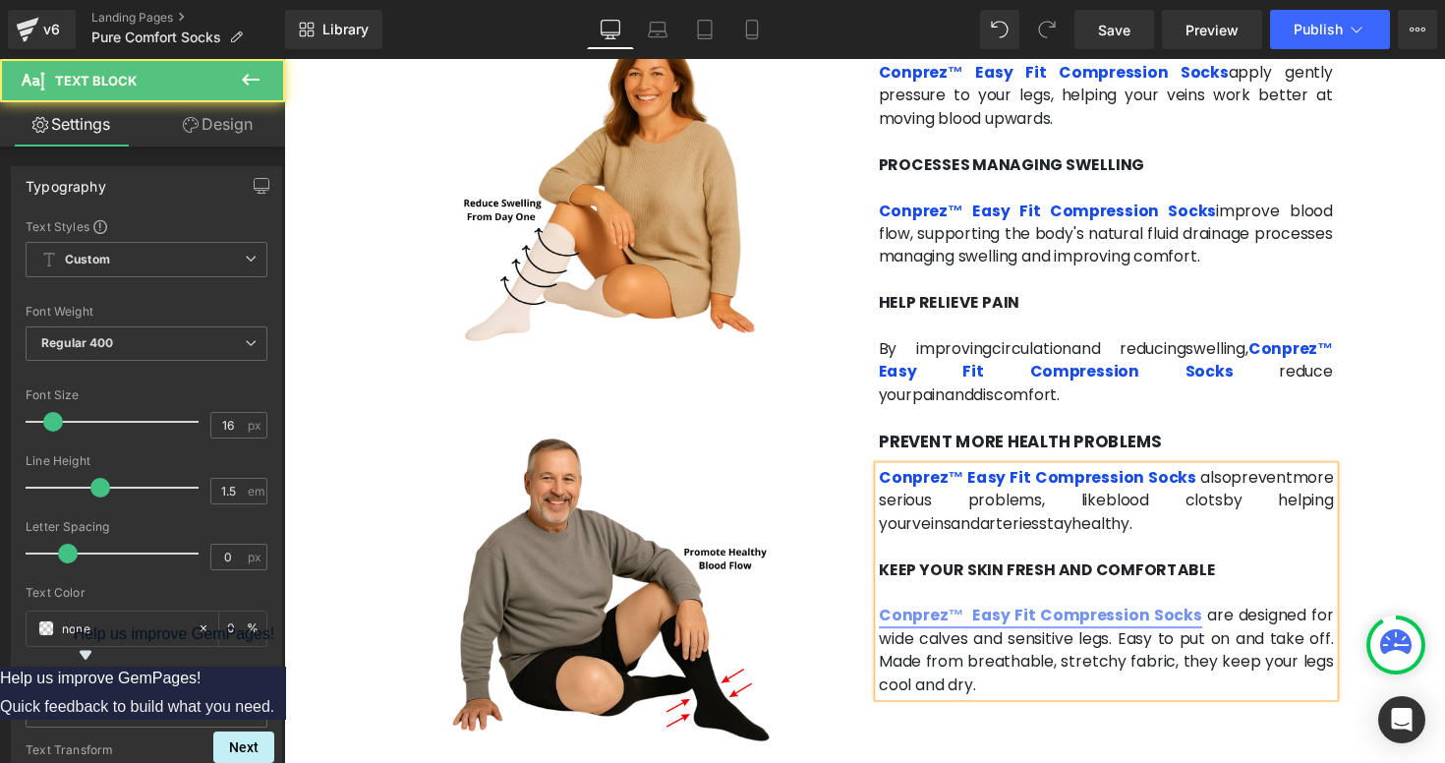
click at [982, 618] on link "Conprez™ Easy Fit Compression Socks" at bounding box center [1059, 629] width 331 height 23
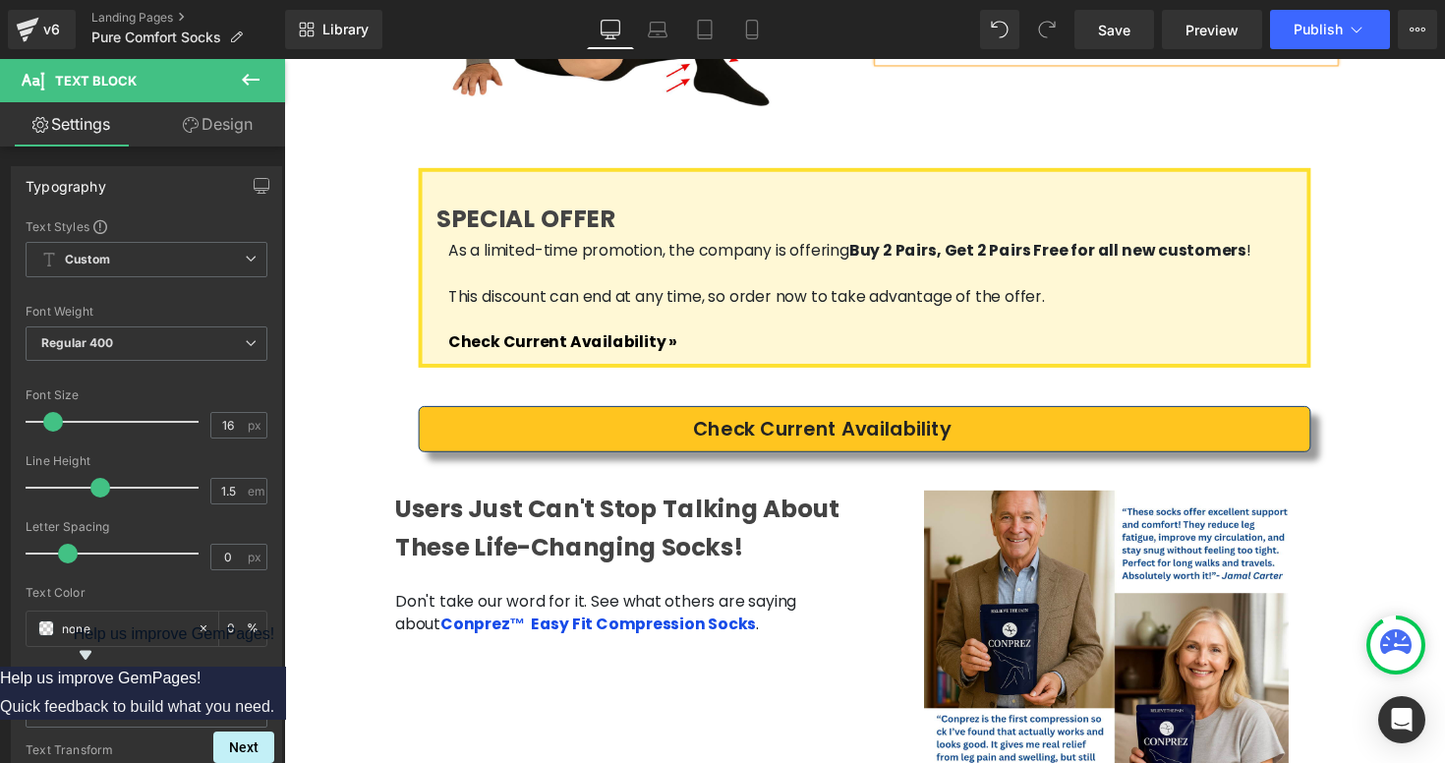
scroll to position [3797, 0]
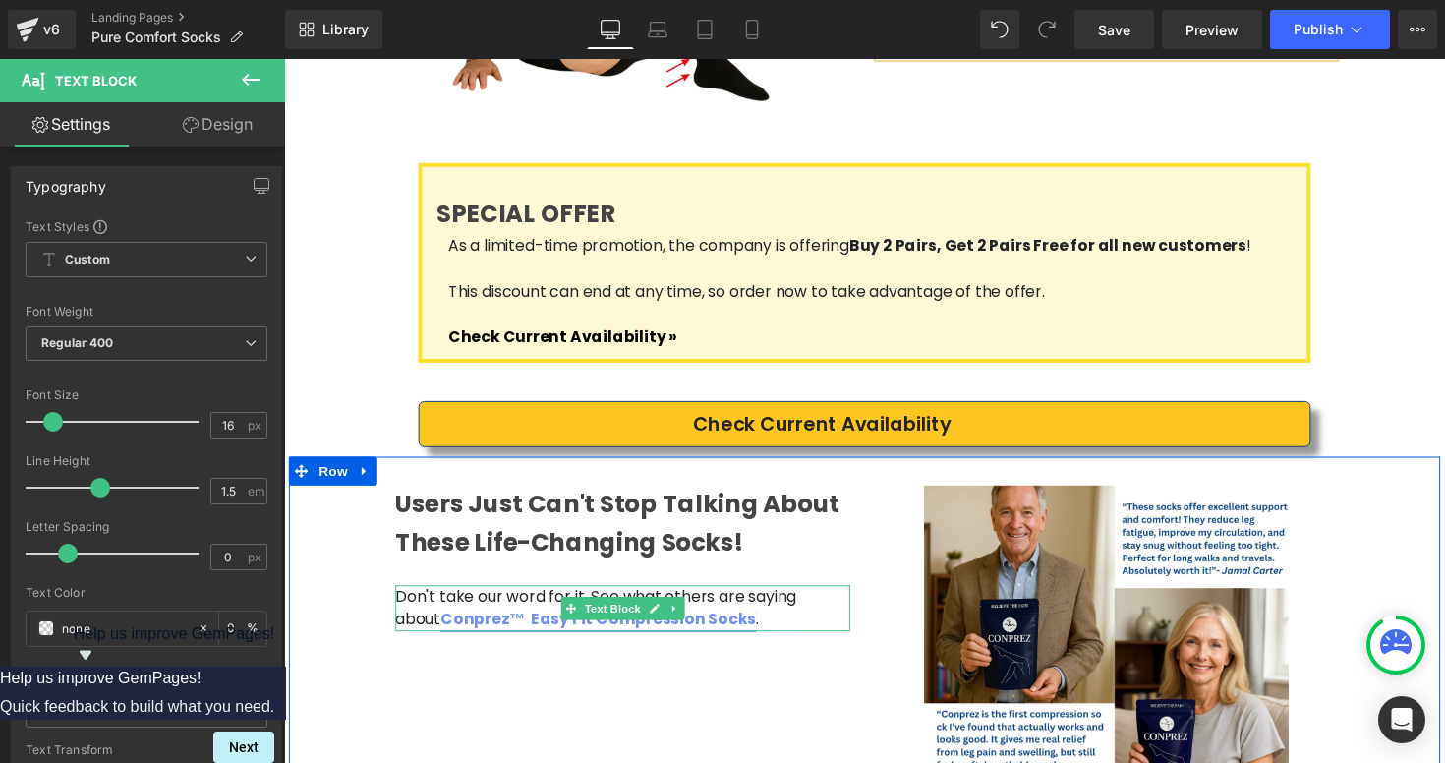
click at [530, 621] on link "Conprez™ Easy Fit Compression Socks" at bounding box center [606, 632] width 324 height 23
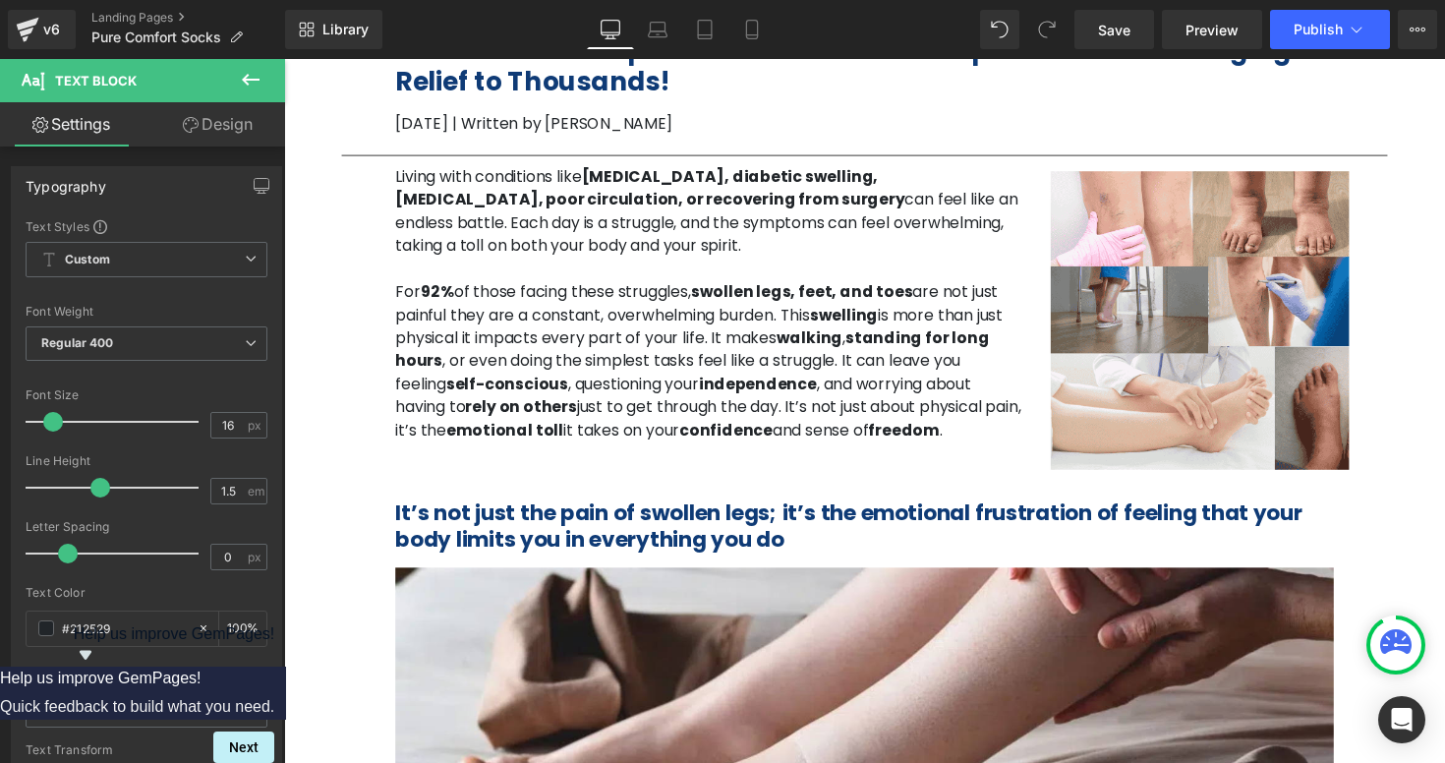
scroll to position [522, 0]
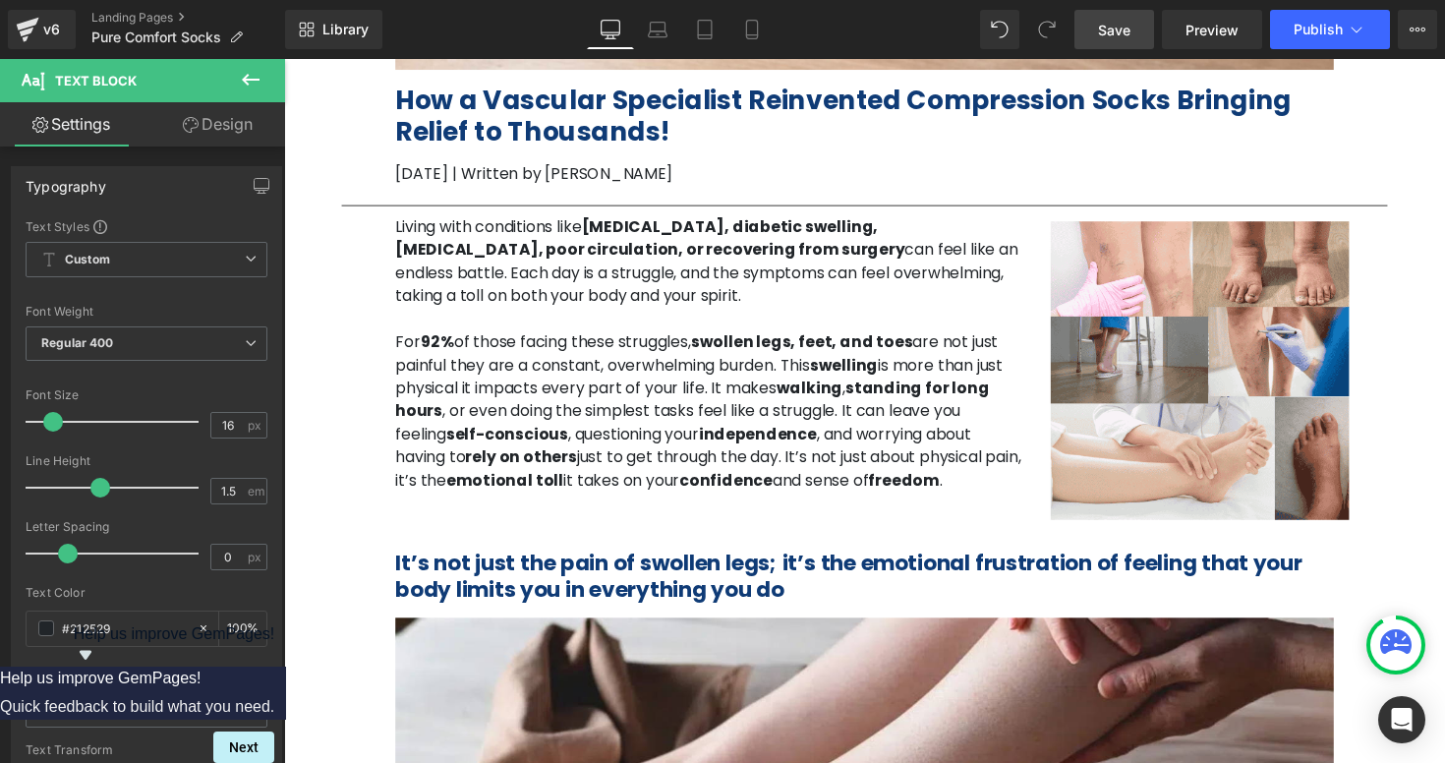
click at [1111, 41] on link "Save" at bounding box center [1115, 29] width 80 height 39
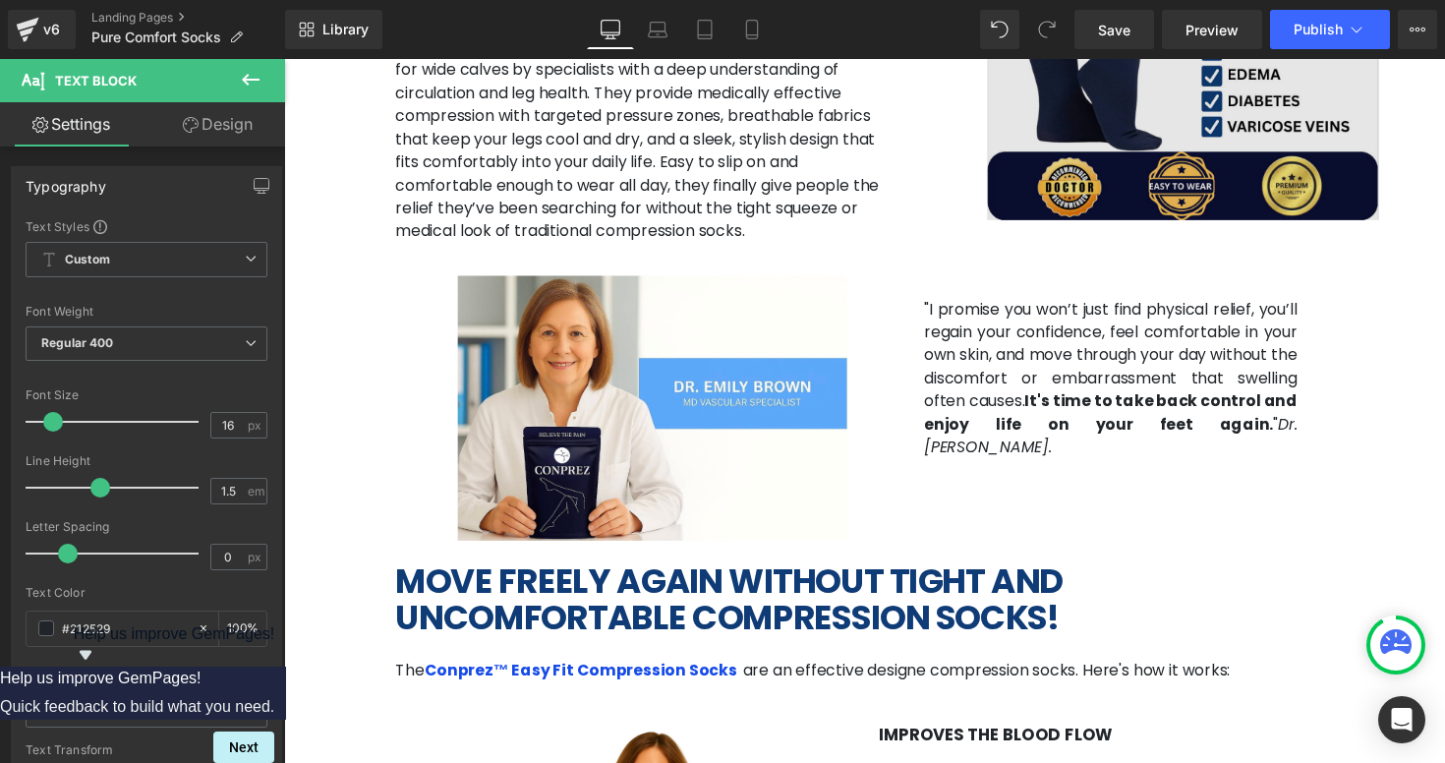
scroll to position [2401, 0]
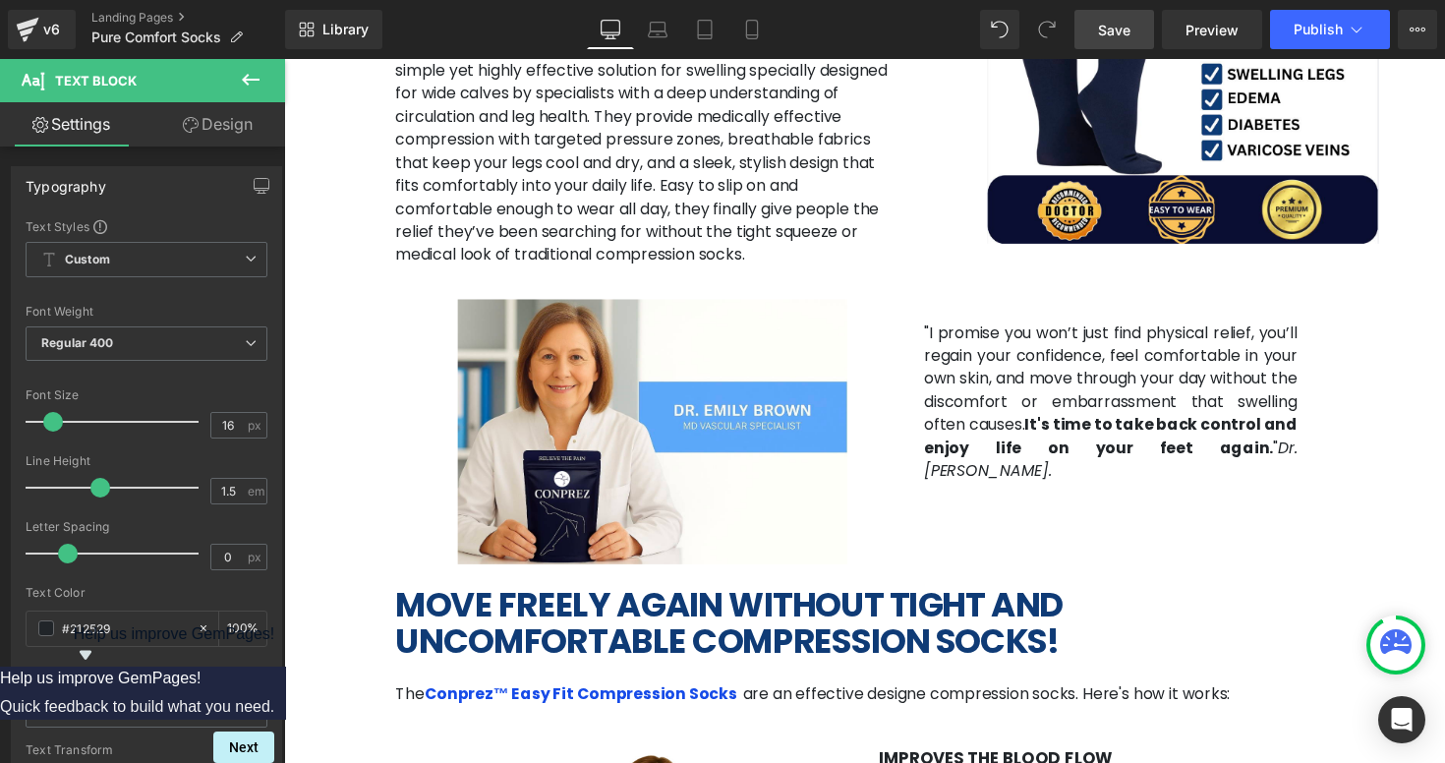
click at [1119, 29] on span "Save" at bounding box center [1114, 30] width 32 height 21
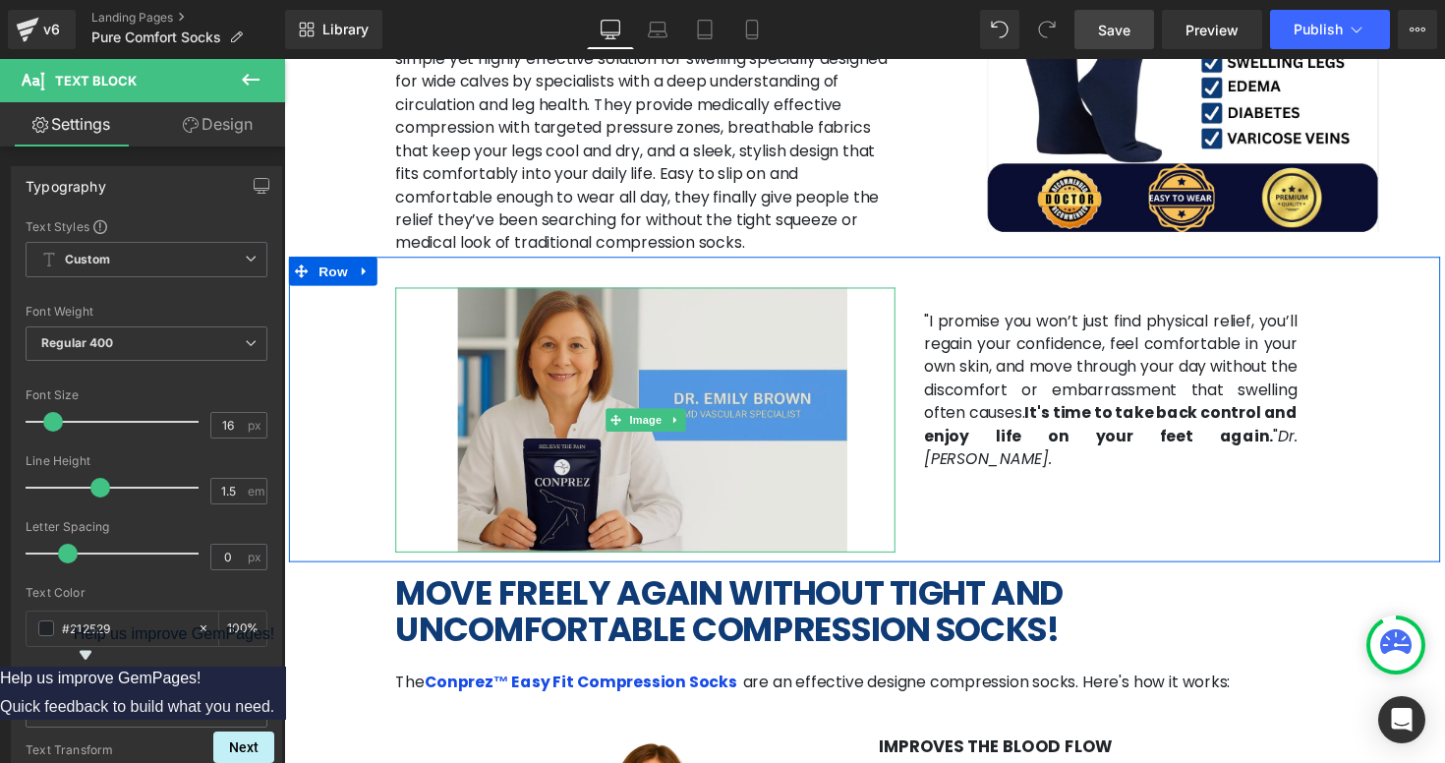
scroll to position [2377, 0]
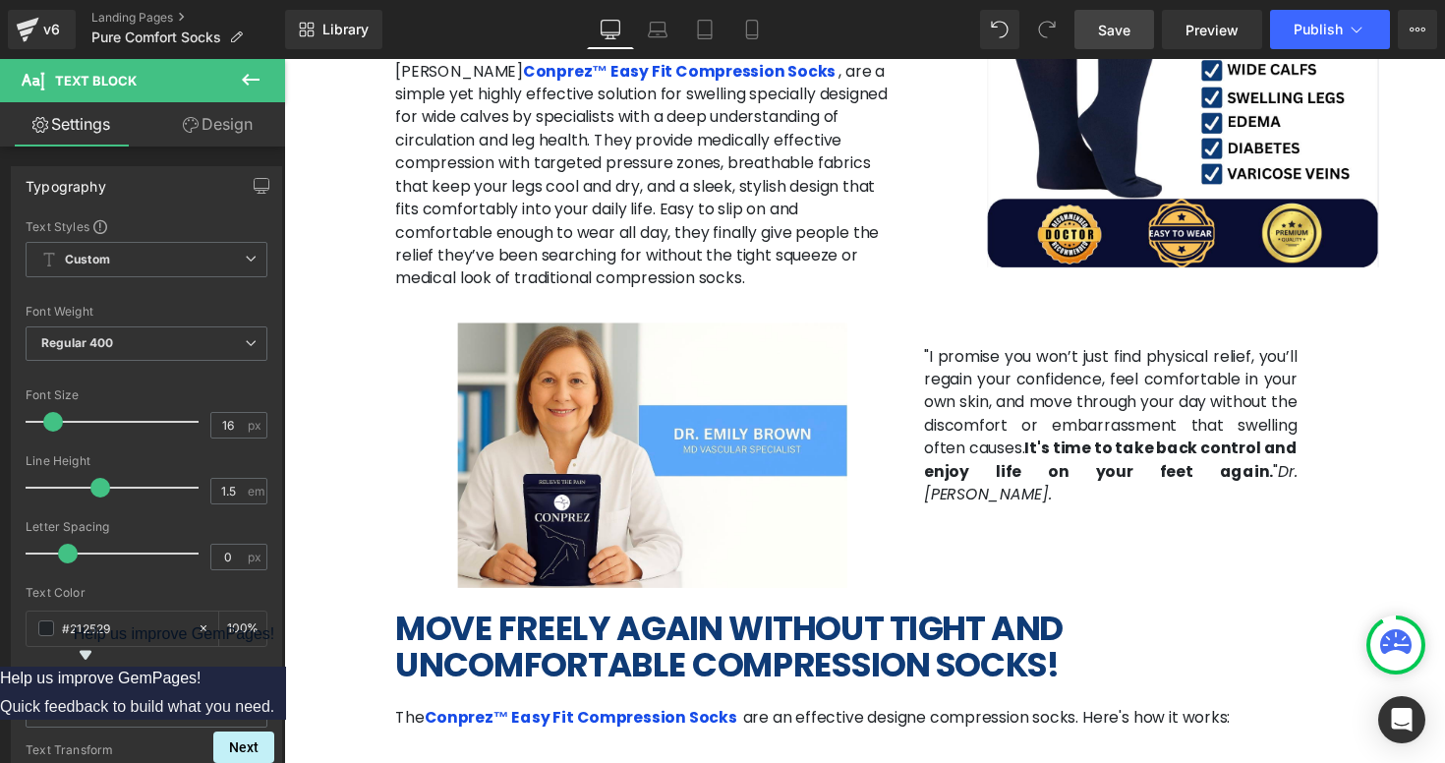
click at [1098, 38] on link "Save" at bounding box center [1115, 29] width 80 height 39
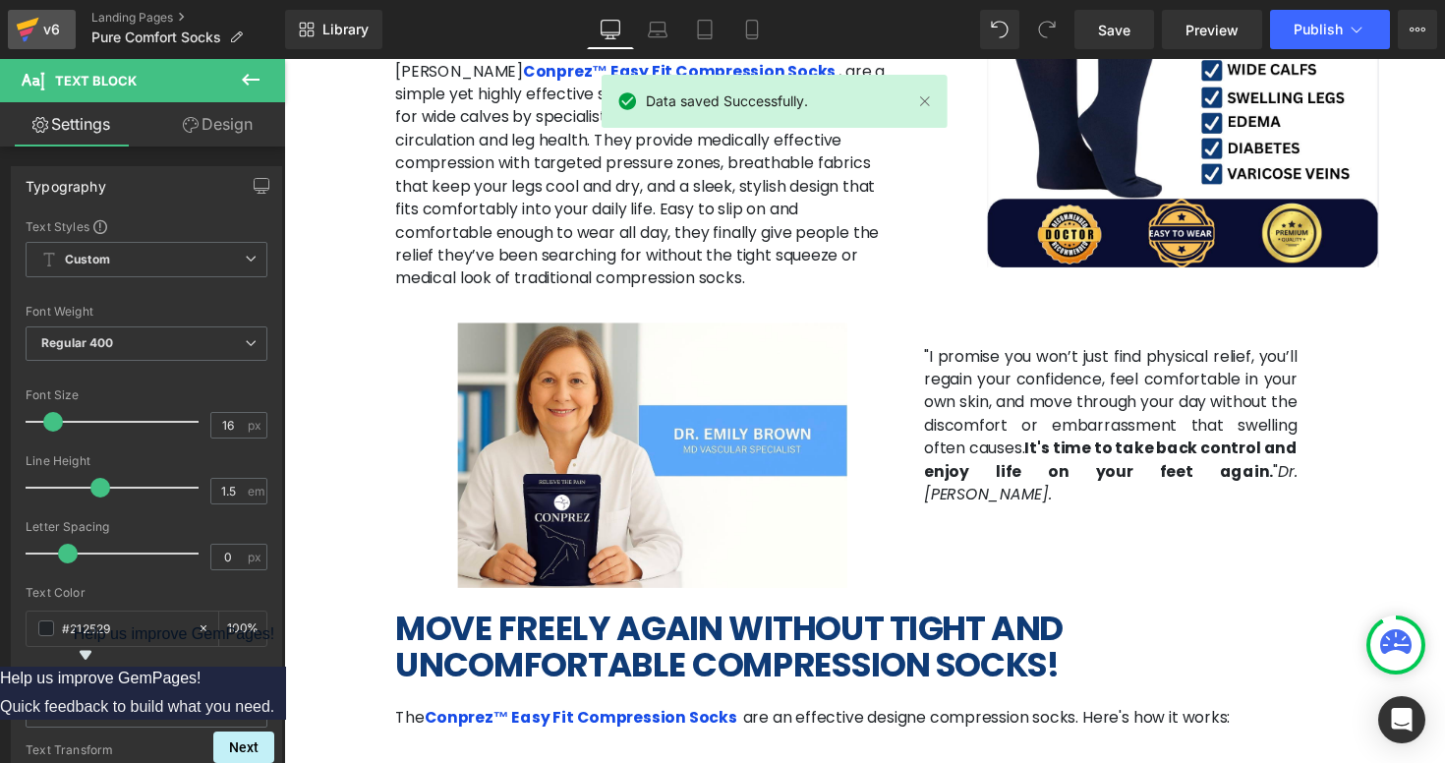
click at [53, 34] on div "v6" at bounding box center [51, 30] width 25 height 26
